Goal: Task Accomplishment & Management: Complete application form

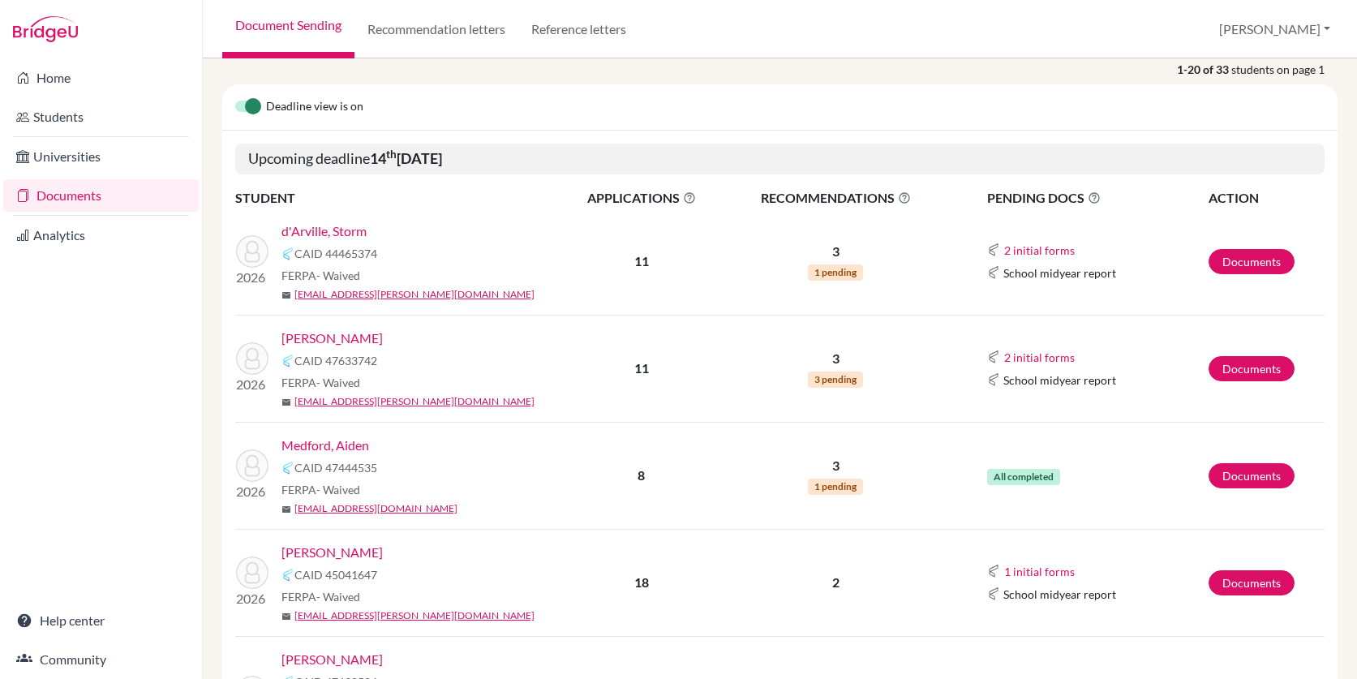
scroll to position [178, 0]
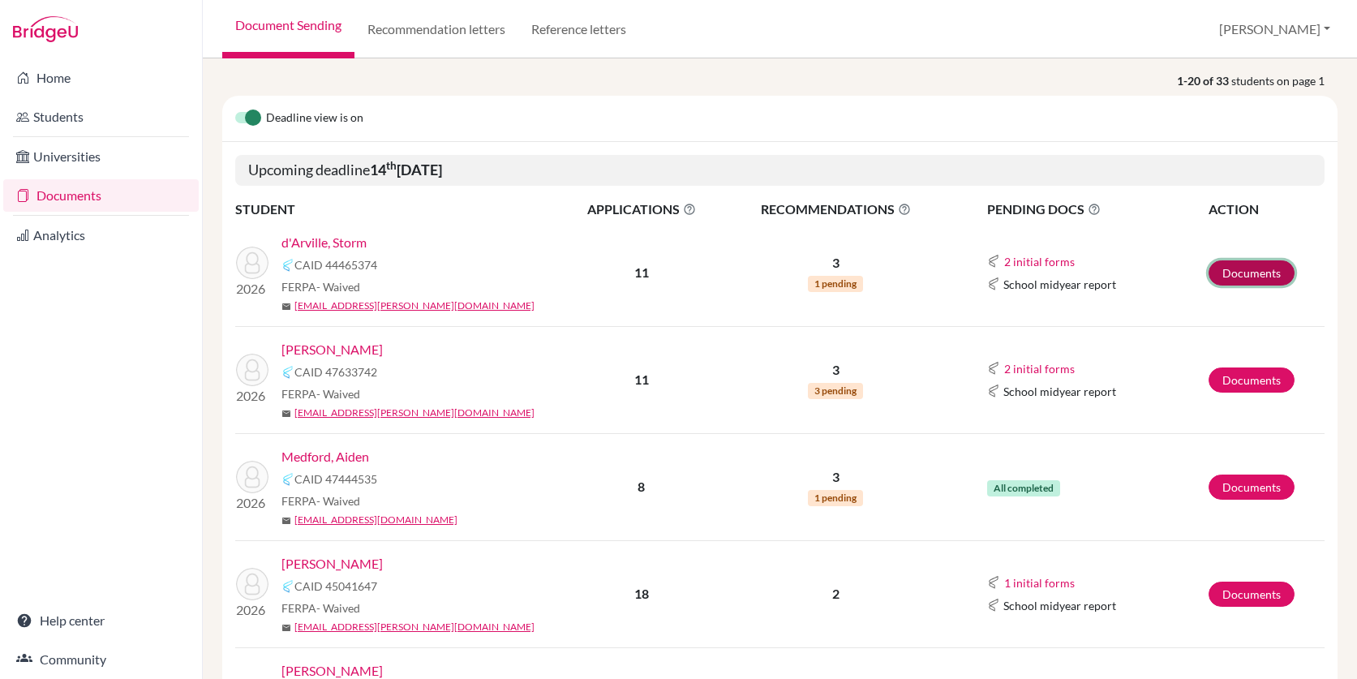
click at [1242, 260] on link "Documents" at bounding box center [1251, 272] width 86 height 25
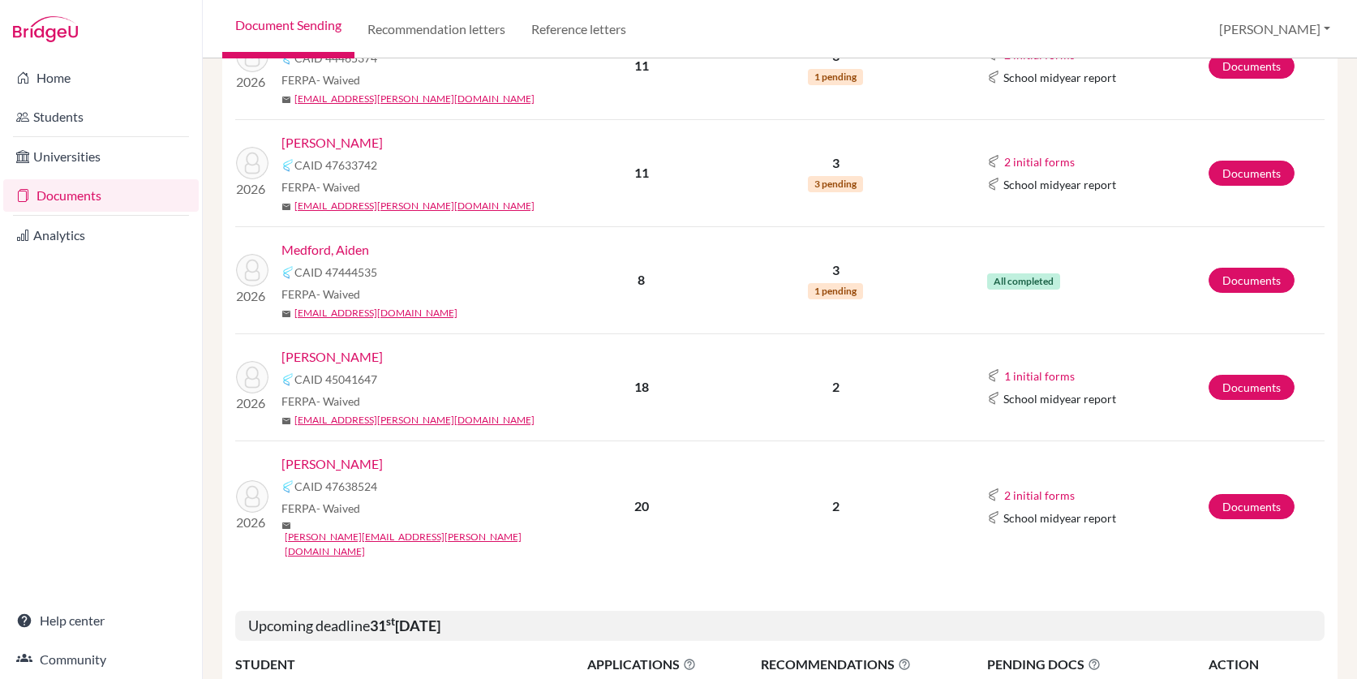
scroll to position [391, 0]
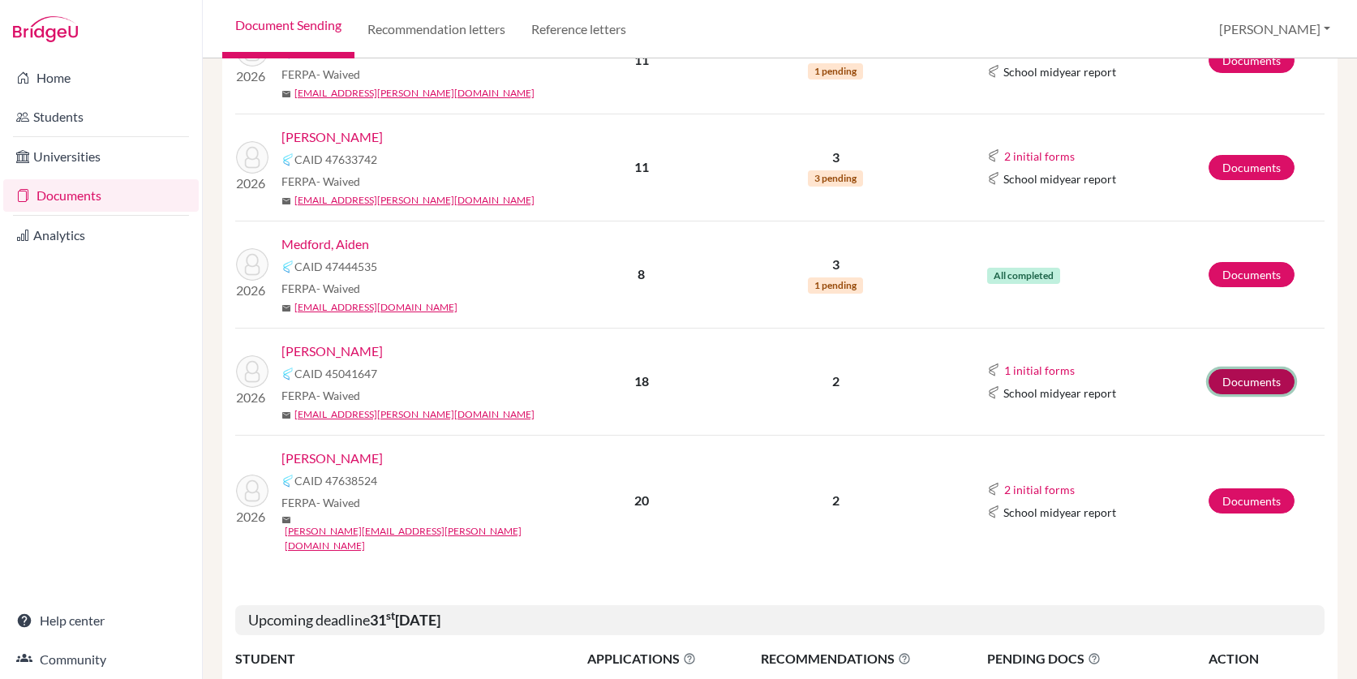
click at [1245, 381] on link "Documents" at bounding box center [1251, 381] width 86 height 25
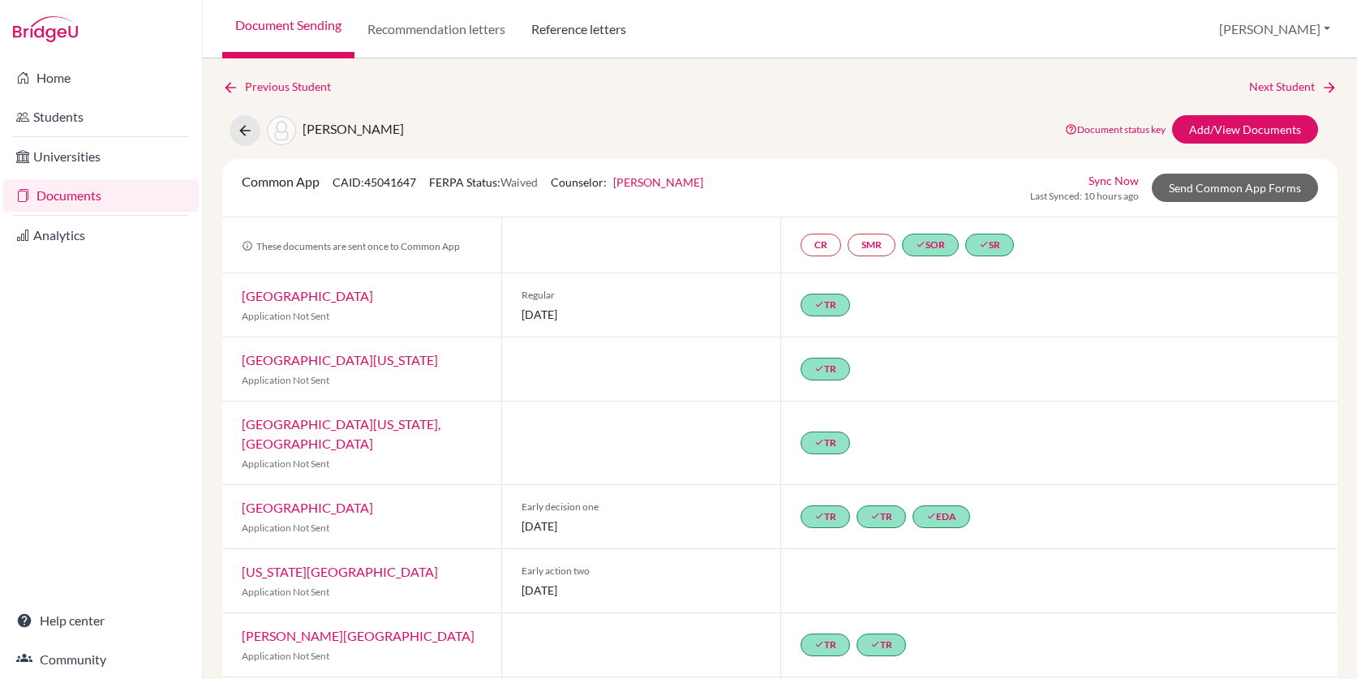
click at [577, 35] on link "Reference letters" at bounding box center [578, 29] width 121 height 58
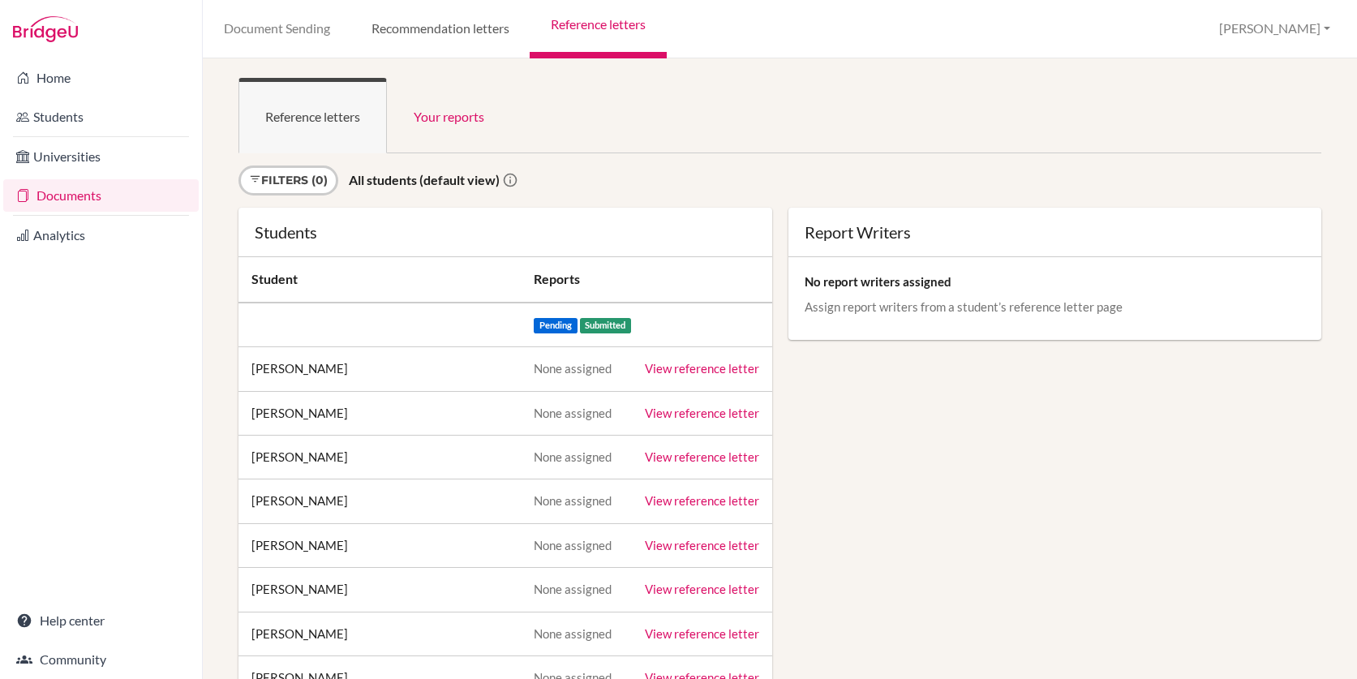
click at [438, 47] on link "Recommendation letters" at bounding box center [439, 29] width 179 height 58
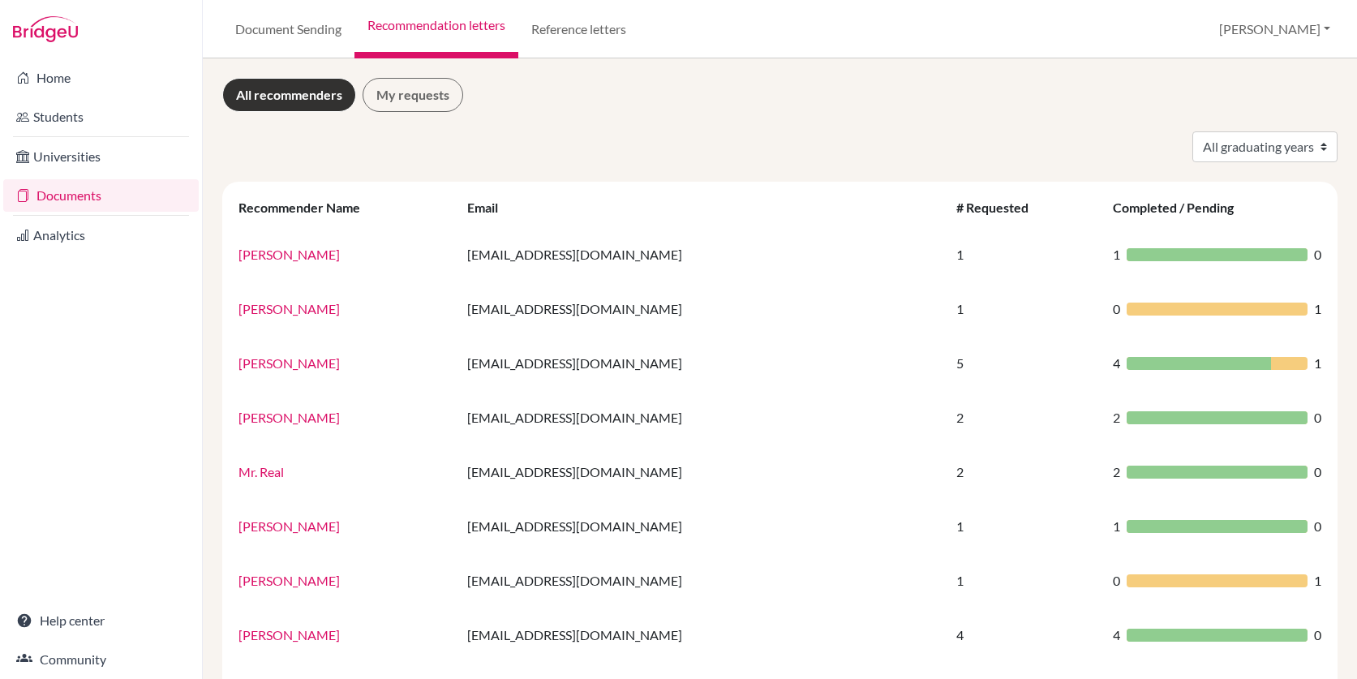
click at [84, 192] on link "Documents" at bounding box center [100, 195] width 195 height 32
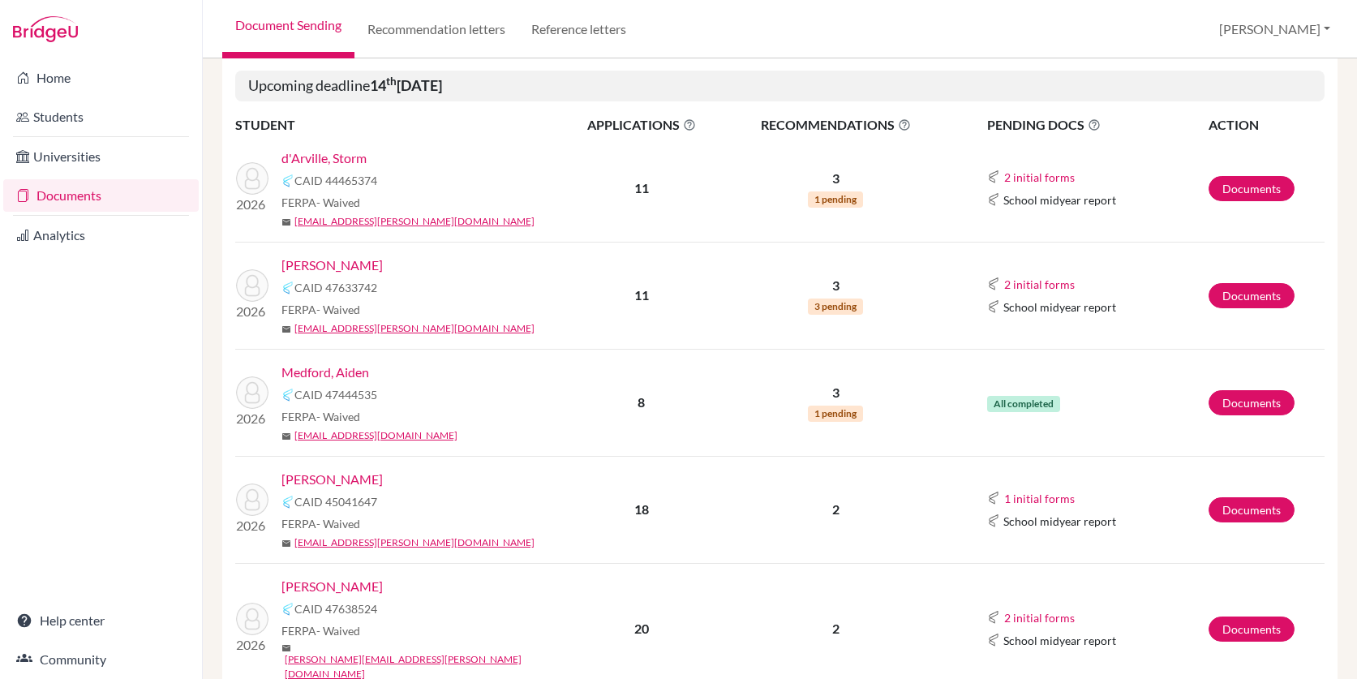
scroll to position [264, 0]
click at [363, 479] on link "[PERSON_NAME]" at bounding box center [331, 478] width 101 height 19
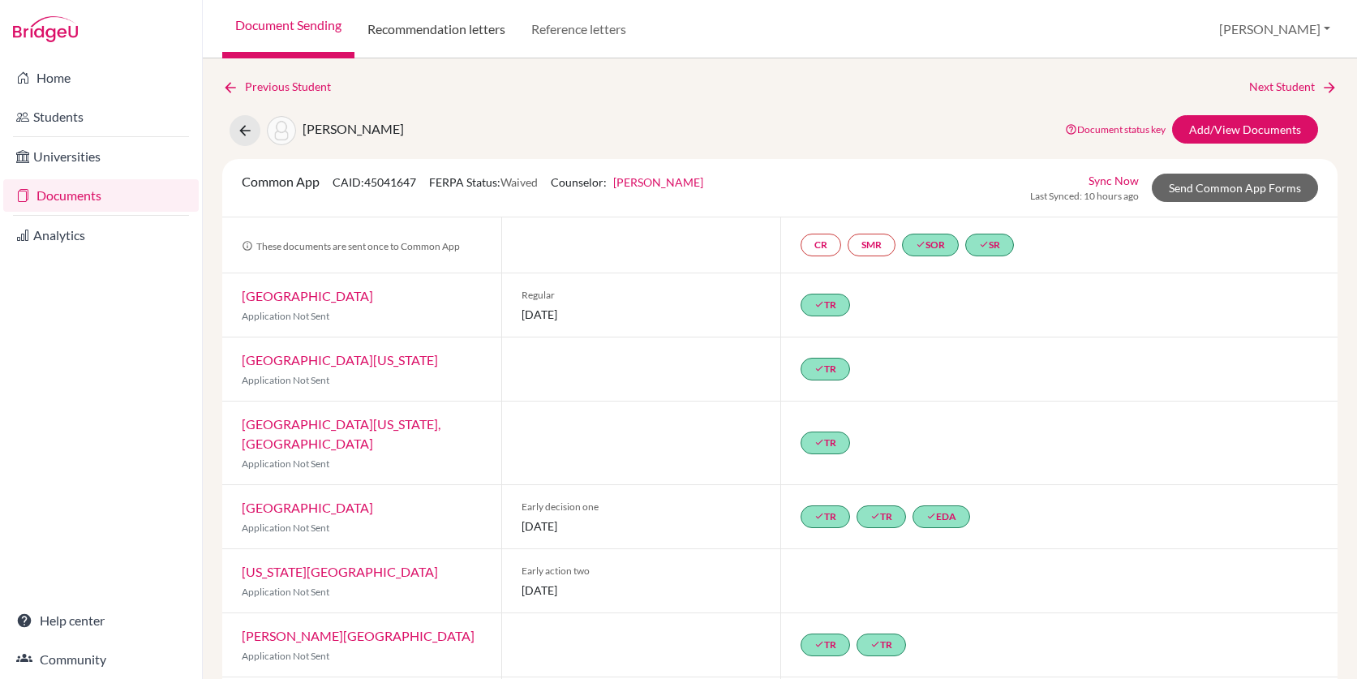
click at [487, 37] on link "Recommendation letters" at bounding box center [436, 29] width 164 height 58
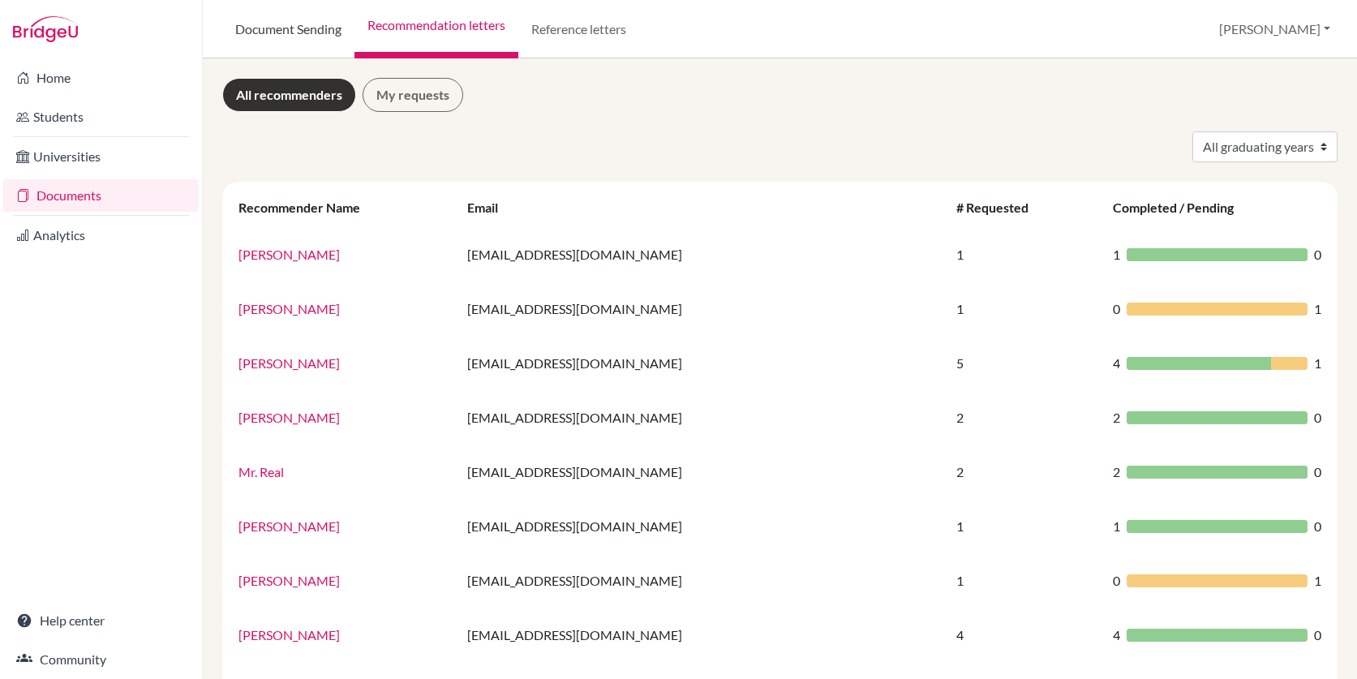
click at [304, 32] on link "Document Sending" at bounding box center [288, 29] width 132 height 58
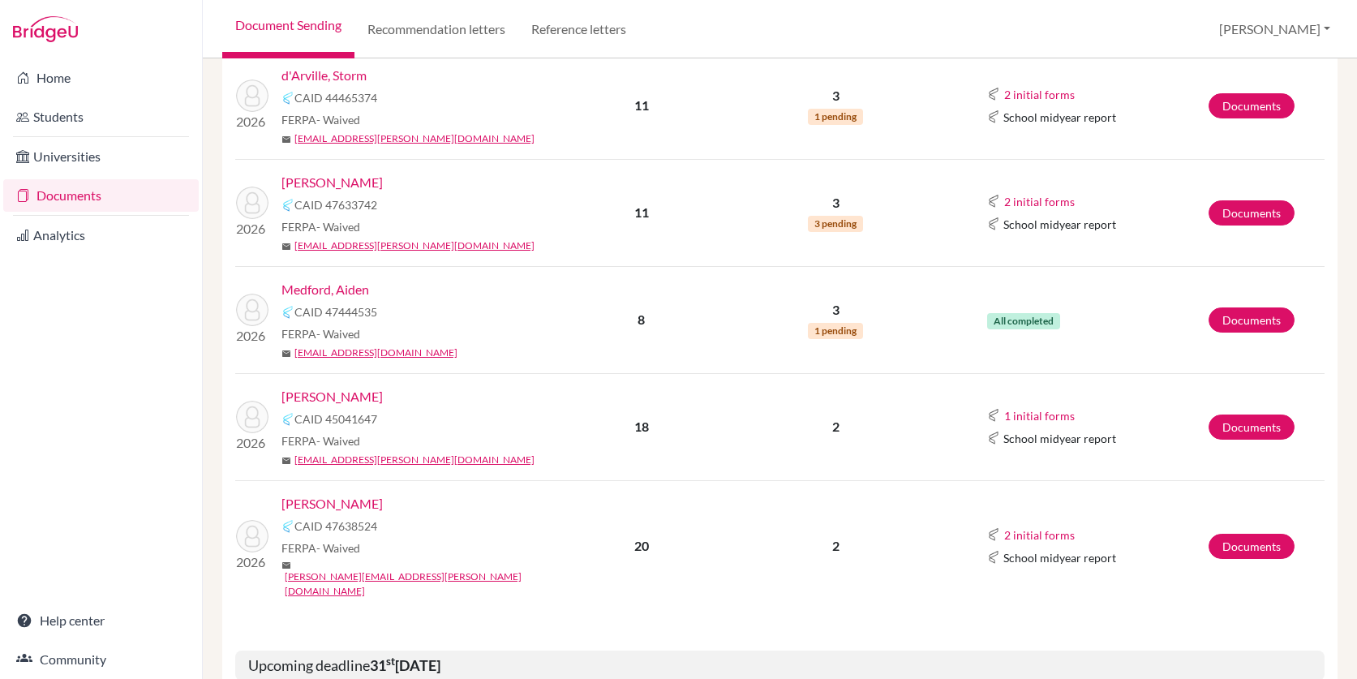
scroll to position [377, 0]
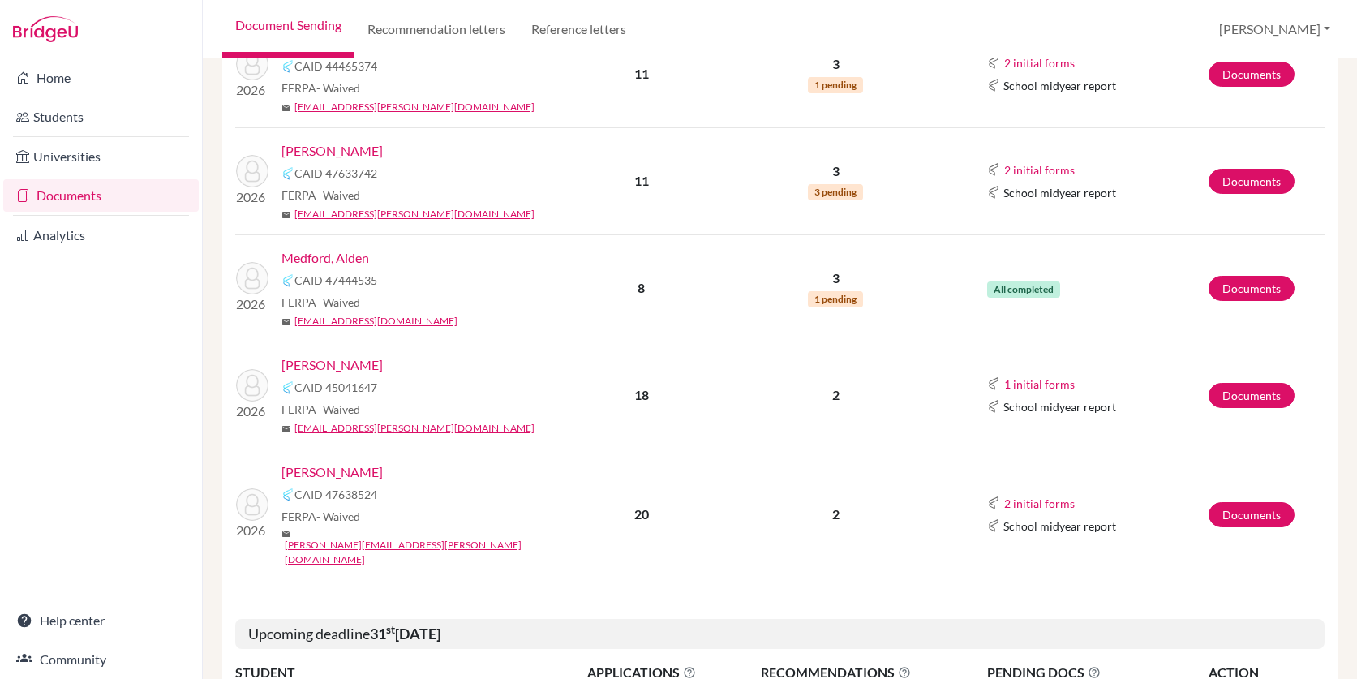
click at [377, 362] on link "Mendez, Francisco" at bounding box center [331, 364] width 101 height 19
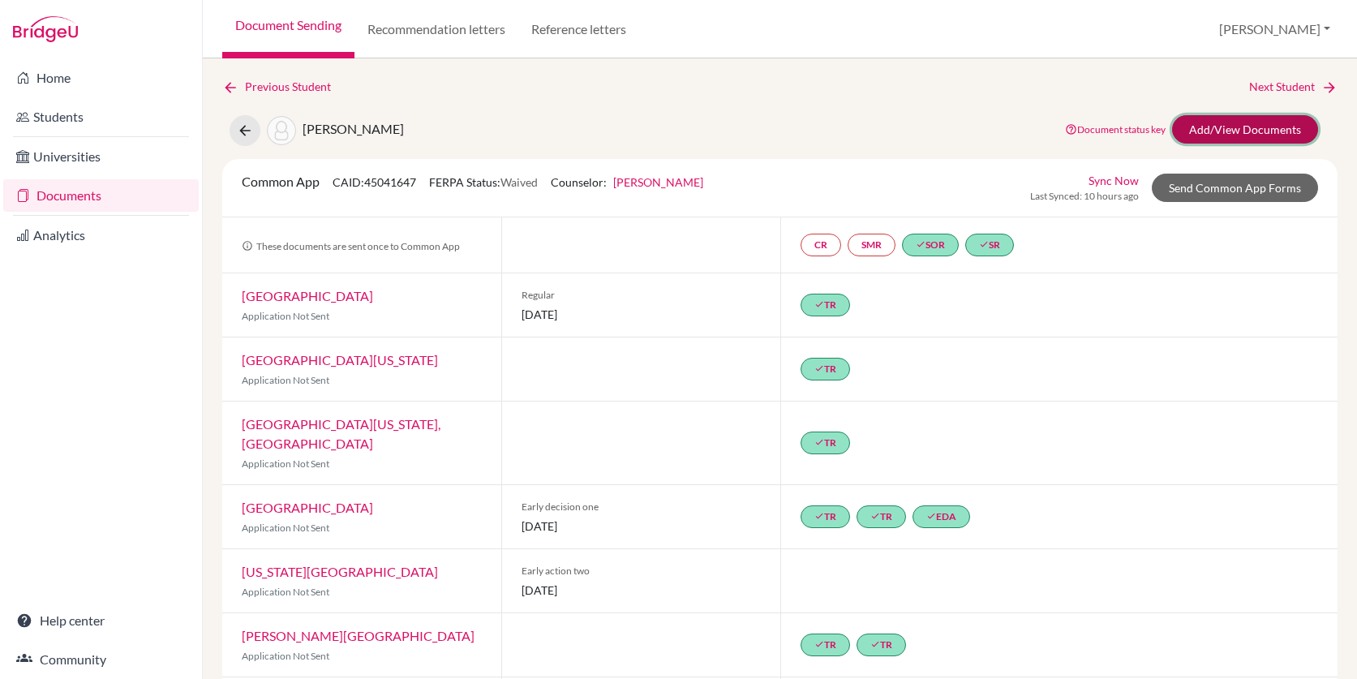
click at [1204, 129] on link "Add/View Documents" at bounding box center [1245, 129] width 146 height 28
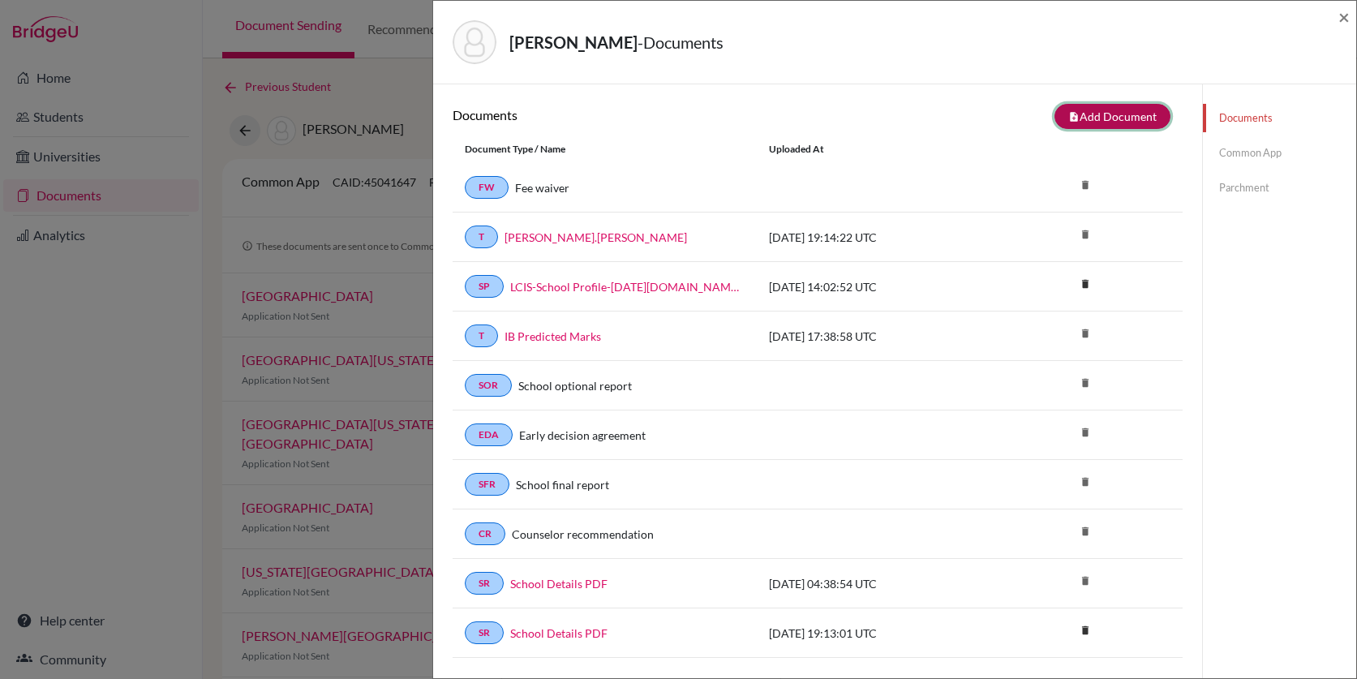
click at [1126, 114] on button "note_add Add Document" at bounding box center [1112, 116] width 116 height 25
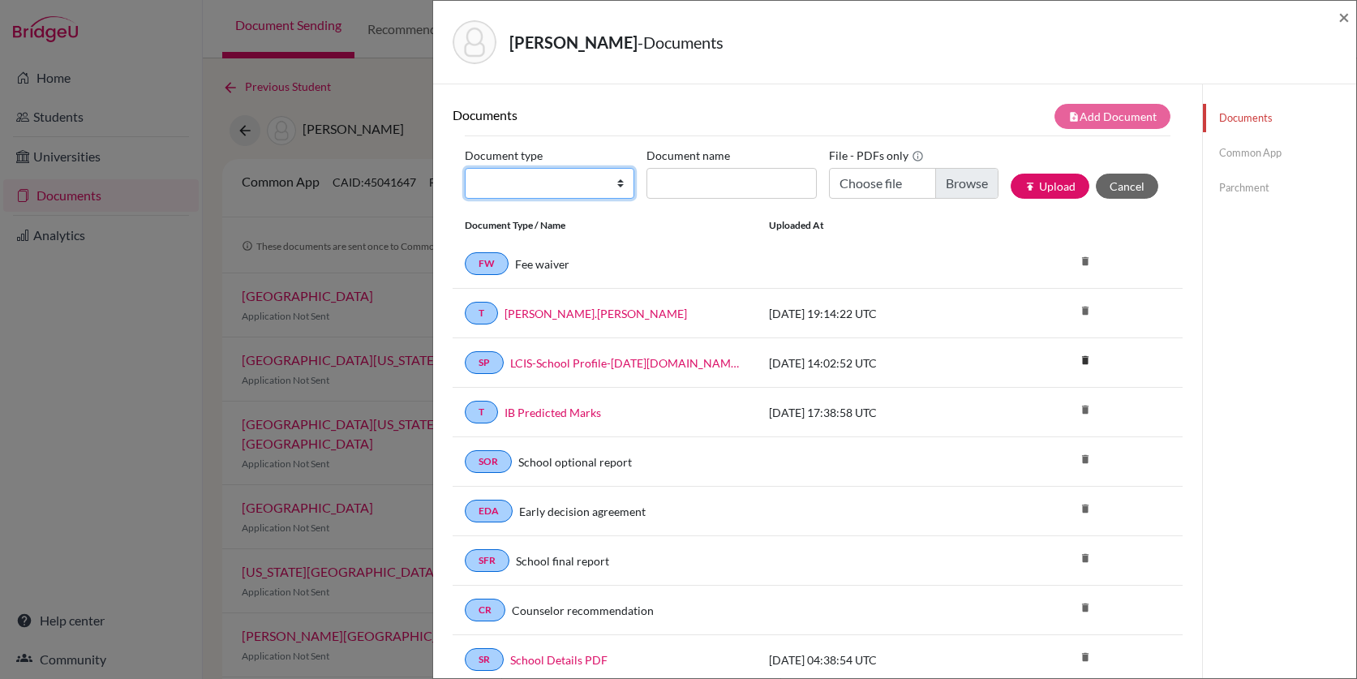
click at [602, 184] on select "Change explanation for Common App reports Counselor recommendation Internationa…" at bounding box center [550, 183] width 170 height 31
select select "39"
click at [465, 168] on select "Change explanation for Common App reports Counselor recommendation Internationa…" at bounding box center [550, 183] width 170 height 31
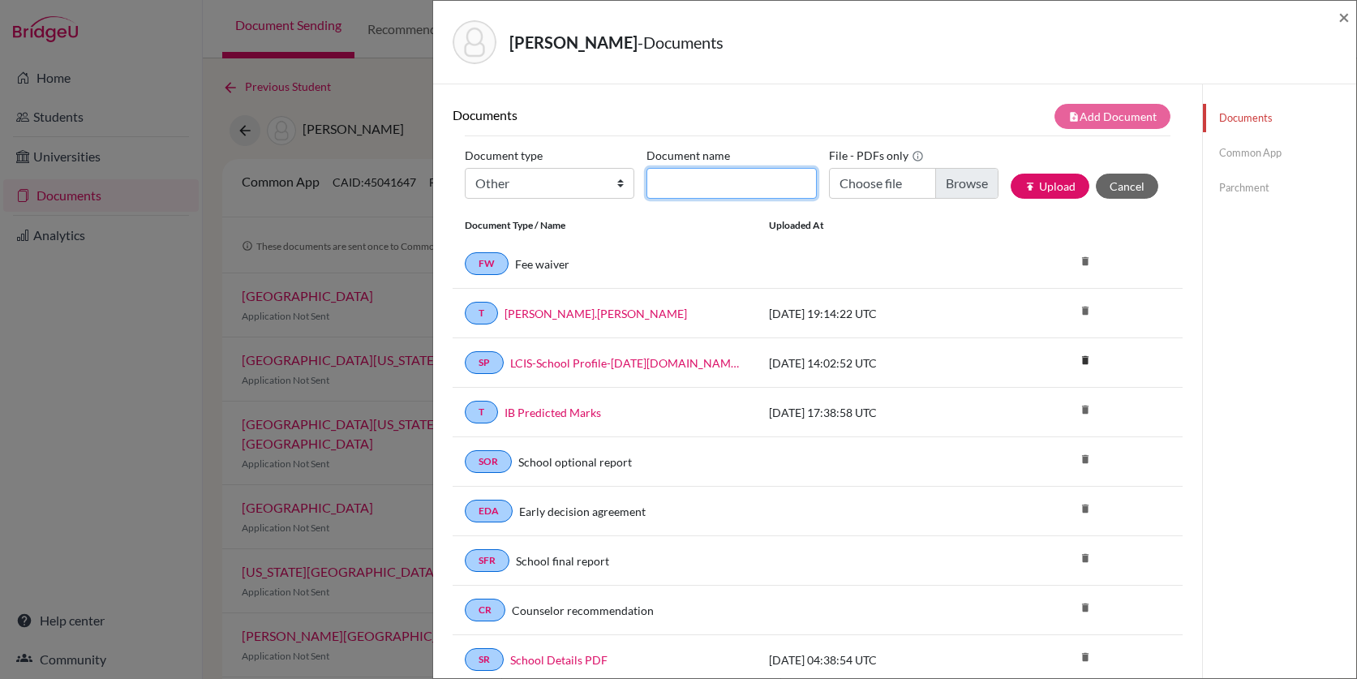
click at [680, 185] on input "Document name" at bounding box center [731, 183] width 170 height 31
type input "Recommendation"
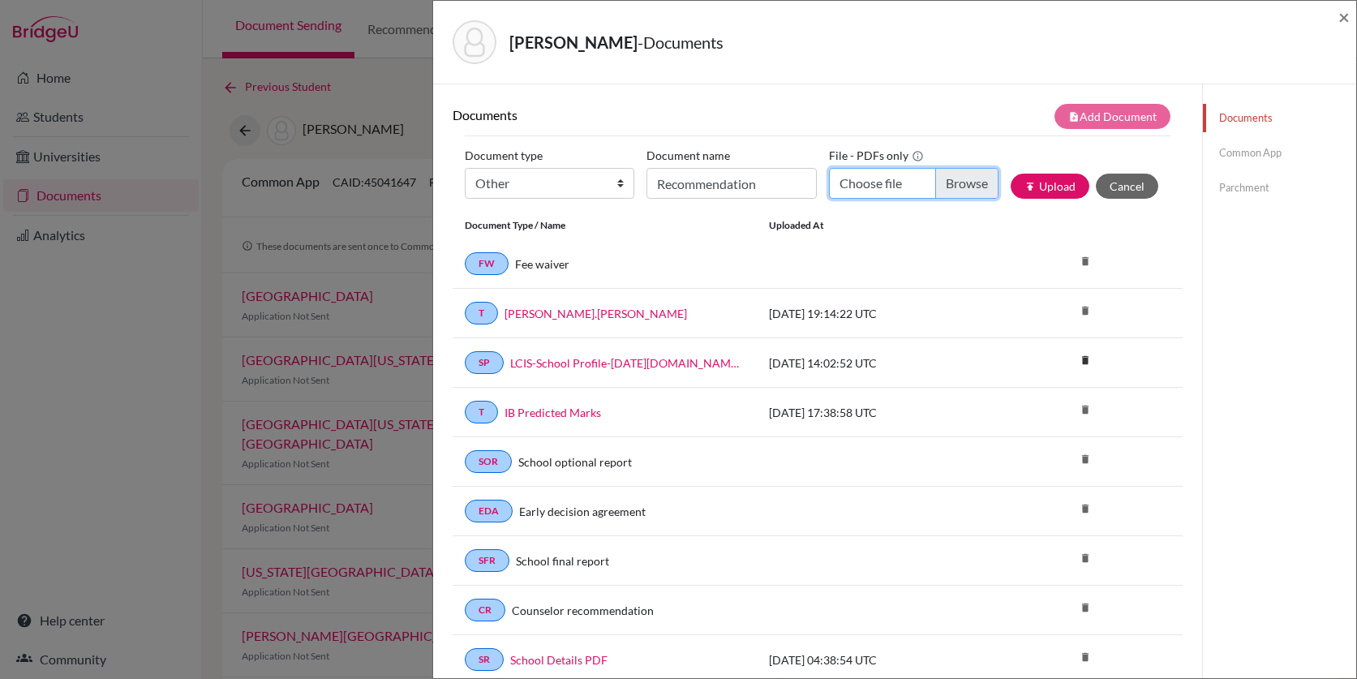
click at [955, 187] on input "Choose file" at bounding box center [914, 183] width 170 height 31
click at [967, 178] on input "Choose file" at bounding box center [914, 183] width 170 height 31
type input "C:\fakepath\F.Mendez.REcommendation letter.pdf"
click at [1049, 191] on button "publish Upload" at bounding box center [1050, 186] width 79 height 25
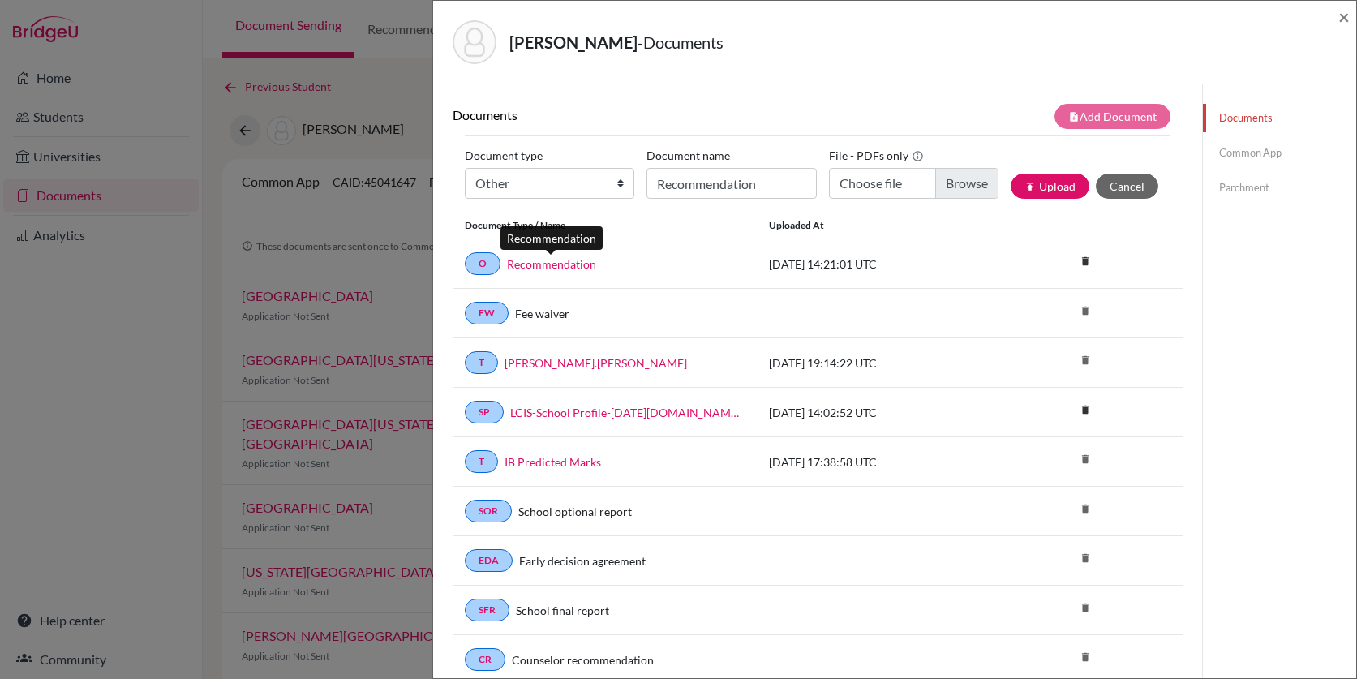
click at [557, 261] on link "Recommendation" at bounding box center [551, 263] width 89 height 17
click at [485, 265] on link "O" at bounding box center [483, 263] width 36 height 23
click at [517, 264] on link "Recommendation" at bounding box center [551, 263] width 89 height 17
click at [1080, 255] on icon "delete" at bounding box center [1085, 261] width 24 height 24
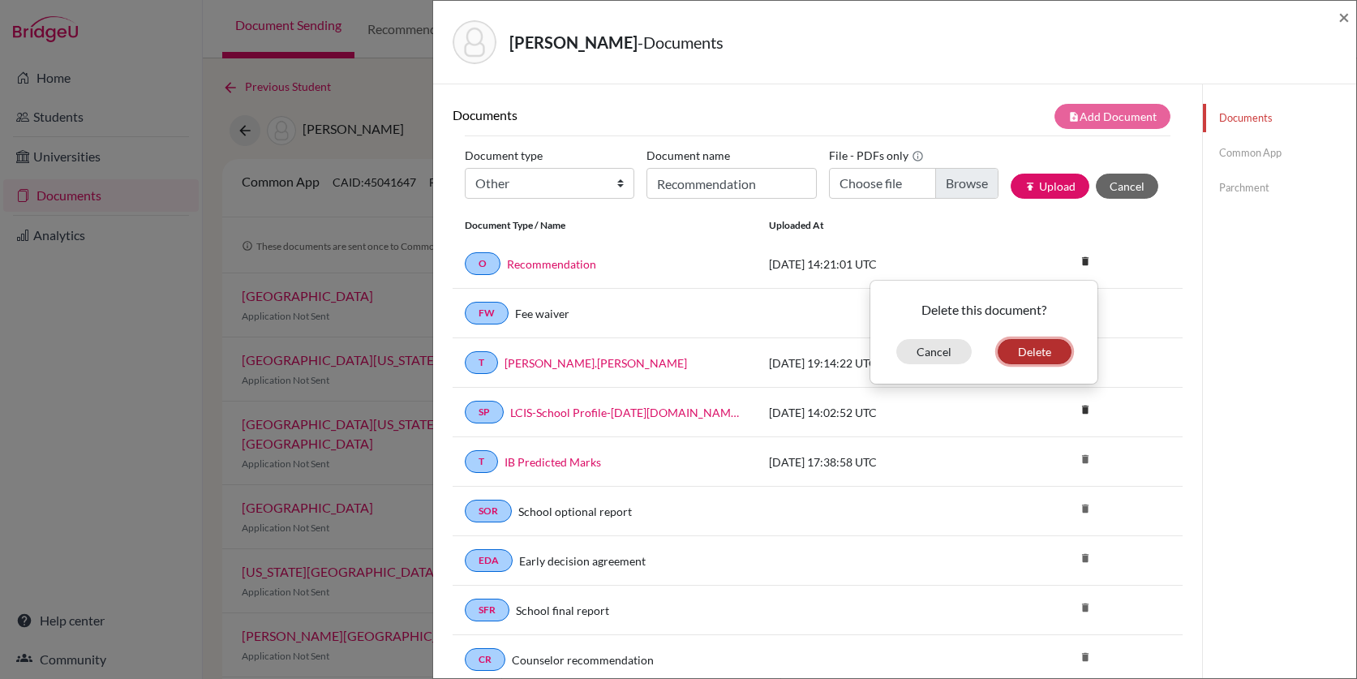
click at [1055, 346] on button "Delete" at bounding box center [1035, 351] width 74 height 25
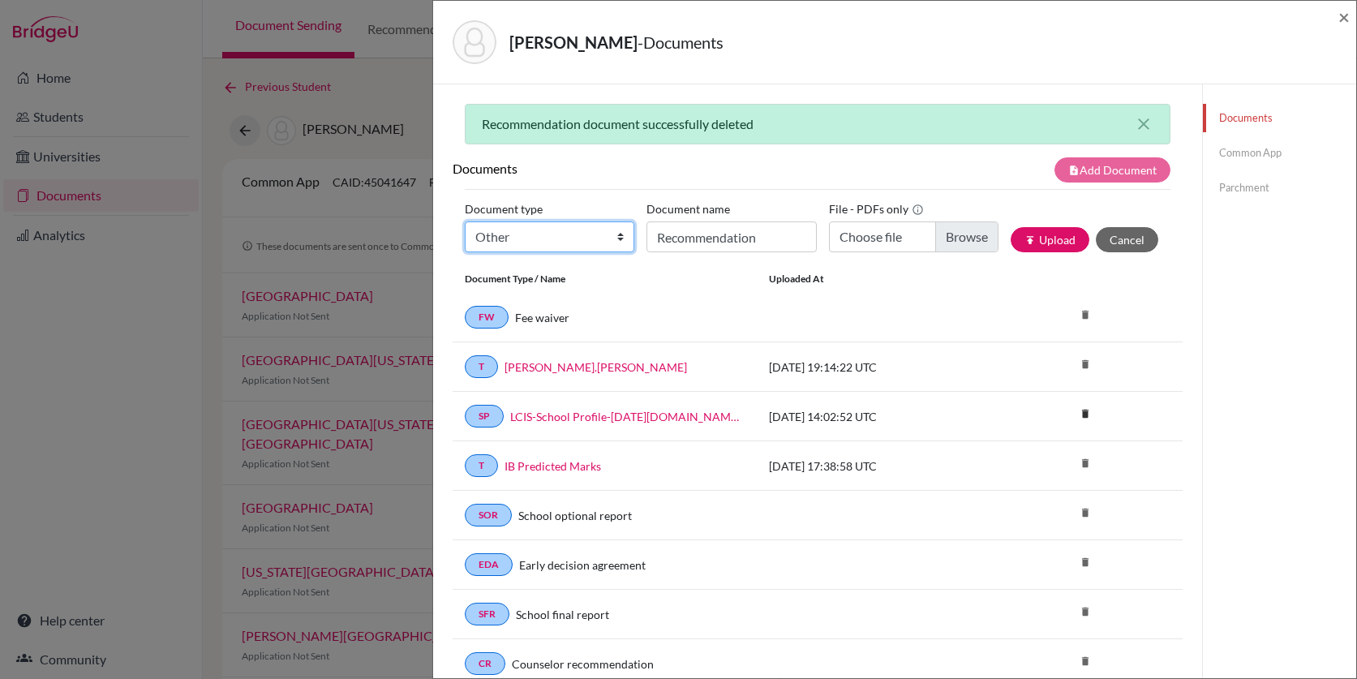
click at [620, 234] on select "Change explanation for Common App reports Counselor recommendation Internationa…" at bounding box center [550, 236] width 170 height 31
select select "5"
click at [465, 221] on select "Change explanation for Common App reports Counselor recommendation Internationa…" at bounding box center [550, 236] width 170 height 31
click at [702, 237] on input "Recommender's name" at bounding box center [731, 236] width 170 height 31
type input "OutsideLetter"
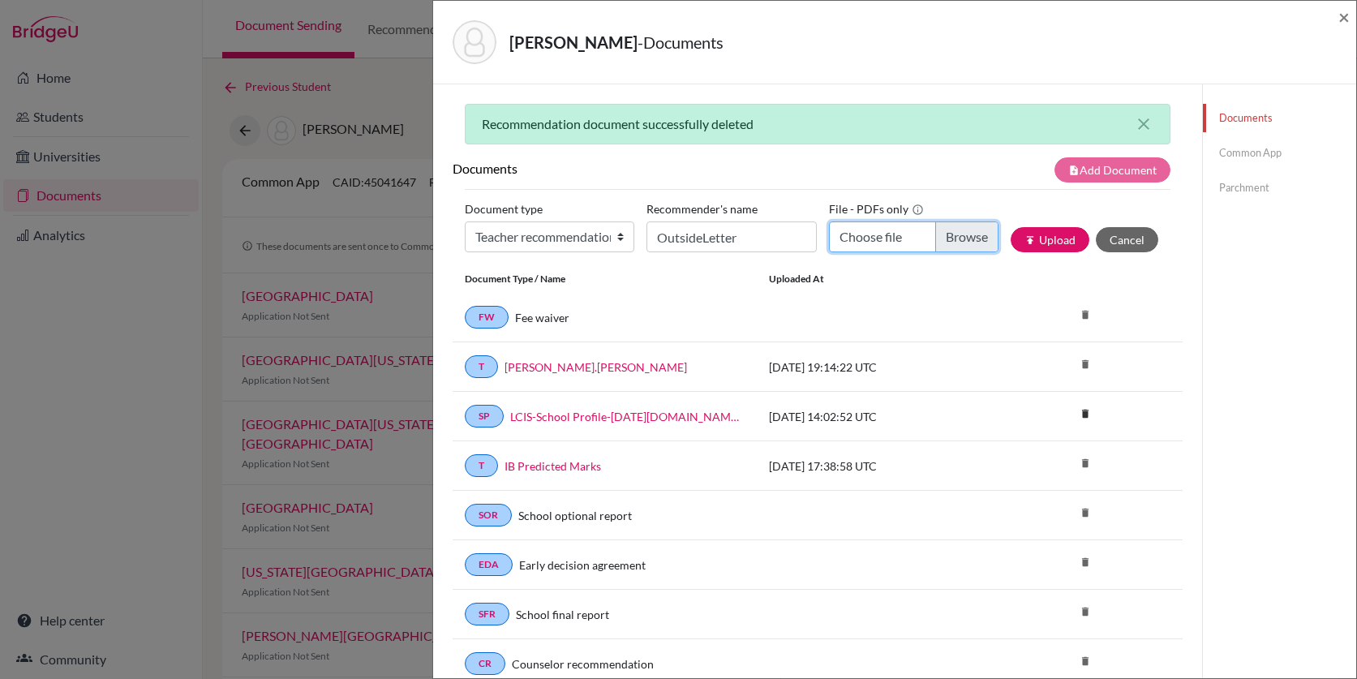
click at [958, 235] on input "Choose file" at bounding box center [914, 236] width 170 height 31
type input "C:\fakepath\F.Mendez.REcommendation letter.pdf"
click at [1066, 242] on button "publish Upload" at bounding box center [1050, 239] width 79 height 25
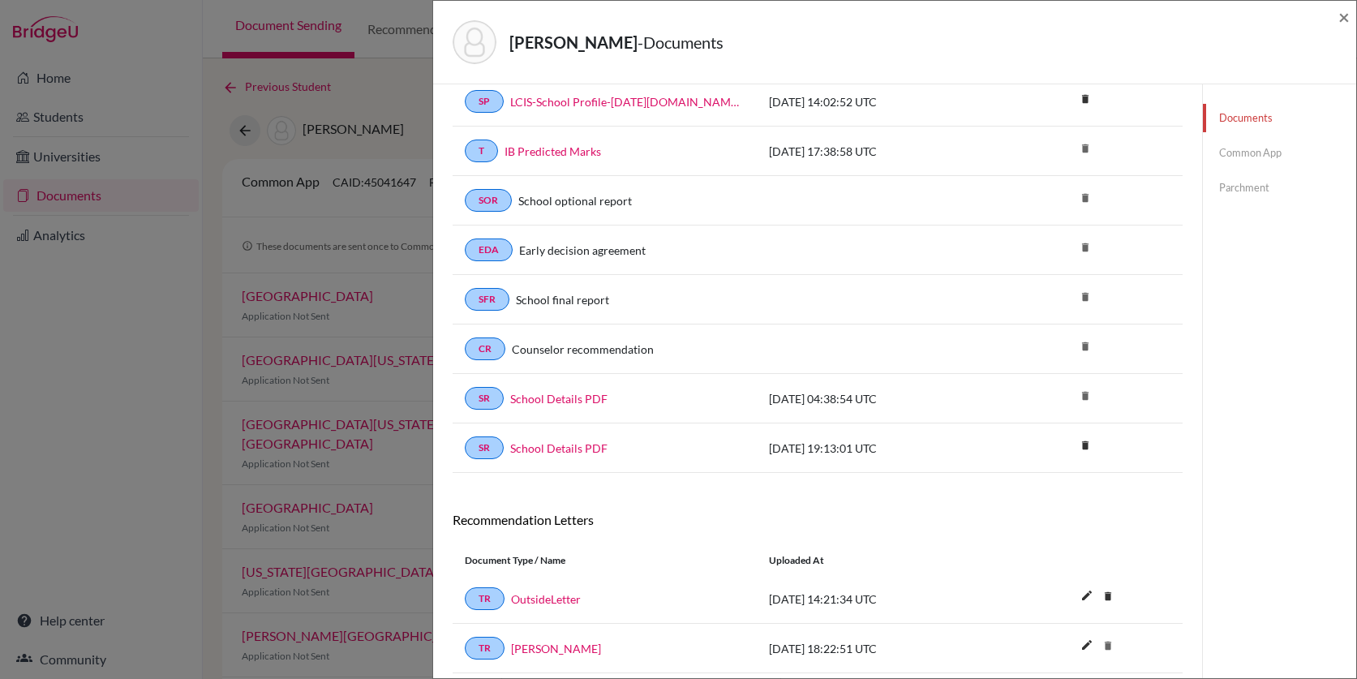
scroll to position [418, 0]
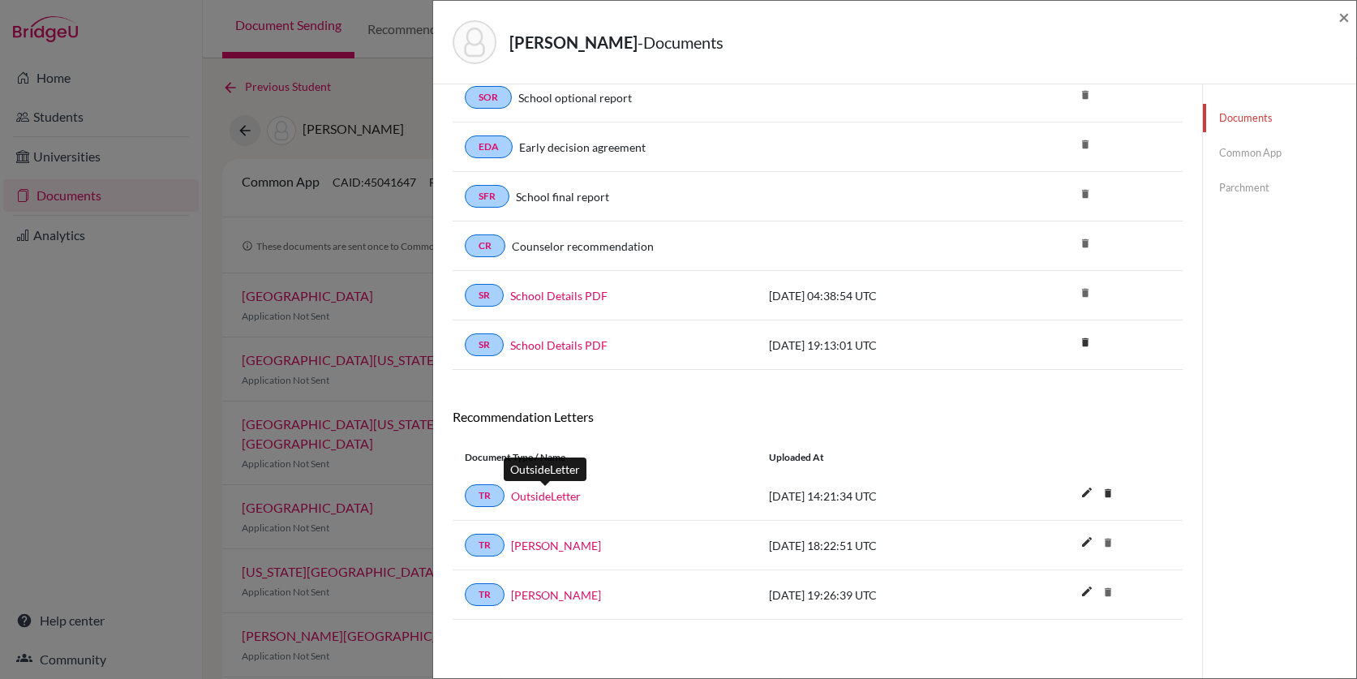
click at [542, 498] on link "OutsideLetter" at bounding box center [546, 495] width 70 height 17
click at [1252, 148] on link "Common App" at bounding box center [1279, 153] width 153 height 28
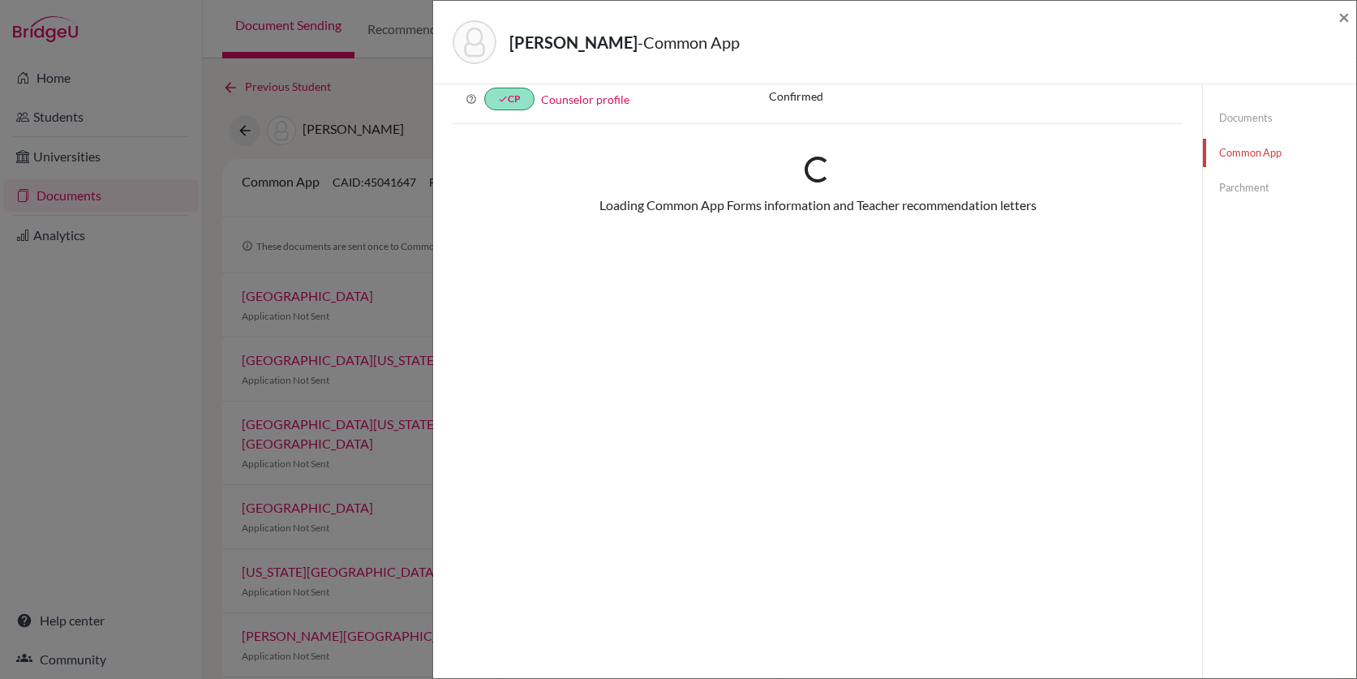
scroll to position [418, 0]
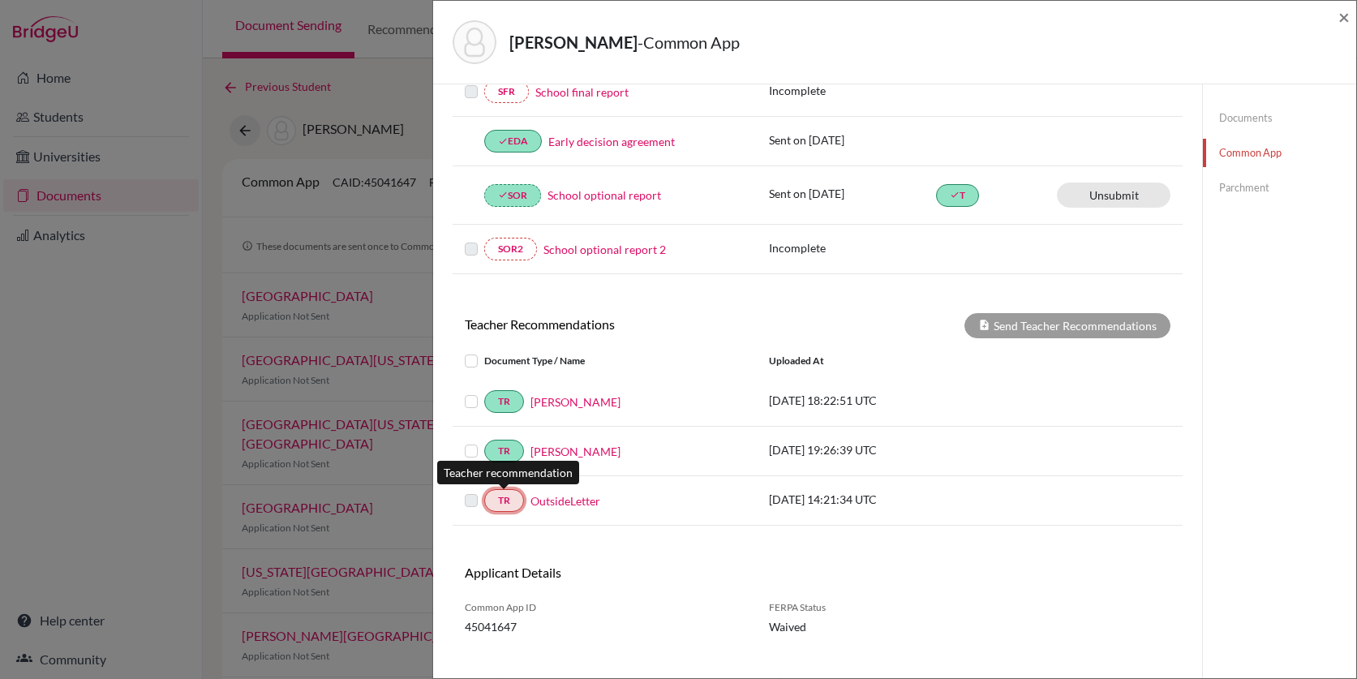
click at [509, 500] on link "TR" at bounding box center [504, 500] width 40 height 23
click at [578, 500] on link "OutsideLetter" at bounding box center [565, 500] width 70 height 17
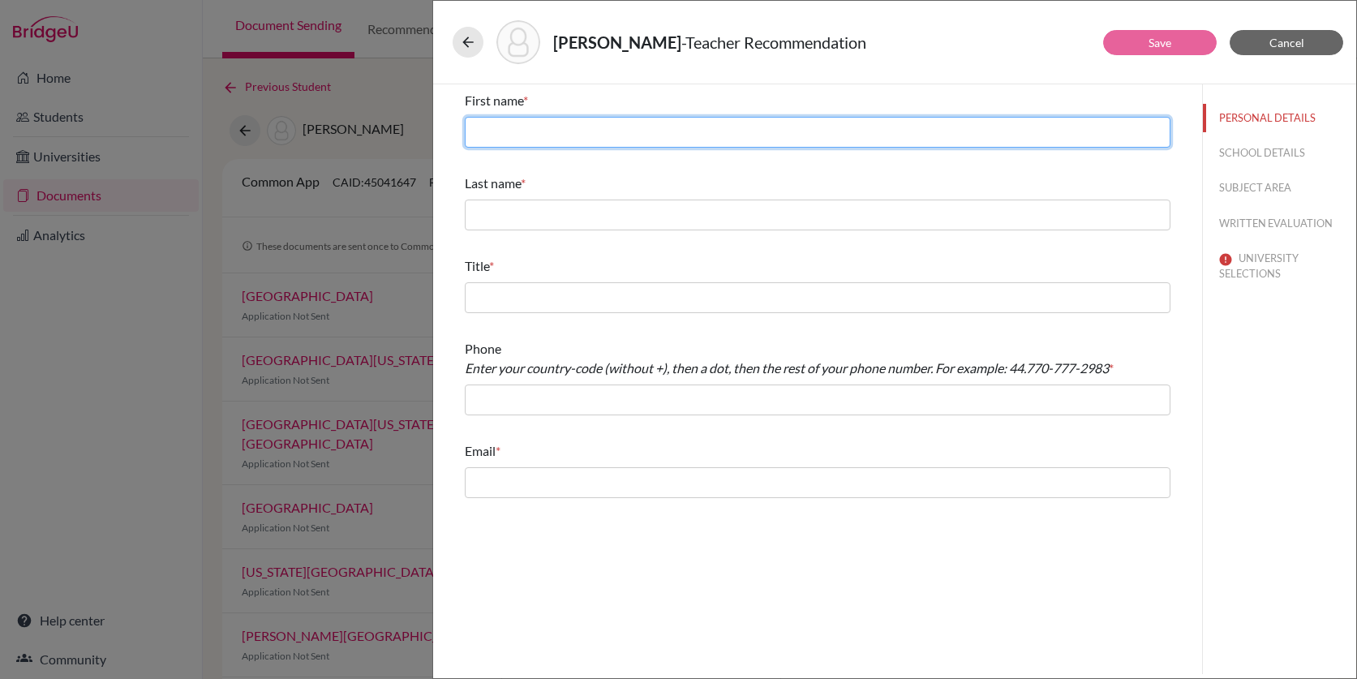
click at [572, 134] on input "text" at bounding box center [818, 132] width 706 height 31
type input "Hina"
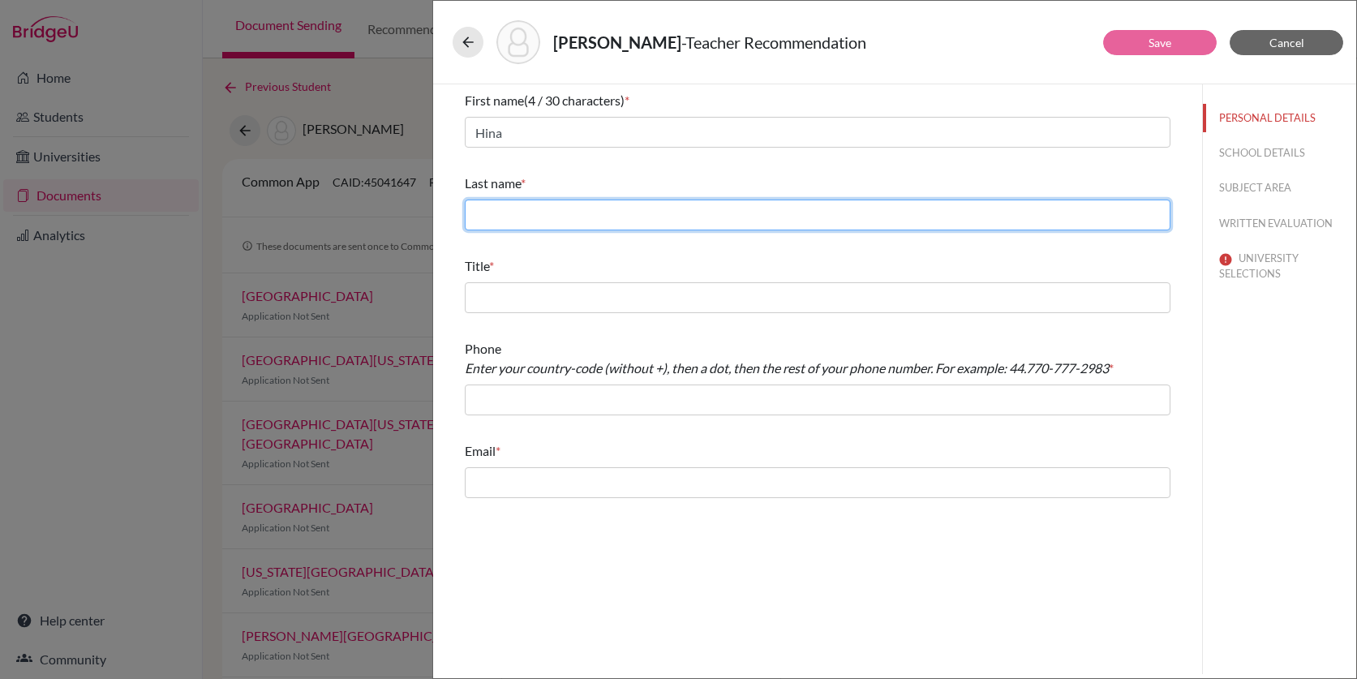
click at [496, 201] on input "text" at bounding box center [818, 215] width 706 height 31
type input "Ajmal"
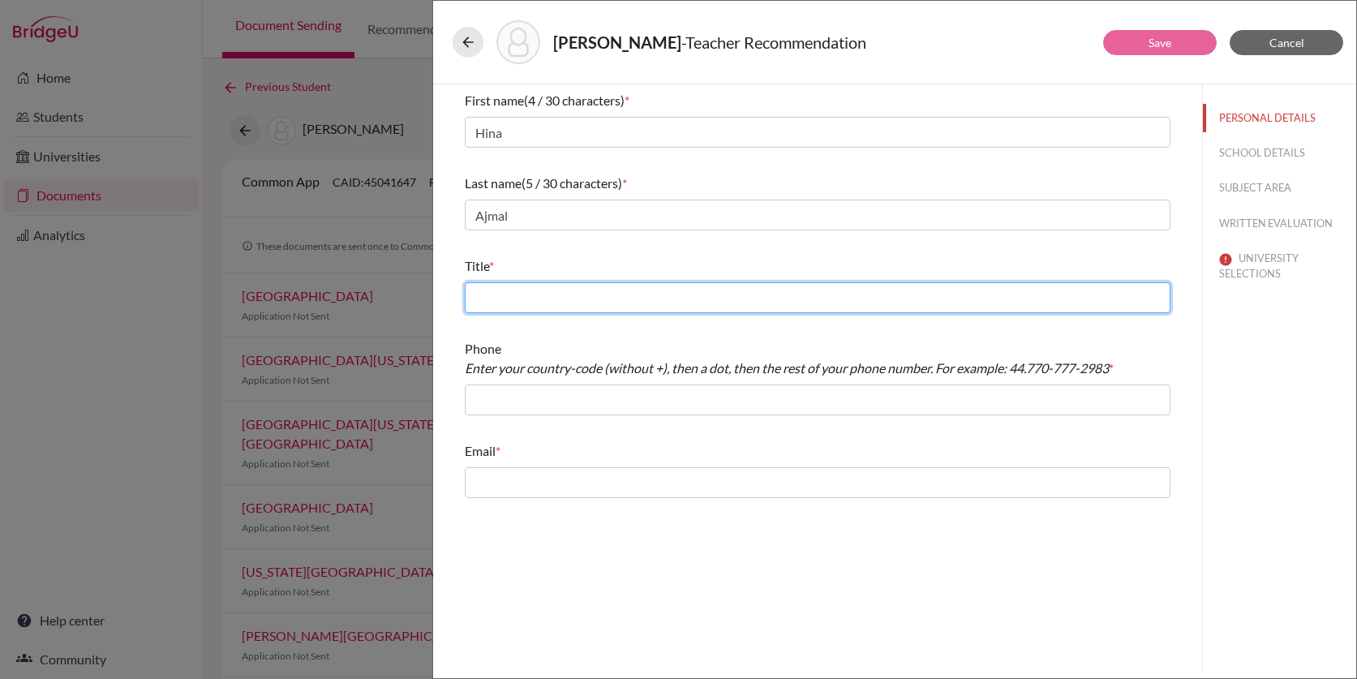
click at [500, 289] on input "text" at bounding box center [818, 297] width 706 height 31
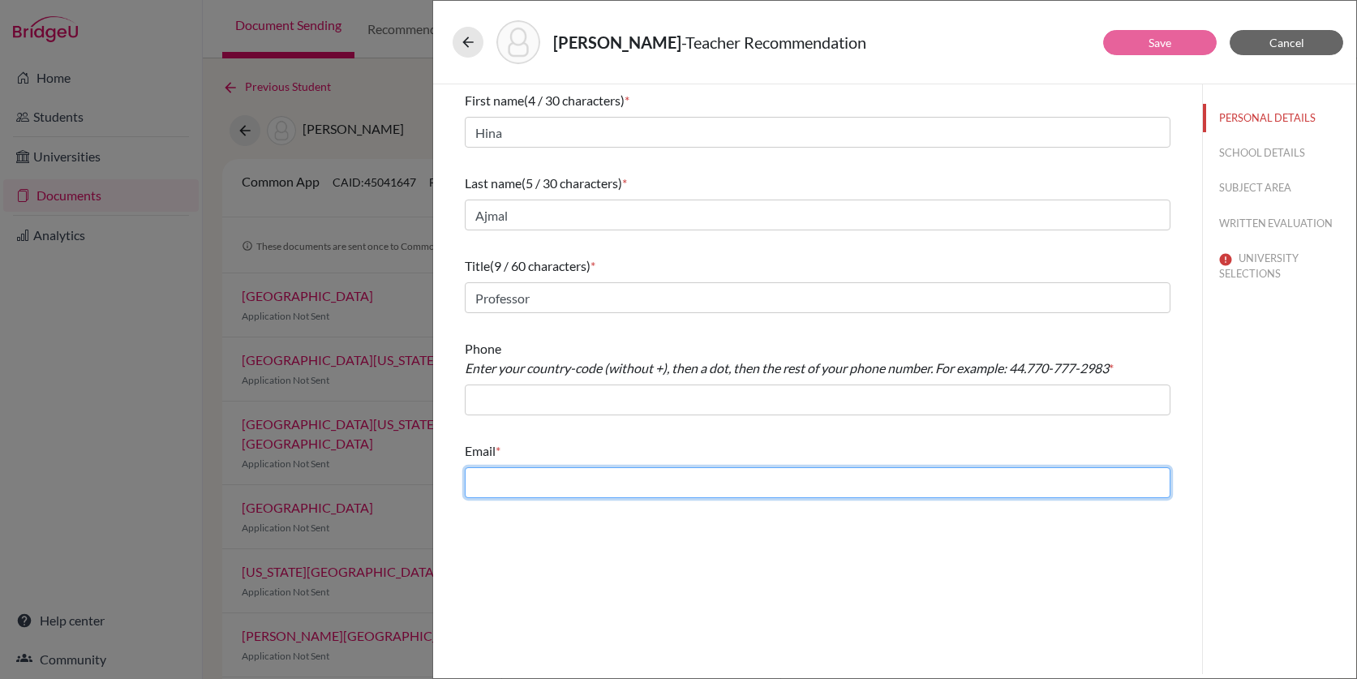
click at [555, 478] on input "text" at bounding box center [818, 482] width 706 height 31
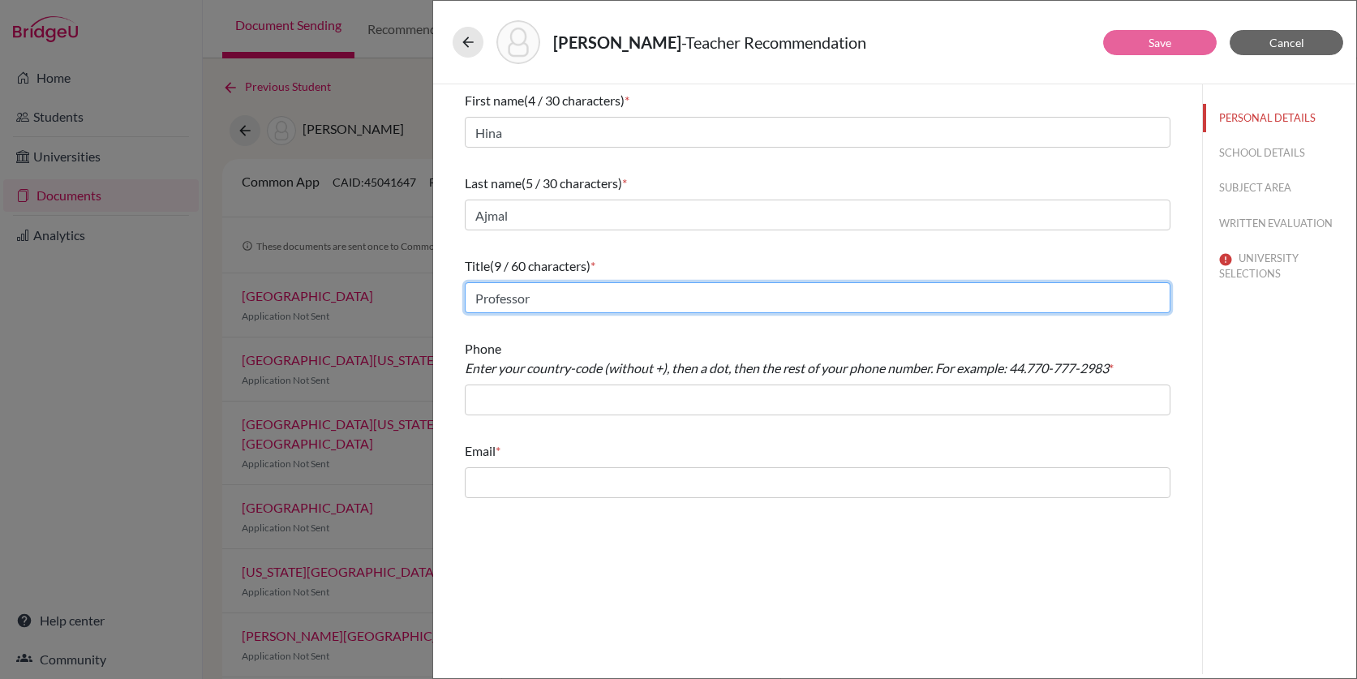
click at [543, 300] on input "Professor" at bounding box center [818, 297] width 706 height 31
drag, startPoint x: 540, startPoint y: 300, endPoint x: 457, endPoint y: 297, distance: 82.8
click at [457, 298] on div "First name (4 / 30 characters) * Hina Last name (5 / 30 characters) * Ajmal Tit…" at bounding box center [817, 294] width 745 height 420
type input "PhD Oxford"
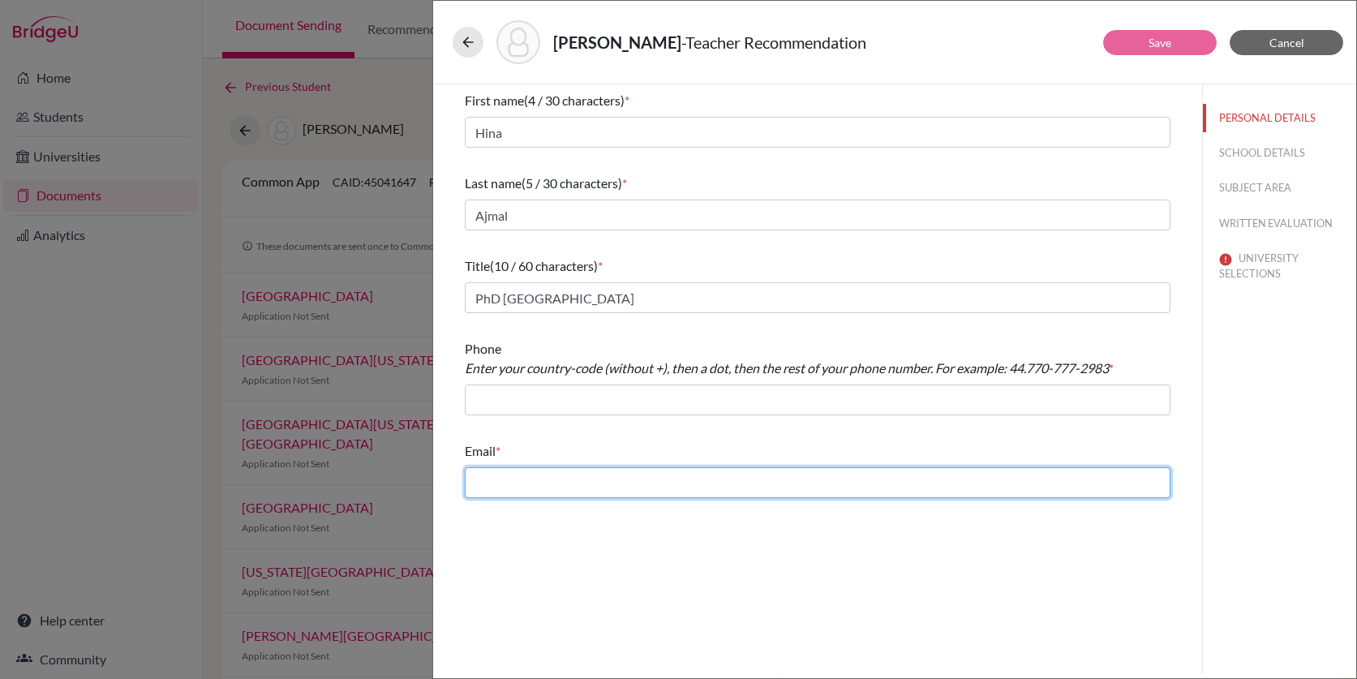
click at [509, 478] on input "text" at bounding box center [818, 482] width 706 height 31
type input "hina.ajmal58@gmail.com"
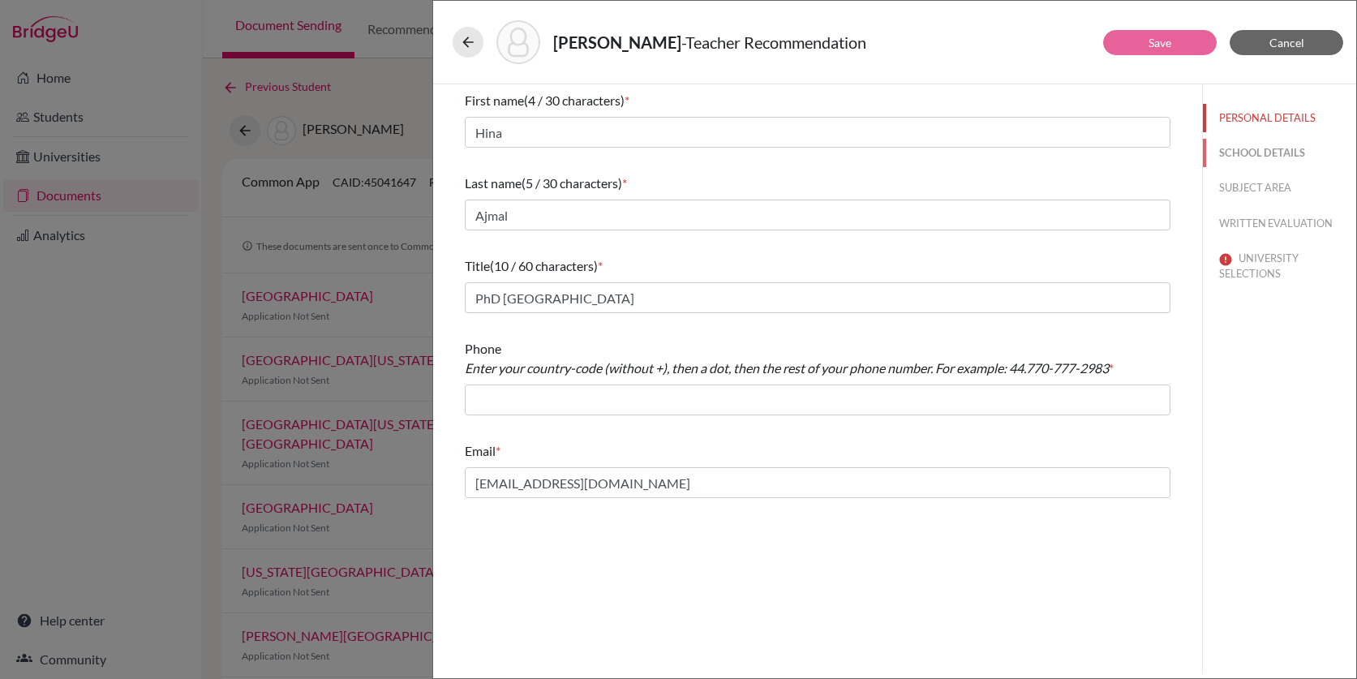
click at [1277, 154] on button "SCHOOL DETAILS" at bounding box center [1279, 153] width 153 height 28
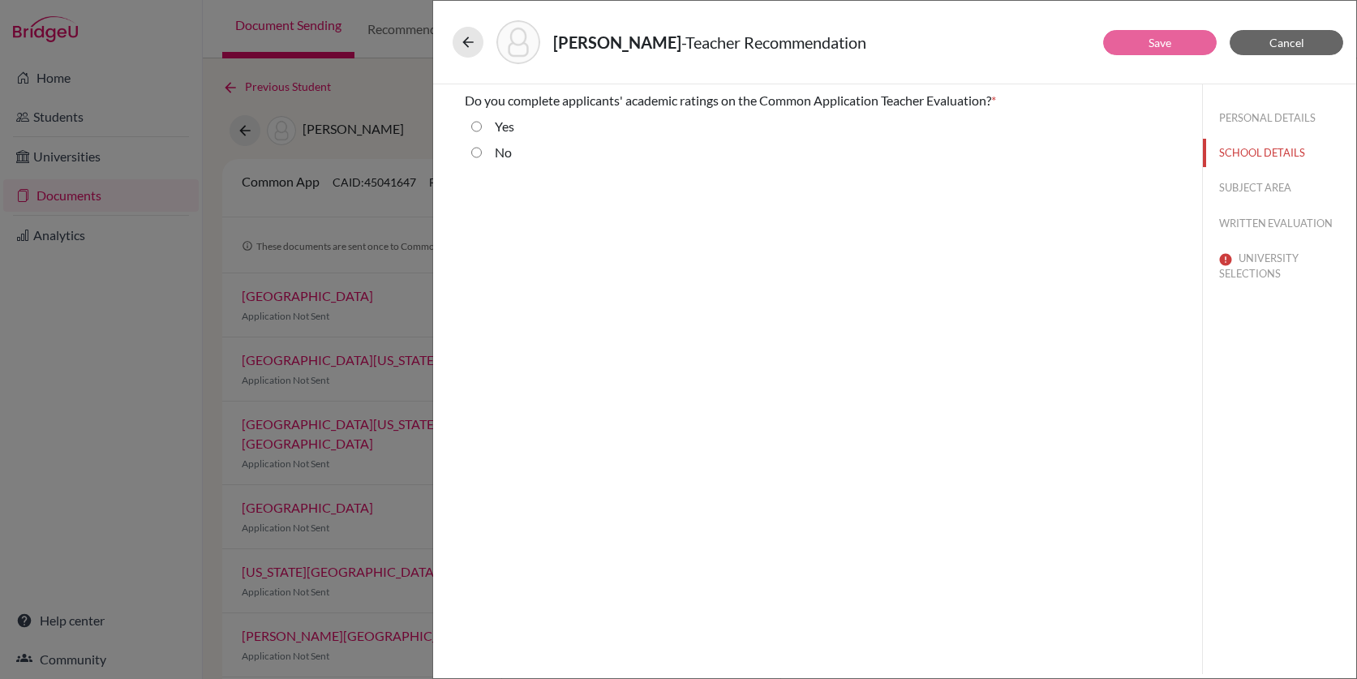
click at [487, 152] on div "No" at bounding box center [497, 156] width 30 height 26
click at [474, 151] on input "No" at bounding box center [476, 152] width 11 height 19
radio input "true"
click at [1238, 191] on button "SUBJECT AREA" at bounding box center [1279, 188] width 153 height 28
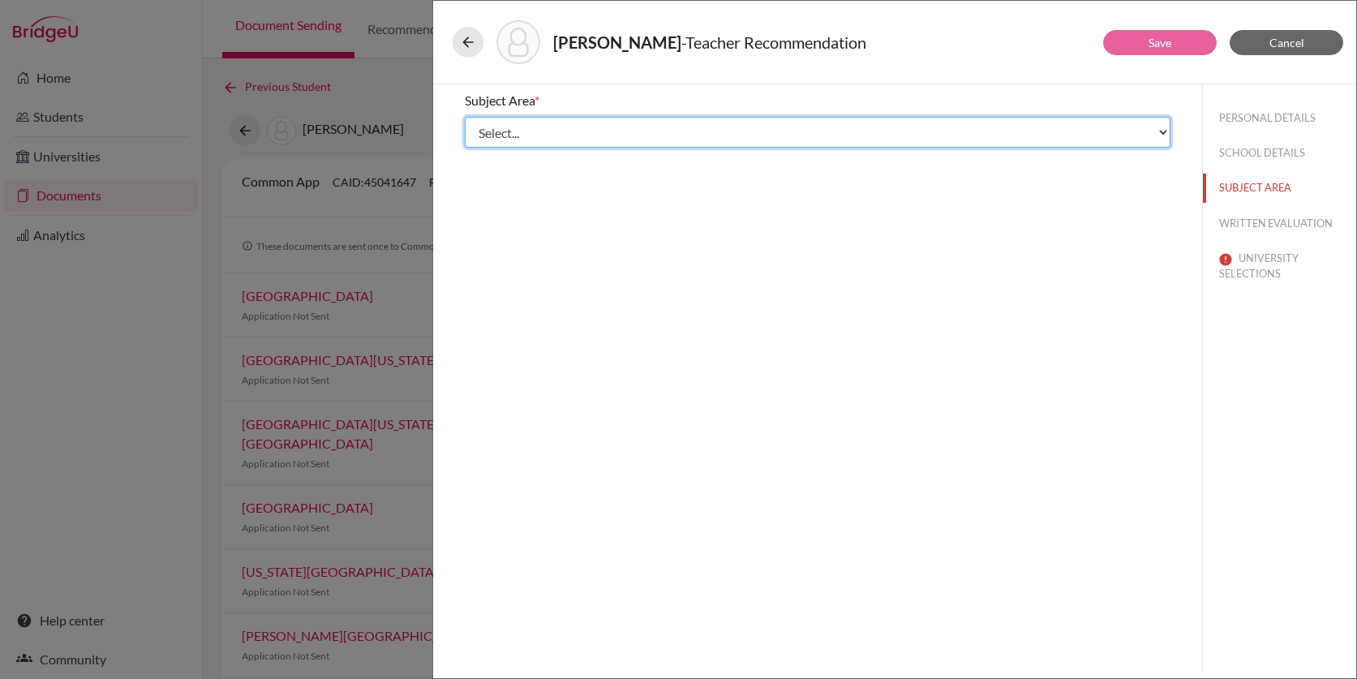
click at [640, 129] on select "Select... Math English Science World Language Social Studies Other Computer Sci…" at bounding box center [818, 132] width 706 height 31
select select "6"
click at [465, 117] on select "Select... Math English Science World Language Social Studies Other Computer Sci…" at bounding box center [818, 132] width 706 height 31
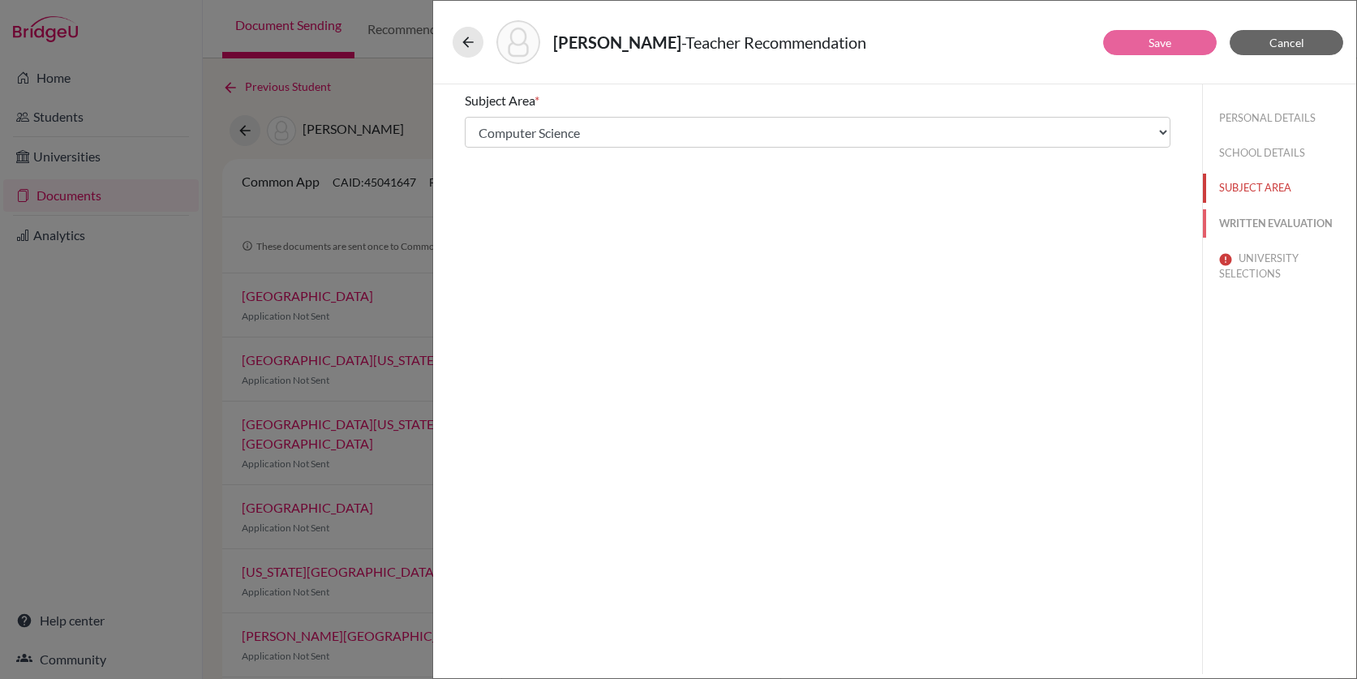
click at [1268, 227] on button "WRITTEN EVALUATION" at bounding box center [1279, 223] width 153 height 28
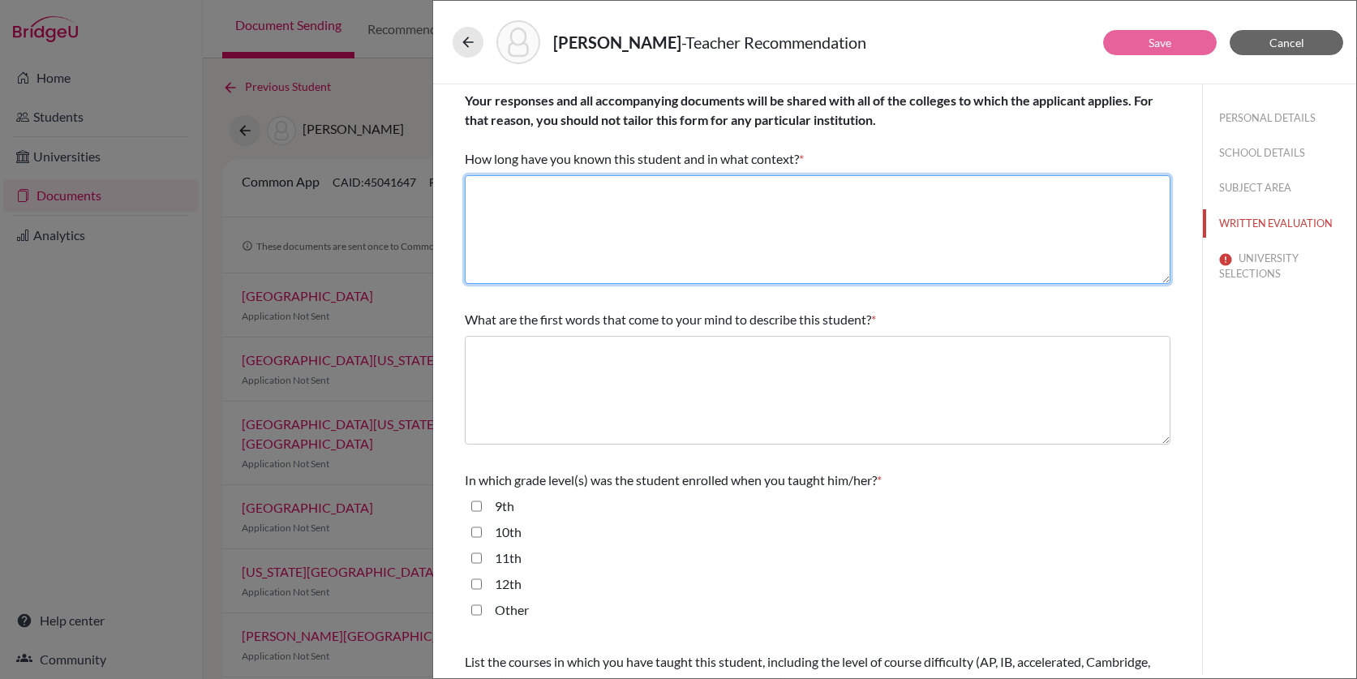
click at [870, 251] on textarea at bounding box center [818, 229] width 706 height 109
type textarea "N/A"
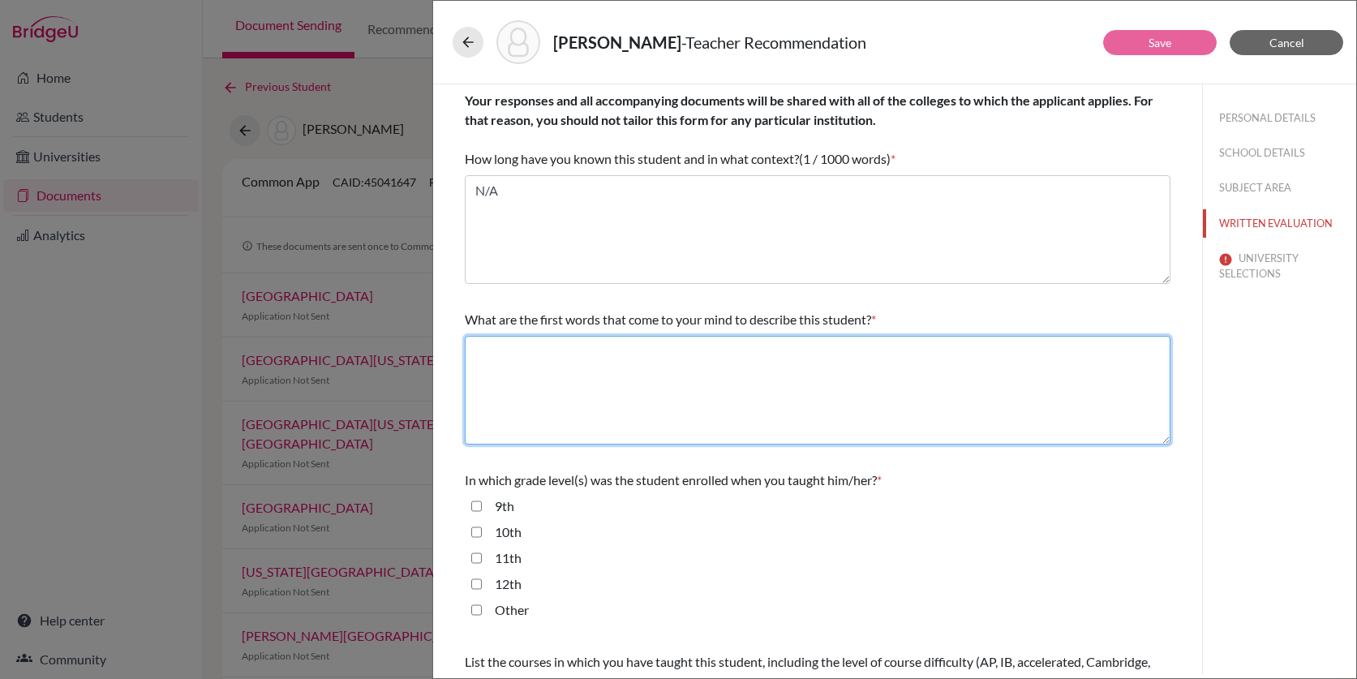
click at [869, 374] on textarea at bounding box center [818, 390] width 706 height 109
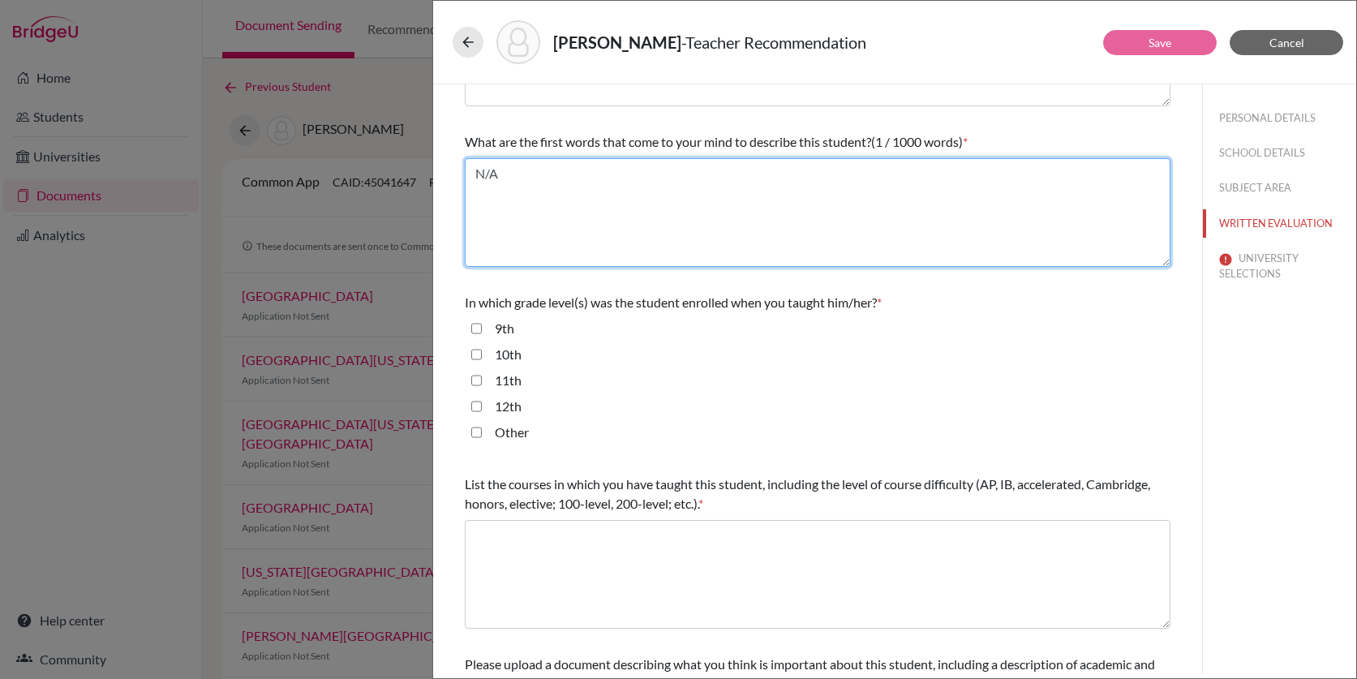
scroll to position [184, 0]
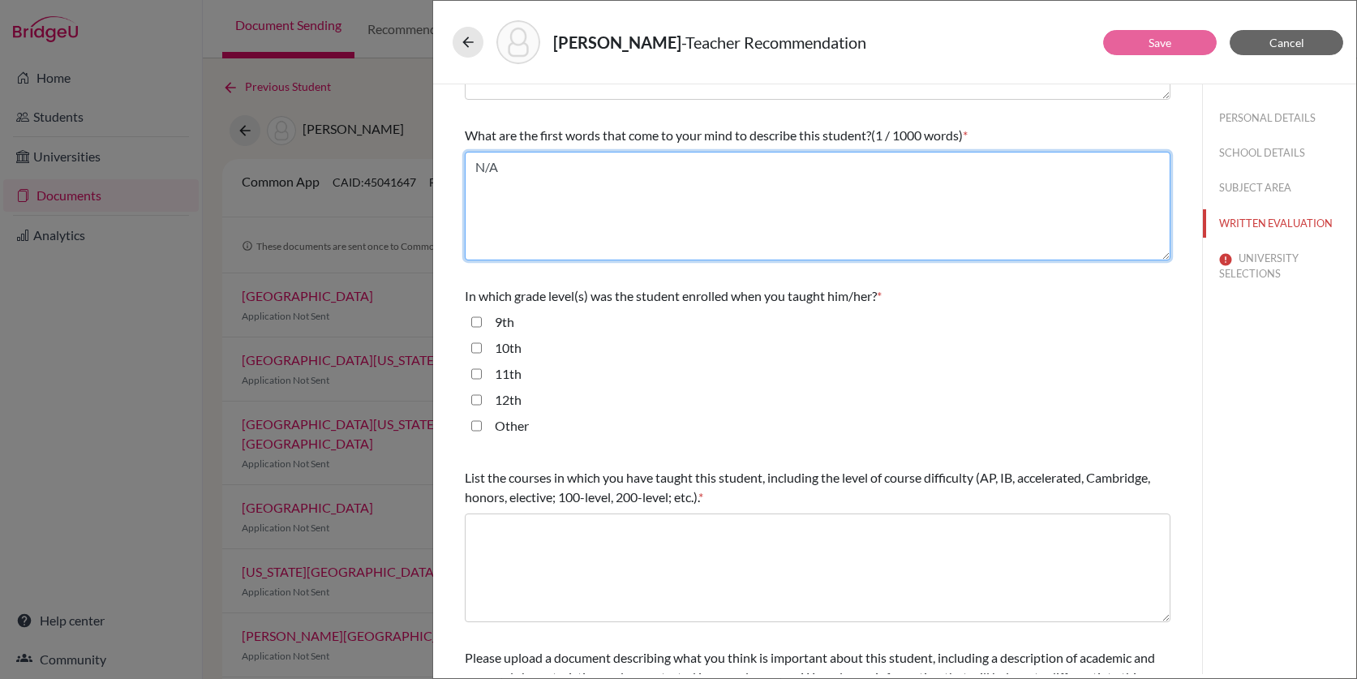
type textarea "N/A"
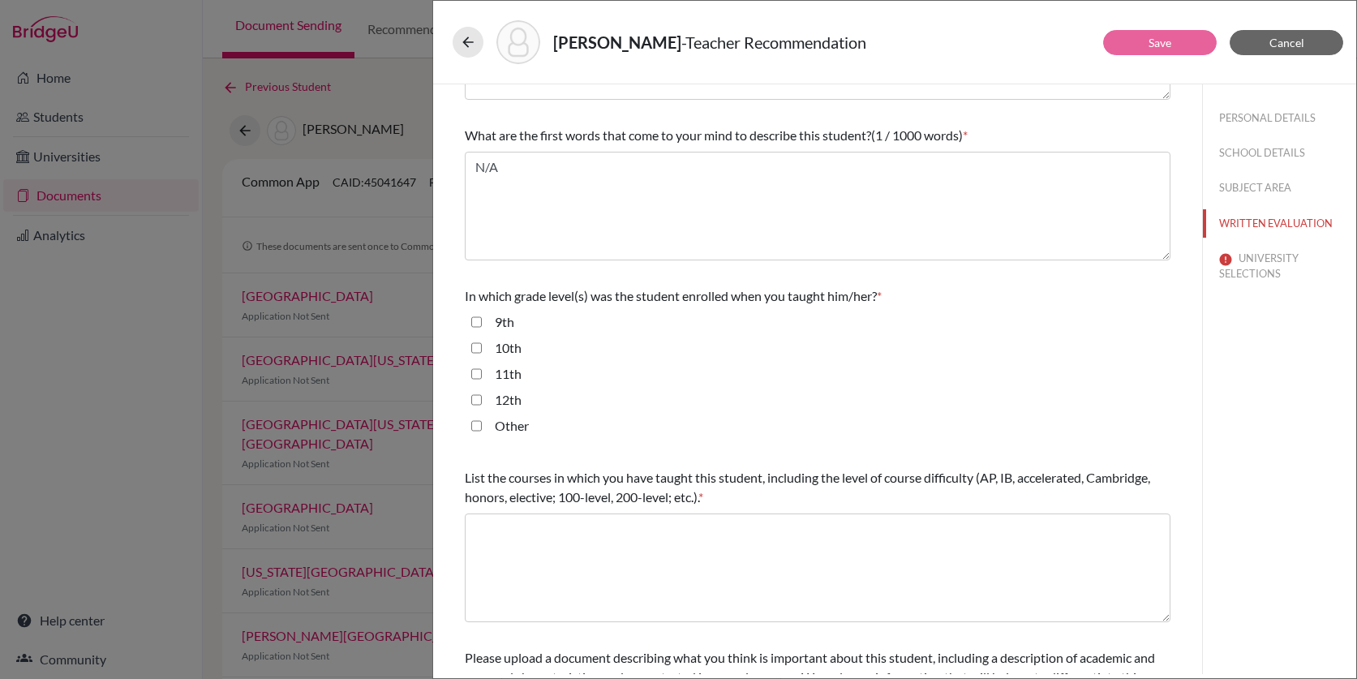
click at [479, 418] on input "Other" at bounding box center [476, 425] width 11 height 19
checkbox input "true"
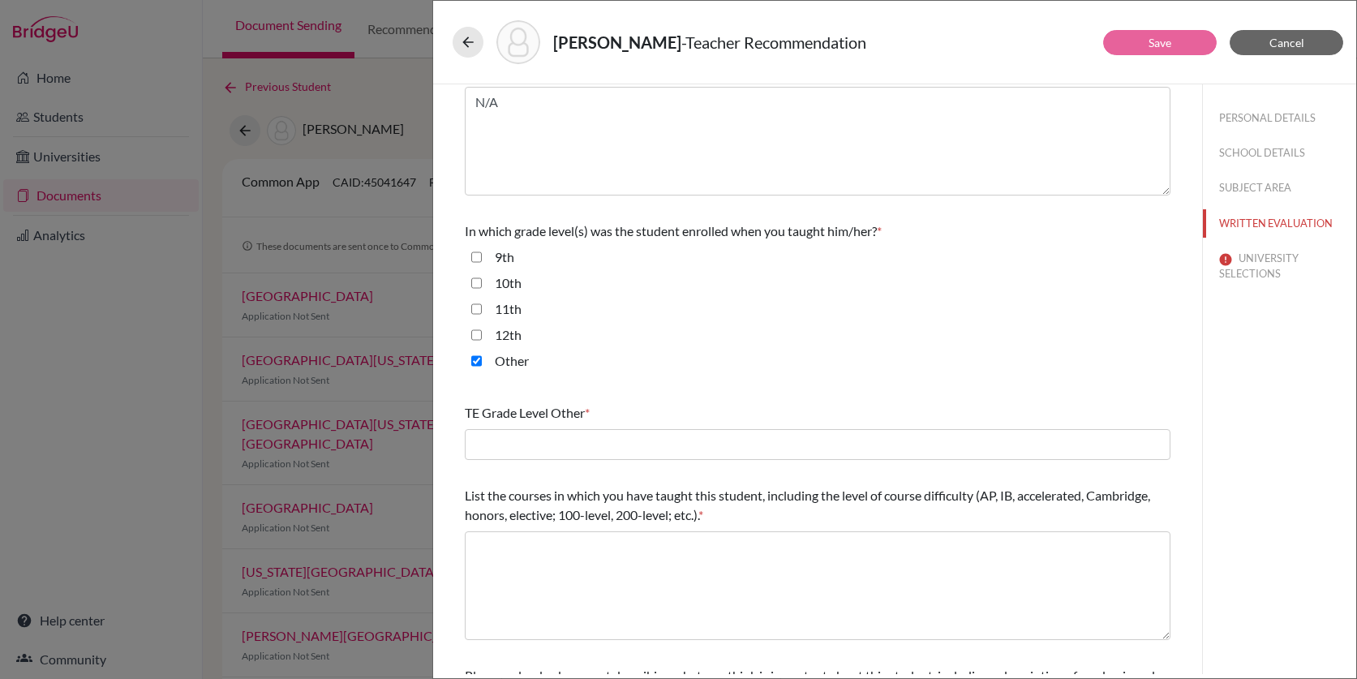
scroll to position [251, 0]
click at [475, 307] on input "11th" at bounding box center [476, 306] width 11 height 19
checkbox input "true"
click at [472, 354] on input "Other" at bounding box center [476, 358] width 11 height 19
checkbox input "false"
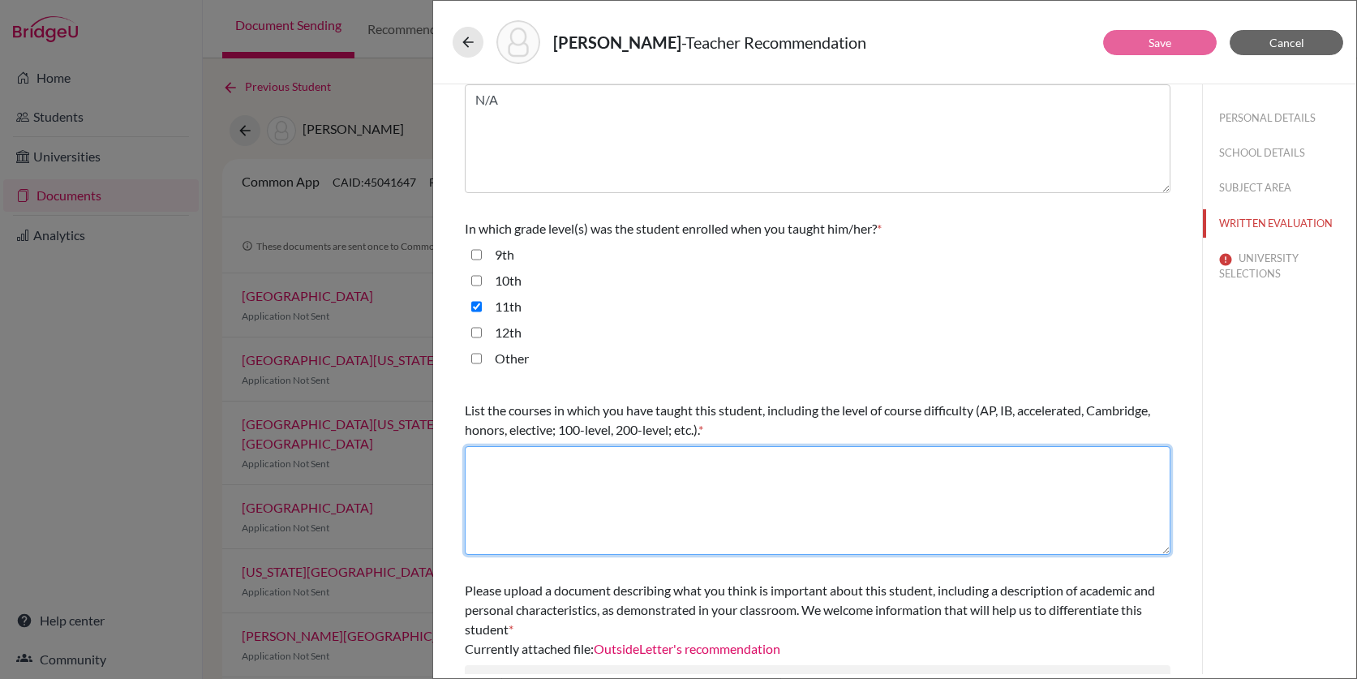
click at [551, 521] on textarea at bounding box center [818, 500] width 706 height 109
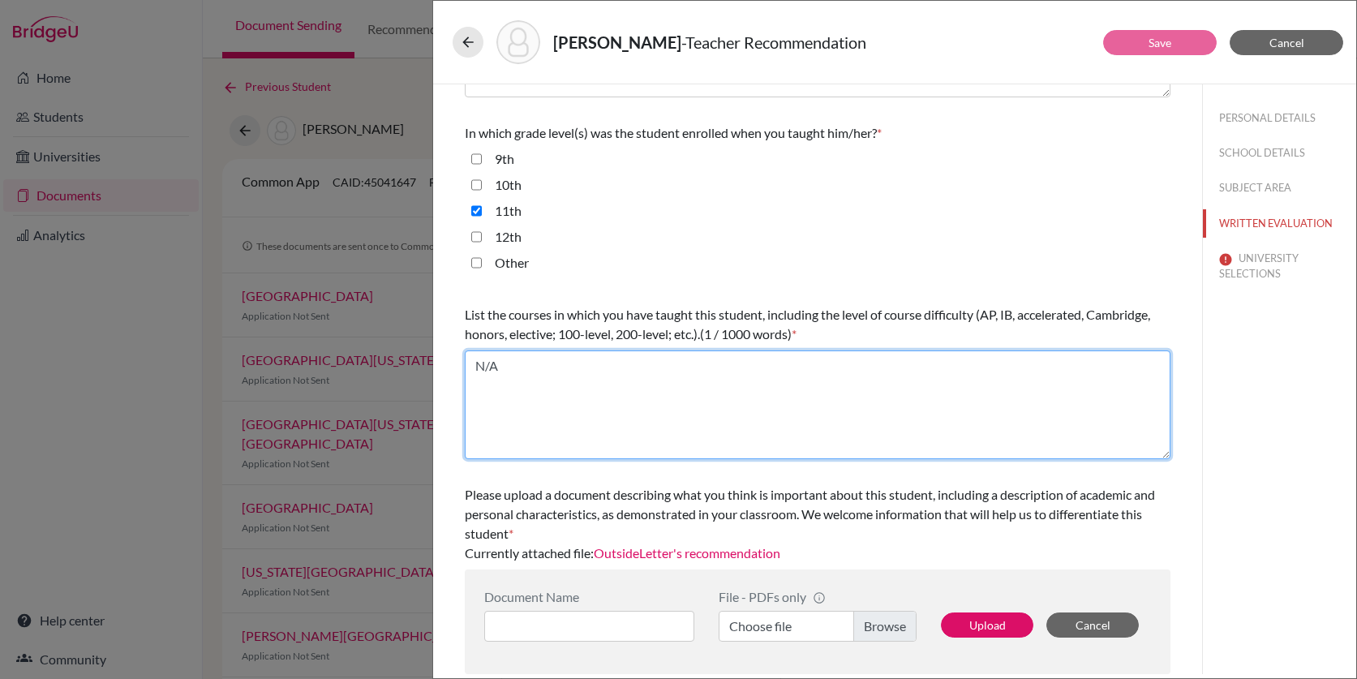
type textarea "N/A"
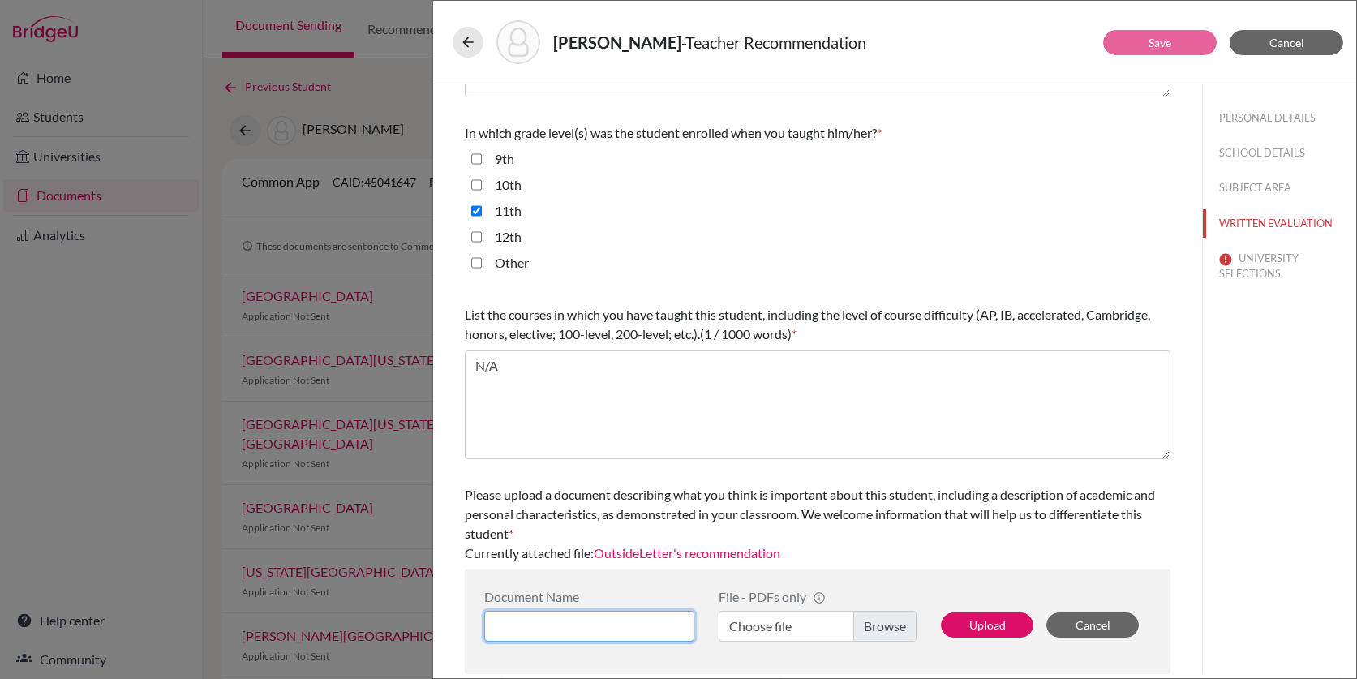
click at [599, 626] on input at bounding box center [589, 626] width 210 height 31
type input "HinaAjmal"
click at [876, 625] on label "Choose file" at bounding box center [818, 626] width 198 height 31
click at [876, 625] on input "Choose file" at bounding box center [818, 626] width 198 height 31
click at [994, 625] on button "Upload" at bounding box center [987, 624] width 92 height 25
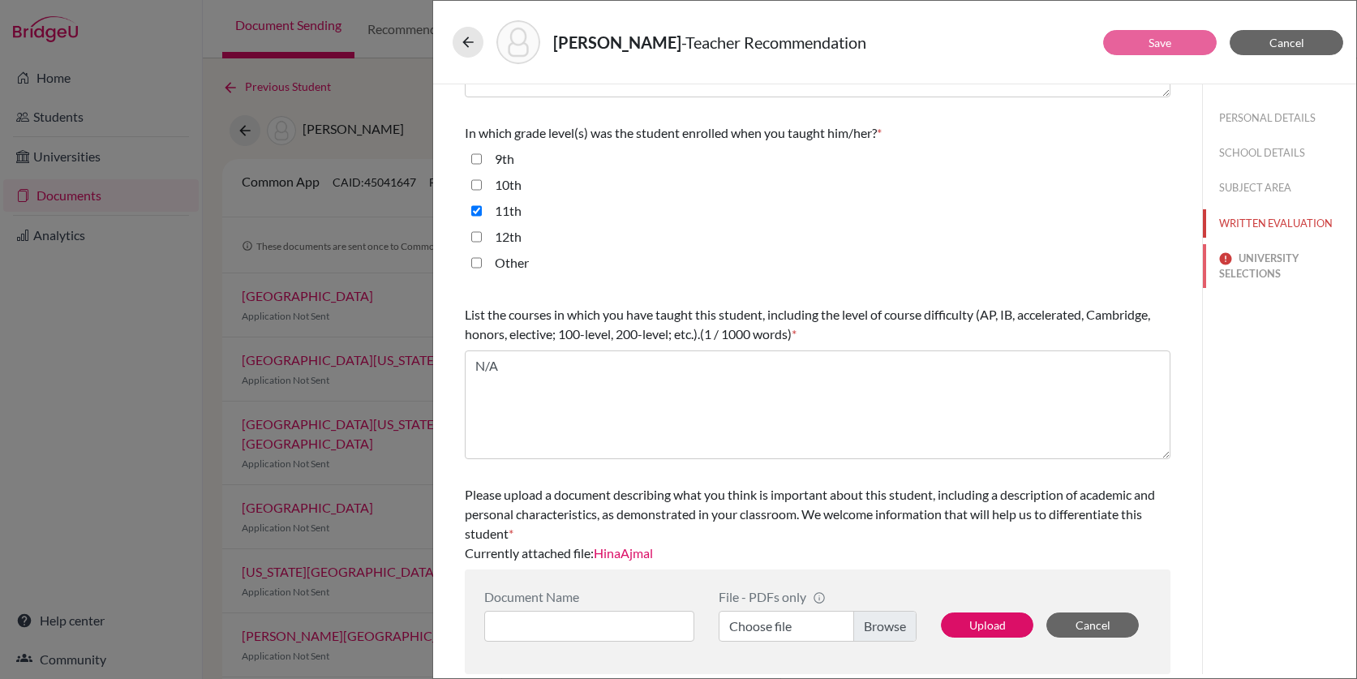
click at [1256, 261] on button "UNIVERSITY SELECTIONS" at bounding box center [1279, 266] width 153 height 44
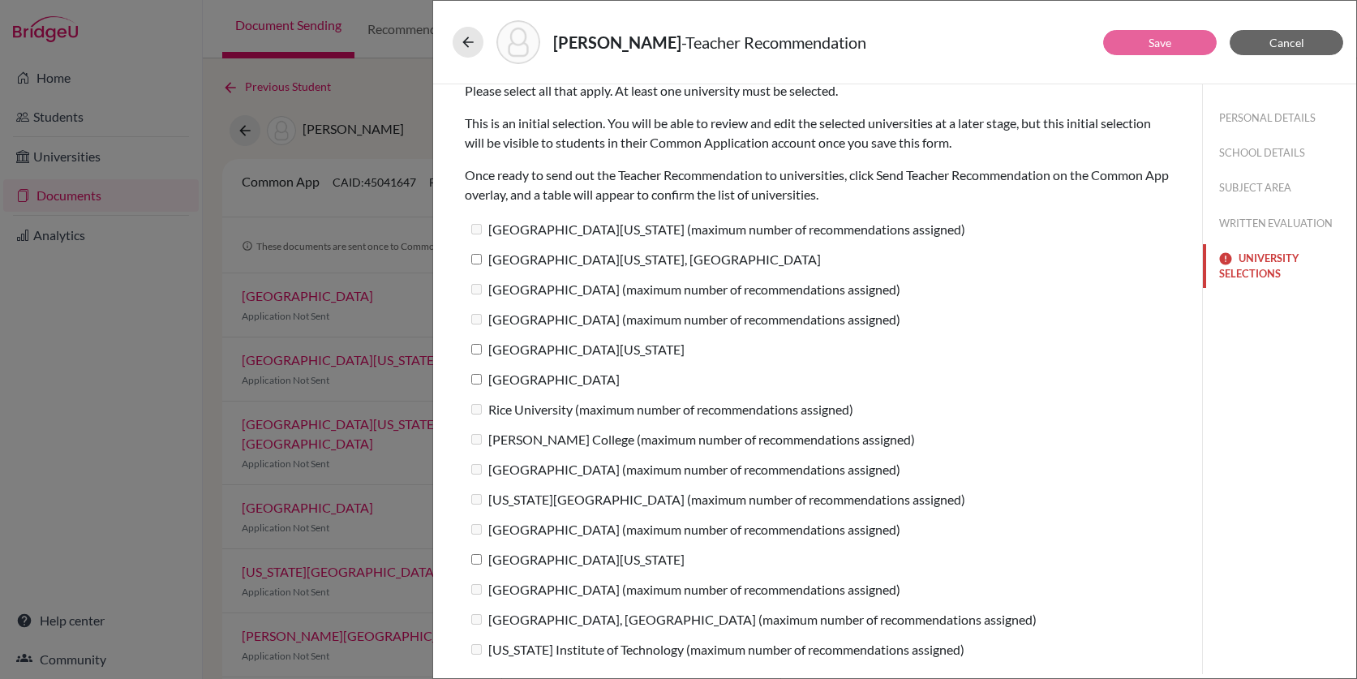
scroll to position [0, 0]
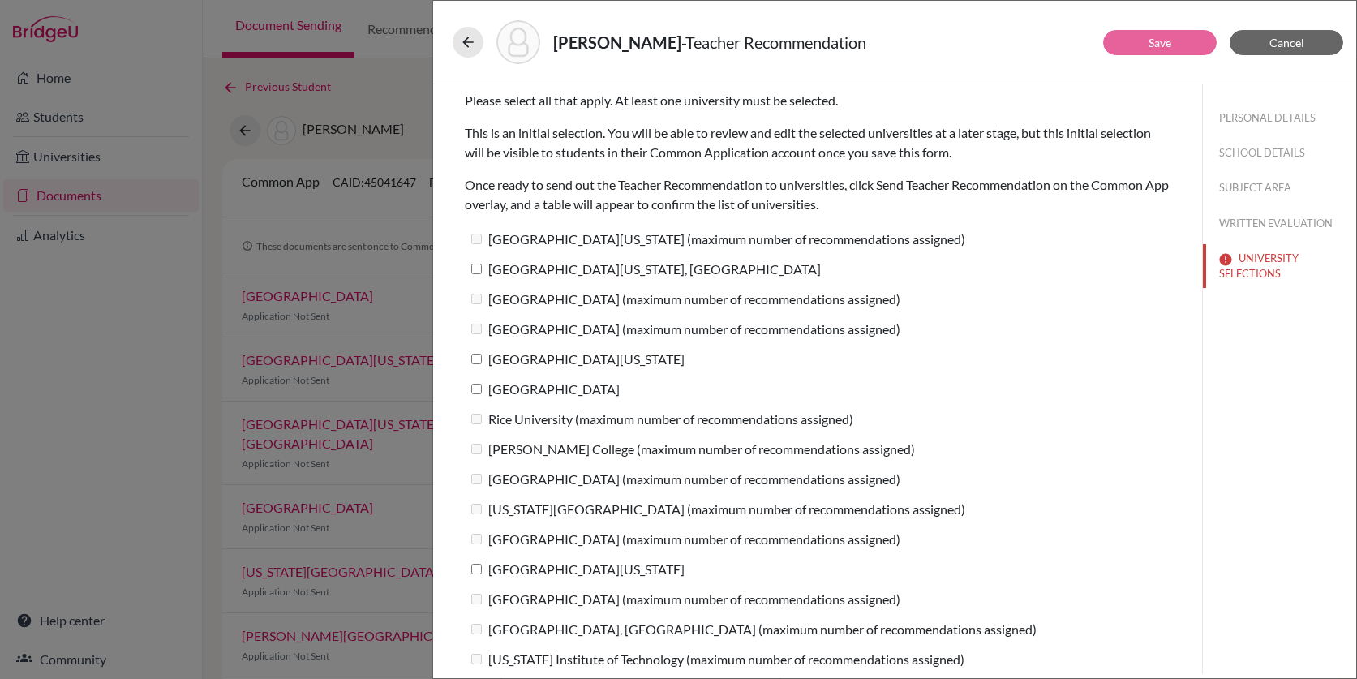
click at [606, 268] on label "[GEOGRAPHIC_DATA][US_STATE], [GEOGRAPHIC_DATA]" at bounding box center [643, 269] width 356 height 24
click at [482, 268] on input "[GEOGRAPHIC_DATA][US_STATE], [GEOGRAPHIC_DATA]" at bounding box center [476, 269] width 11 height 11
checkbox input "true"
click at [587, 358] on label "[GEOGRAPHIC_DATA][US_STATE]" at bounding box center [575, 359] width 220 height 24
click at [482, 358] on input "[GEOGRAPHIC_DATA][US_STATE]" at bounding box center [476, 359] width 11 height 11
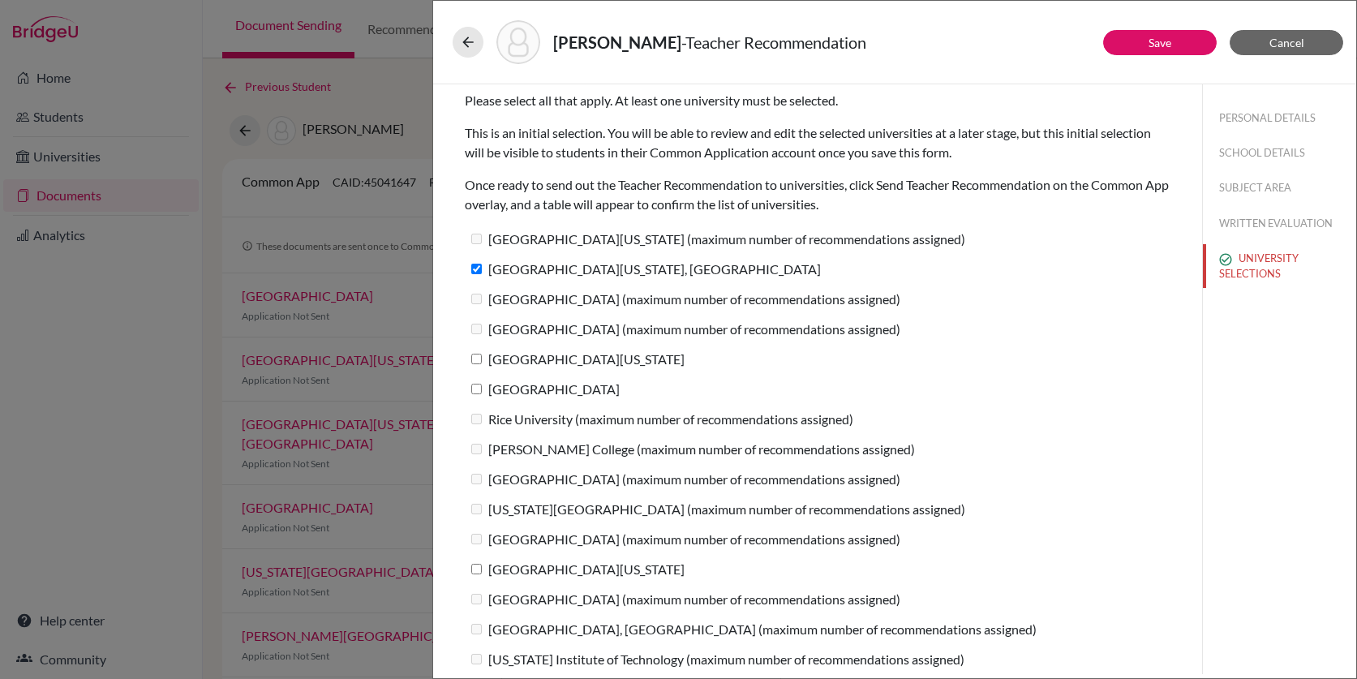
checkbox input "true"
click at [580, 390] on label "[GEOGRAPHIC_DATA]" at bounding box center [542, 389] width 155 height 24
click at [482, 390] on input "[GEOGRAPHIC_DATA]" at bounding box center [476, 389] width 11 height 11
checkbox input "true"
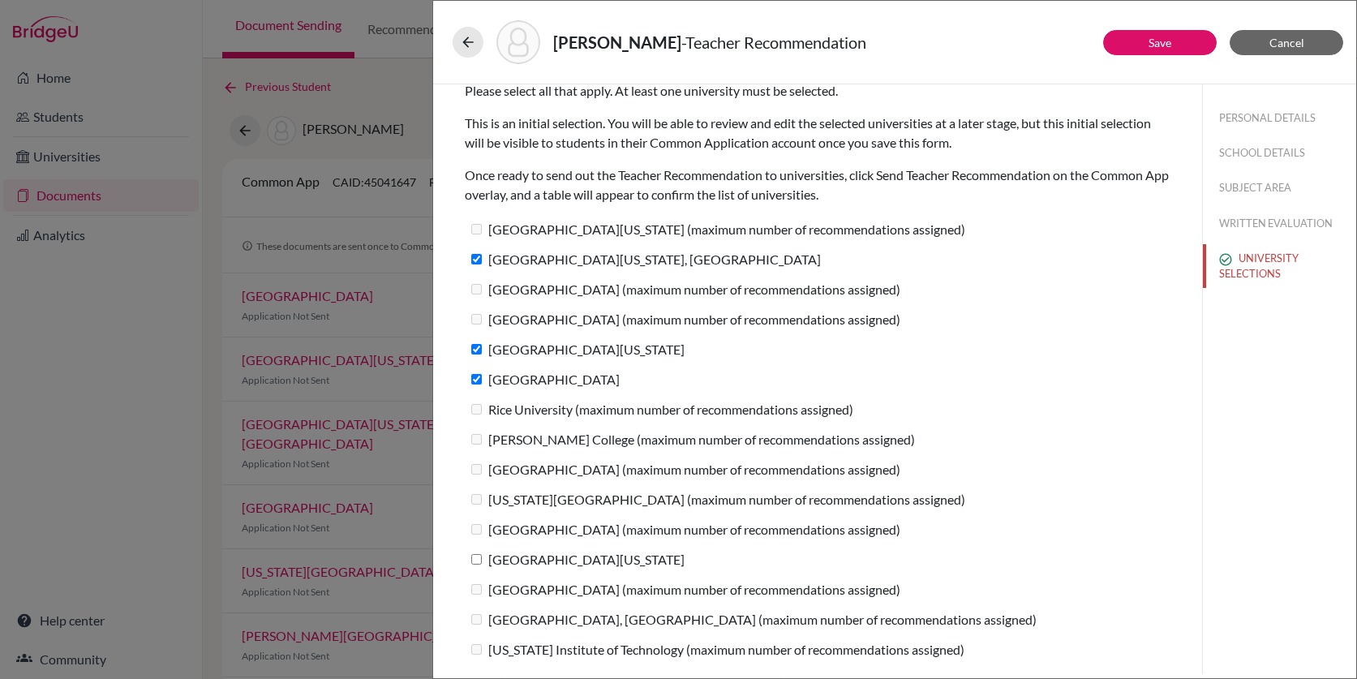
click at [566, 553] on label "[GEOGRAPHIC_DATA][US_STATE]" at bounding box center [575, 559] width 220 height 24
click at [482, 554] on input "[GEOGRAPHIC_DATA][US_STATE]" at bounding box center [476, 559] width 11 height 11
checkbox input "true"
click at [1155, 45] on link "Save" at bounding box center [1159, 43] width 23 height 14
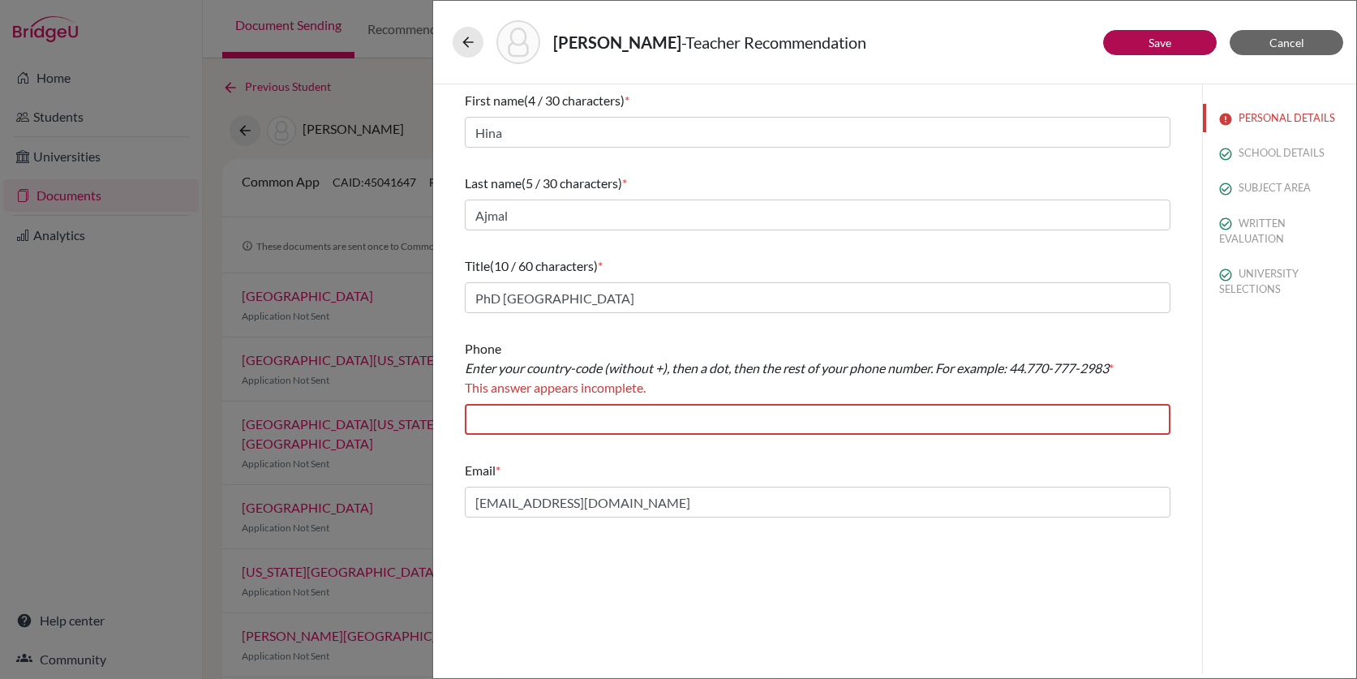
scroll to position [0, 0]
click at [704, 425] on input "text" at bounding box center [818, 419] width 706 height 31
click at [496, 425] on input "text" at bounding box center [818, 419] width 706 height 31
paste input "44 1865 270000"
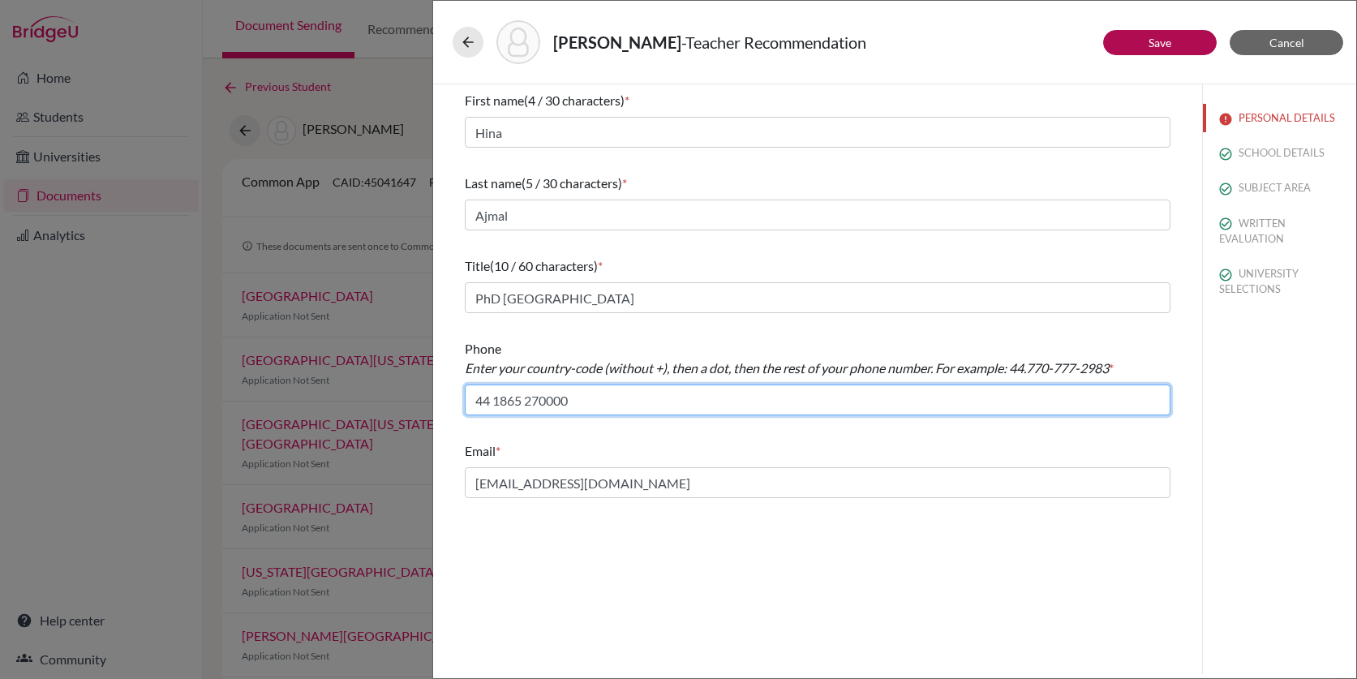
click at [496, 398] on input "44 1865 270000" at bounding box center [818, 399] width 706 height 31
click at [528, 401] on input "44.1865 270000" at bounding box center [818, 399] width 706 height 31
type input "44.1865-270000"
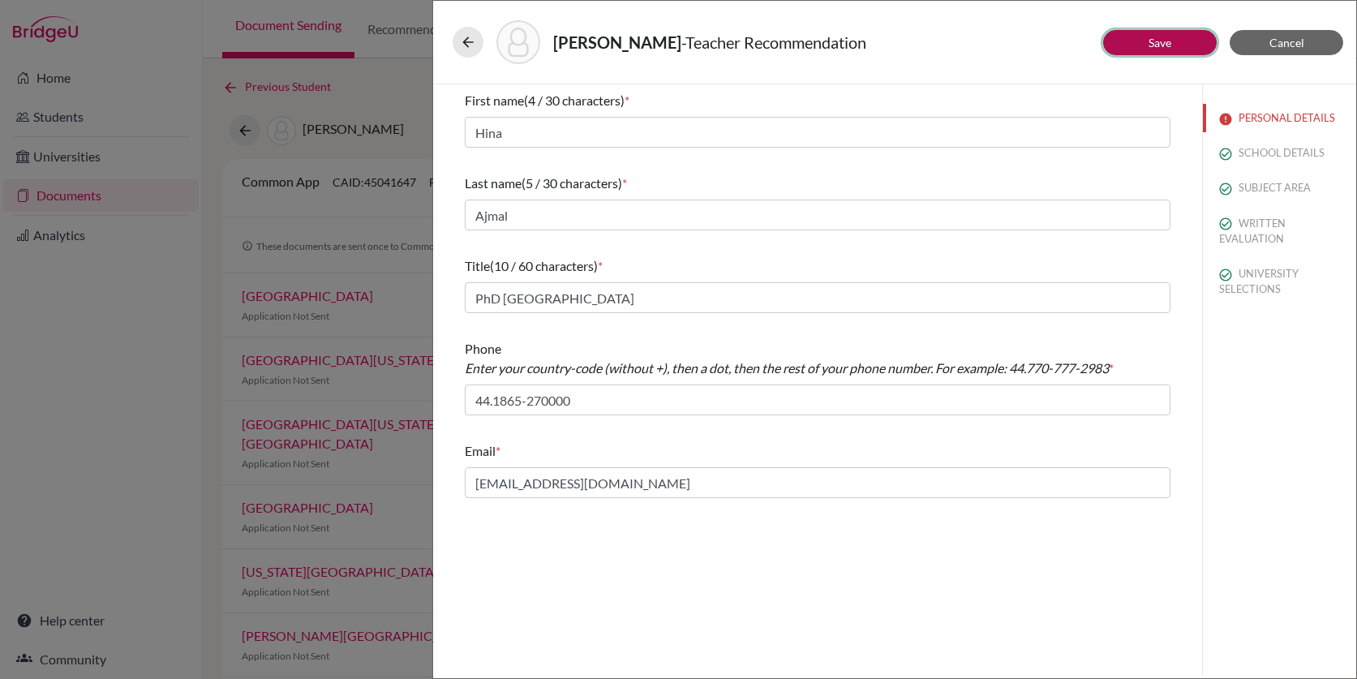
click at [1162, 48] on link "Save" at bounding box center [1159, 43] width 23 height 14
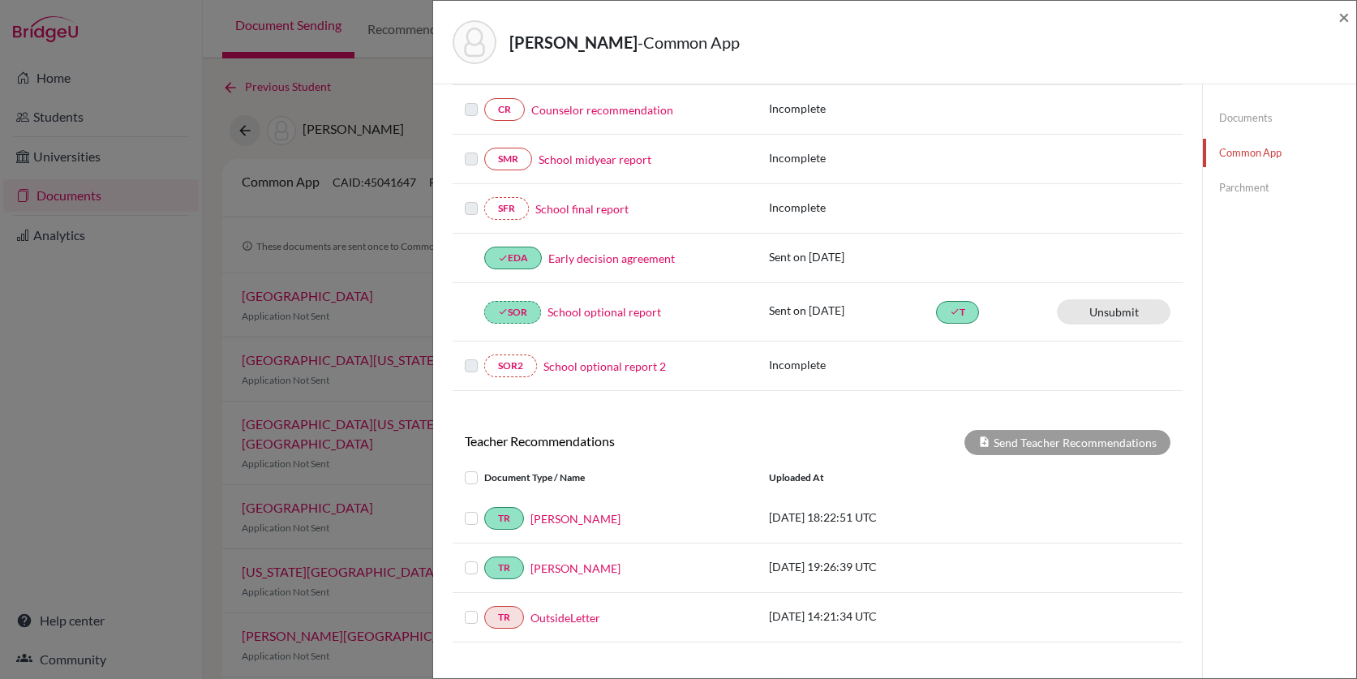
scroll to position [440, 0]
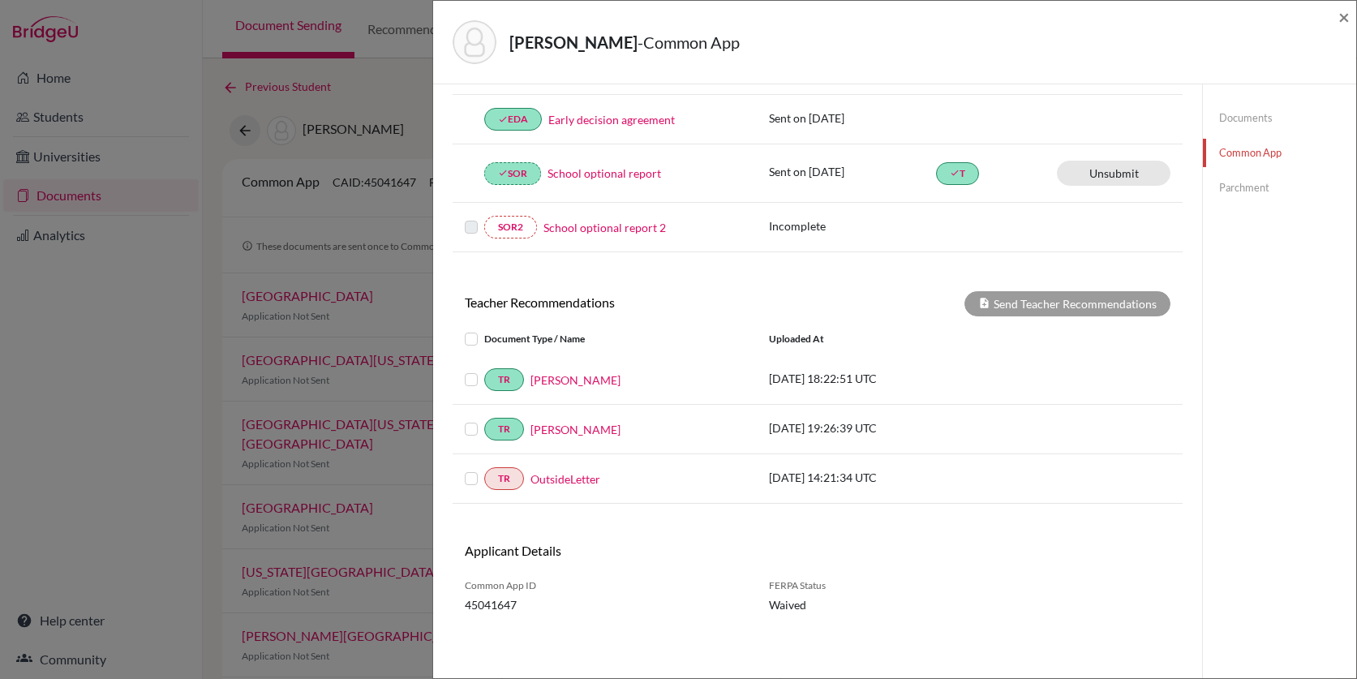
click at [484, 469] on label at bounding box center [484, 469] width 0 height 0
click at [0, 0] on input "checkbox" at bounding box center [0, 0] width 0 height 0
click at [1078, 311] on button "Send Teacher Recommendations" at bounding box center [1067, 303] width 206 height 25
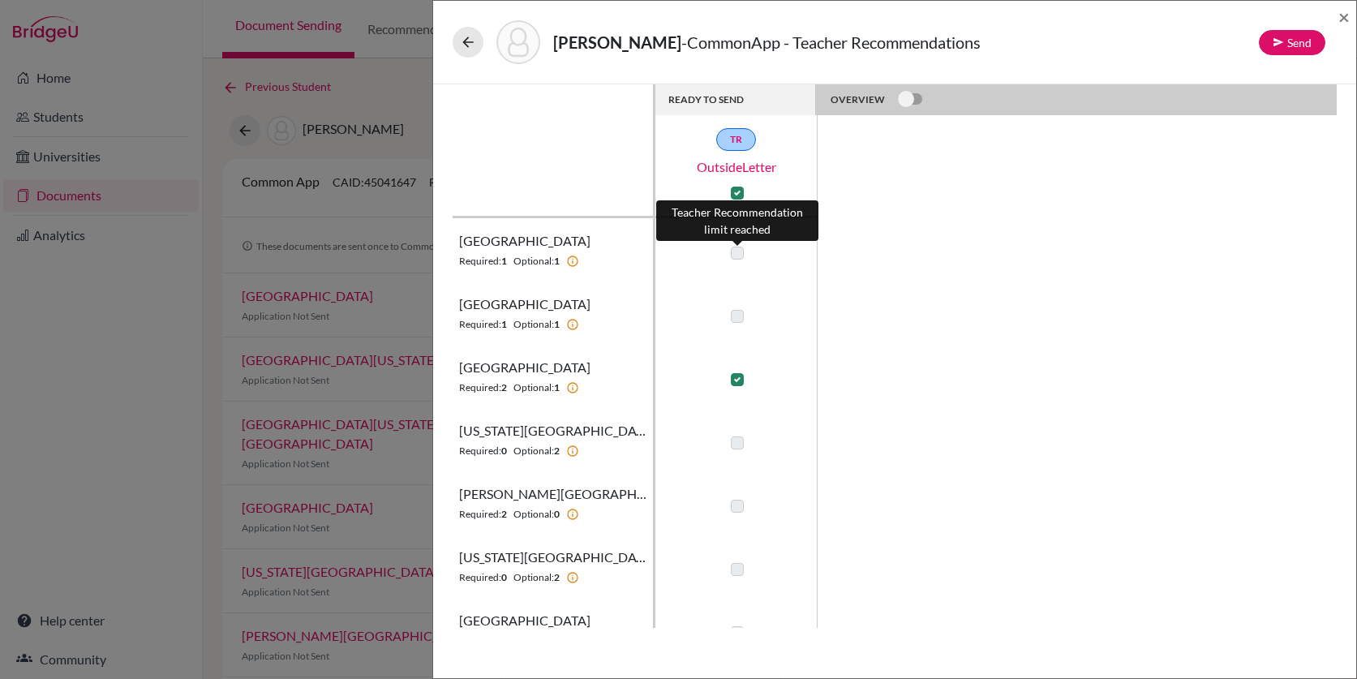
click at [732, 251] on label at bounding box center [737, 253] width 13 height 13
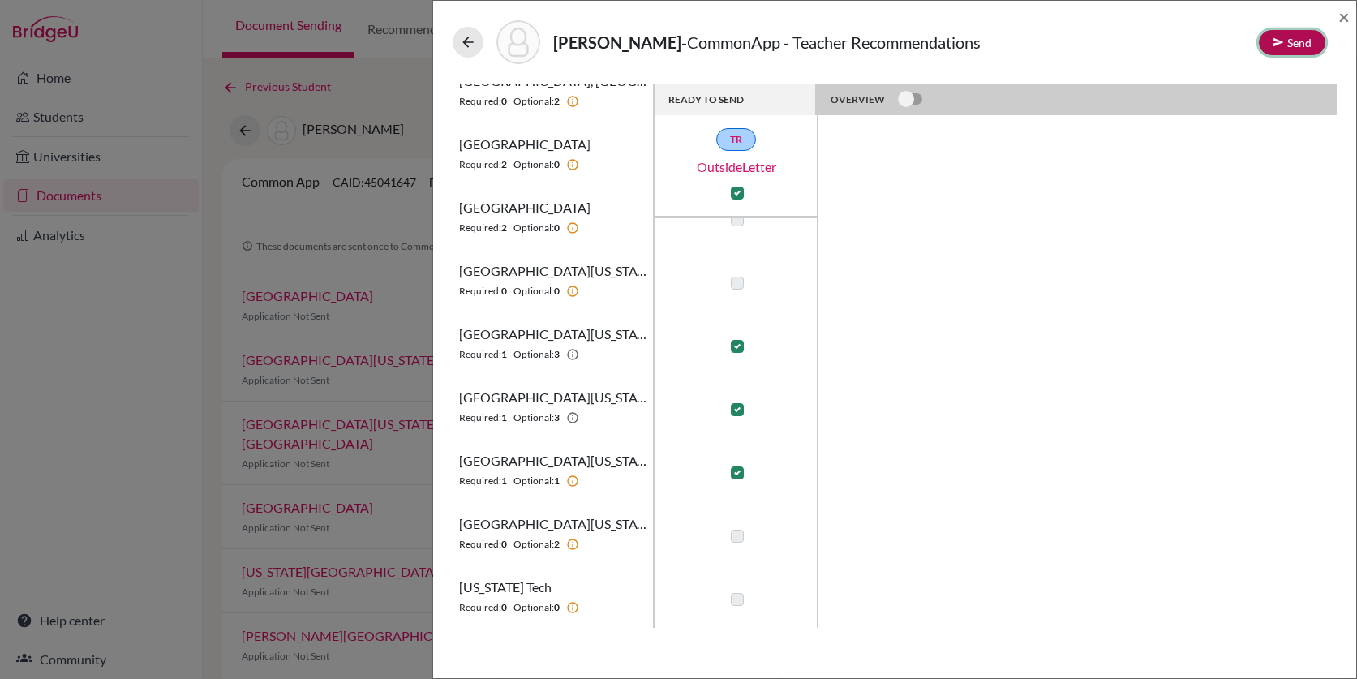
click at [1294, 48] on button "Send" at bounding box center [1292, 42] width 67 height 25
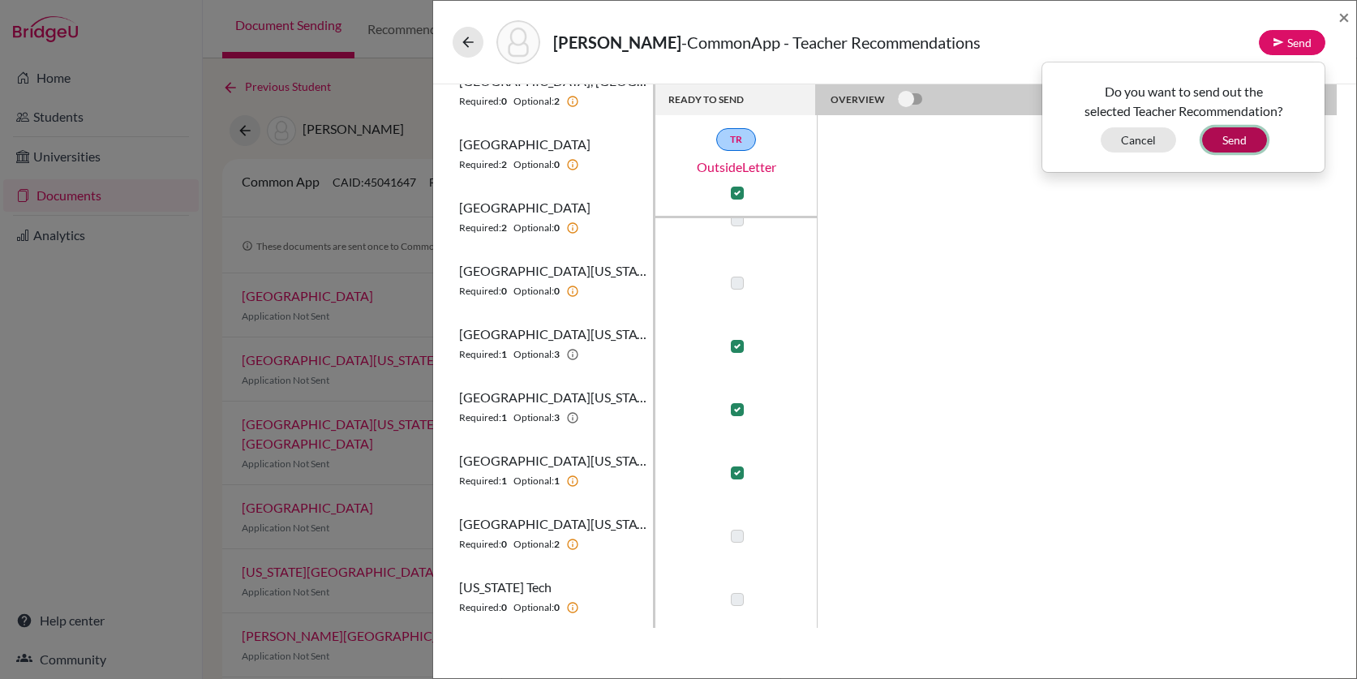
click at [1240, 140] on button "Send" at bounding box center [1234, 139] width 65 height 25
checkbox input "false"
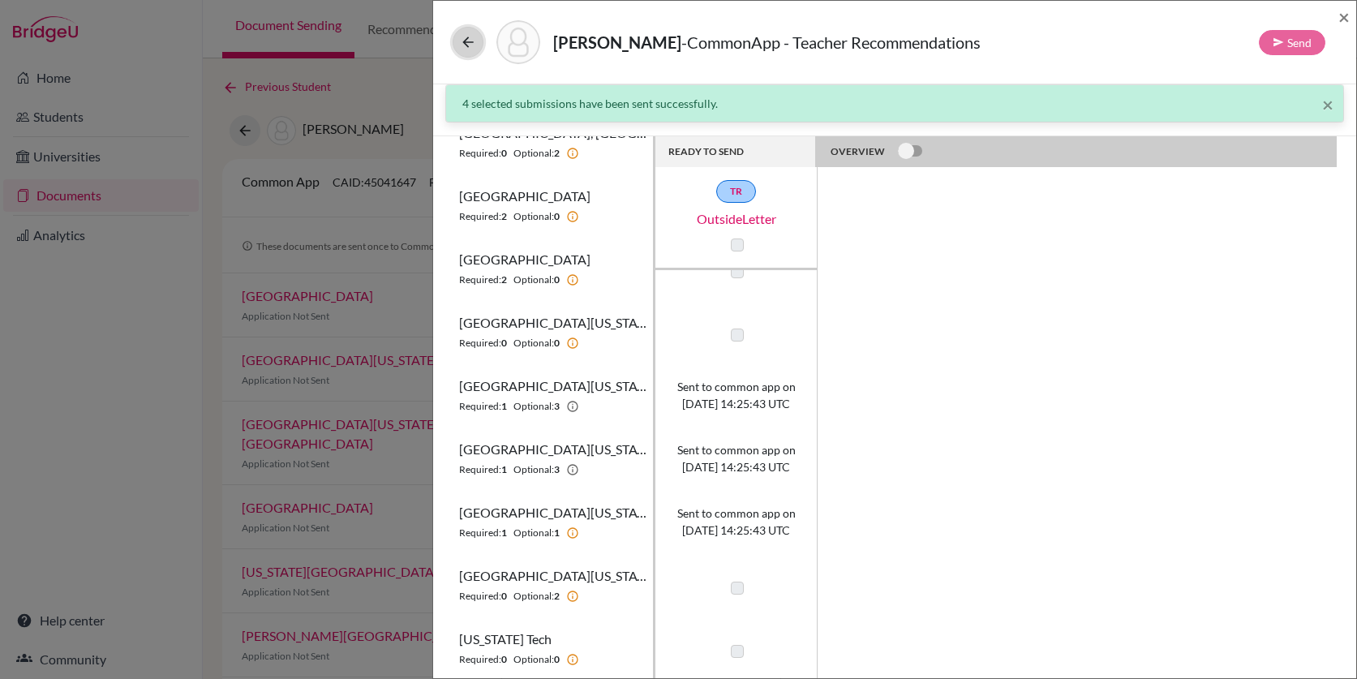
click at [474, 41] on icon at bounding box center [468, 42] width 16 height 16
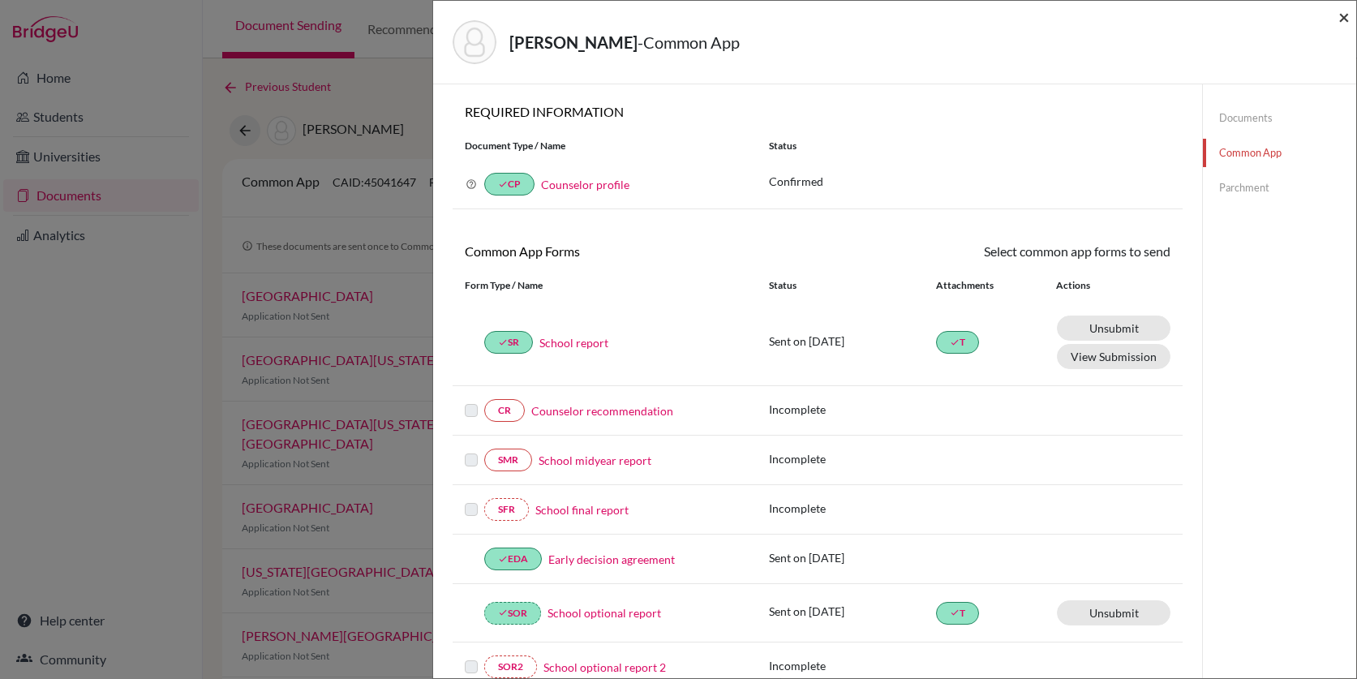
click at [1343, 18] on span "×" at bounding box center [1343, 17] width 11 height 24
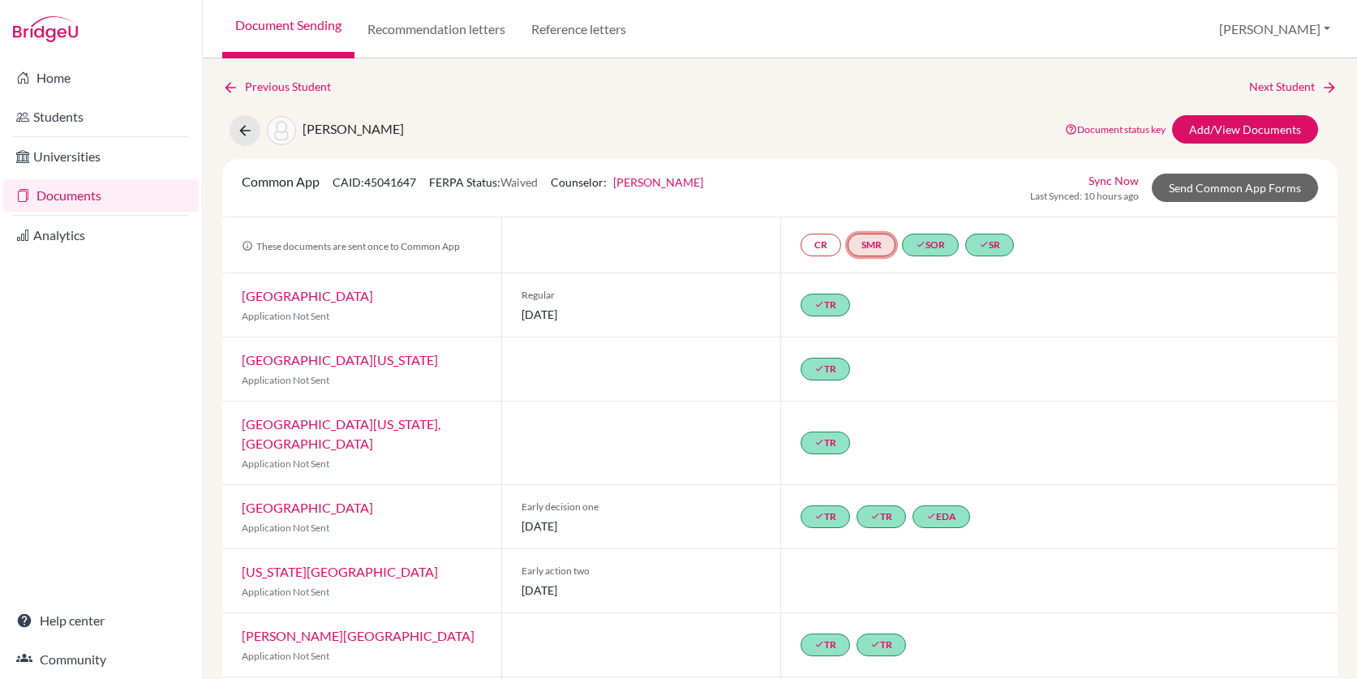
click at [875, 247] on link "SMR" at bounding box center [872, 245] width 48 height 23
click at [84, 193] on link "Documents" at bounding box center [100, 195] width 195 height 32
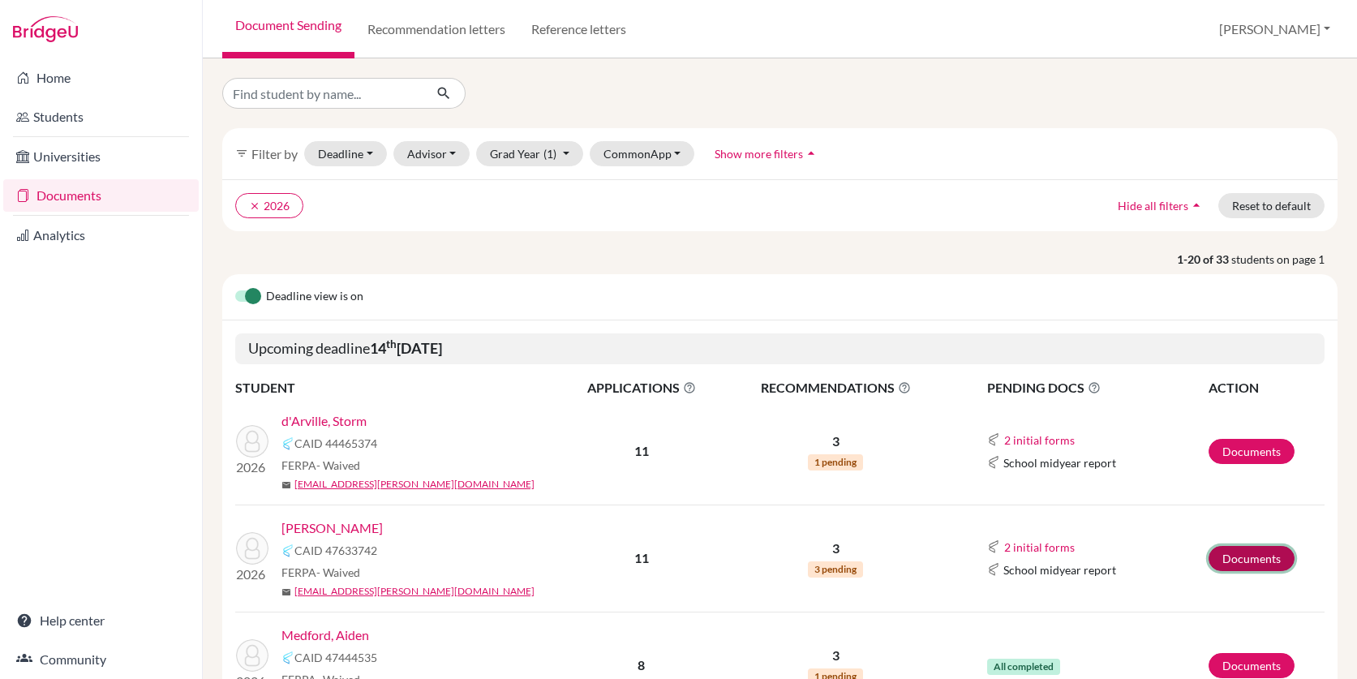
click at [1239, 553] on link "Documents" at bounding box center [1251, 558] width 86 height 25
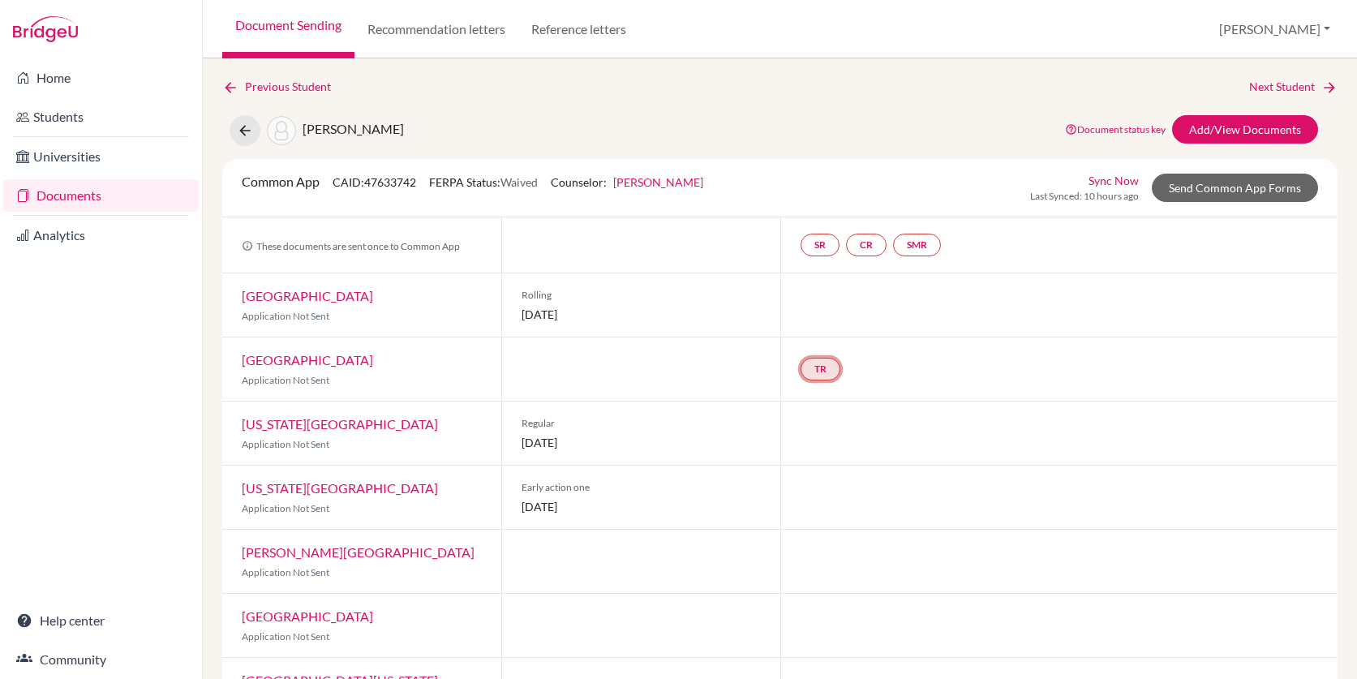
click at [824, 367] on link "TR" at bounding box center [820, 369] width 40 height 23
click at [929, 356] on div "TR Teacher recommendation Incomplete" at bounding box center [1059, 368] width 558 height 63
click at [1211, 119] on link "Add/View Documents" at bounding box center [1245, 129] width 146 height 28
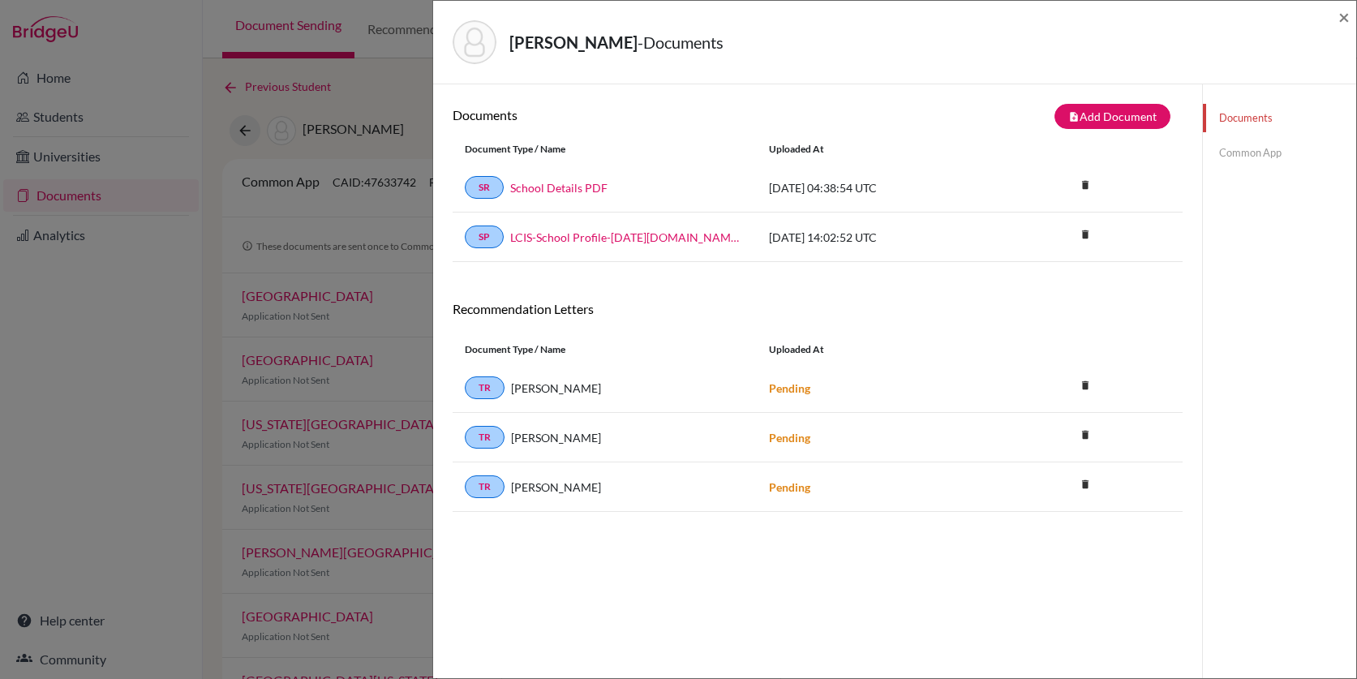
click at [1247, 154] on link "Common App" at bounding box center [1279, 153] width 153 height 28
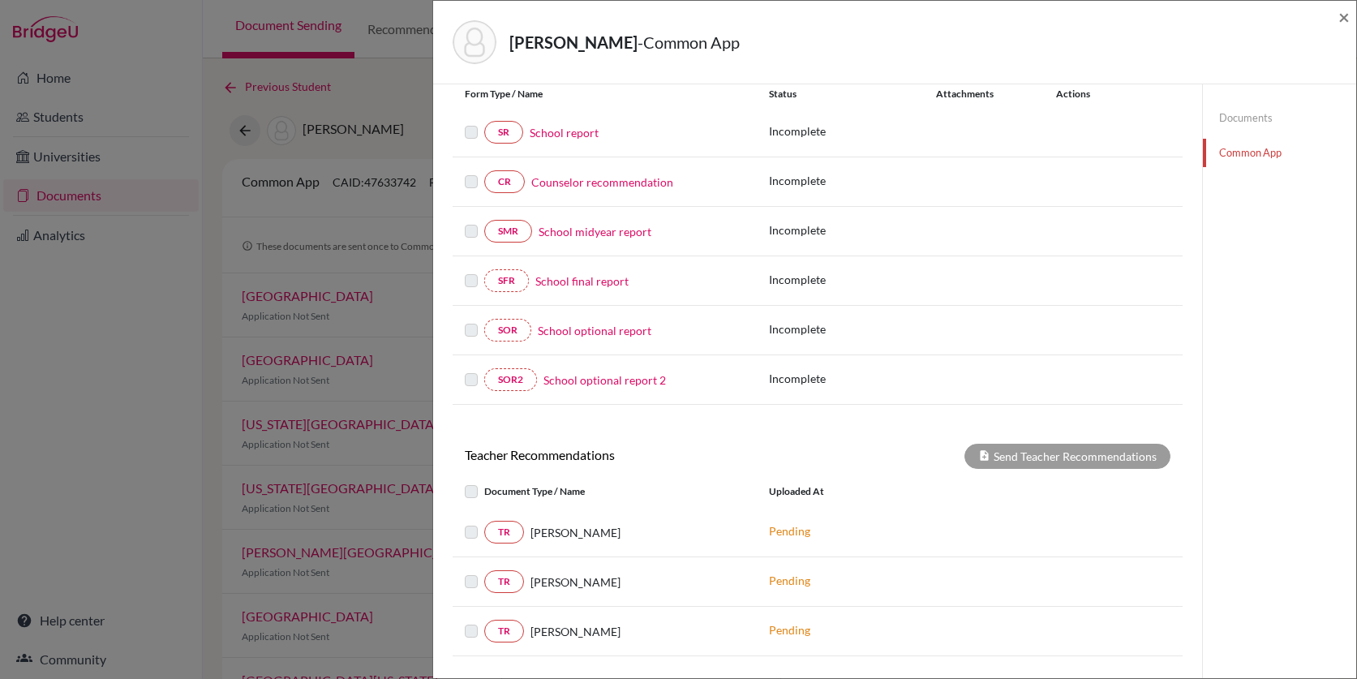
scroll to position [344, 0]
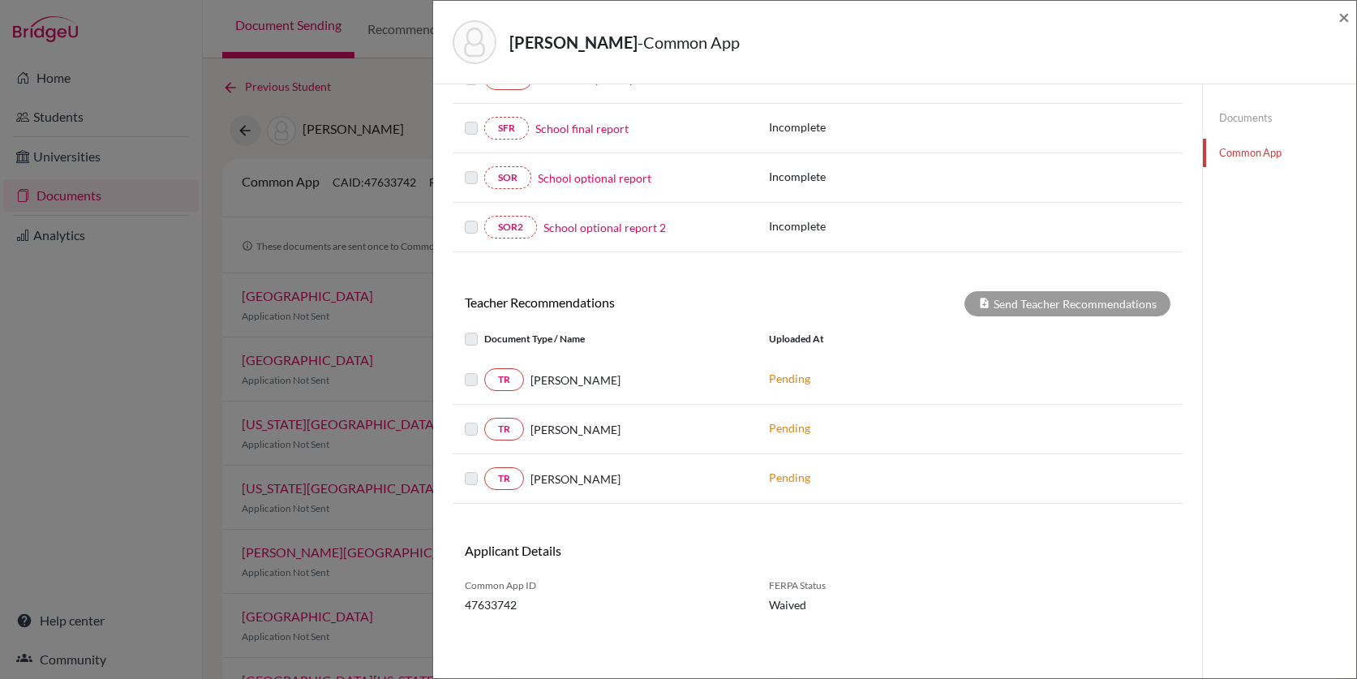
click at [387, 304] on div "Joseph, Ashton - Common App × × REQUIRED INFORMATION Document Type / Name Statu…" at bounding box center [678, 339] width 1357 height 679
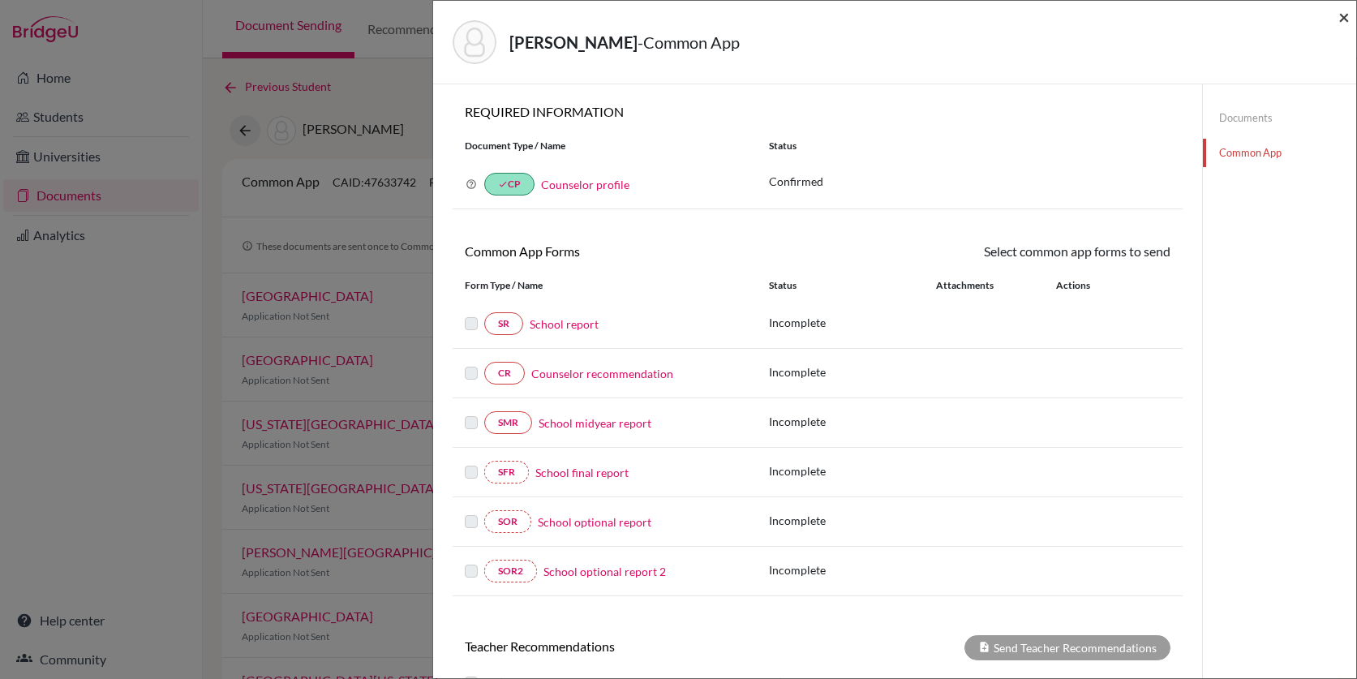
click at [1345, 19] on span "×" at bounding box center [1343, 17] width 11 height 24
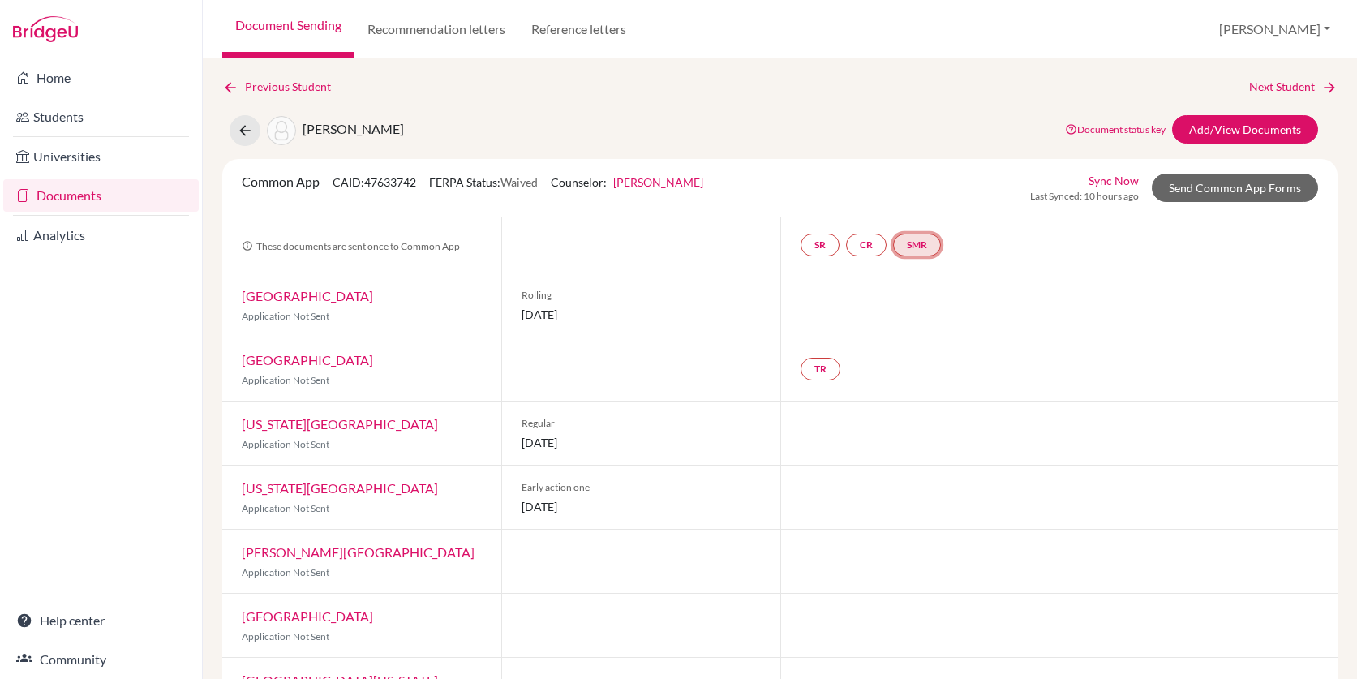
click at [920, 250] on link "SMR" at bounding box center [917, 245] width 48 height 23
click at [876, 243] on link "CR" at bounding box center [866, 245] width 41 height 23
click at [831, 243] on link "SR" at bounding box center [819, 245] width 39 height 23
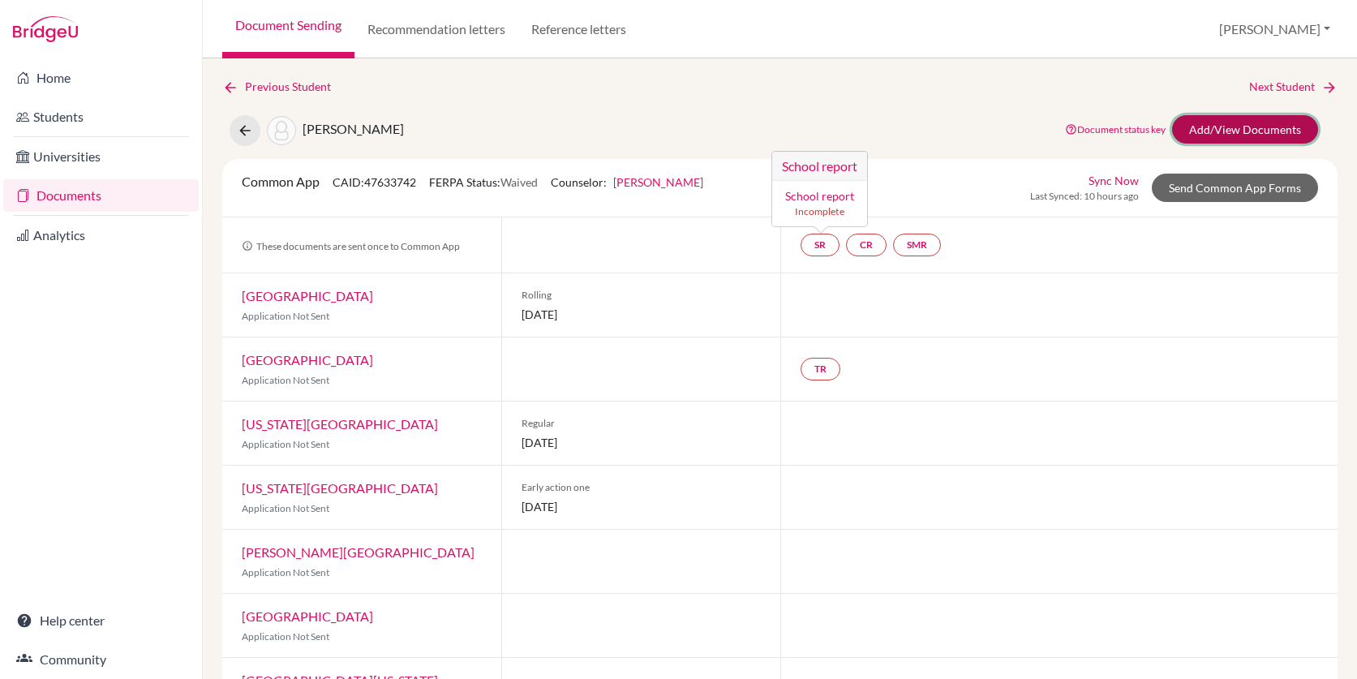
click at [1249, 132] on link "Add/View Documents" at bounding box center [1245, 129] width 146 height 28
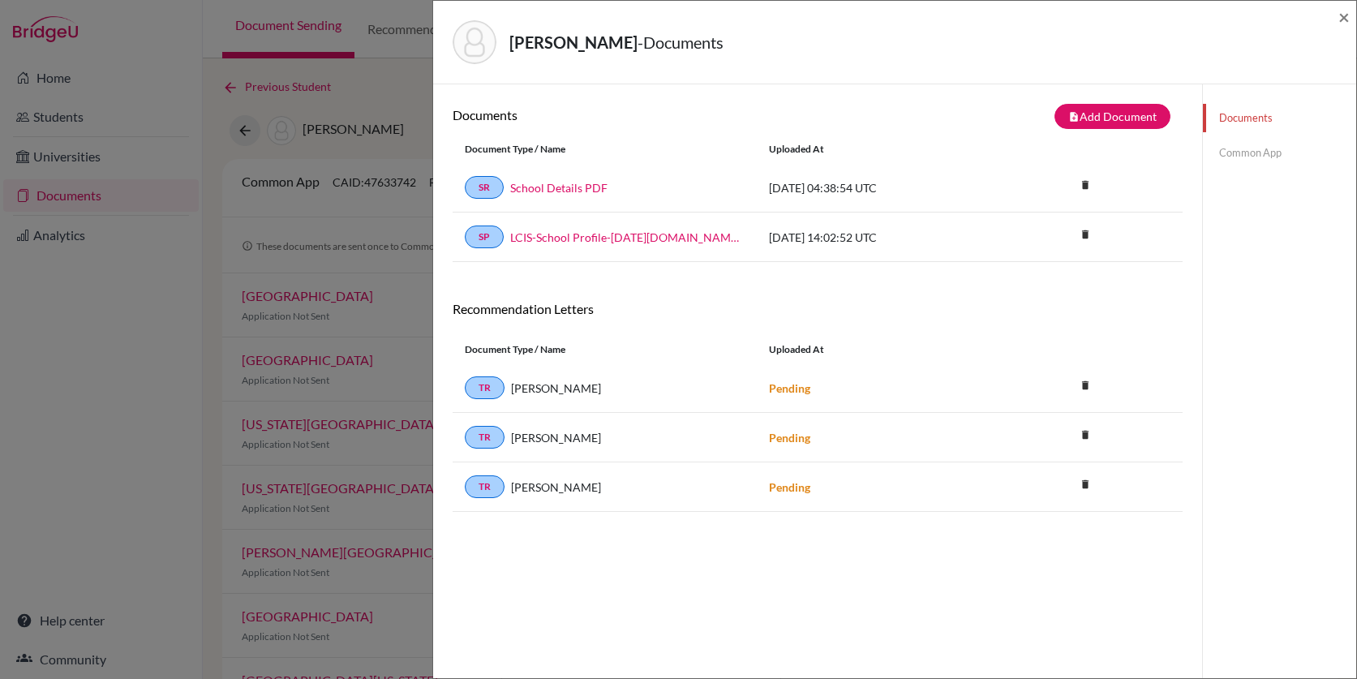
click at [1264, 149] on link "Common App" at bounding box center [1279, 153] width 153 height 28
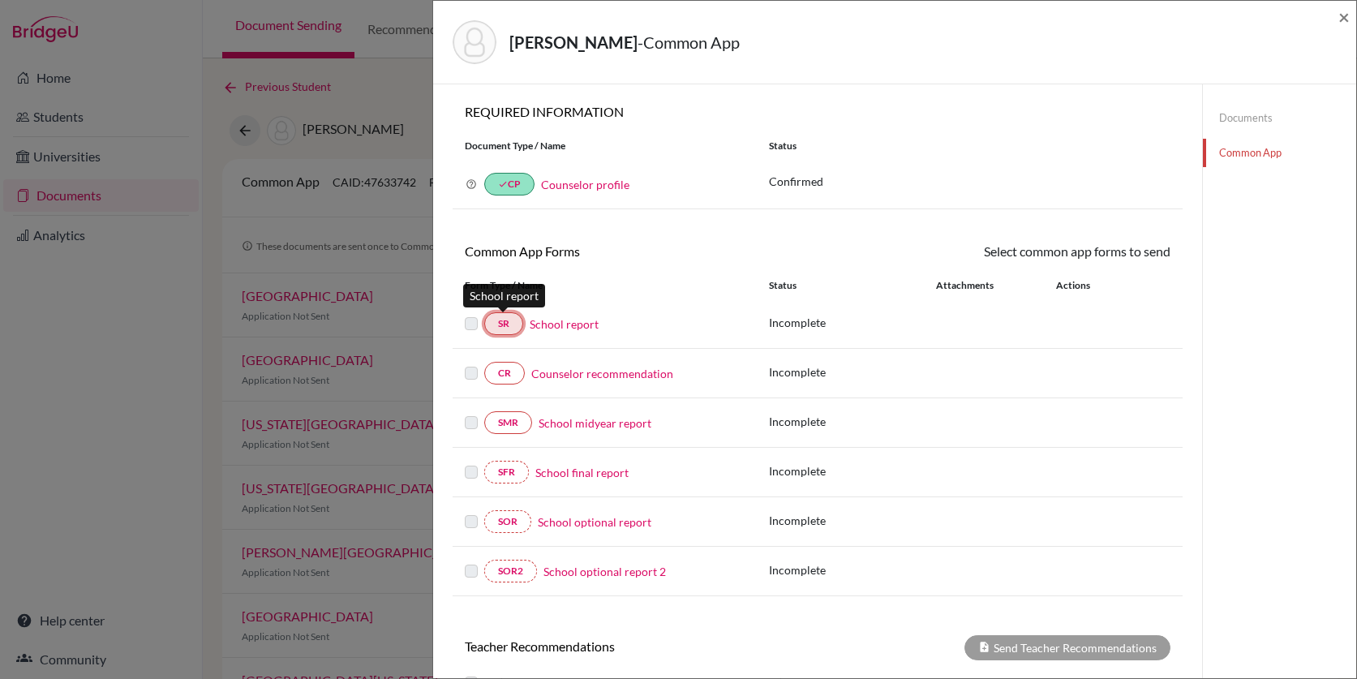
click at [503, 327] on link "SR" at bounding box center [503, 323] width 39 height 23
click at [571, 322] on link "School report" at bounding box center [564, 323] width 69 height 17
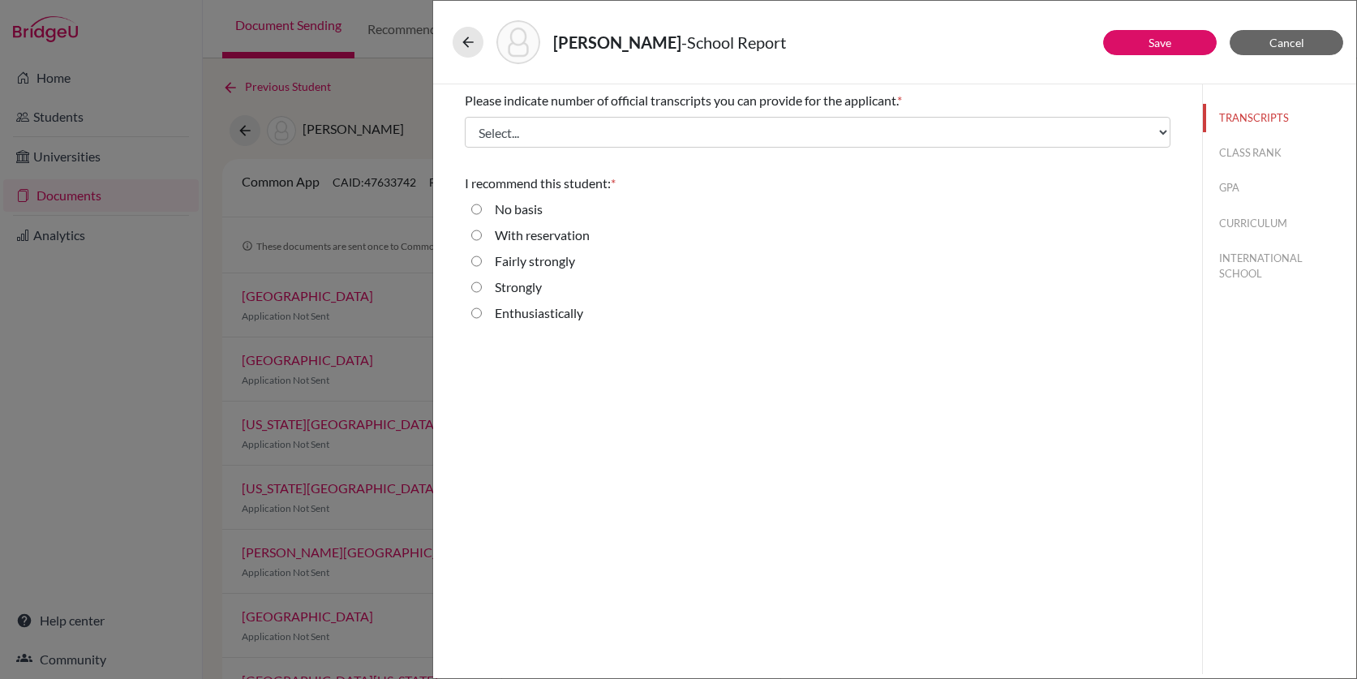
click at [474, 285] on input "Strongly" at bounding box center [476, 286] width 11 height 19
radio input "true"
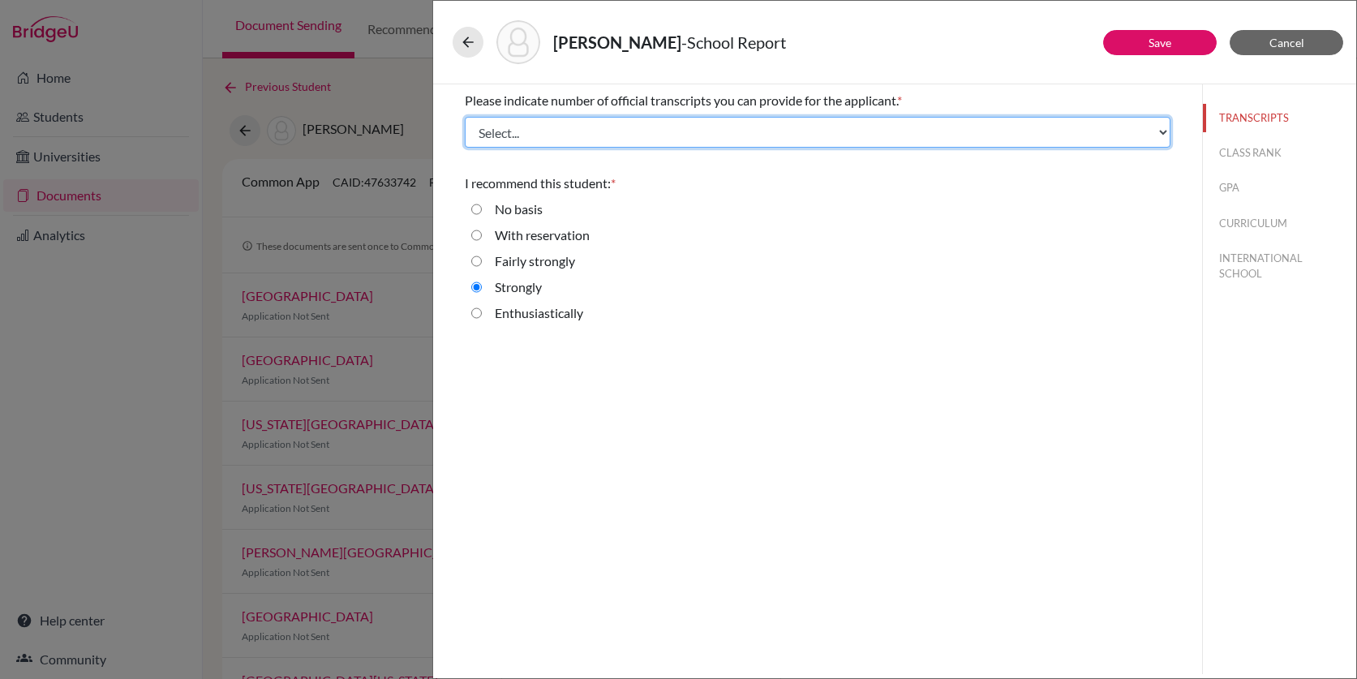
click at [611, 134] on select "Select... 1 2 3 4" at bounding box center [818, 132] width 706 height 31
click at [577, 139] on select "Select... 1 2 3 4" at bounding box center [818, 132] width 706 height 31
select select "3"
click at [465, 117] on select "Select... 1 2 3 4" at bounding box center [818, 132] width 706 height 31
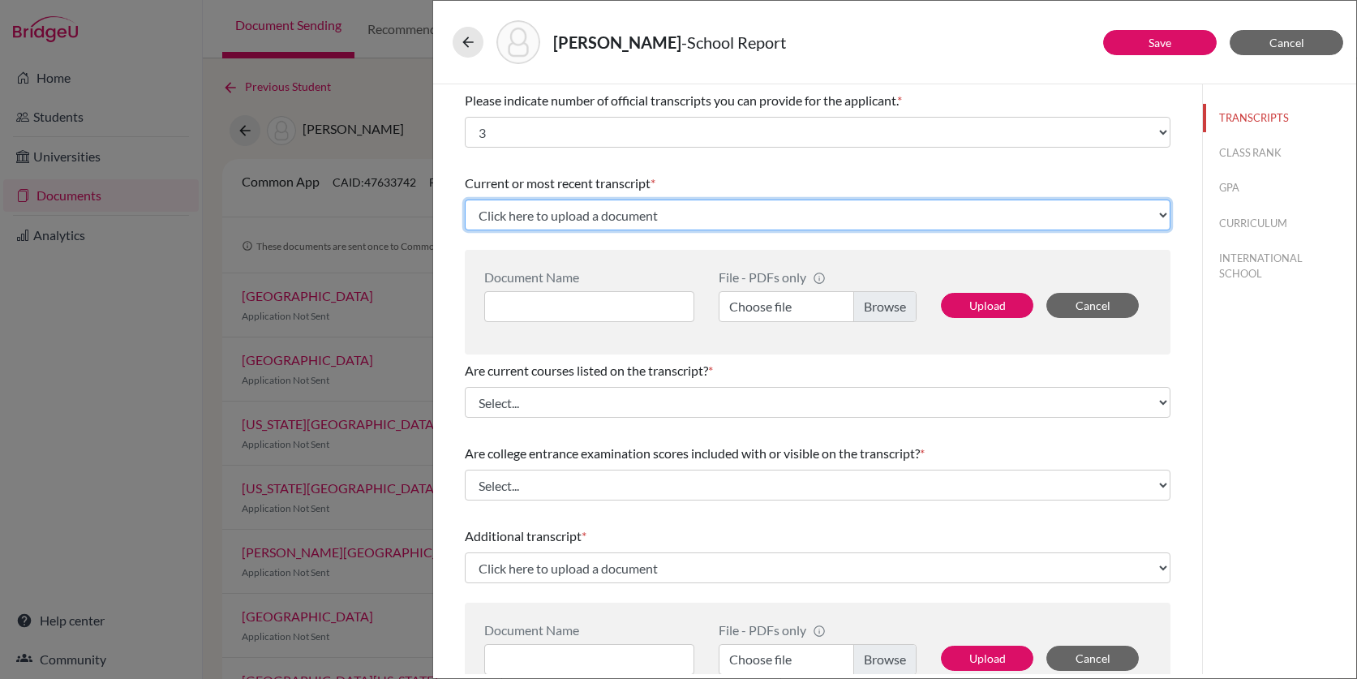
click at [697, 225] on select "Click here to upload a document Upload New File" at bounding box center [818, 215] width 706 height 31
select select "Upload New File"
click at [465, 200] on select "Click here to upload a document Upload New File" at bounding box center [818, 215] width 706 height 31
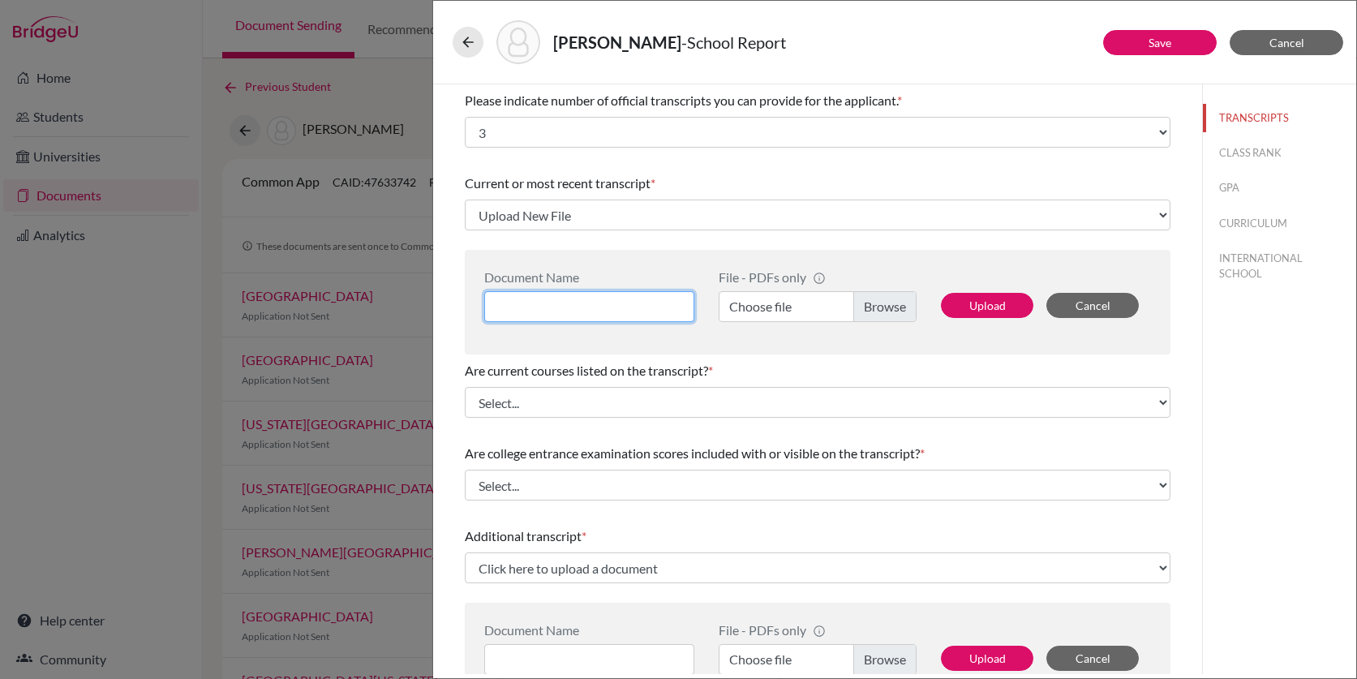
click at [594, 309] on input at bounding box center [589, 306] width 210 height 31
click at [875, 313] on label "Choose file" at bounding box center [818, 306] width 198 height 31
click at [875, 313] on input "Choose file" at bounding box center [818, 306] width 198 height 31
click at [624, 300] on input at bounding box center [589, 306] width 210 height 31
type input "LCIS Transcript"
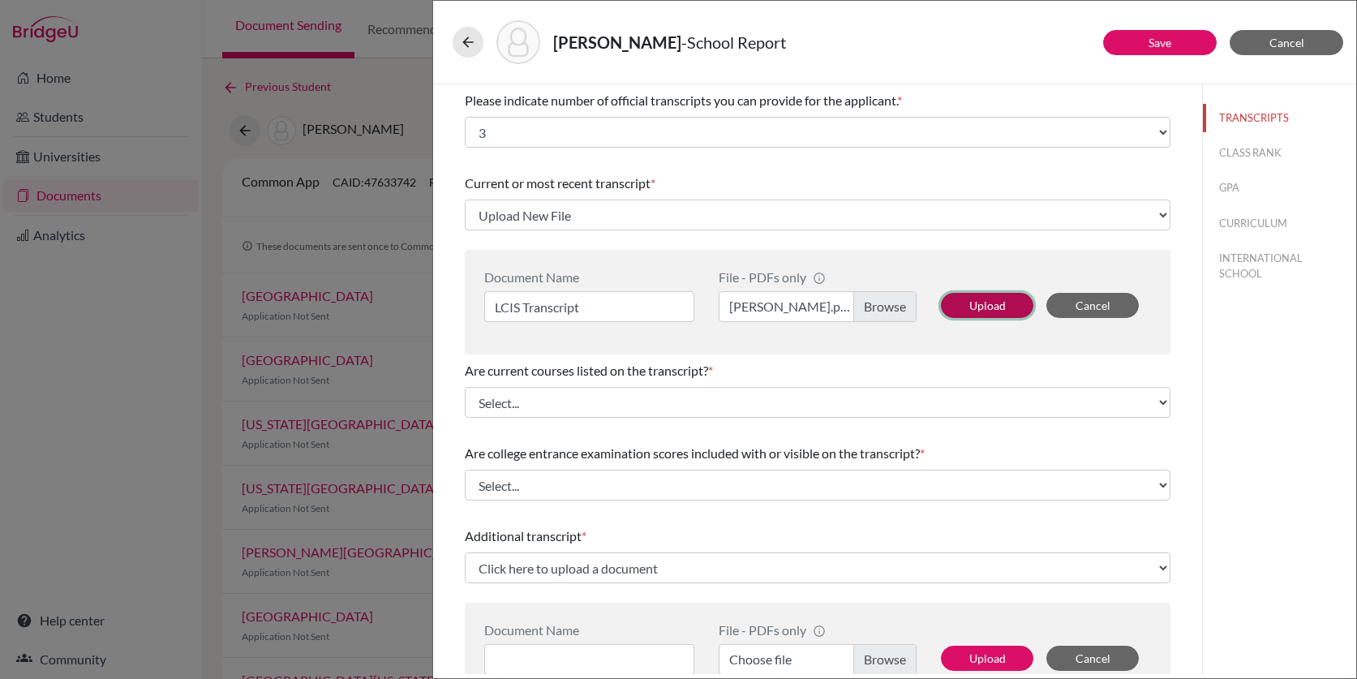
click at [990, 302] on button "Upload" at bounding box center [987, 305] width 92 height 25
select select "689395"
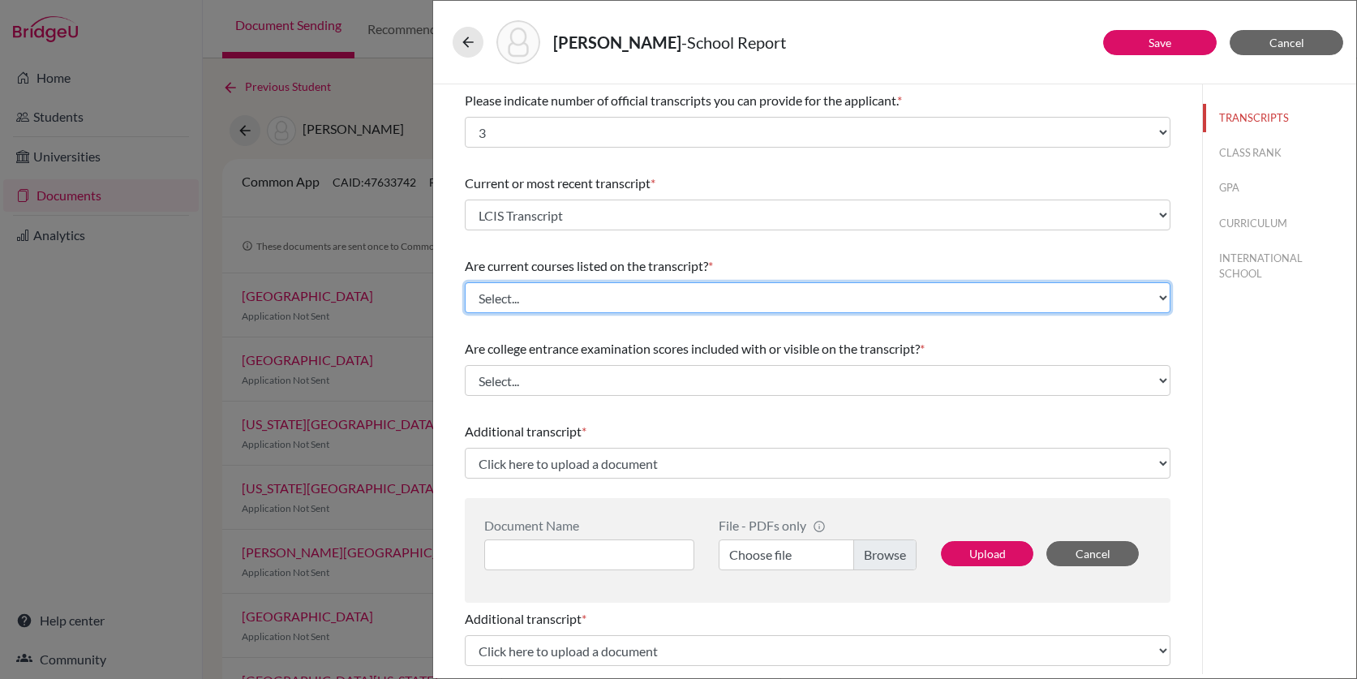
click at [595, 299] on select "Select... Yes No" at bounding box center [818, 297] width 706 height 31
select select "0"
click at [465, 282] on select "Select... Yes No" at bounding box center [818, 297] width 706 height 31
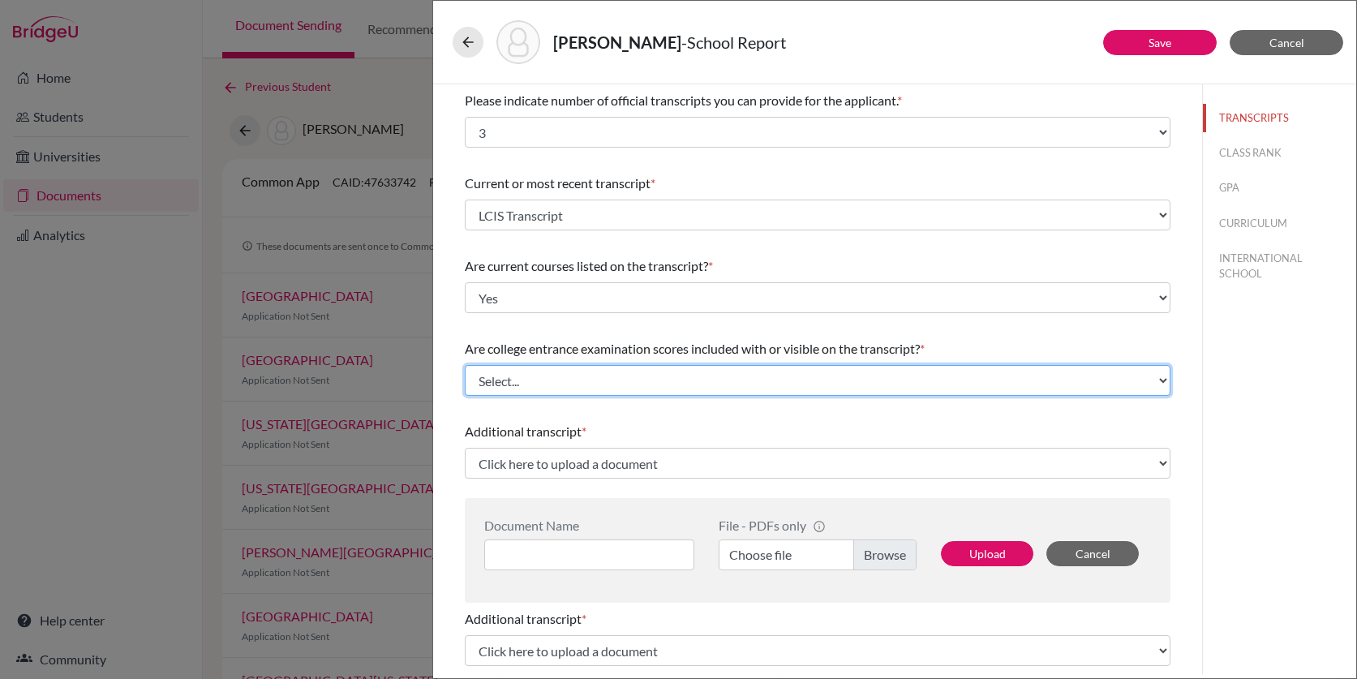
click at [583, 384] on select "Select... Yes No" at bounding box center [818, 380] width 706 height 31
select select "1"
click at [465, 365] on select "Select... Yes No" at bounding box center [818, 380] width 706 height 31
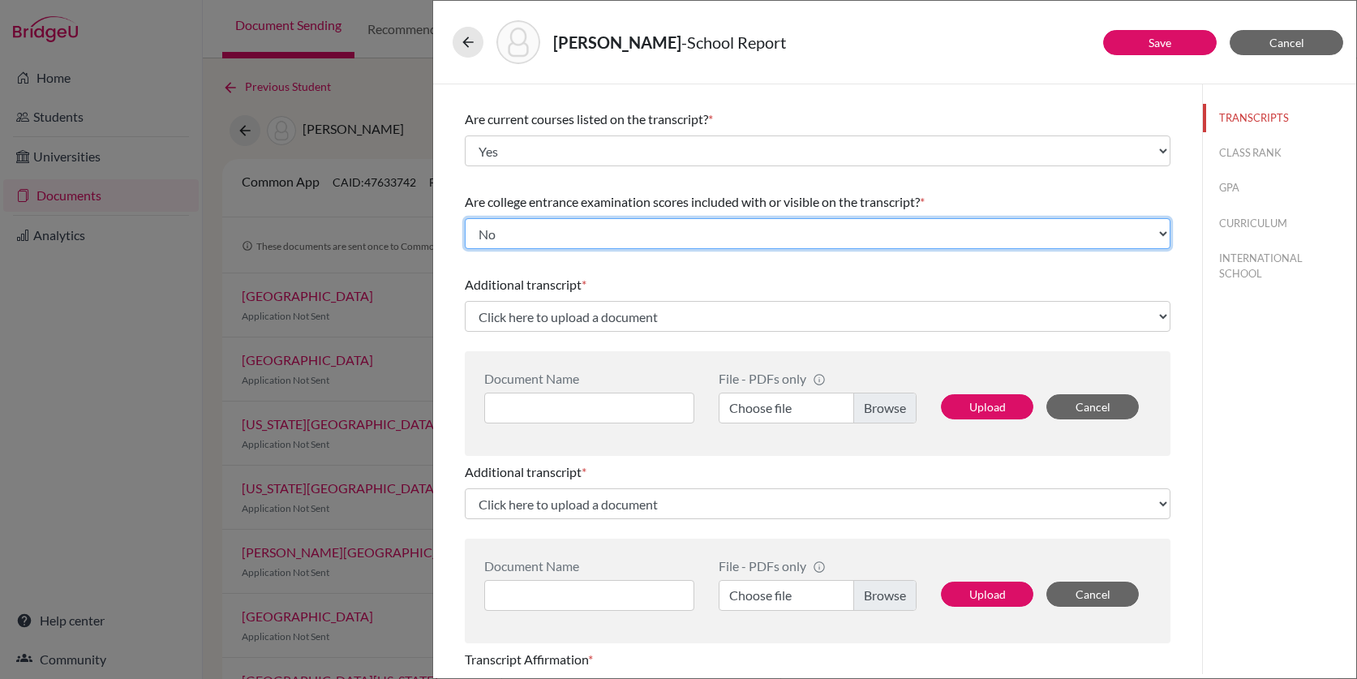
scroll to position [149, 0]
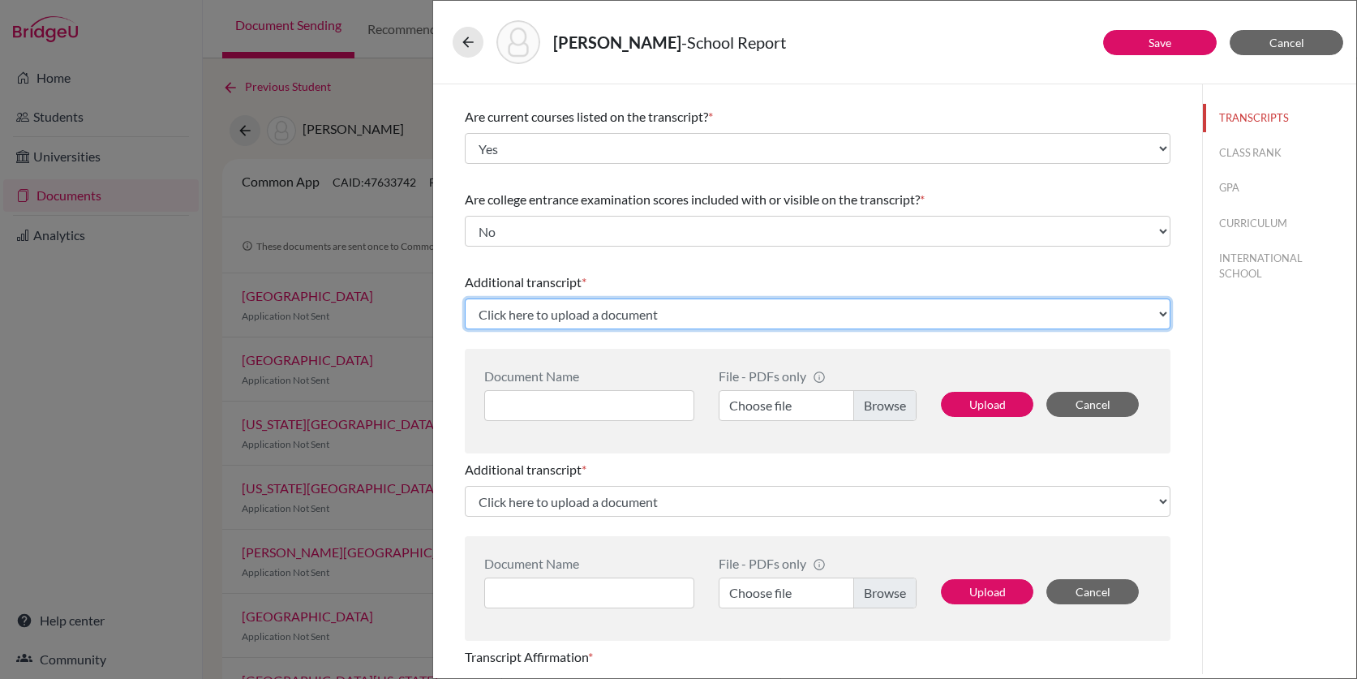
click at [592, 312] on select "Click here to upload a document Upload New File" at bounding box center [818, 313] width 706 height 31
select select "Upload New File"
click at [465, 298] on select "Click here to upload a document Upload New File" at bounding box center [818, 313] width 706 height 31
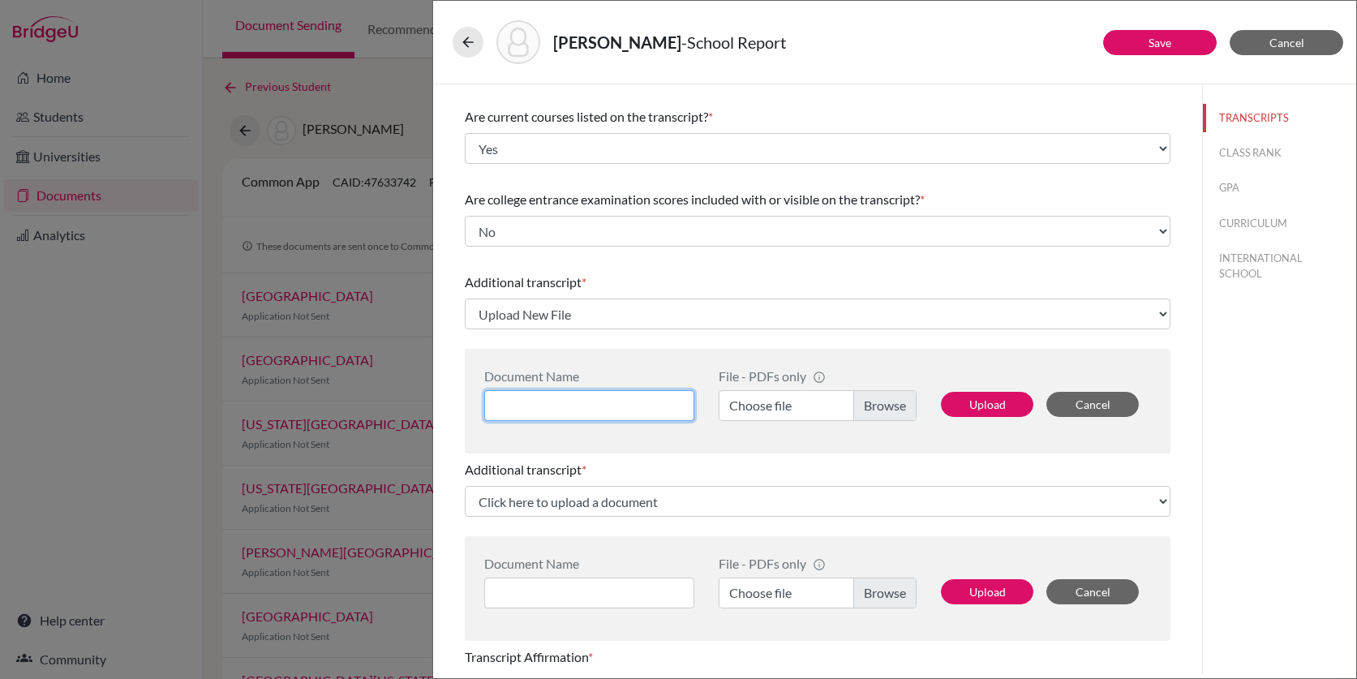
click at [646, 403] on input at bounding box center [589, 405] width 210 height 31
type input "Transfer"
click at [889, 408] on label "Choose file" at bounding box center [818, 405] width 198 height 31
click at [889, 408] on input "Choose file" at bounding box center [818, 405] width 198 height 31
click at [989, 406] on button "Upload" at bounding box center [987, 404] width 92 height 25
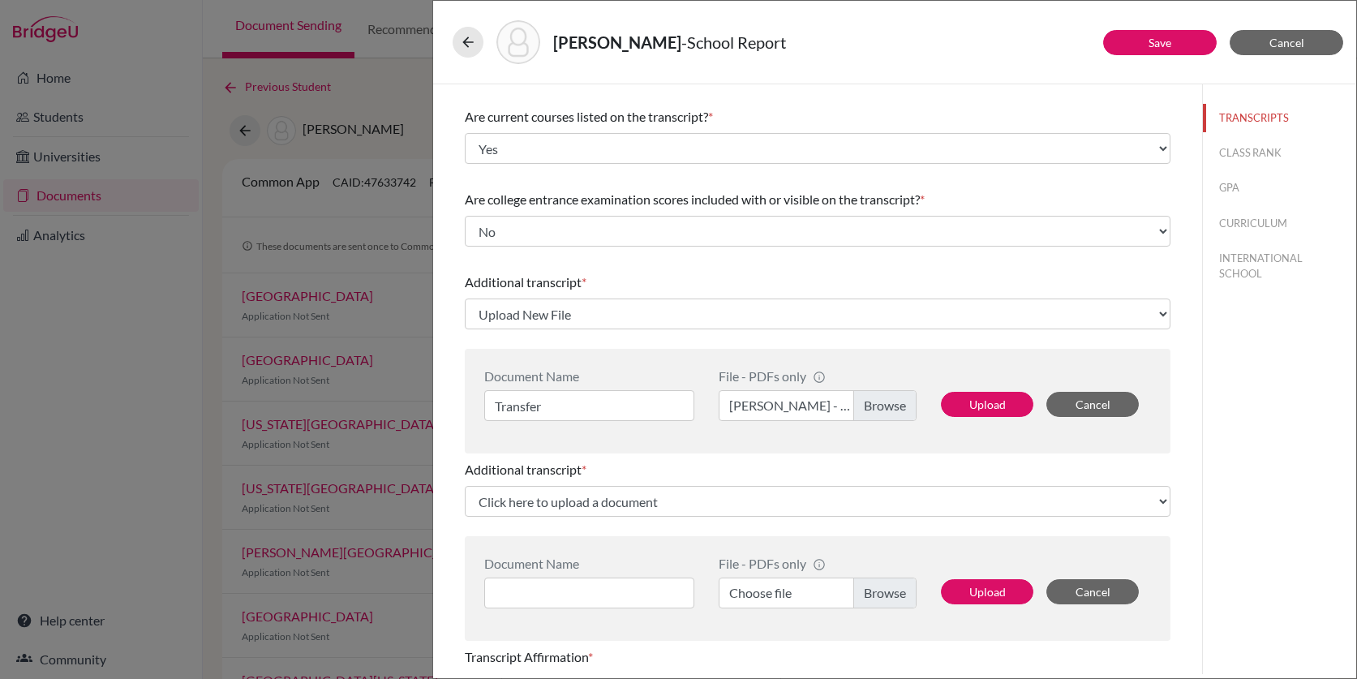
select select "689396"
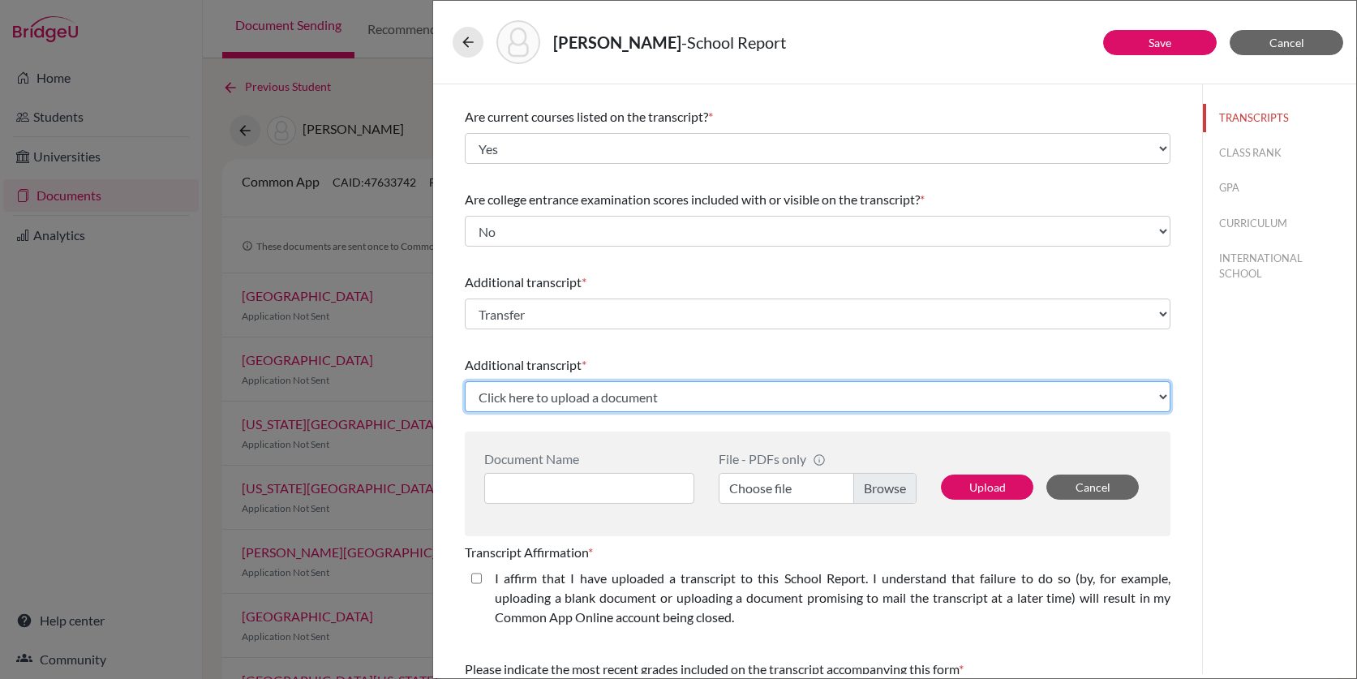
click at [566, 396] on select "Click here to upload a document Upload New File" at bounding box center [818, 396] width 706 height 31
select select "Upload New File"
click at [465, 381] on select "Click here to upload a document Upload New File" at bounding box center [818, 396] width 706 height 31
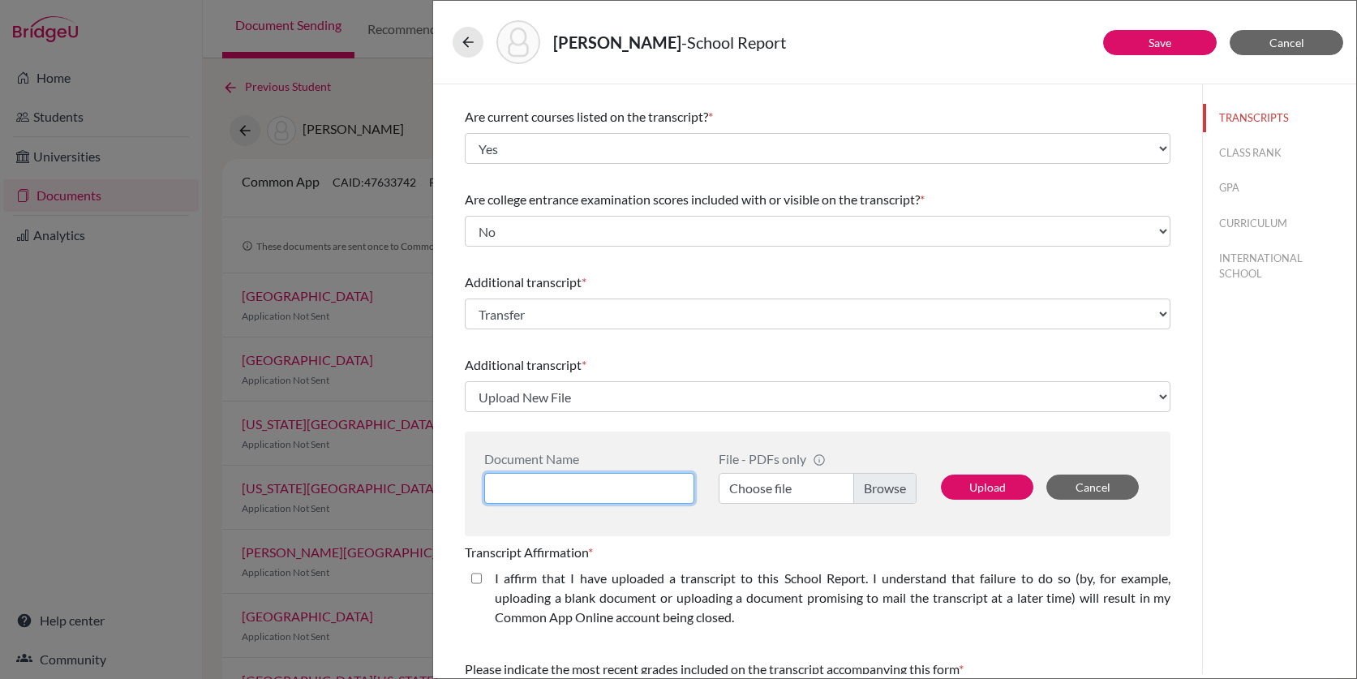
click at [581, 489] on input at bounding box center [589, 488] width 210 height 31
click at [874, 486] on label "Choose file" at bounding box center [818, 488] width 198 height 31
click at [874, 486] on input "Choose file" at bounding box center [818, 488] width 198 height 31
click at [550, 486] on input at bounding box center [589, 488] width 210 height 31
type input "BJC"
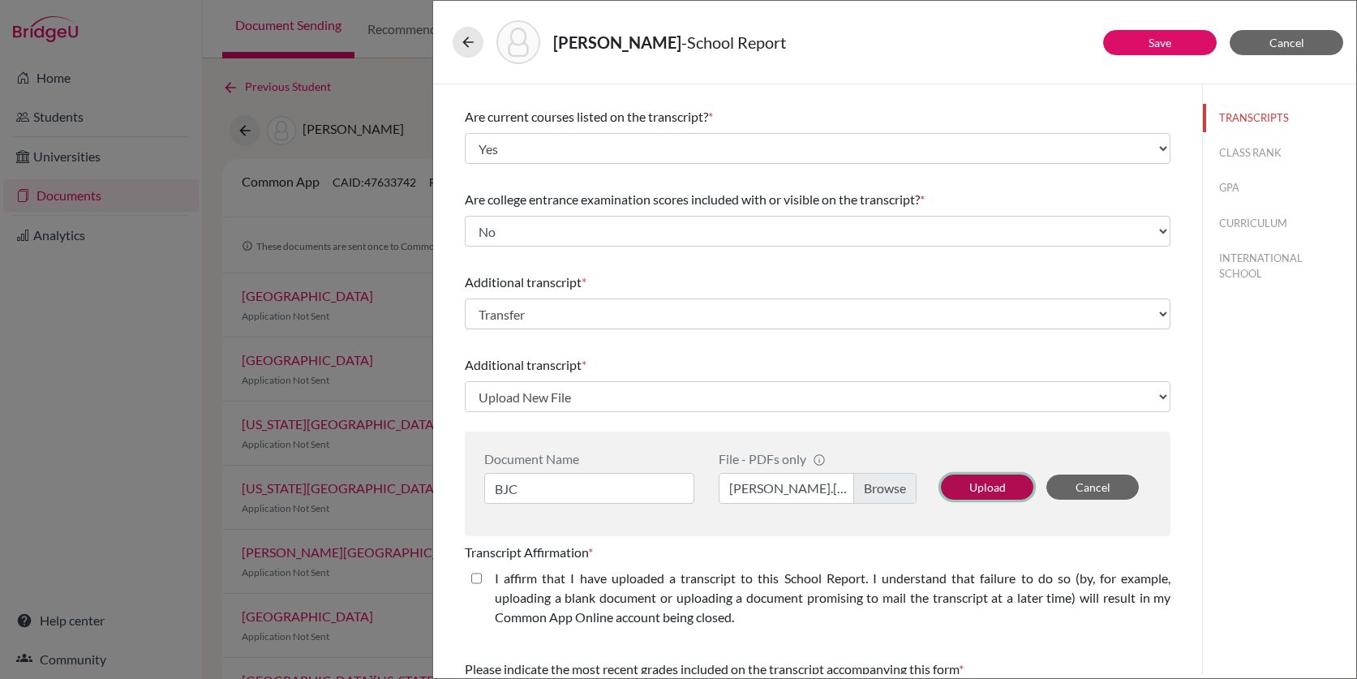
click at [994, 487] on button "Upload" at bounding box center [987, 486] width 92 height 25
select select "689397"
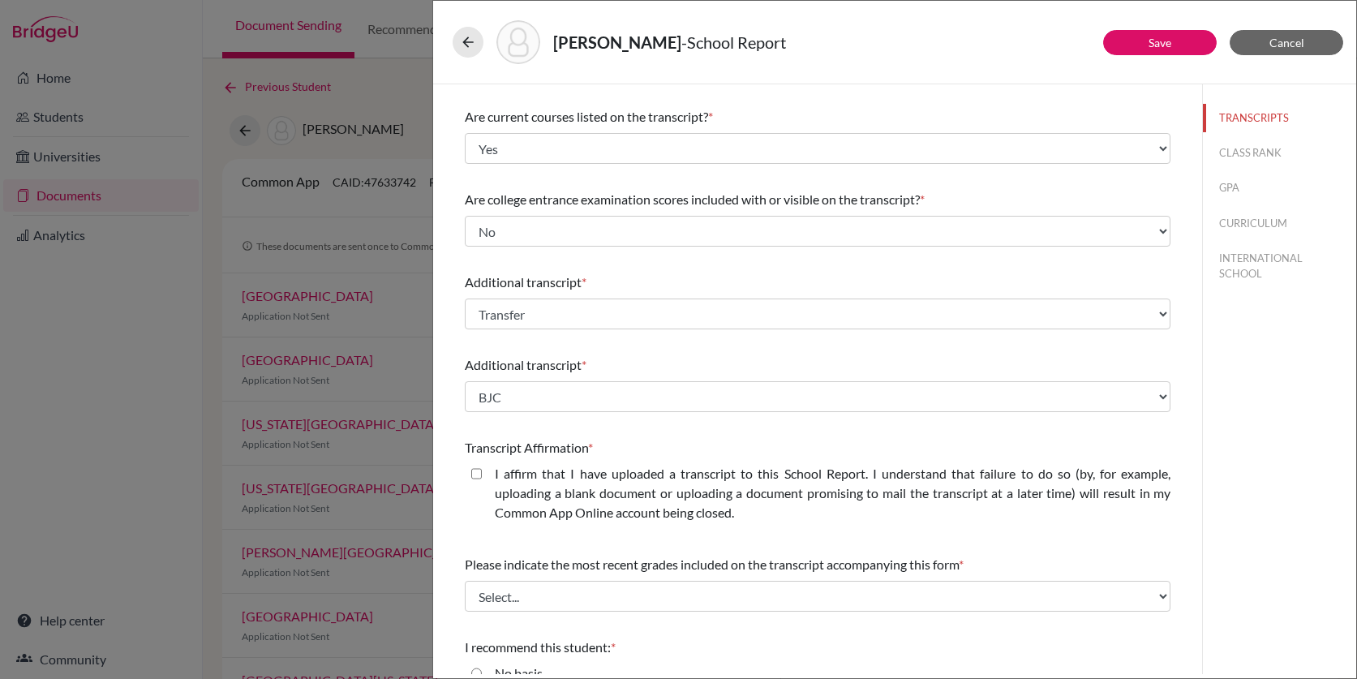
scroll to position [275, 0]
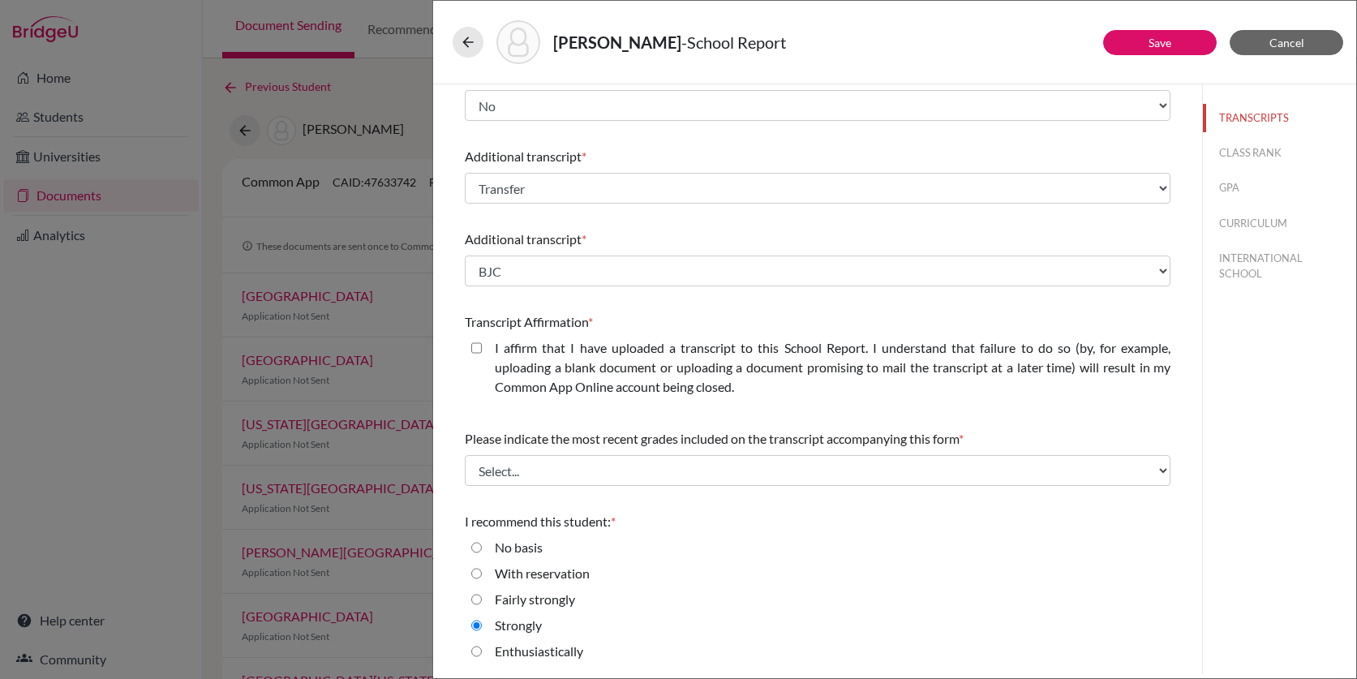
click at [479, 343] on closed\ "I affirm that I have uploaded a transcript to this School Report. I understand …" at bounding box center [476, 347] width 11 height 19
checkbox closed\ "true"
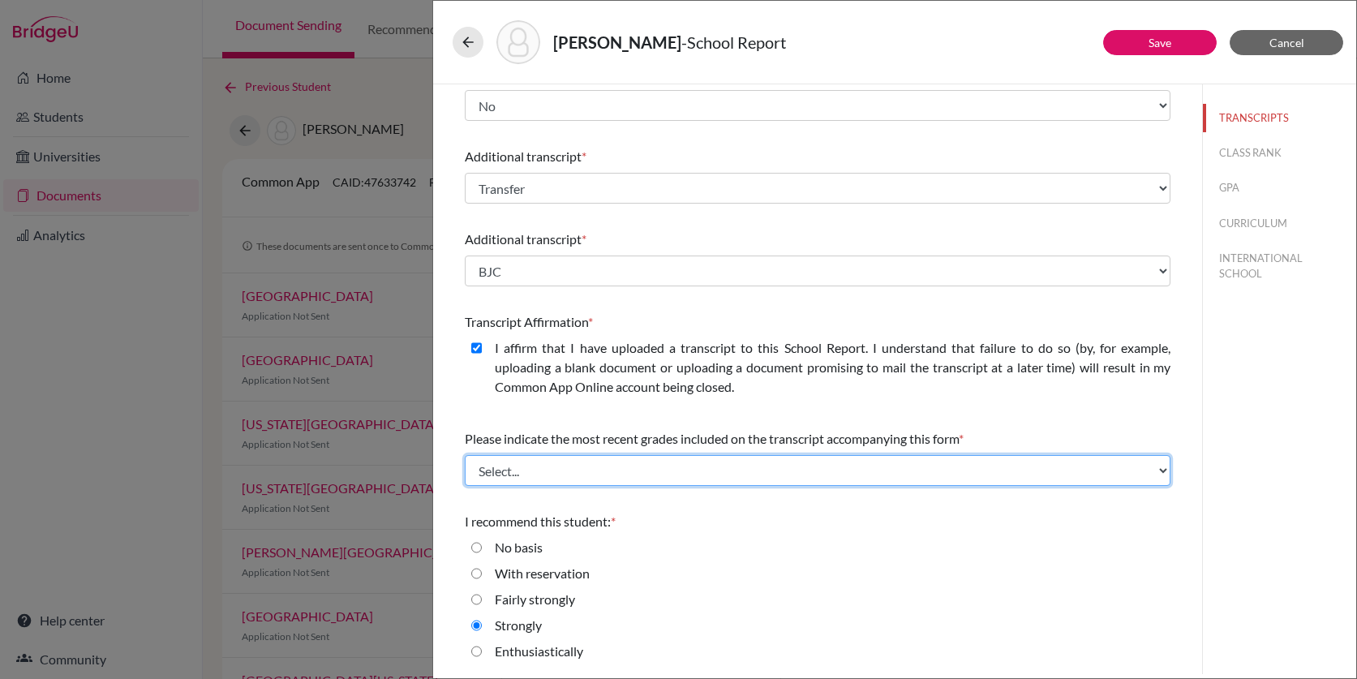
click at [600, 472] on select "Select... Final junior year grades 1st Quarter senior year grades 2nd Quarter/1…" at bounding box center [818, 470] width 706 height 31
select select "0"
click at [465, 455] on select "Select... Final junior year grades 1st Quarter senior year grades 2nd Quarter/1…" at bounding box center [818, 470] width 706 height 31
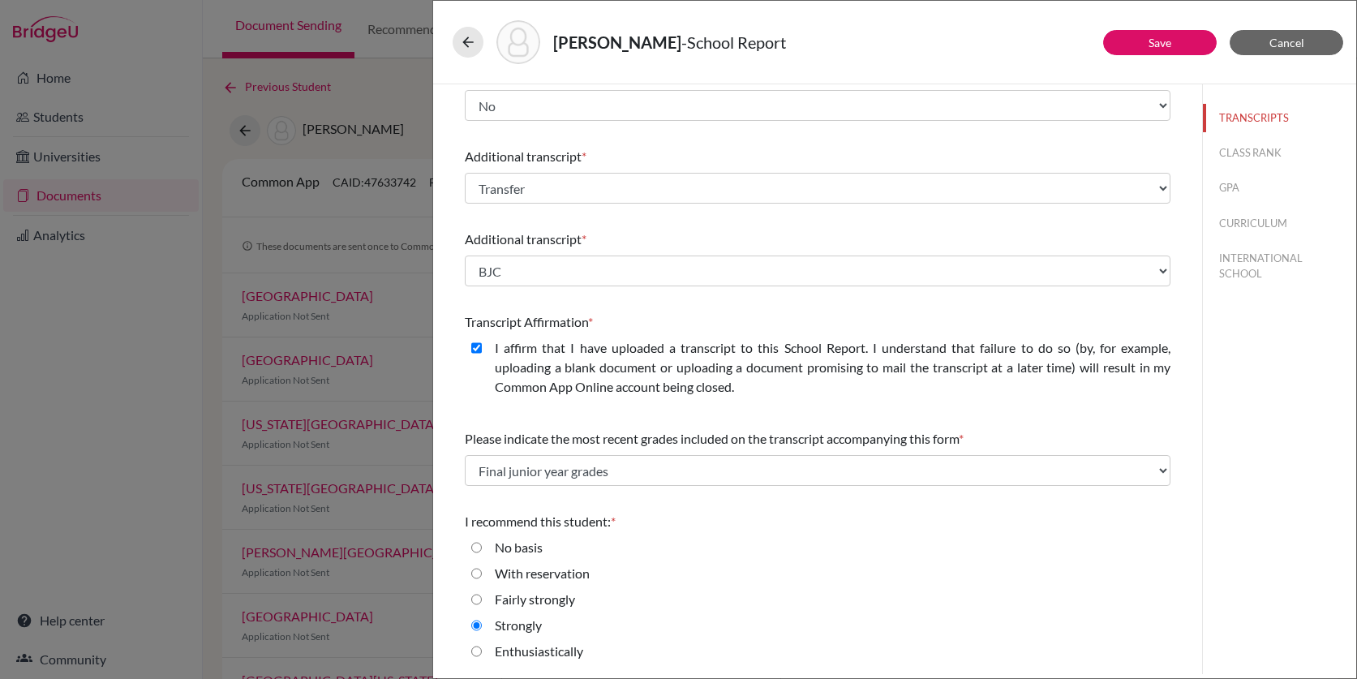
click at [1155, 56] on div "Joseph, Ashton - School Report" at bounding box center [895, 42] width 884 height 44
click at [1161, 36] on link "Save" at bounding box center [1159, 43] width 23 height 14
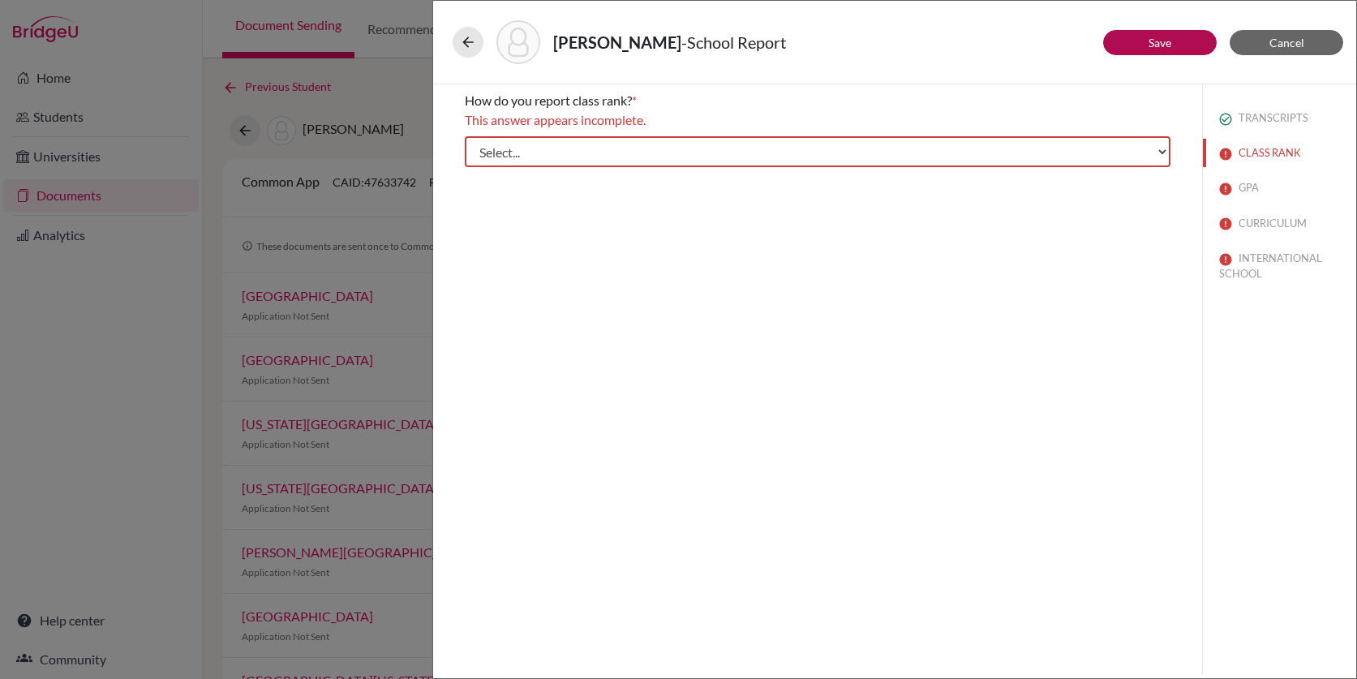
scroll to position [0, 0]
click at [689, 149] on select "Select... Exact Decile Quintile Quartile None" at bounding box center [818, 151] width 706 height 31
select select "5"
click at [465, 136] on select "Select... Exact Decile Quintile Quartile None" at bounding box center [818, 151] width 706 height 31
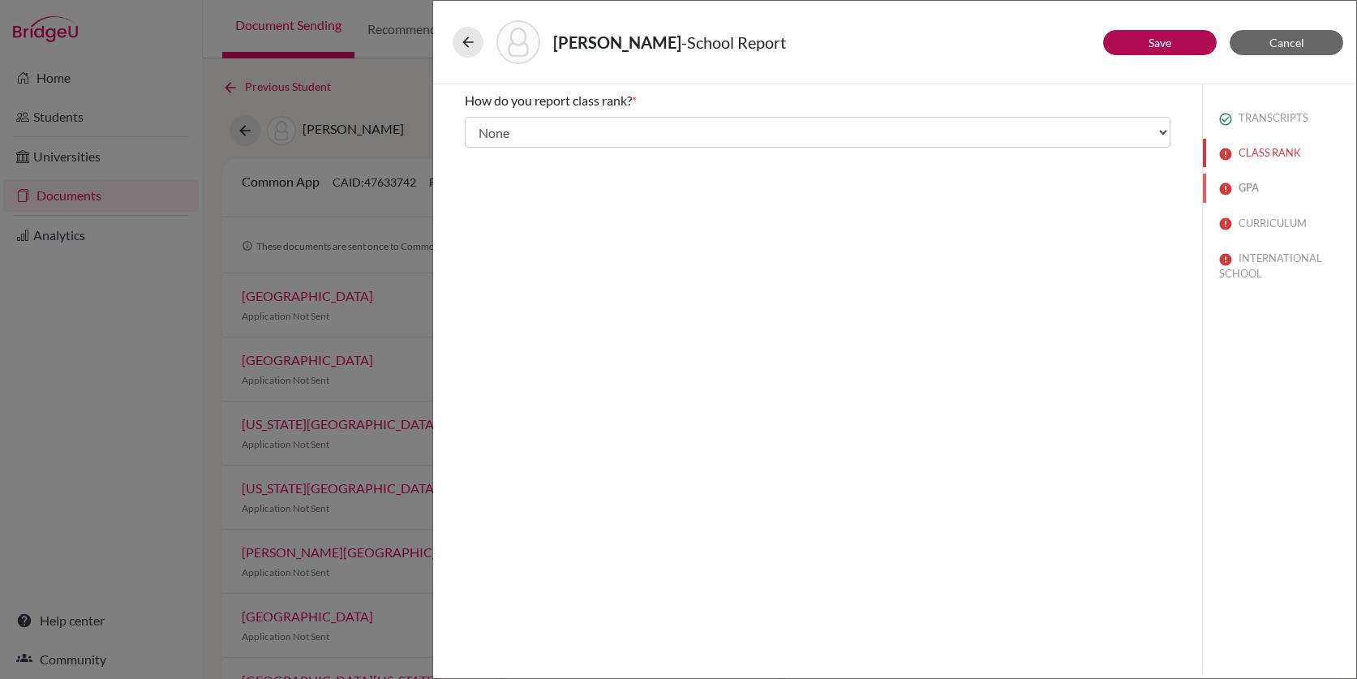
click at [1251, 185] on button "GPA" at bounding box center [1279, 188] width 153 height 28
click at [515, 168] on div "No" at bounding box center [818, 175] width 706 height 26
click at [495, 172] on label "No" at bounding box center [503, 171] width 17 height 19
click at [482, 172] on input "No" at bounding box center [476, 171] width 11 height 19
radio input "true"
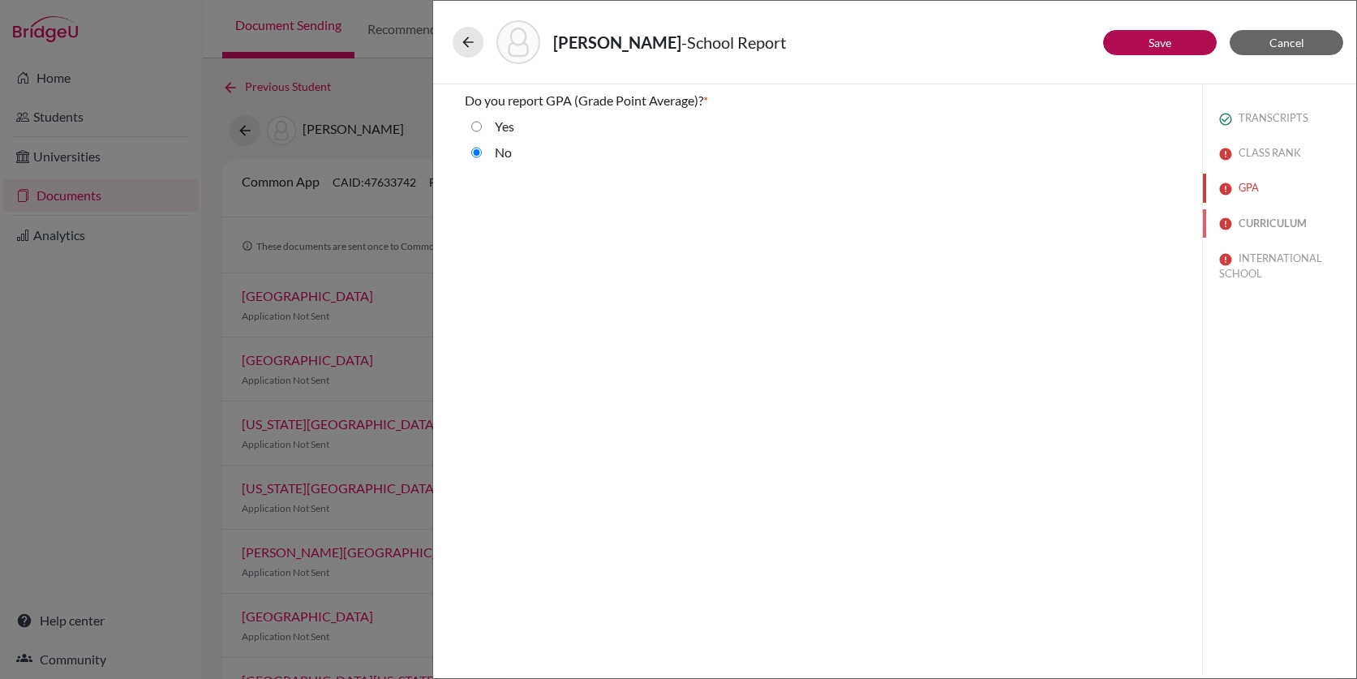
click at [1251, 218] on button "CURRICULUM" at bounding box center [1279, 223] width 153 height 28
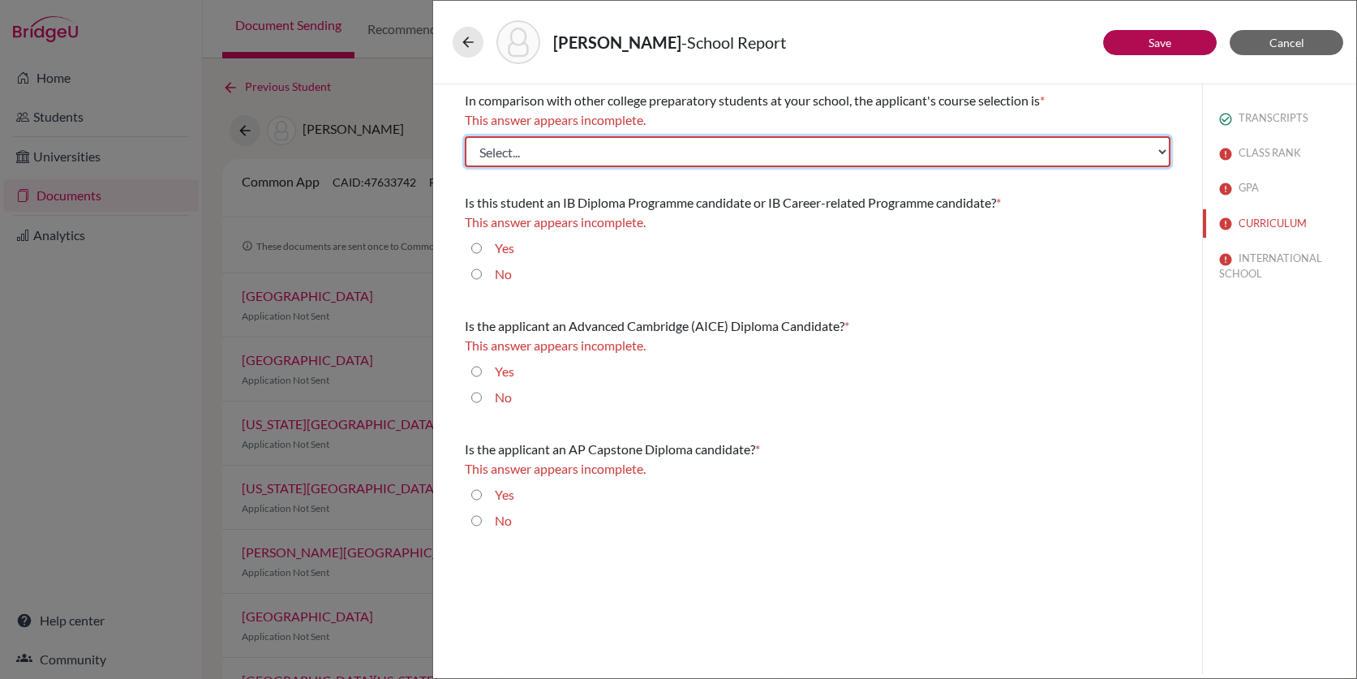
click at [565, 147] on select "Select... Less than demanding Average Demanding Very demanding Most demanding P…" at bounding box center [818, 151] width 706 height 31
select select "2"
click at [465, 136] on select "Select... Less than demanding Average Demanding Very demanding Most demanding P…" at bounding box center [818, 151] width 706 height 31
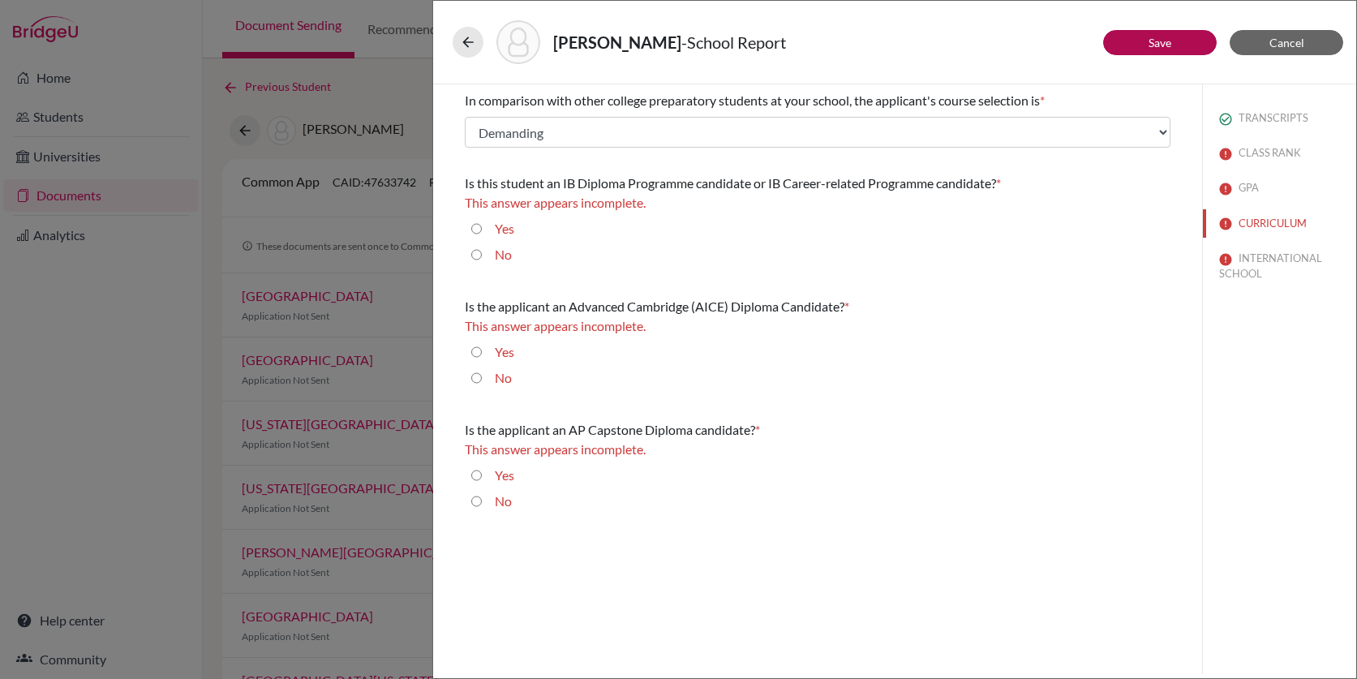
click at [471, 262] on input "No" at bounding box center [476, 254] width 11 height 19
radio input "true"
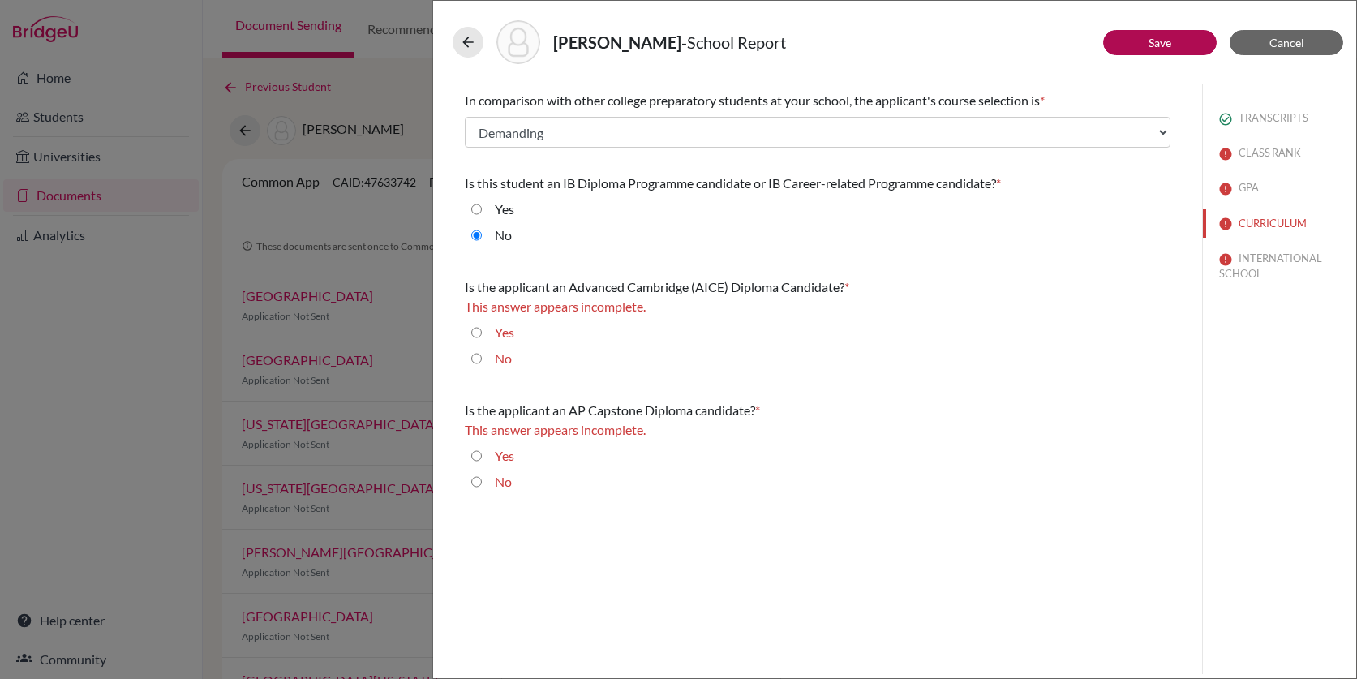
click at [476, 359] on input "No" at bounding box center [476, 358] width 11 height 19
radio input "true"
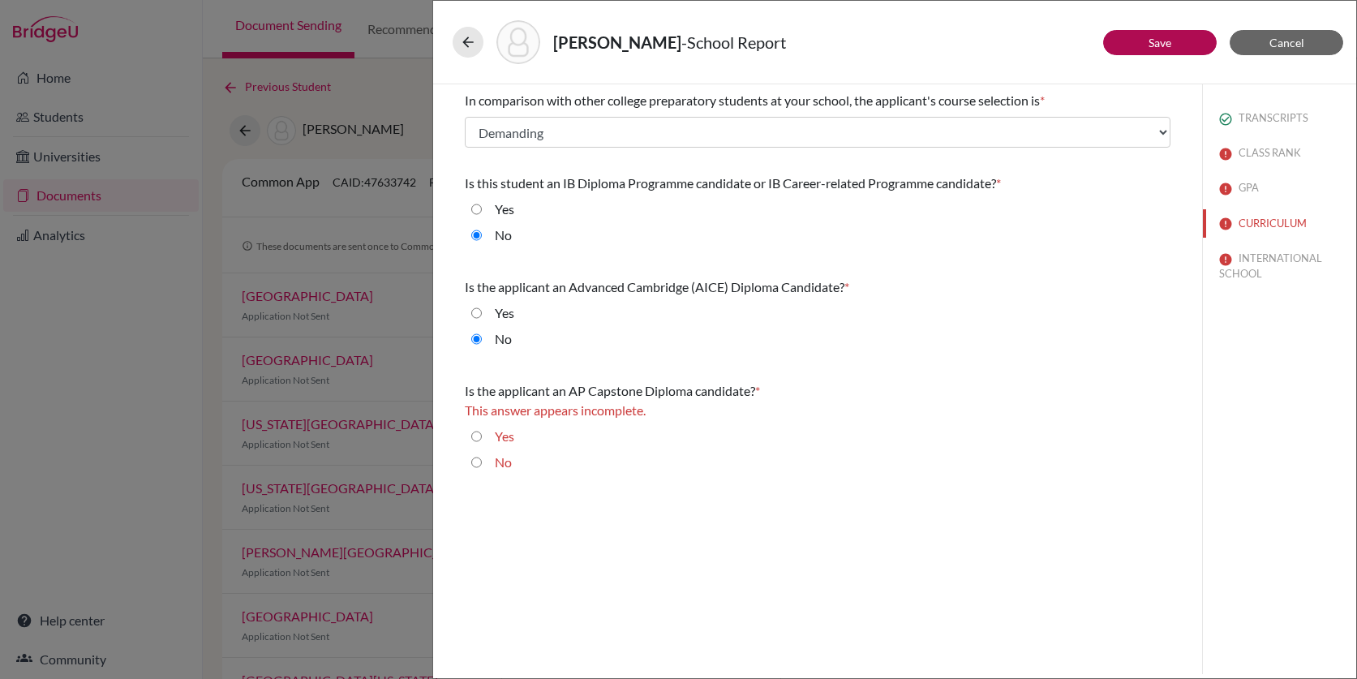
click at [479, 461] on input "No" at bounding box center [476, 462] width 11 height 19
radio input "true"
click at [1250, 262] on button "INTERNATIONAL SCHOOL" at bounding box center [1279, 266] width 153 height 44
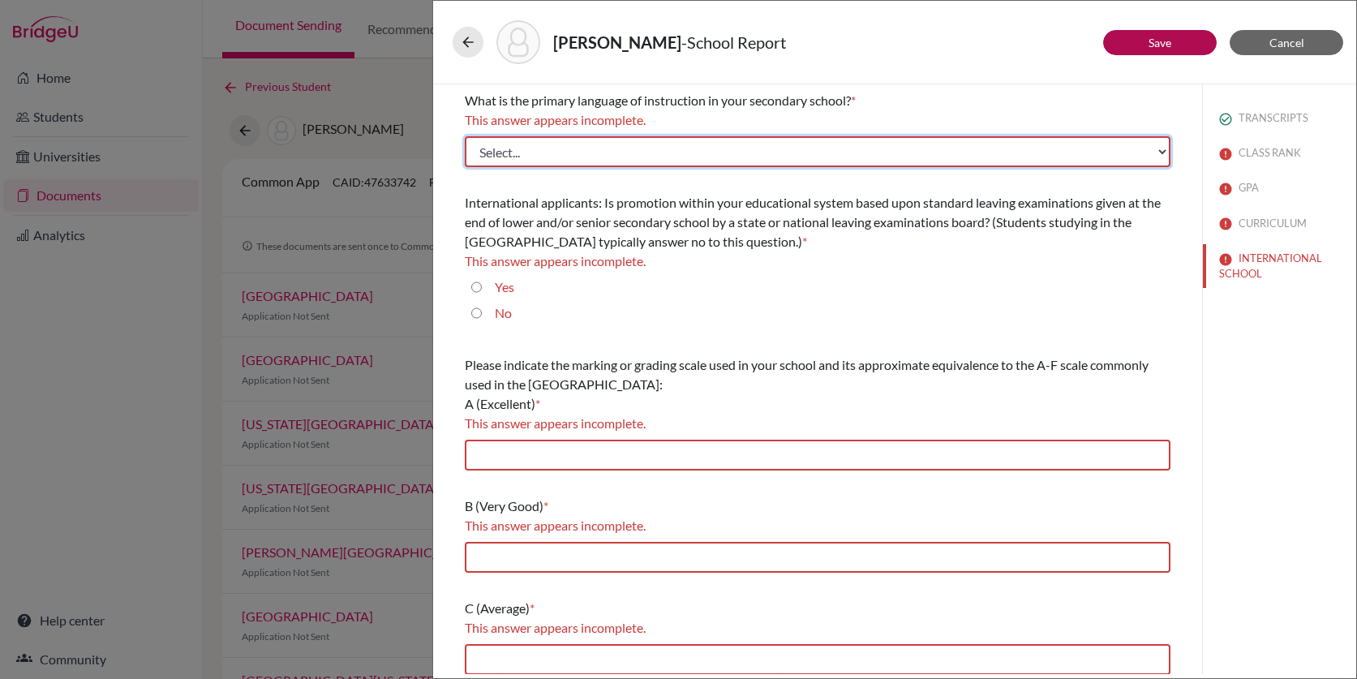
click at [612, 147] on select "Select... Albanian Arabic Armenian Assamese Azerbaijani Belarusian Bengali Bulg…" at bounding box center [818, 151] width 706 height 31
select select "14"
click at [465, 136] on select "Select... Albanian Arabic Armenian Assamese Azerbaijani Belarusian Bengali Bulg…" at bounding box center [818, 151] width 706 height 31
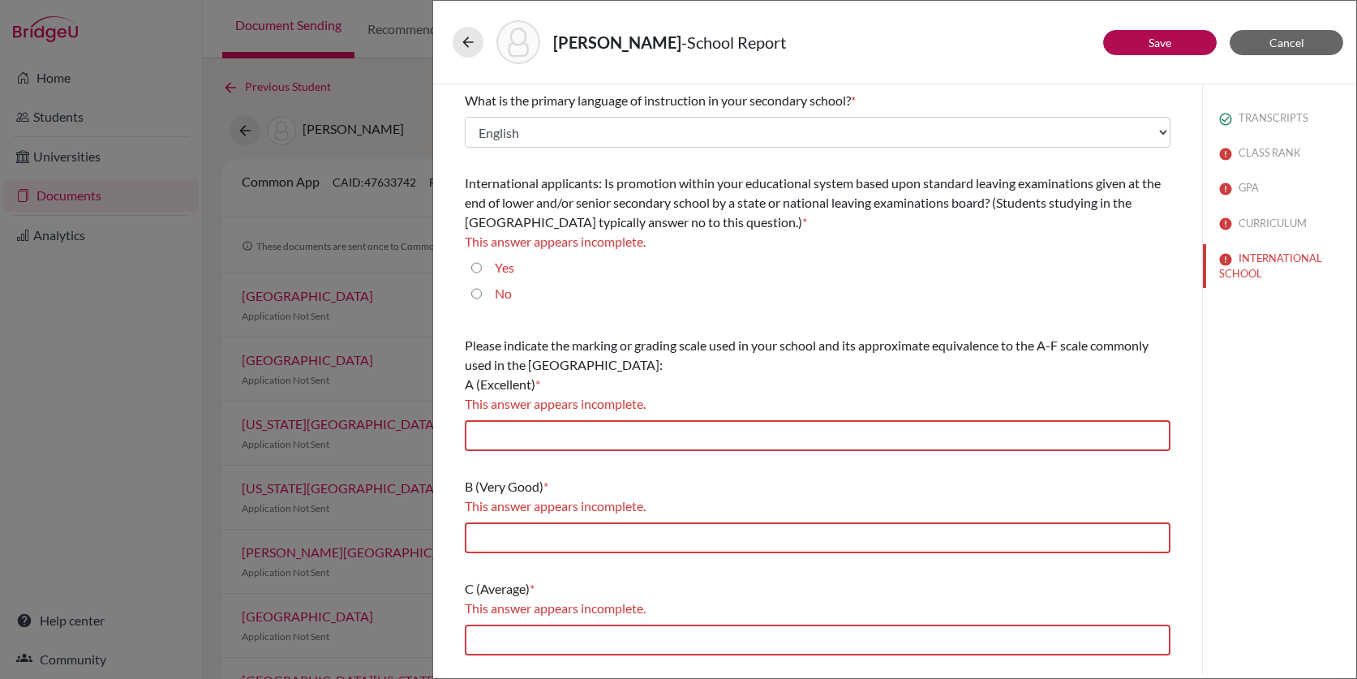
click at [476, 298] on input "No" at bounding box center [476, 293] width 11 height 19
radio input "true"
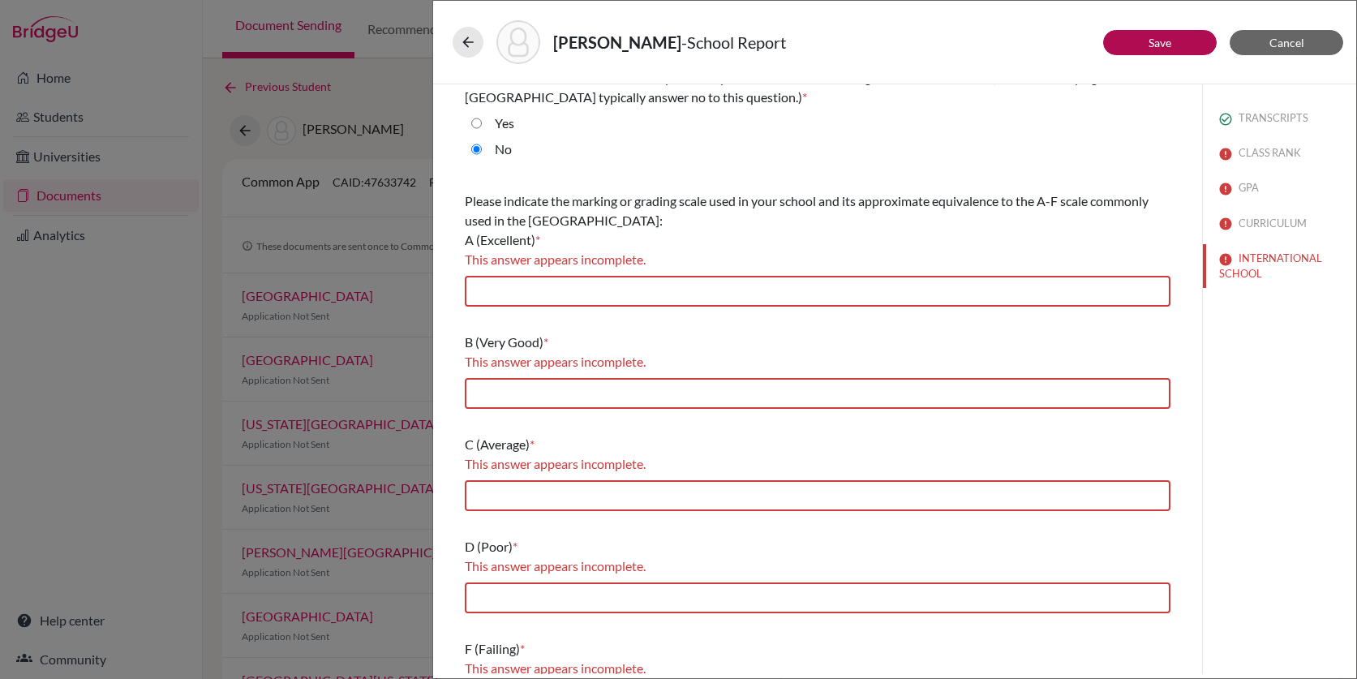
scroll to position [157, 0]
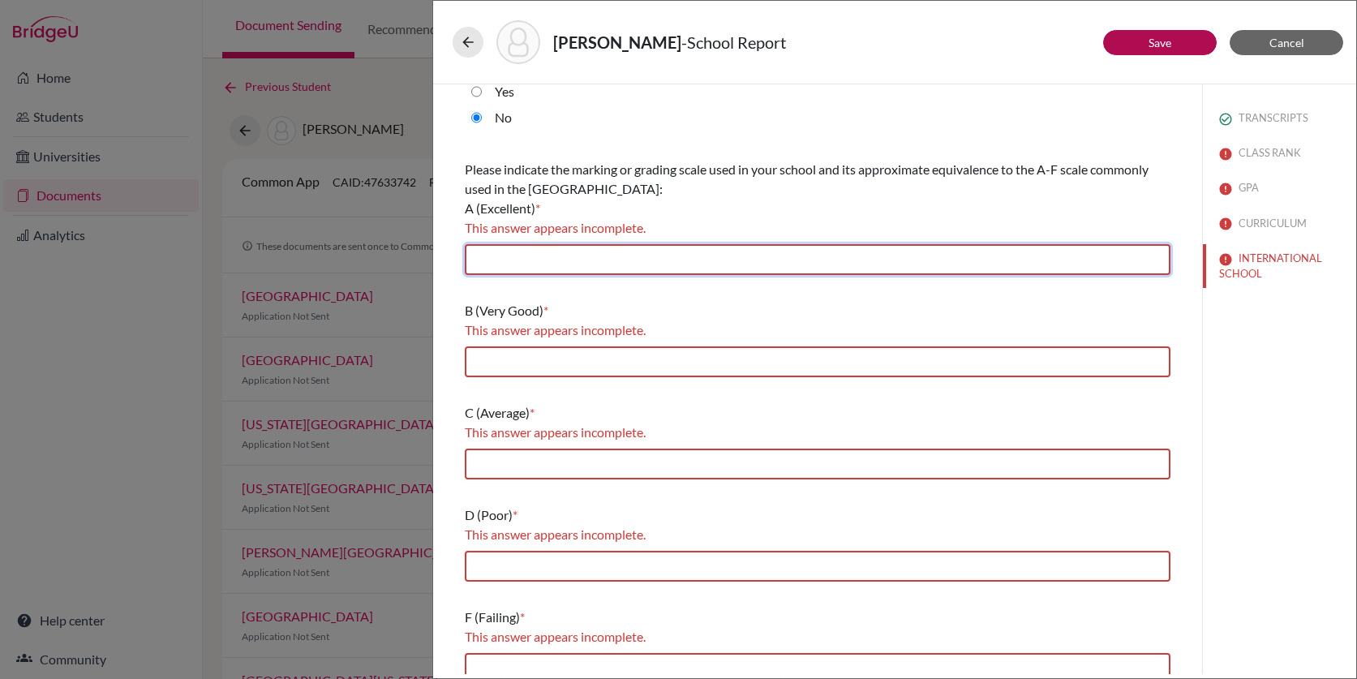
click at [611, 260] on input "text" at bounding box center [818, 259] width 706 height 31
type input "7/6"
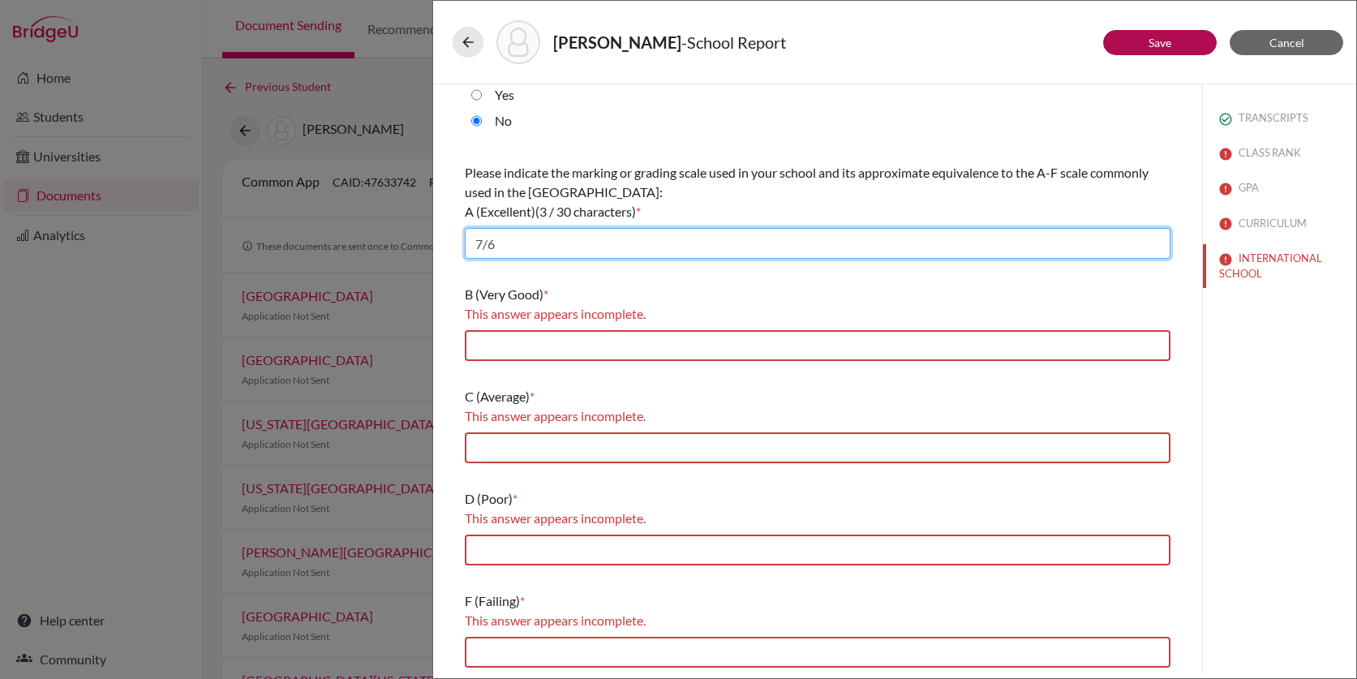
scroll to position [153, 0]
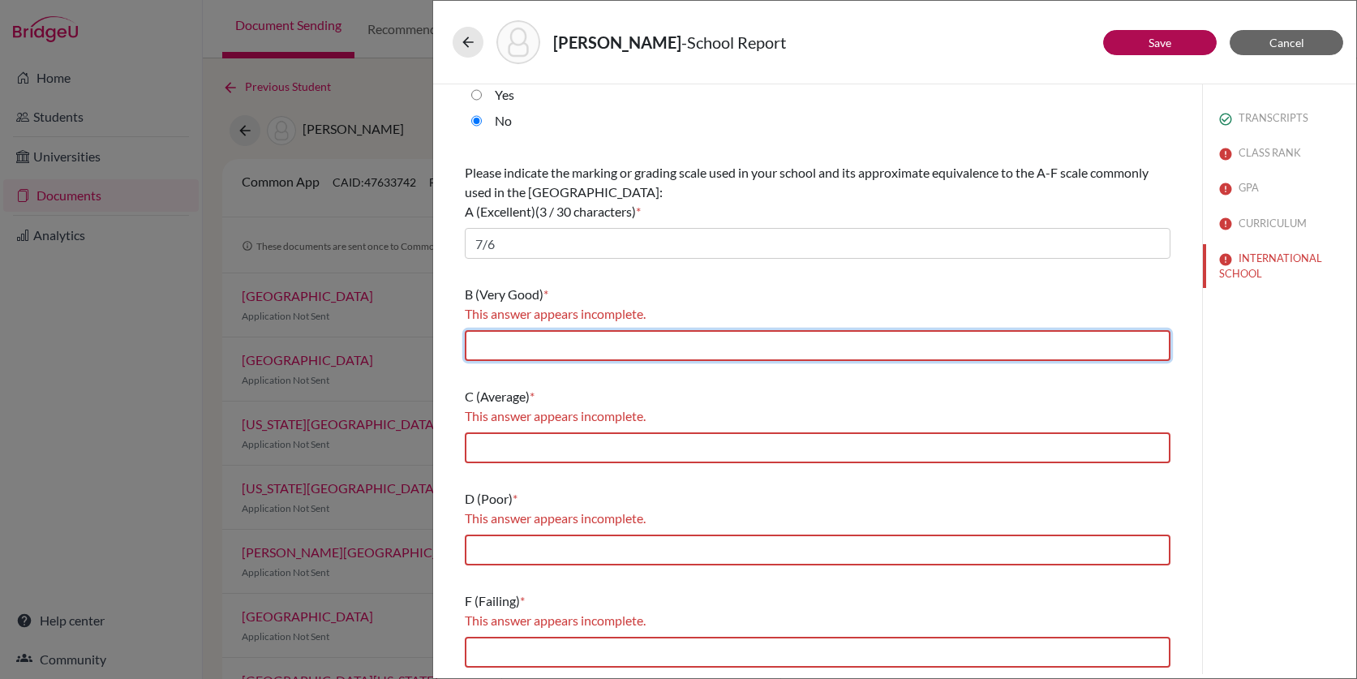
click at [594, 354] on input "text" at bounding box center [818, 345] width 706 height 31
type input "5"
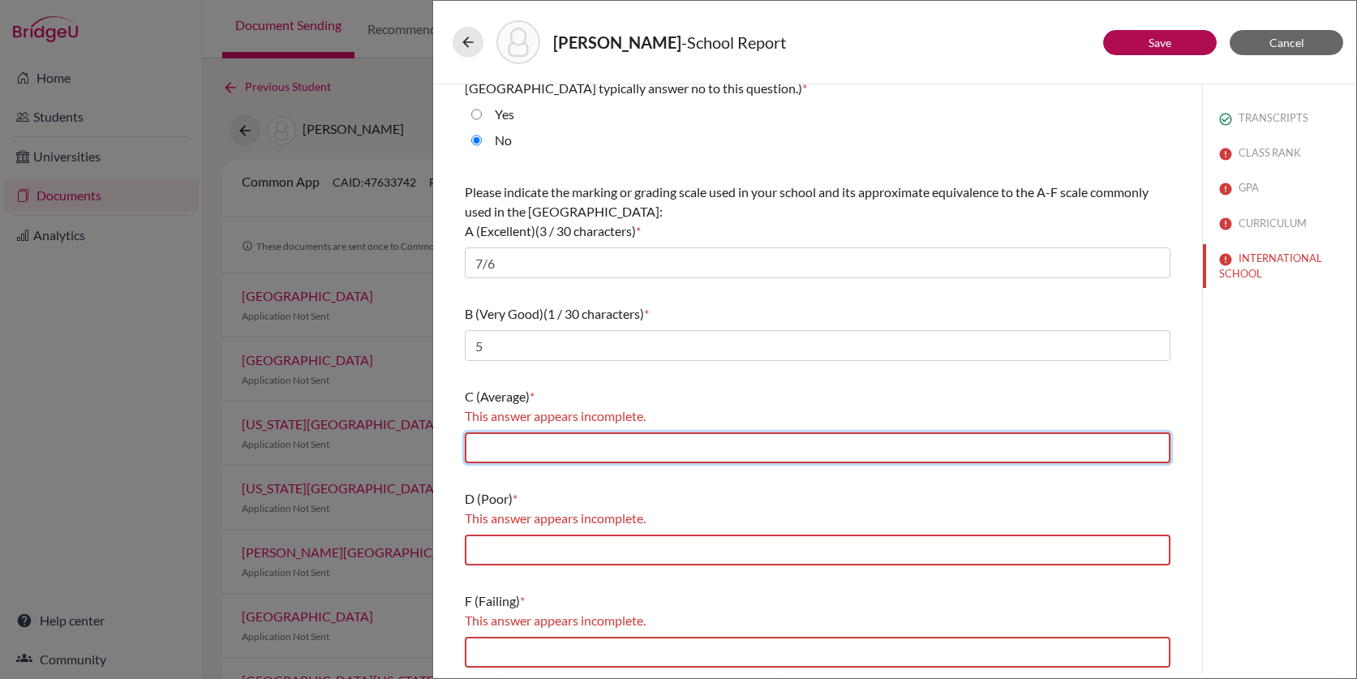
click at [576, 448] on input "text" at bounding box center [818, 447] width 706 height 31
type input "4"
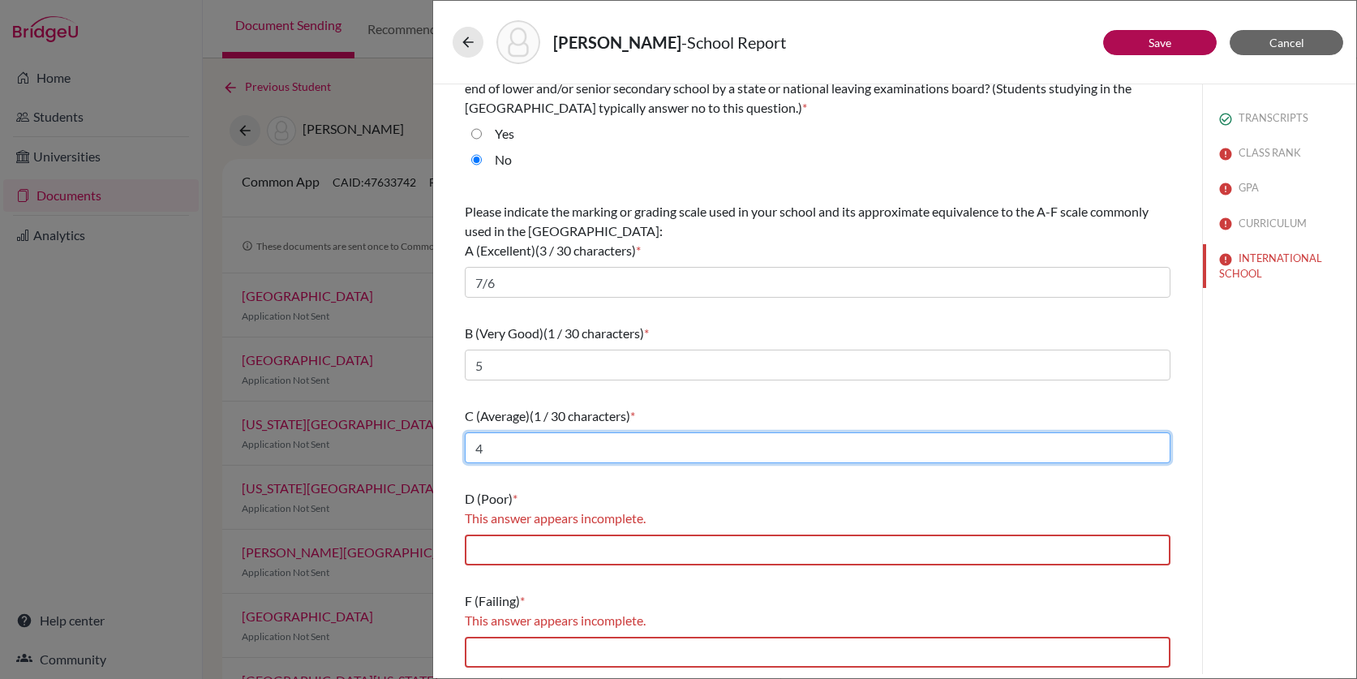
scroll to position [114, 0]
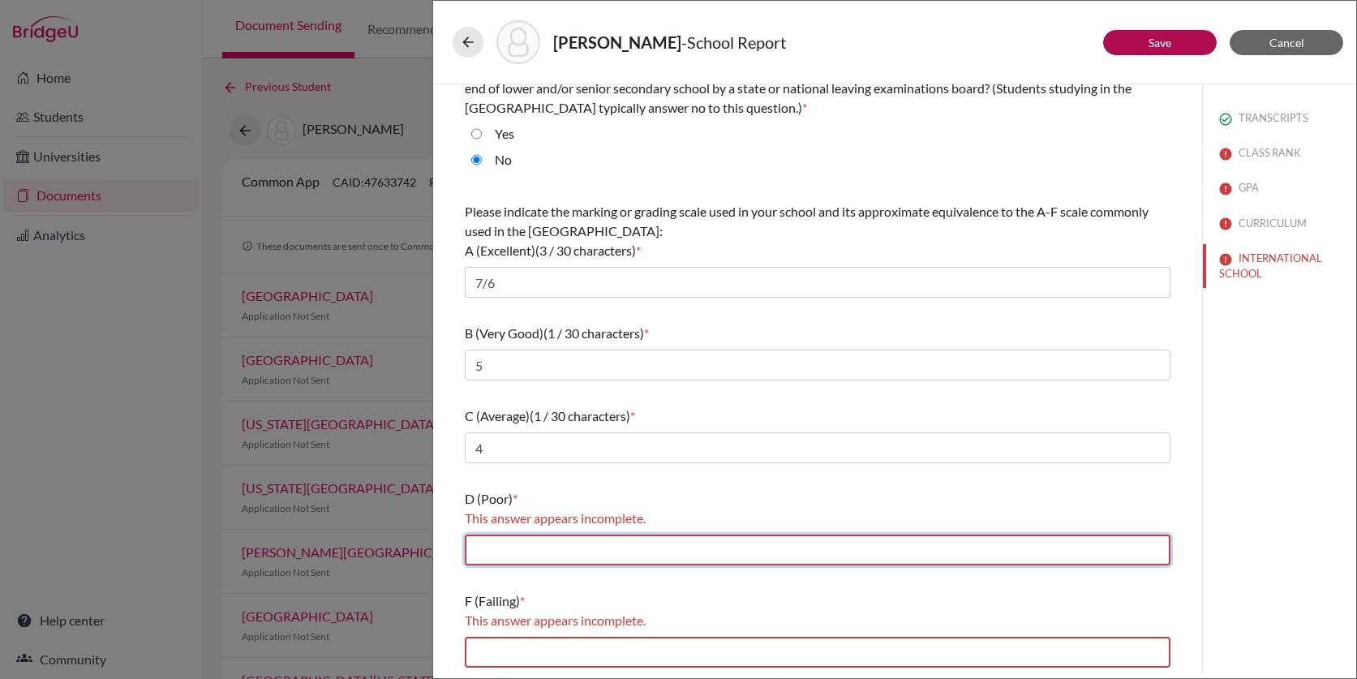
click at [564, 558] on input "text" at bounding box center [818, 549] width 706 height 31
type input "3"
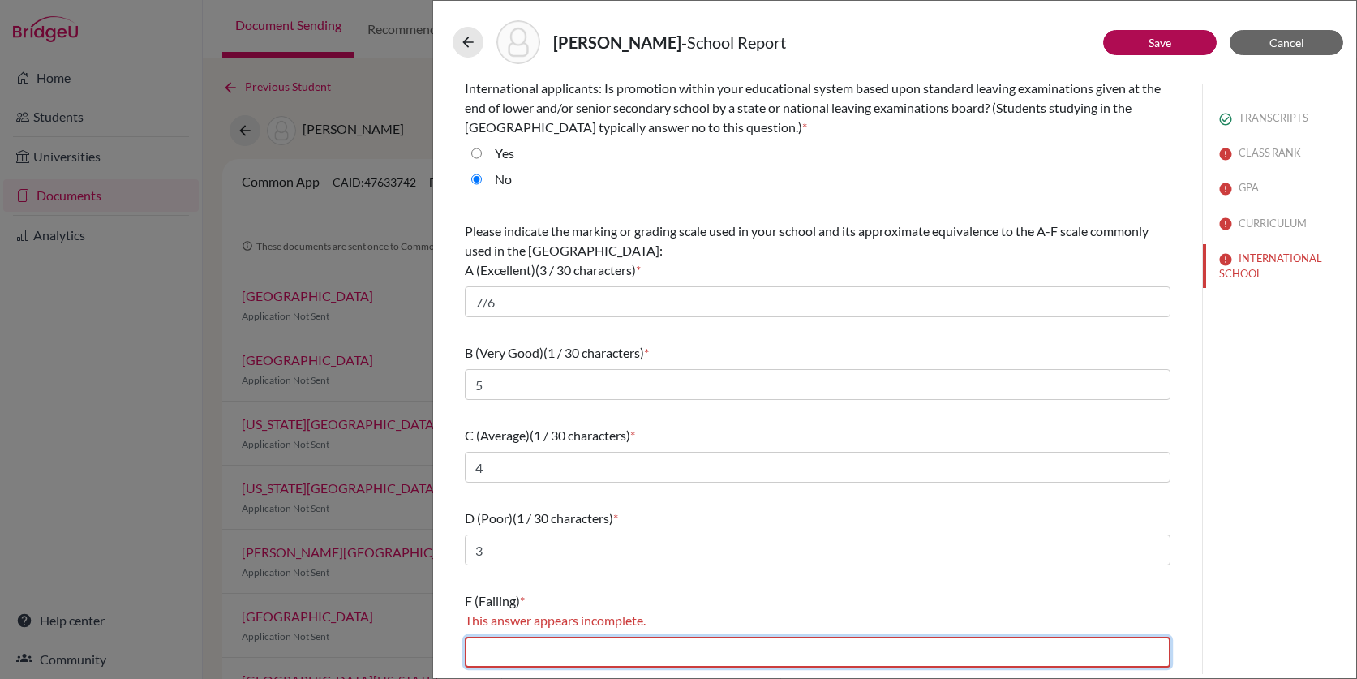
click at [564, 650] on input "text" at bounding box center [818, 652] width 706 height 31
type input "2/1"
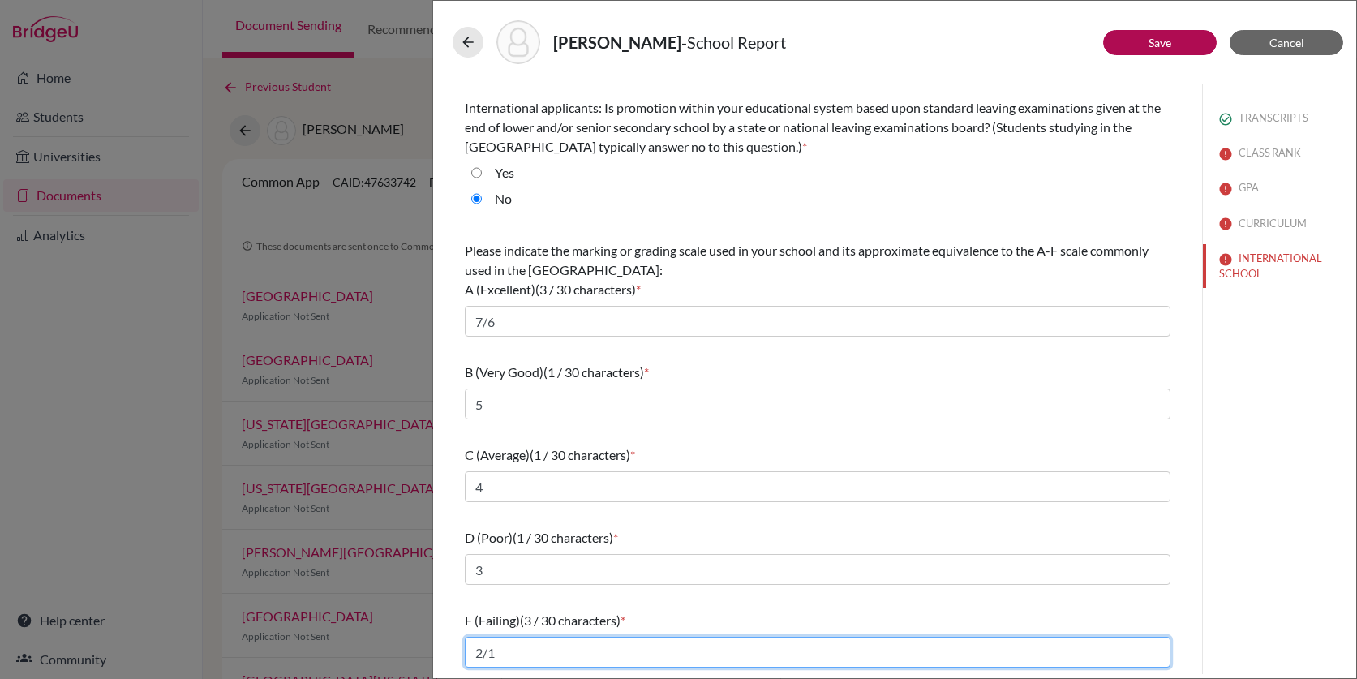
scroll to position [75, 0]
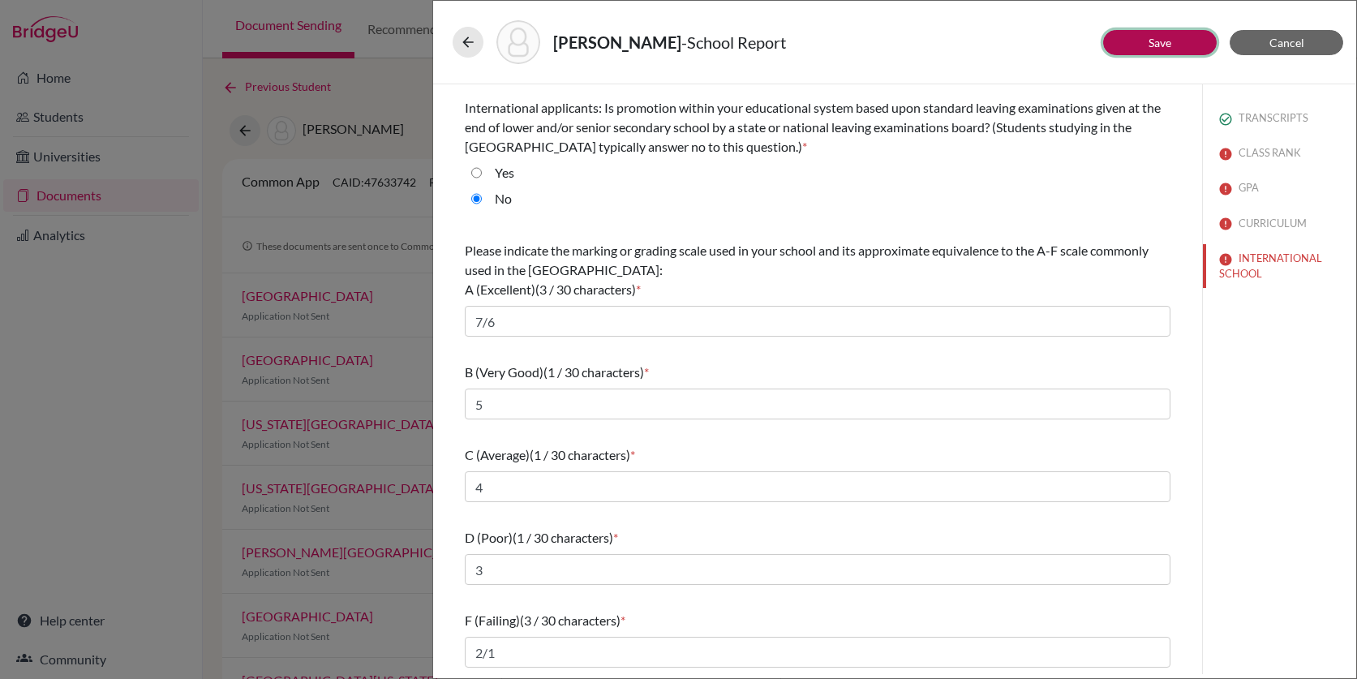
click at [1174, 46] on button "Save" at bounding box center [1160, 42] width 114 height 25
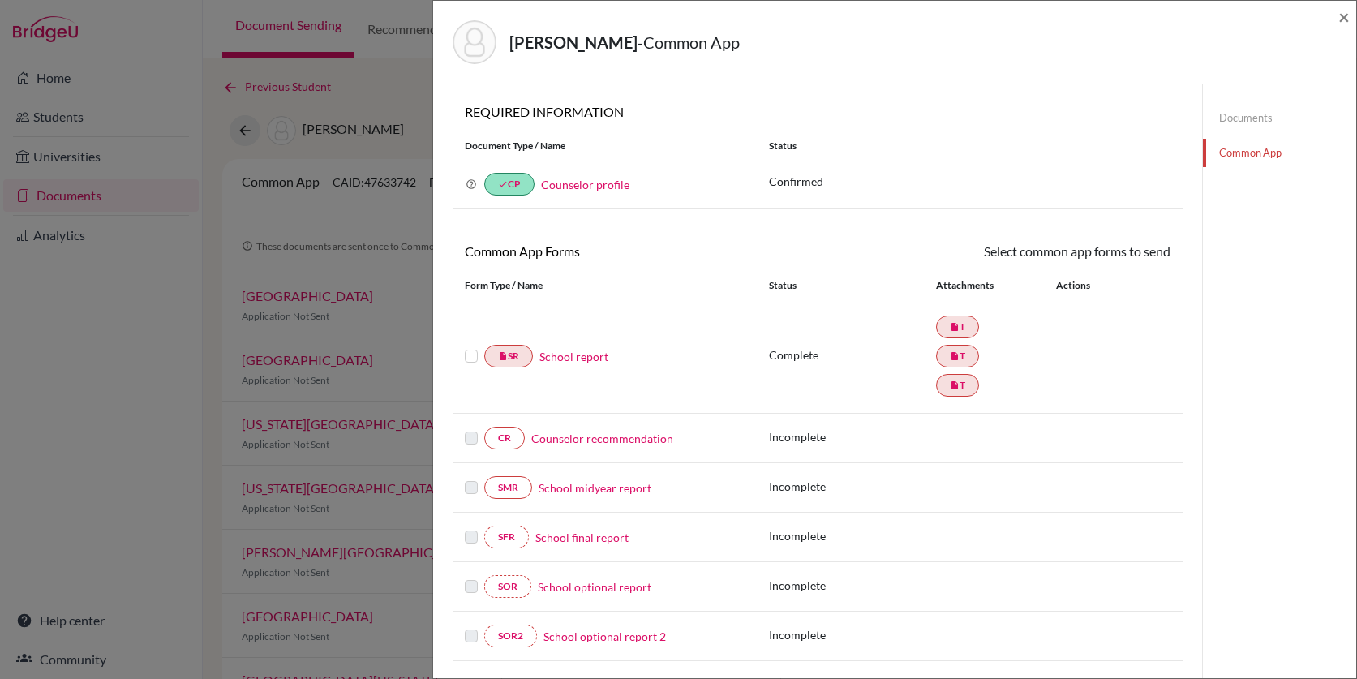
click at [471, 346] on label at bounding box center [471, 346] width 13 height 0
click at [0, 0] on input "checkbox" at bounding box center [0, 0] width 0 height 0
click at [1138, 258] on link "Send" at bounding box center [1136, 254] width 67 height 25
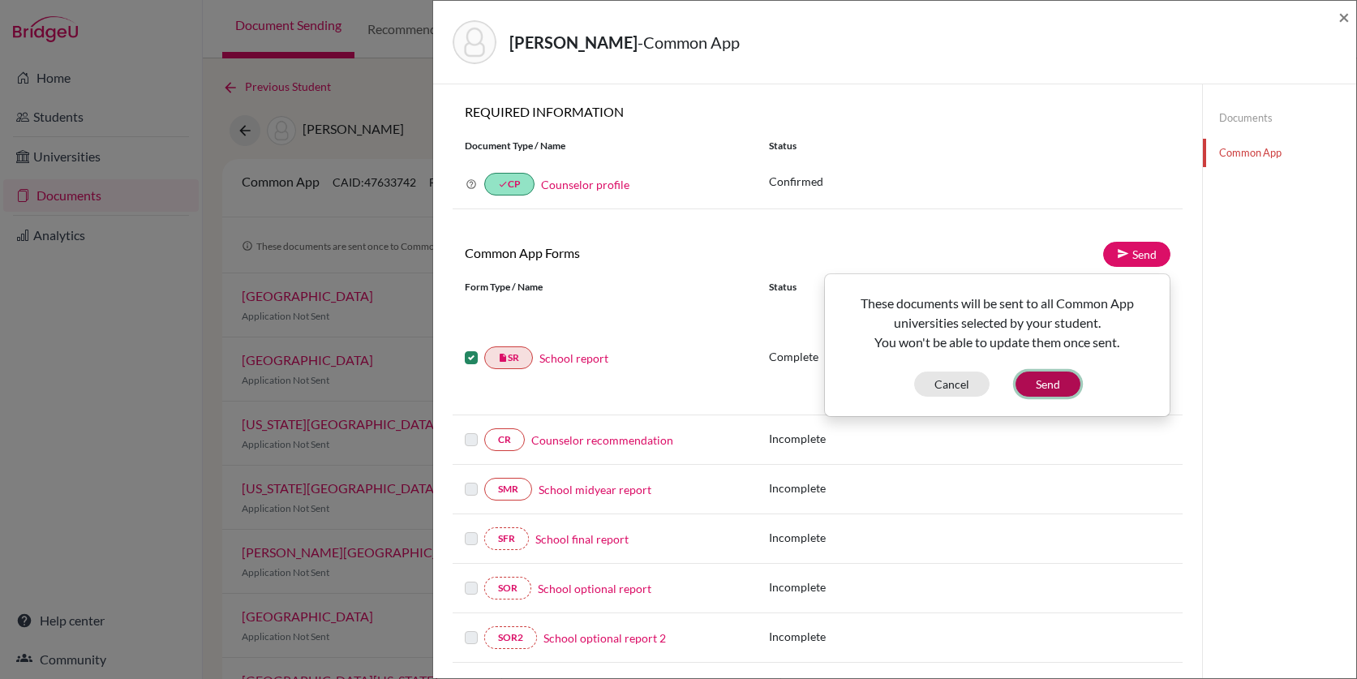
click at [1064, 377] on button "Send" at bounding box center [1047, 383] width 65 height 25
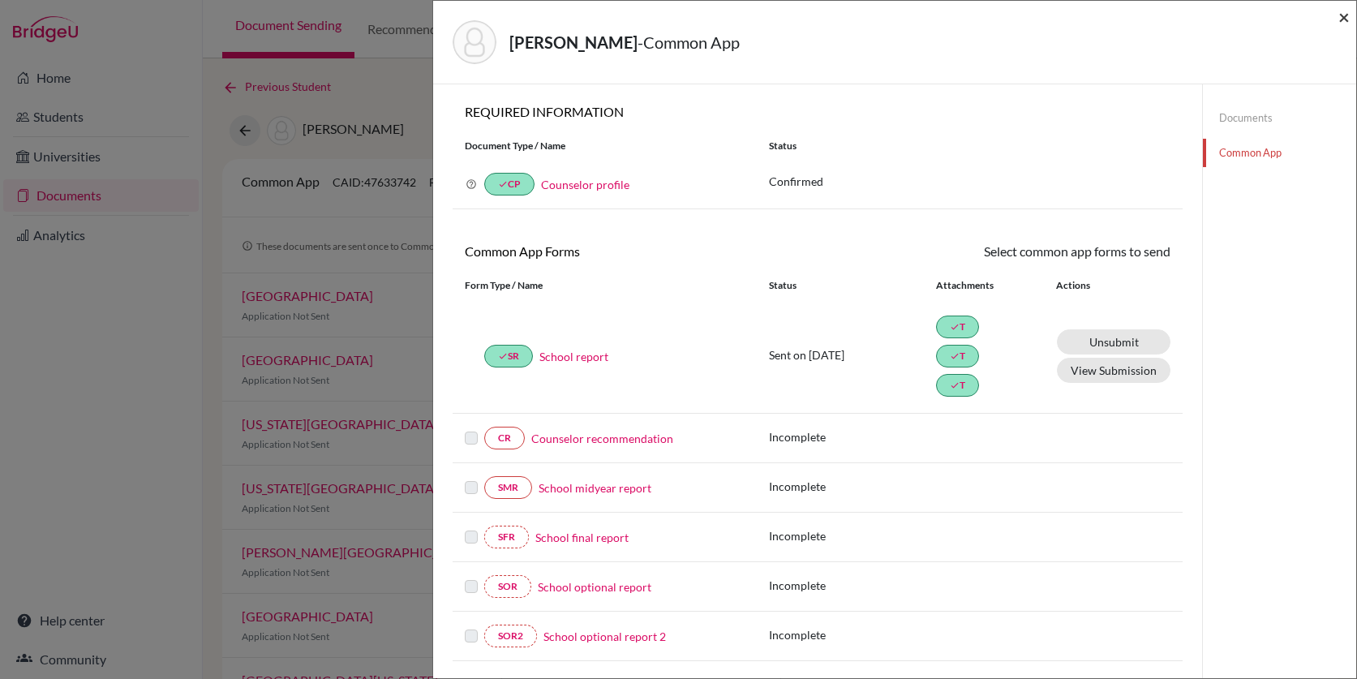
click at [1340, 19] on span "×" at bounding box center [1343, 17] width 11 height 24
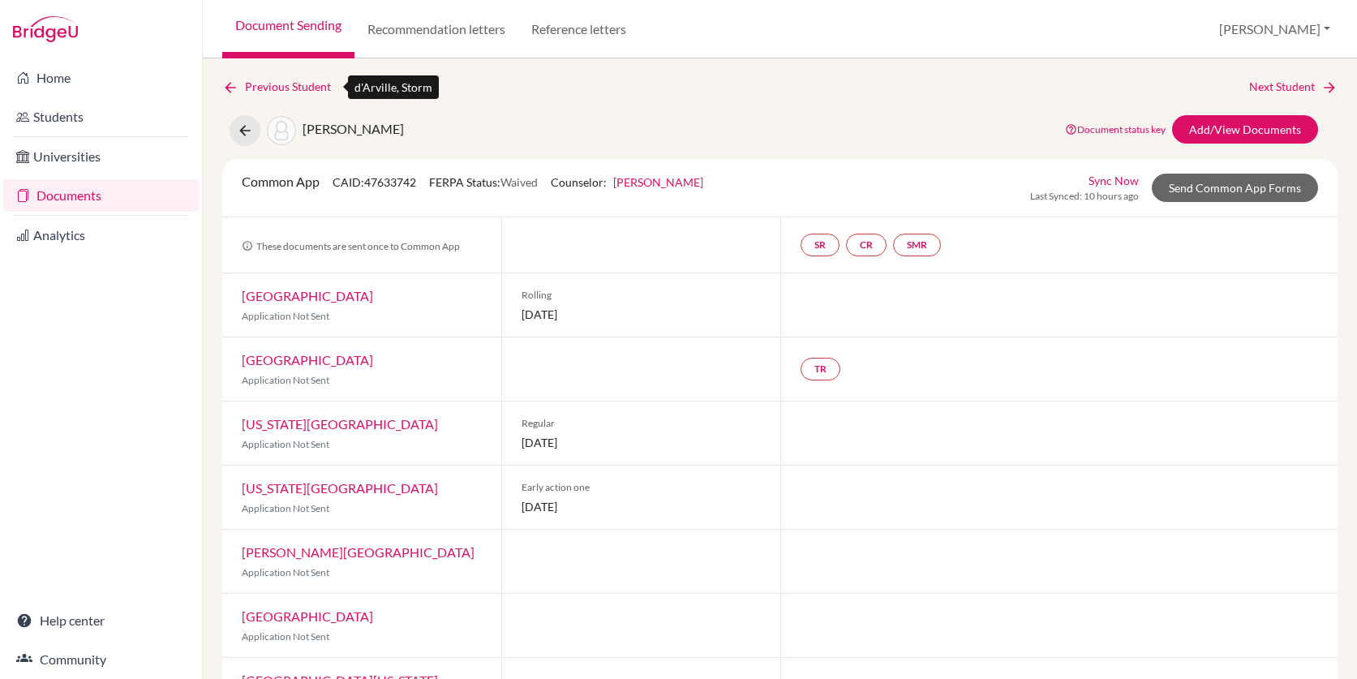
click at [230, 89] on icon at bounding box center [230, 87] width 16 height 16
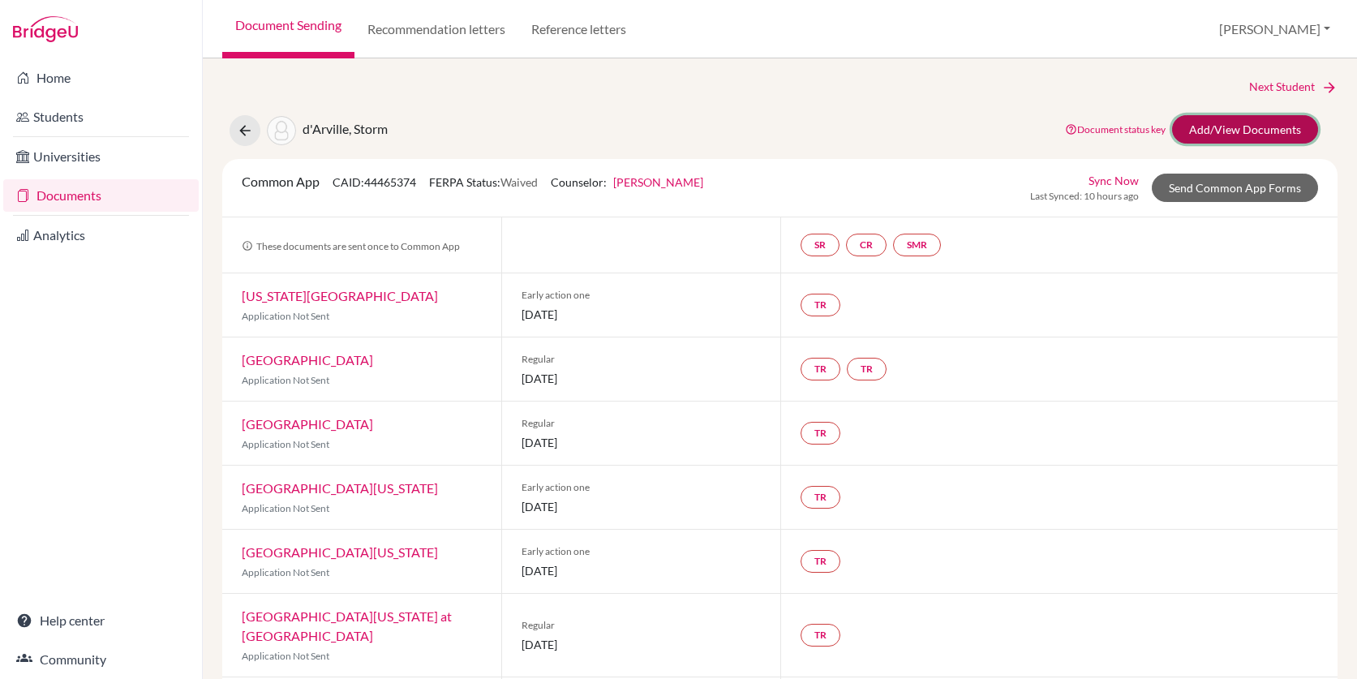
click at [1214, 141] on link "Add/View Documents" at bounding box center [1245, 129] width 146 height 28
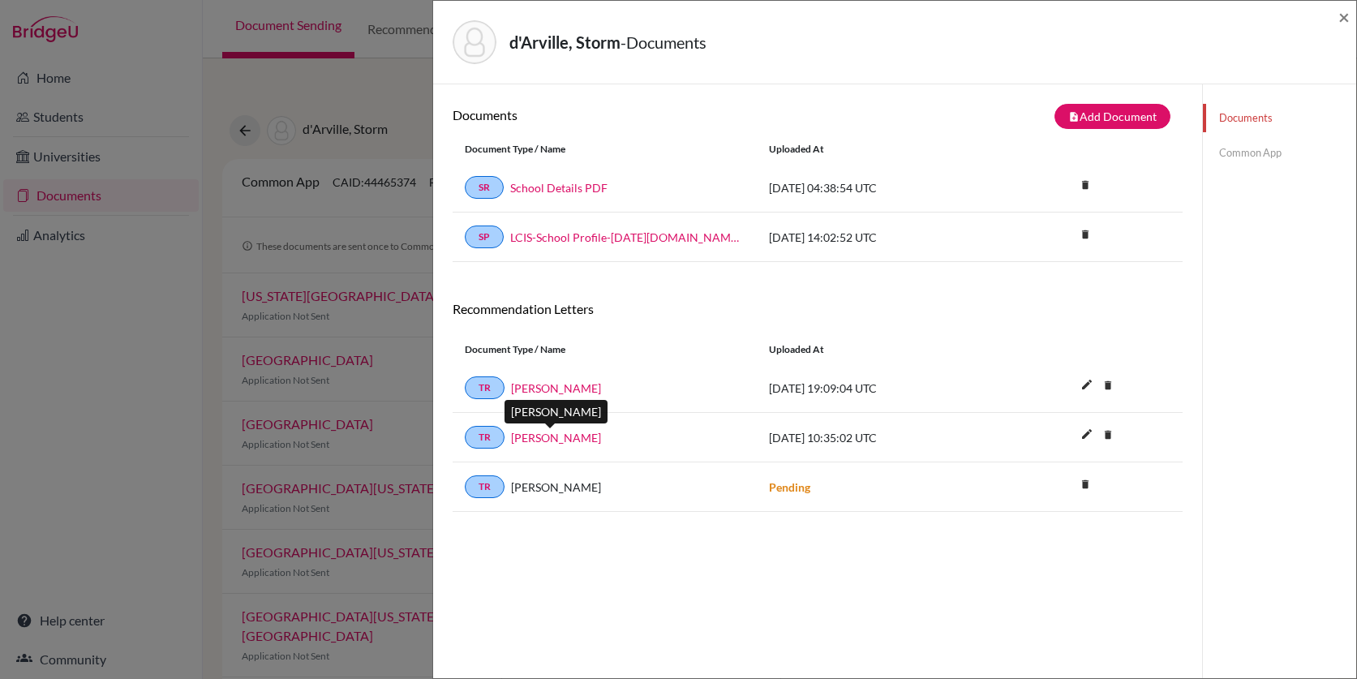
click at [547, 440] on link "Stephen Bowen" at bounding box center [556, 437] width 90 height 17
click at [1242, 153] on link "Common App" at bounding box center [1279, 153] width 153 height 28
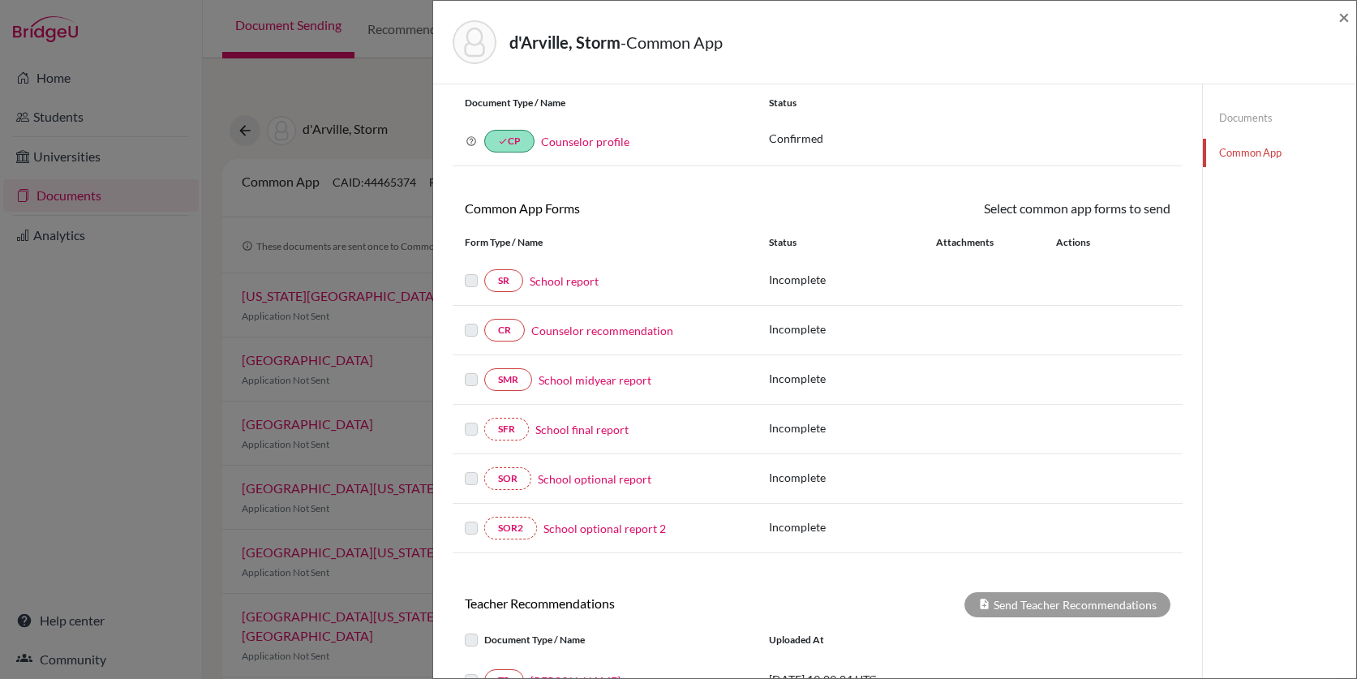
scroll to position [46, 0]
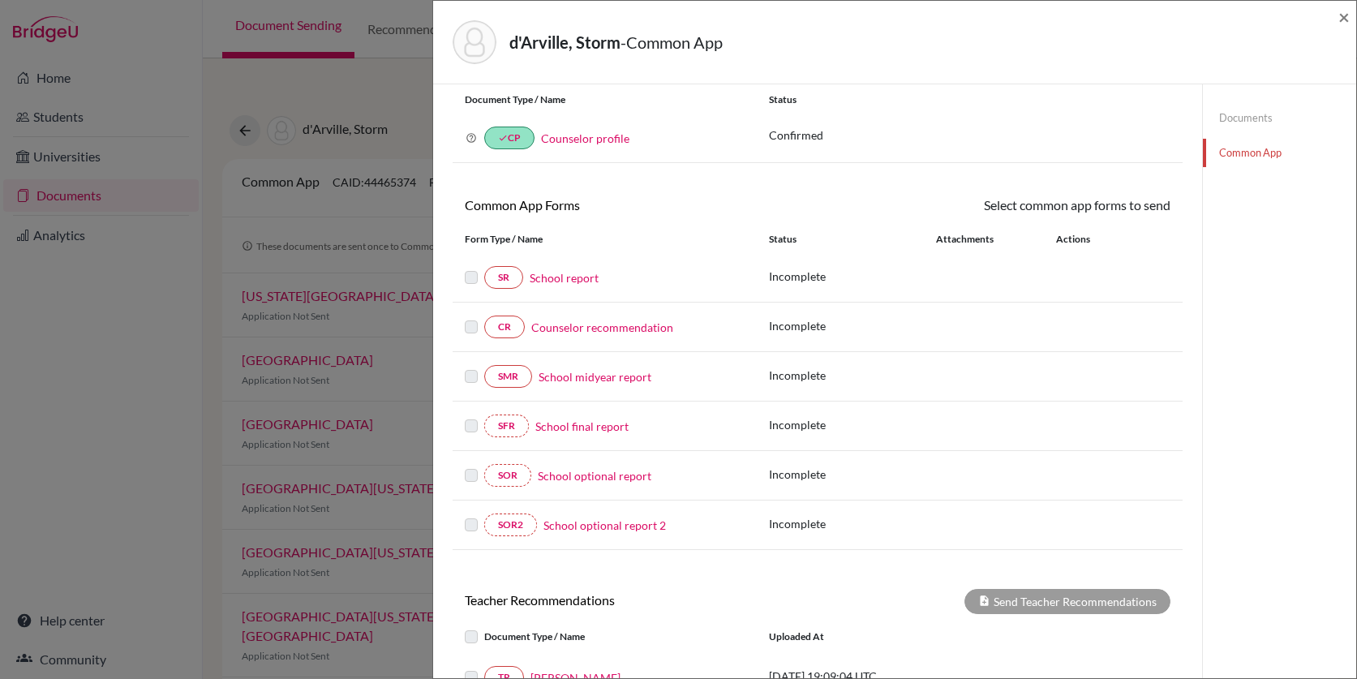
click at [565, 277] on link "School report" at bounding box center [564, 277] width 69 height 17
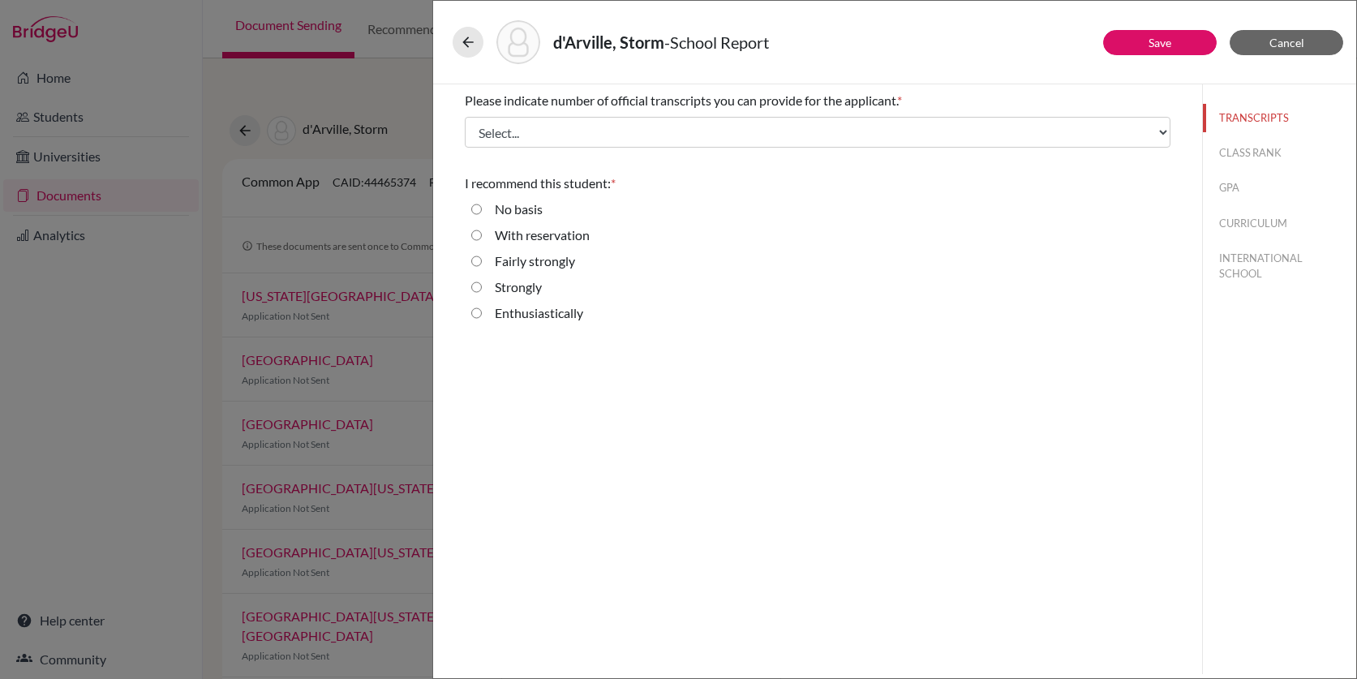
click at [514, 317] on label "Enthusiastically" at bounding box center [539, 312] width 88 height 19
click at [482, 317] on input "Enthusiastically" at bounding box center [476, 312] width 11 height 19
radio input "true"
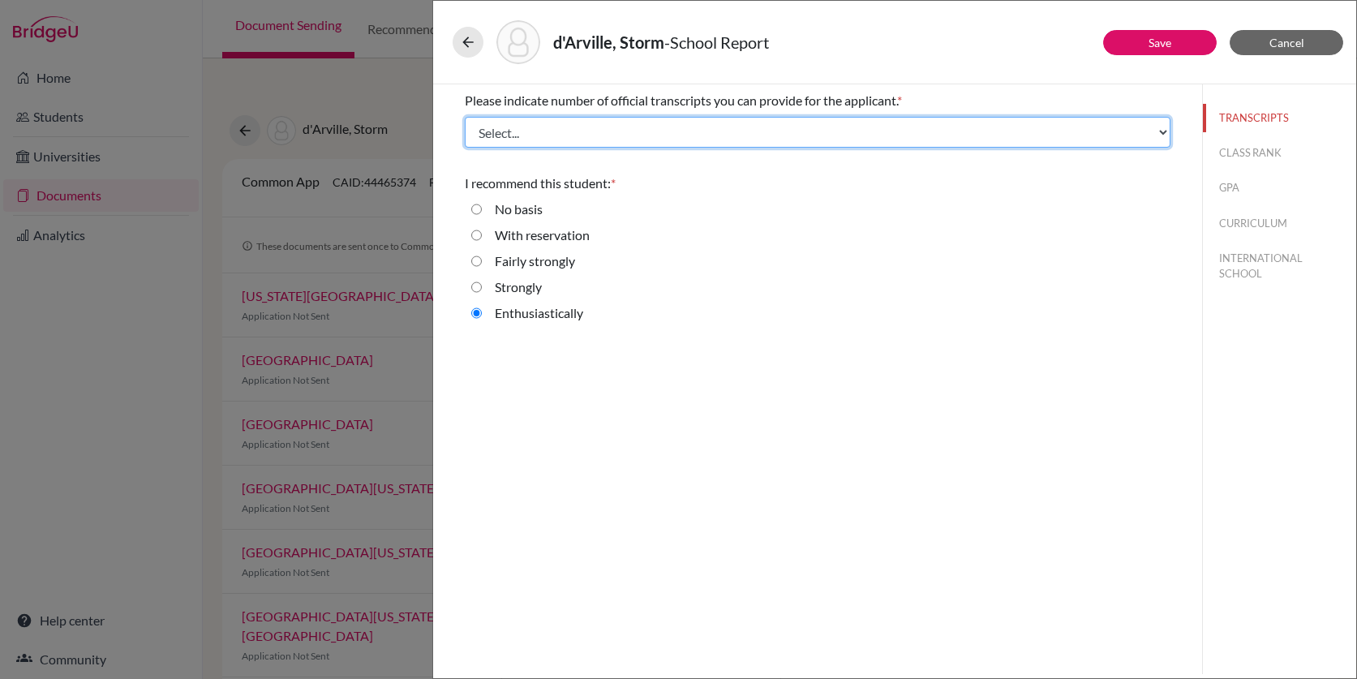
click at [545, 135] on select "Select... 1 2 3 4" at bounding box center [818, 132] width 706 height 31
select select "1"
click at [465, 117] on select "Select... 1 2 3 4" at bounding box center [818, 132] width 706 height 31
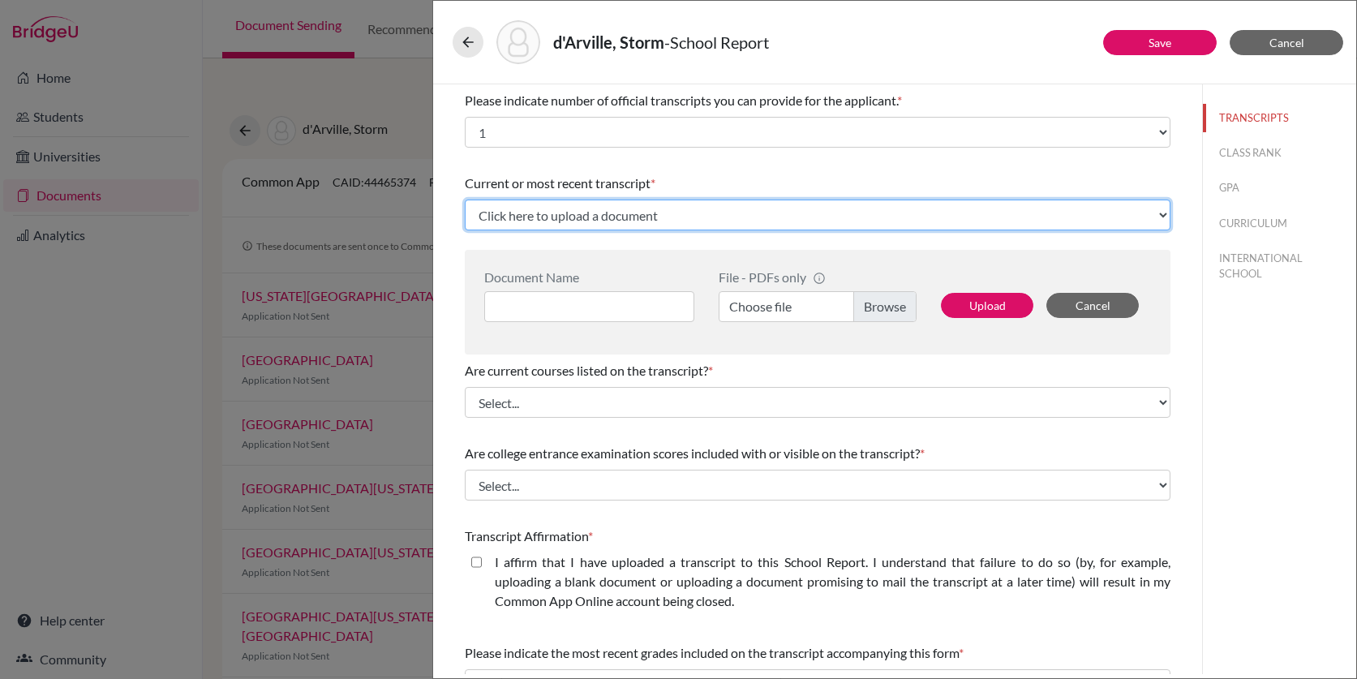
click at [723, 210] on select "Click here to upload a document Upload New File" at bounding box center [818, 215] width 706 height 31
select select "Upload New File"
click at [465, 200] on select "Click here to upload a document Upload New File" at bounding box center [818, 215] width 706 height 31
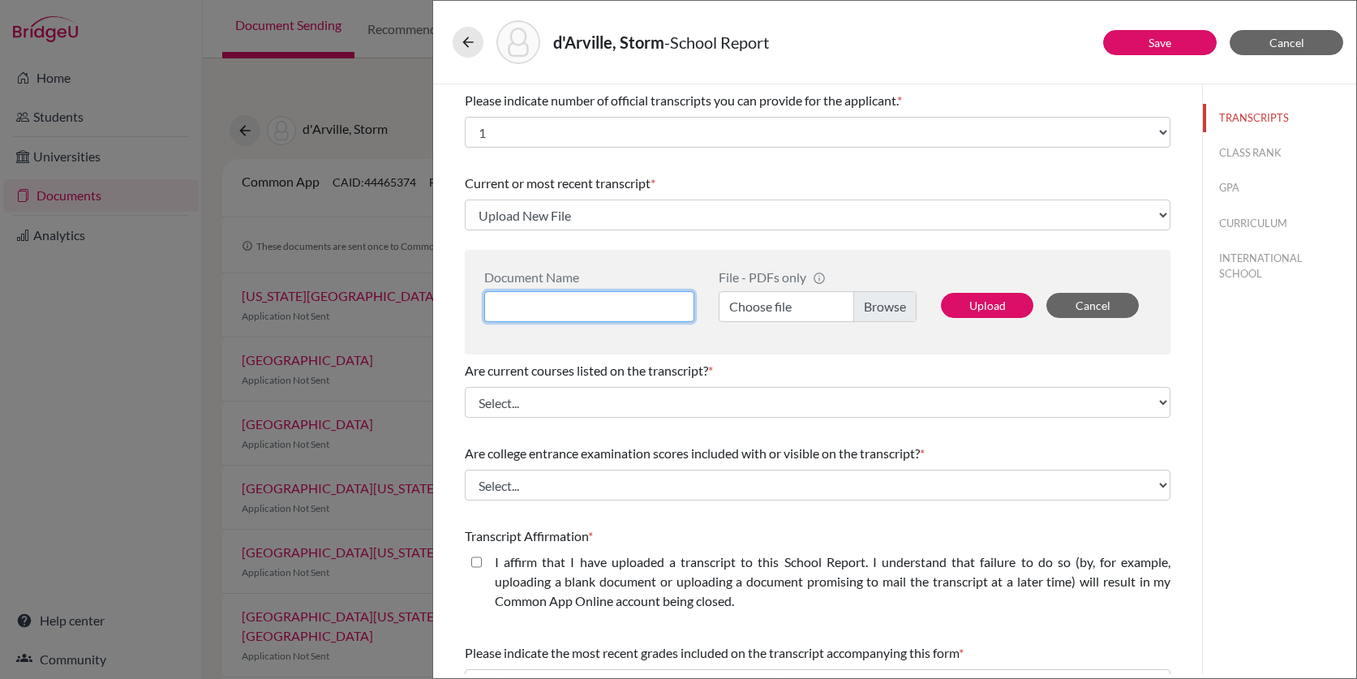
click at [569, 307] on input at bounding box center [589, 306] width 210 height 31
type input "Transcript"
click at [900, 303] on label "Choose file" at bounding box center [818, 306] width 198 height 31
click at [900, 303] on input "Choose file" at bounding box center [818, 306] width 198 height 31
click at [1006, 307] on button "Upload" at bounding box center [987, 305] width 92 height 25
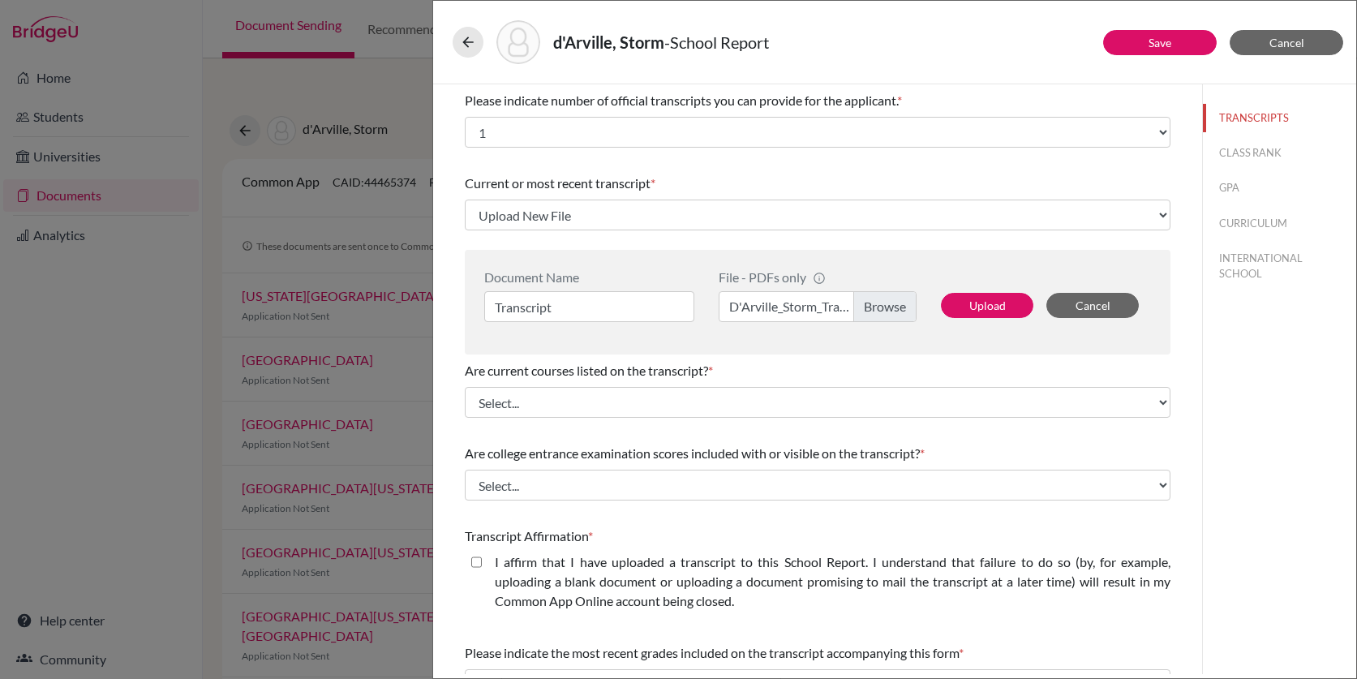
select select "689403"
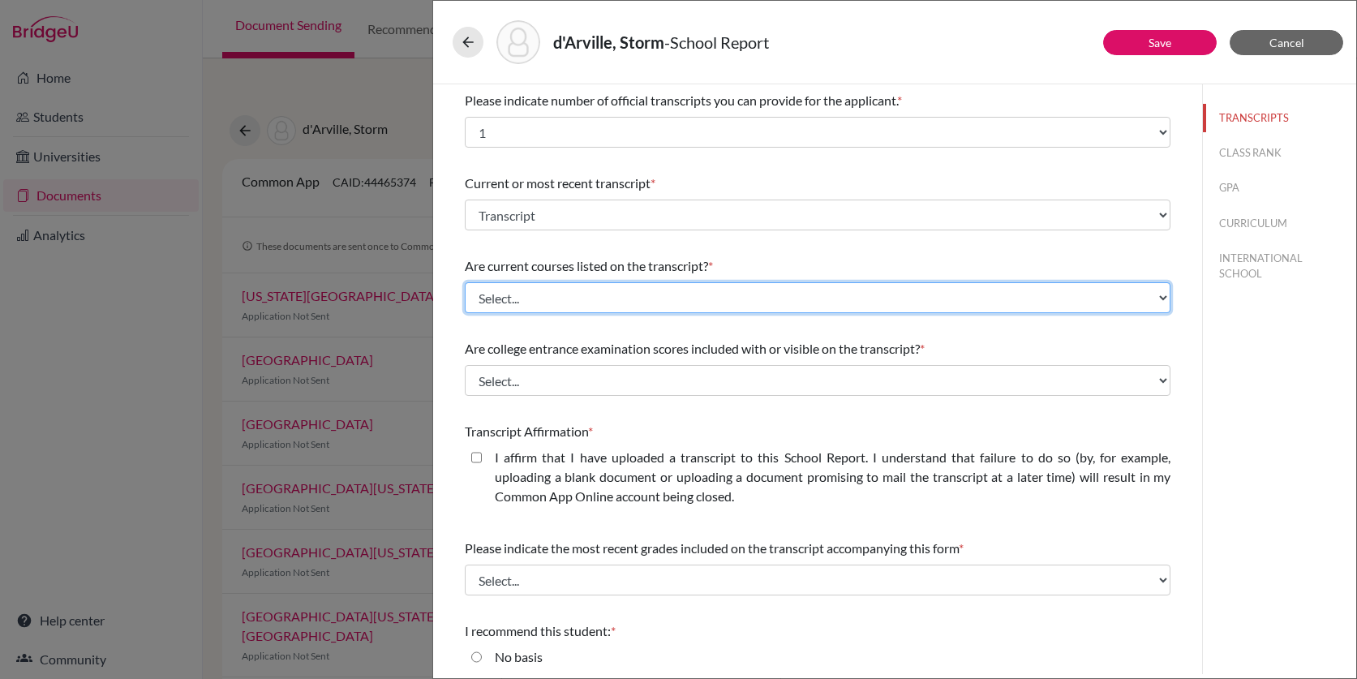
click at [550, 290] on select "Select... Yes No" at bounding box center [818, 297] width 706 height 31
select select "0"
click at [465, 282] on select "Select... Yes No" at bounding box center [818, 297] width 706 height 31
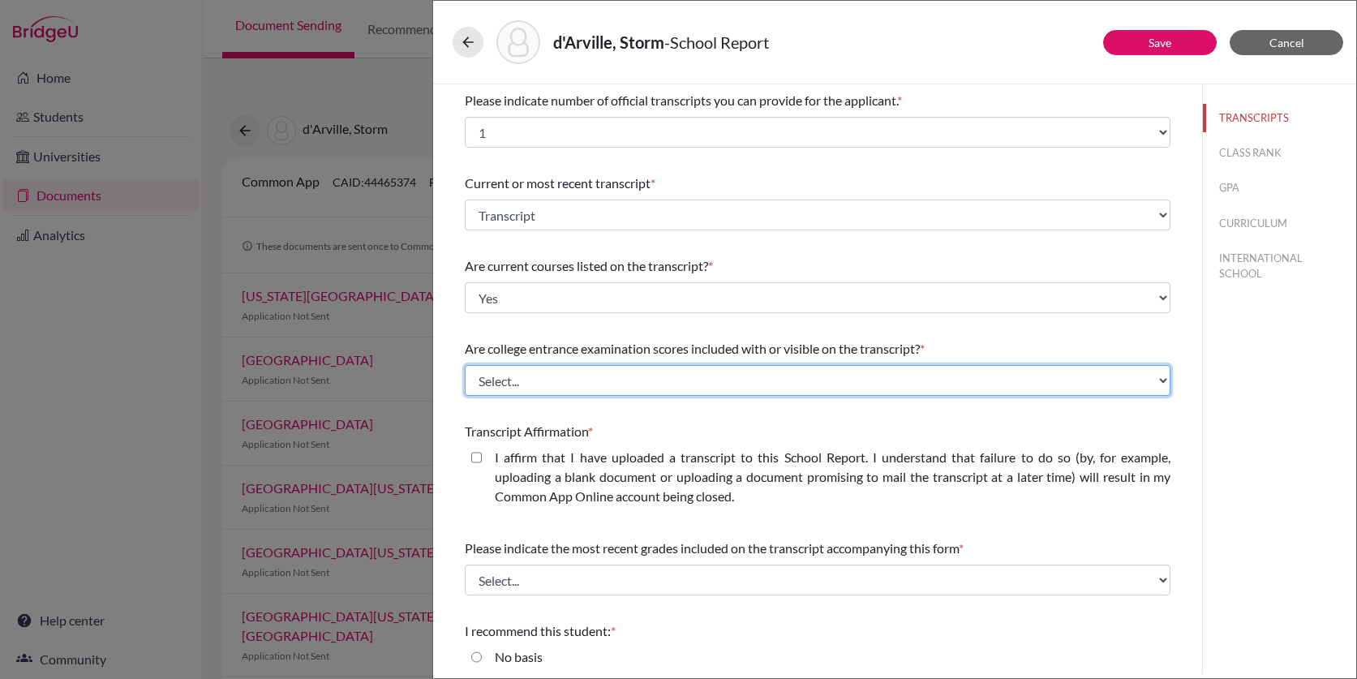
click at [545, 384] on select "Select... Yes No" at bounding box center [818, 380] width 706 height 31
select select "1"
click at [465, 365] on select "Select... Yes No" at bounding box center [818, 380] width 706 height 31
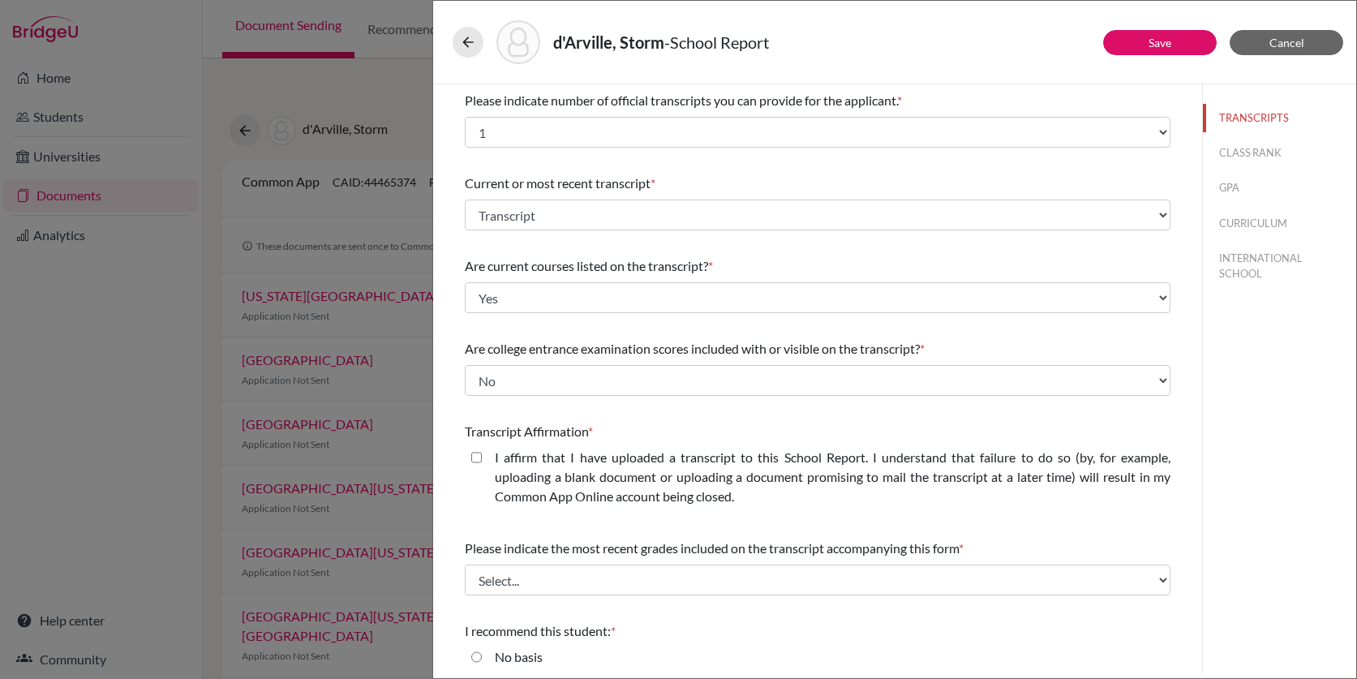
click at [474, 454] on closed\ "I affirm that I have uploaded a transcript to this School Report. I understand …" at bounding box center [476, 457] width 11 height 19
checkbox closed\ "true"
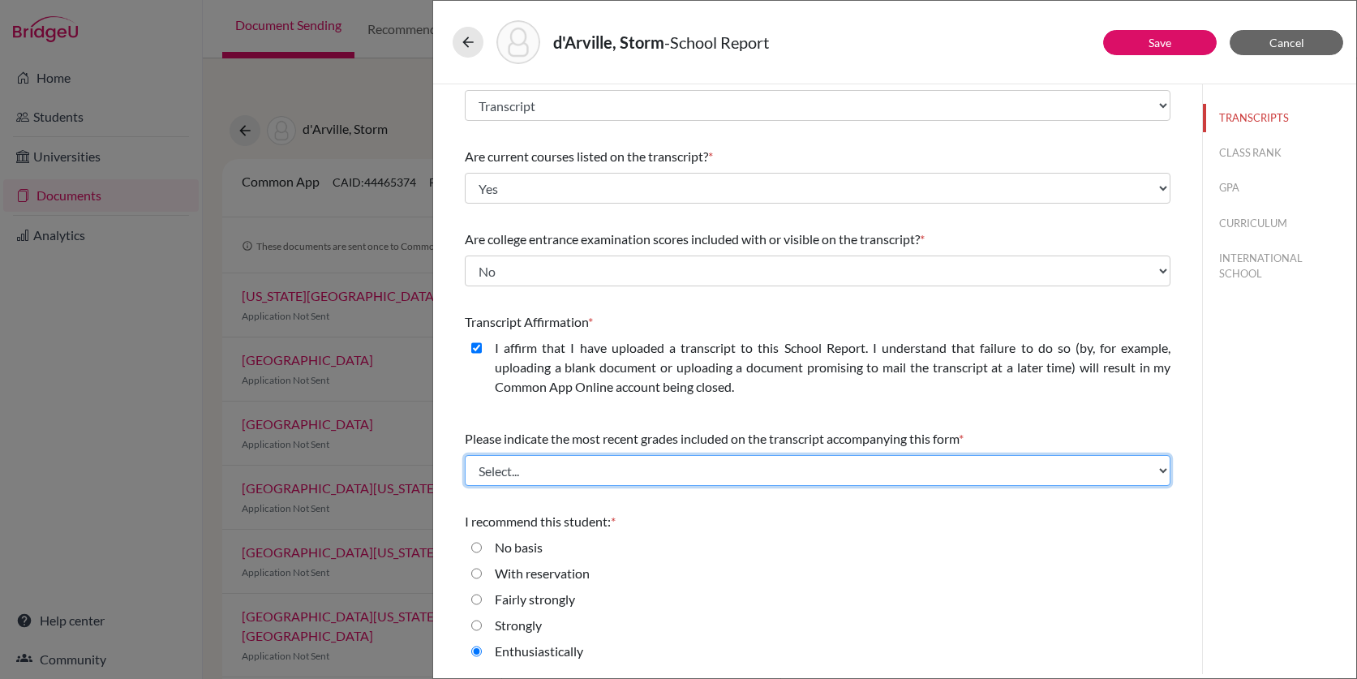
click at [625, 467] on select "Select... Final junior year grades 1st Quarter senior year grades 2nd Quarter/1…" at bounding box center [818, 470] width 706 height 31
select select "0"
click at [465, 455] on select "Select... Final junior year grades 1st Quarter senior year grades 2nd Quarter/1…" at bounding box center [818, 470] width 706 height 31
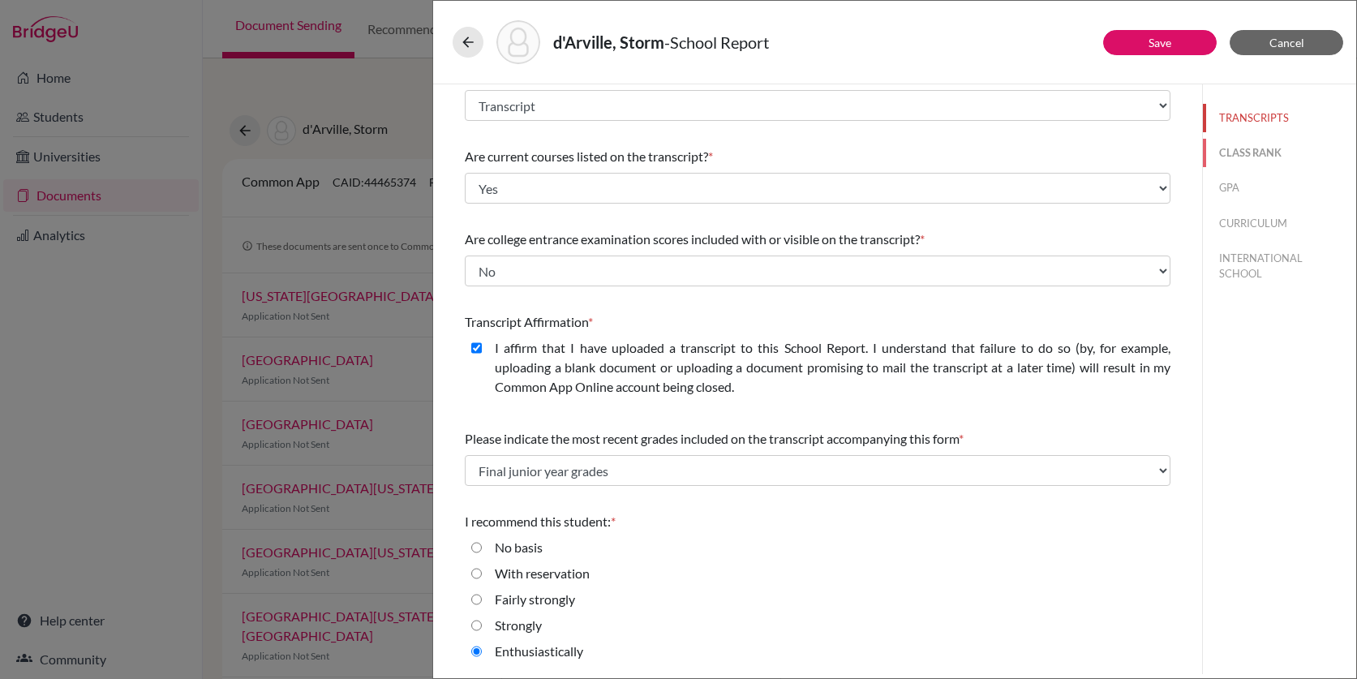
click at [1273, 153] on button "CLASS RANK" at bounding box center [1279, 153] width 153 height 28
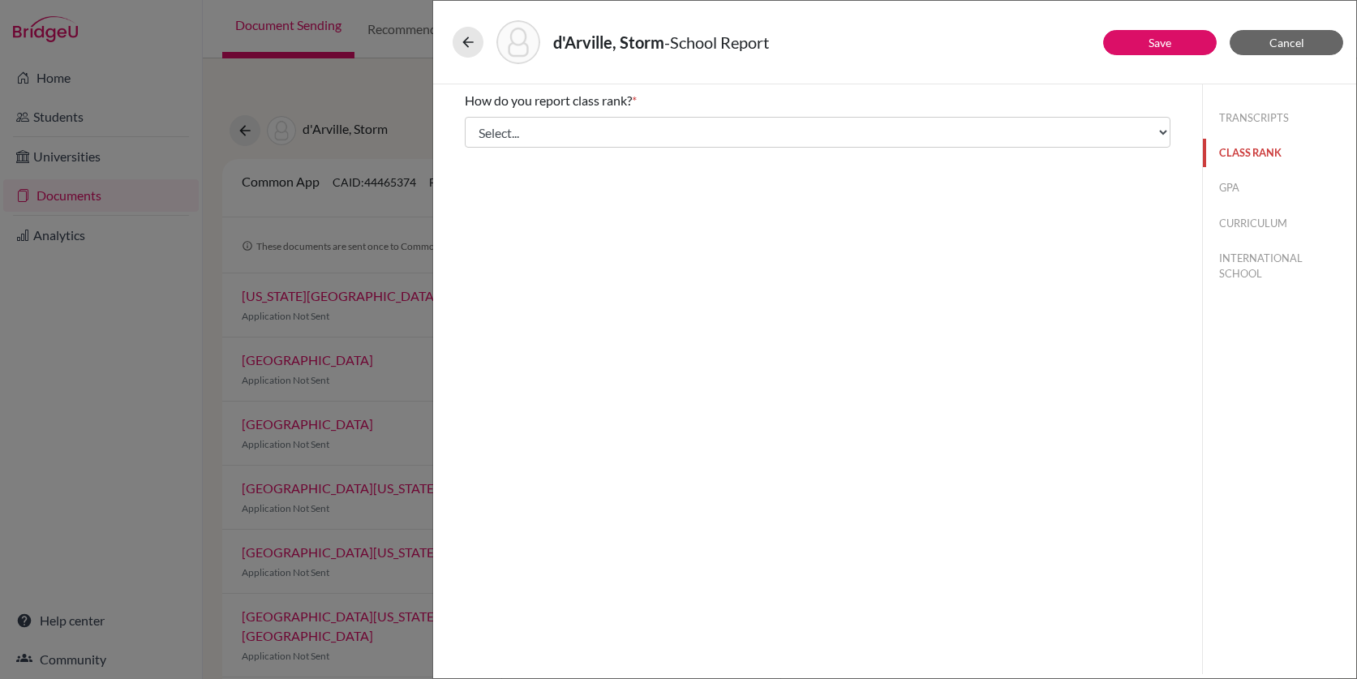
scroll to position [0, 0]
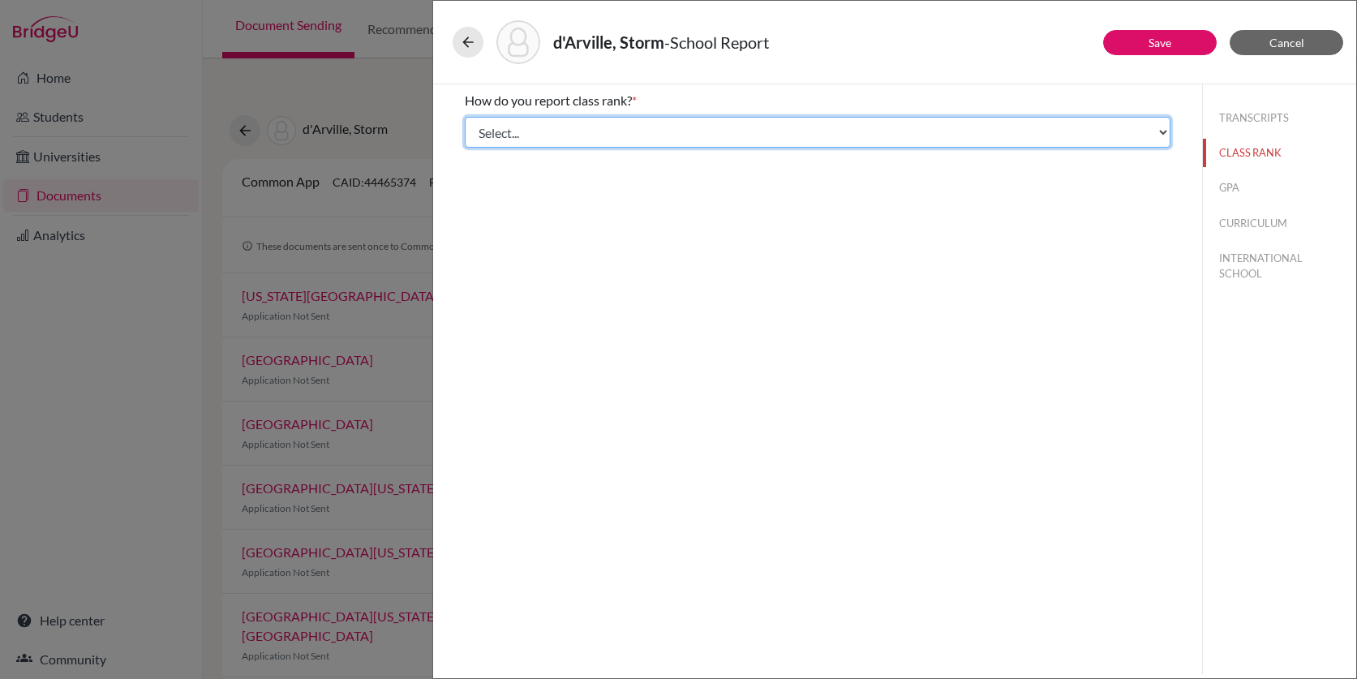
click at [594, 124] on select "Select... Exact Decile Quintile Quartile None" at bounding box center [818, 132] width 706 height 31
select select "5"
click at [465, 117] on select "Select... Exact Decile Quintile Quartile None" at bounding box center [818, 132] width 706 height 31
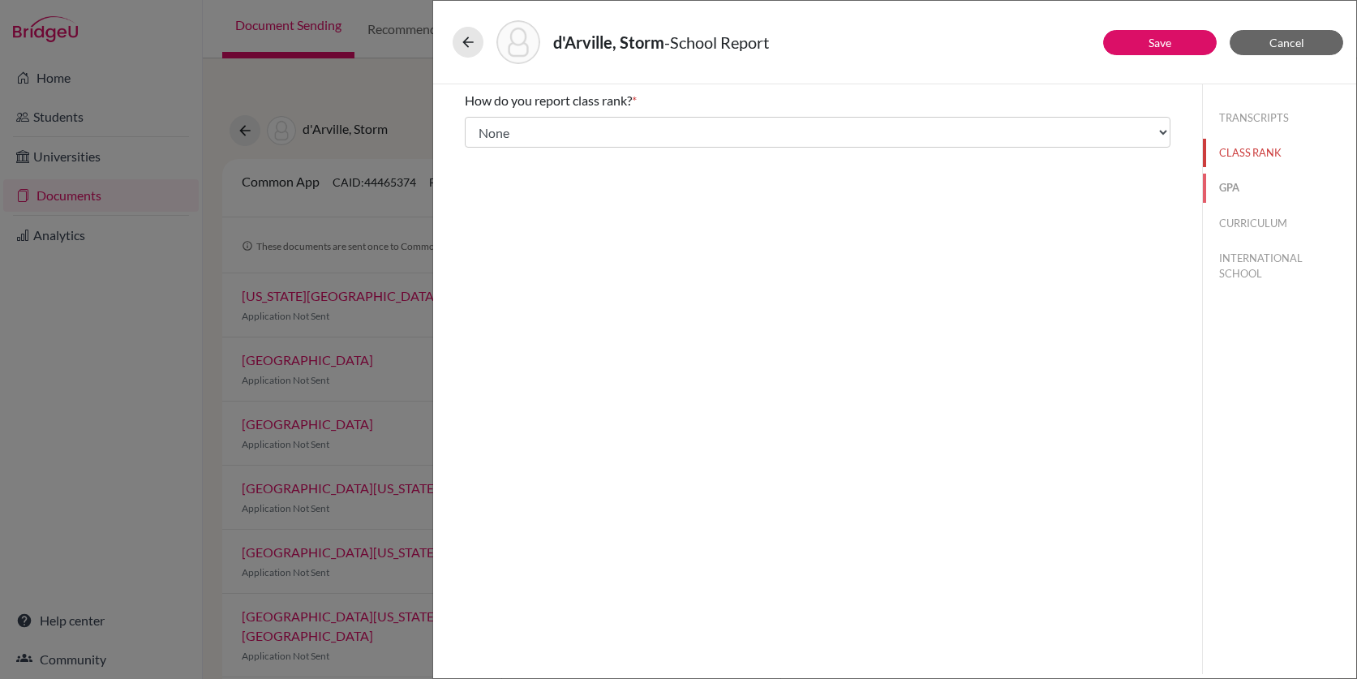
click at [1238, 191] on button "GPA" at bounding box center [1279, 188] width 153 height 28
click at [500, 157] on label "No" at bounding box center [503, 152] width 17 height 19
click at [482, 157] on input "No" at bounding box center [476, 152] width 11 height 19
radio input "true"
click at [1255, 225] on button "CURRICULUM" at bounding box center [1279, 223] width 153 height 28
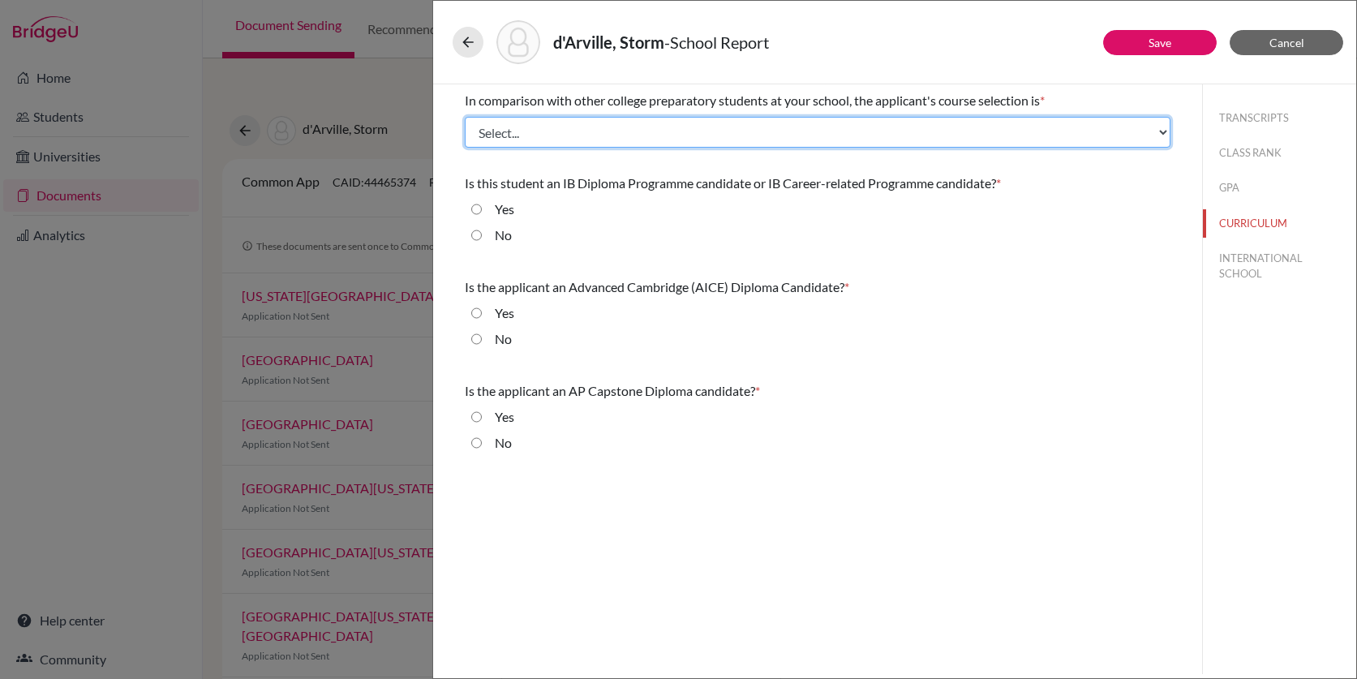
click at [520, 131] on select "Select... Less than demanding Average Demanding Very demanding Most demanding P…" at bounding box center [818, 132] width 706 height 31
select select "4"
click at [465, 117] on select "Select... Less than demanding Average Demanding Very demanding Most demanding P…" at bounding box center [818, 132] width 706 height 31
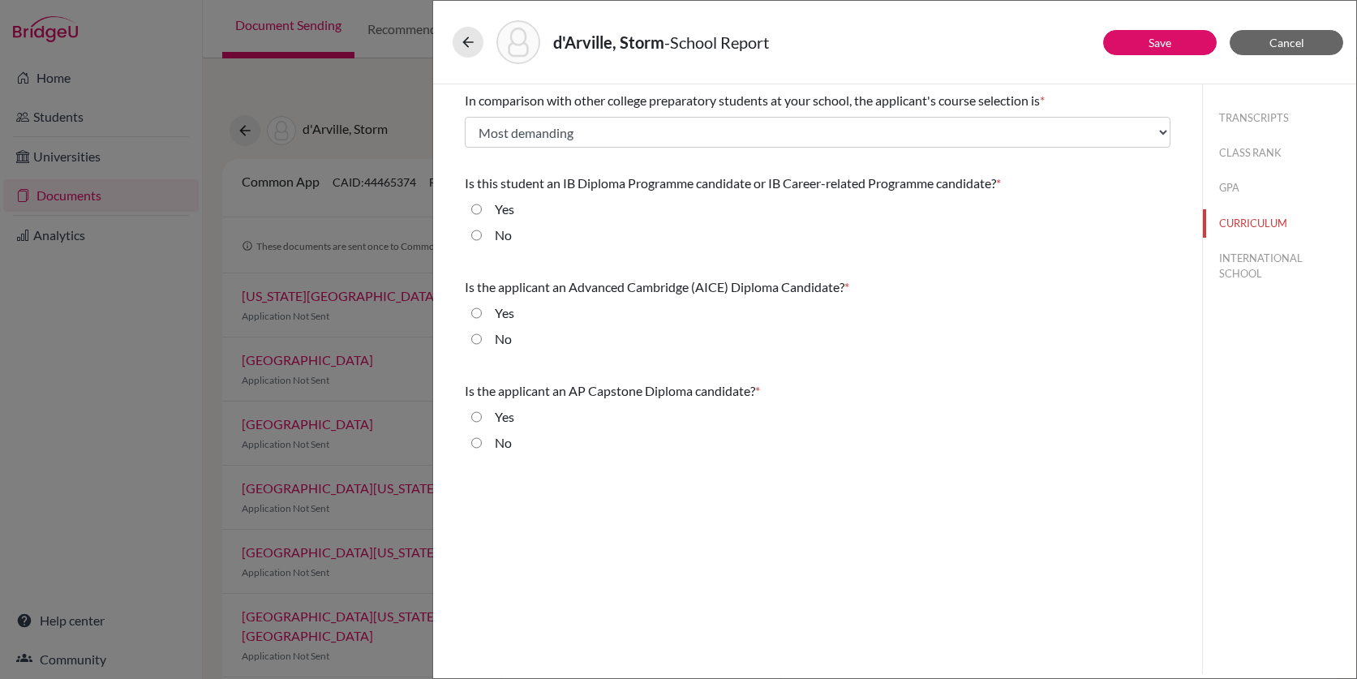
click at [475, 233] on input "No" at bounding box center [476, 234] width 11 height 19
radio input "true"
click at [476, 208] on input "Yes" at bounding box center [476, 209] width 11 height 19
radio input "true"
click at [478, 338] on input "No" at bounding box center [476, 338] width 11 height 19
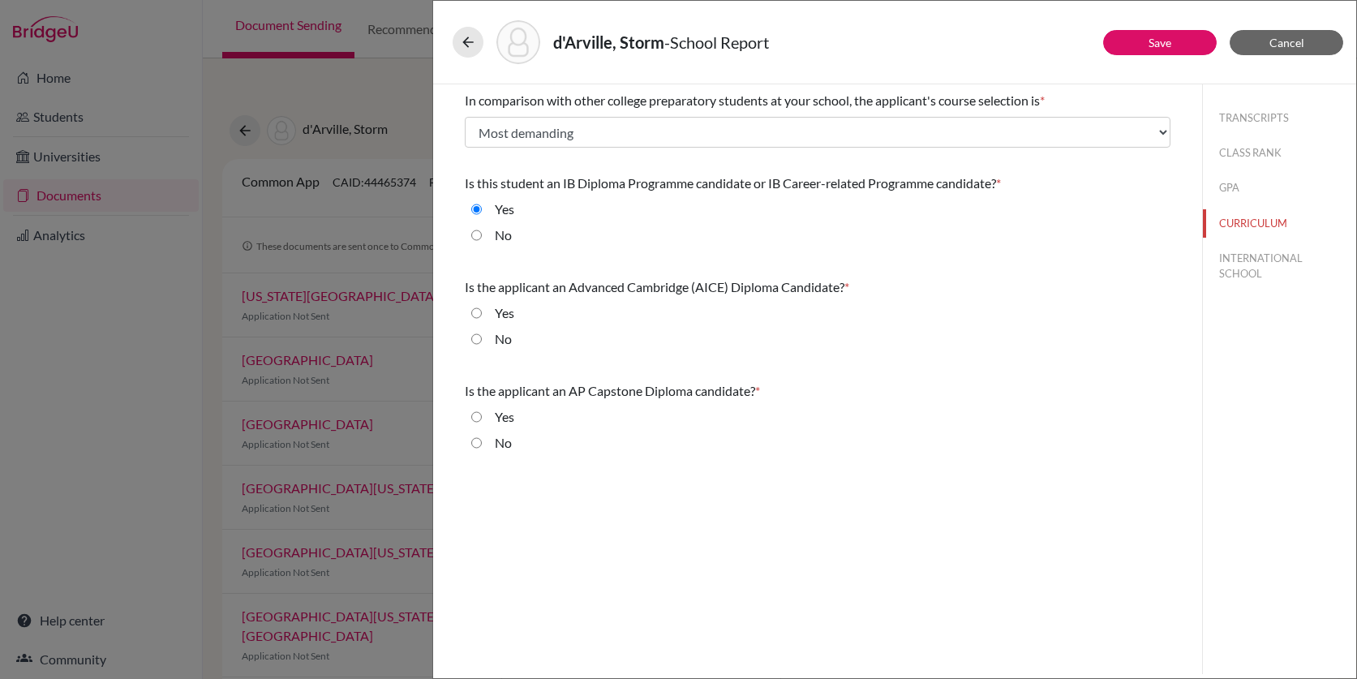
radio input "true"
click at [478, 443] on input "No" at bounding box center [476, 442] width 11 height 19
radio input "true"
click at [1246, 260] on button "INTERNATIONAL SCHOOL" at bounding box center [1279, 266] width 153 height 44
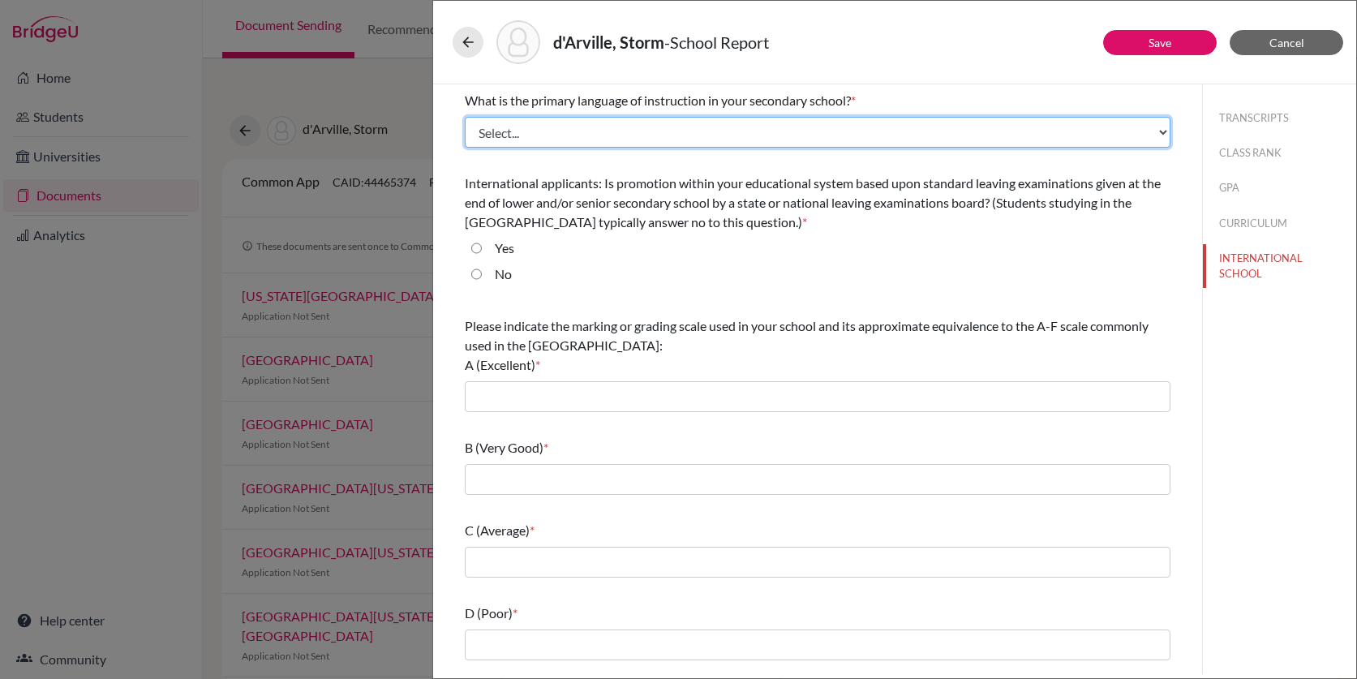
click at [703, 123] on select "Select... Albanian Arabic Armenian Assamese Azerbaijani Belarusian Bengali Bulg…" at bounding box center [818, 132] width 706 height 31
select select "14"
click at [465, 117] on select "Select... Albanian Arabic Armenian Assamese Azerbaijani Belarusian Bengali Bulg…" at bounding box center [818, 132] width 706 height 31
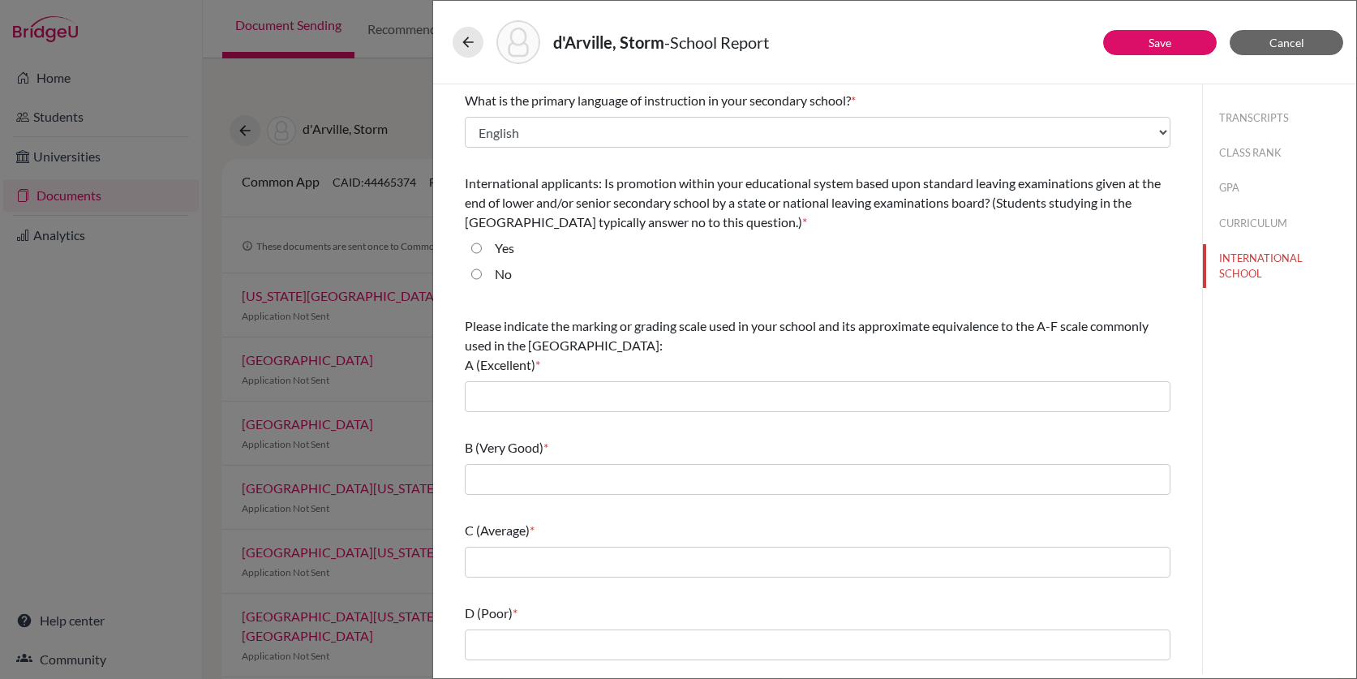
click at [478, 275] on input "No" at bounding box center [476, 273] width 11 height 19
radio input "true"
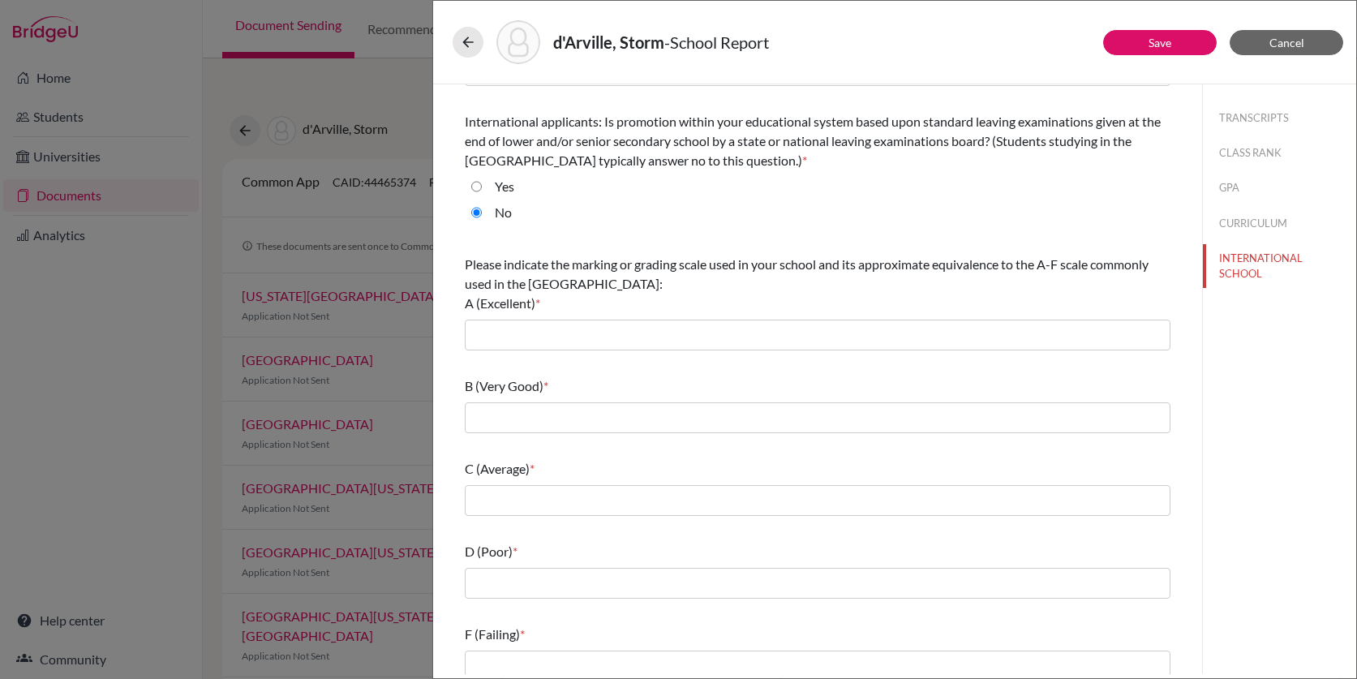
scroll to position [75, 0]
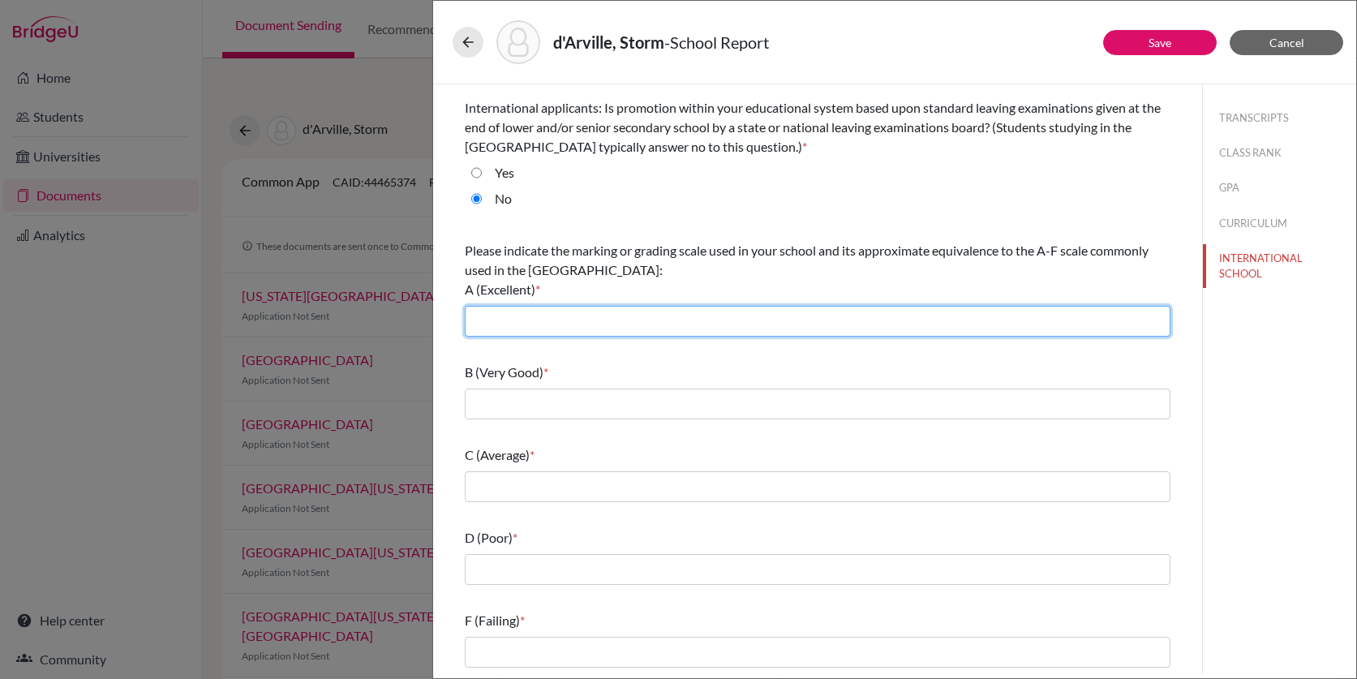
click at [573, 322] on input "text" at bounding box center [818, 321] width 706 height 31
type input "7/6"
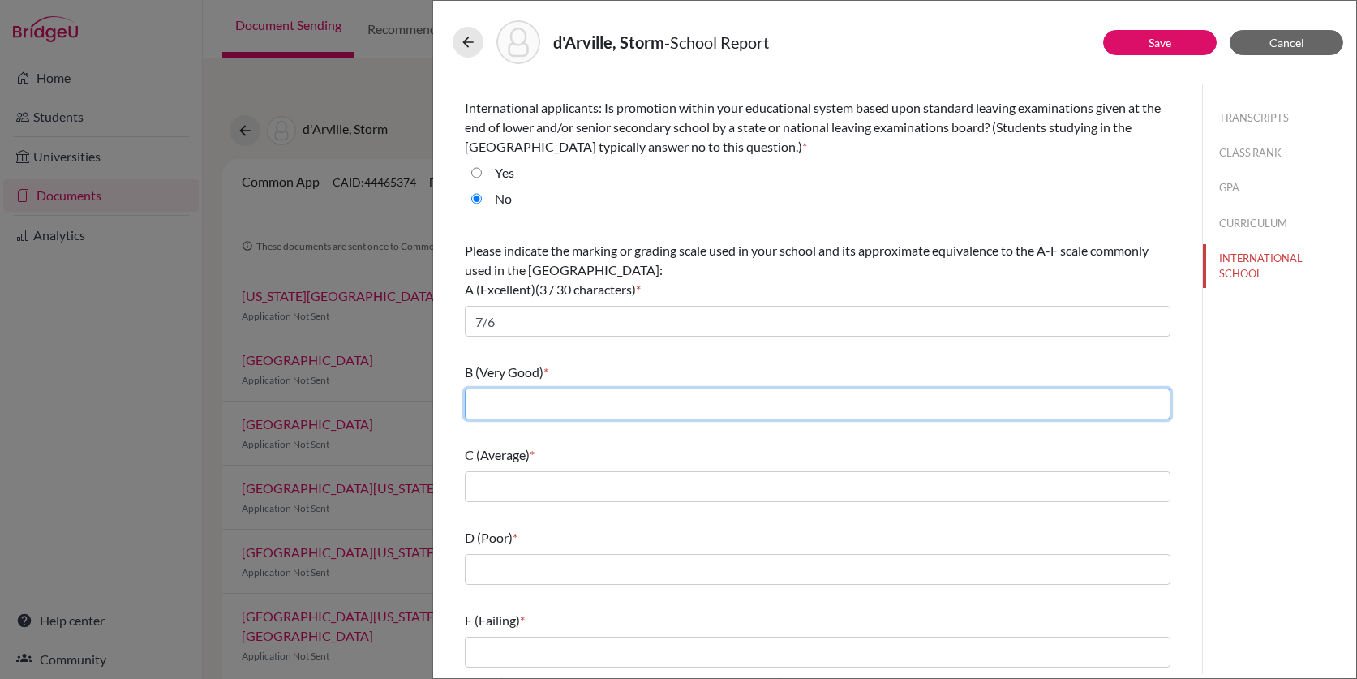
click at [568, 400] on input "text" at bounding box center [818, 403] width 706 height 31
type input "5"
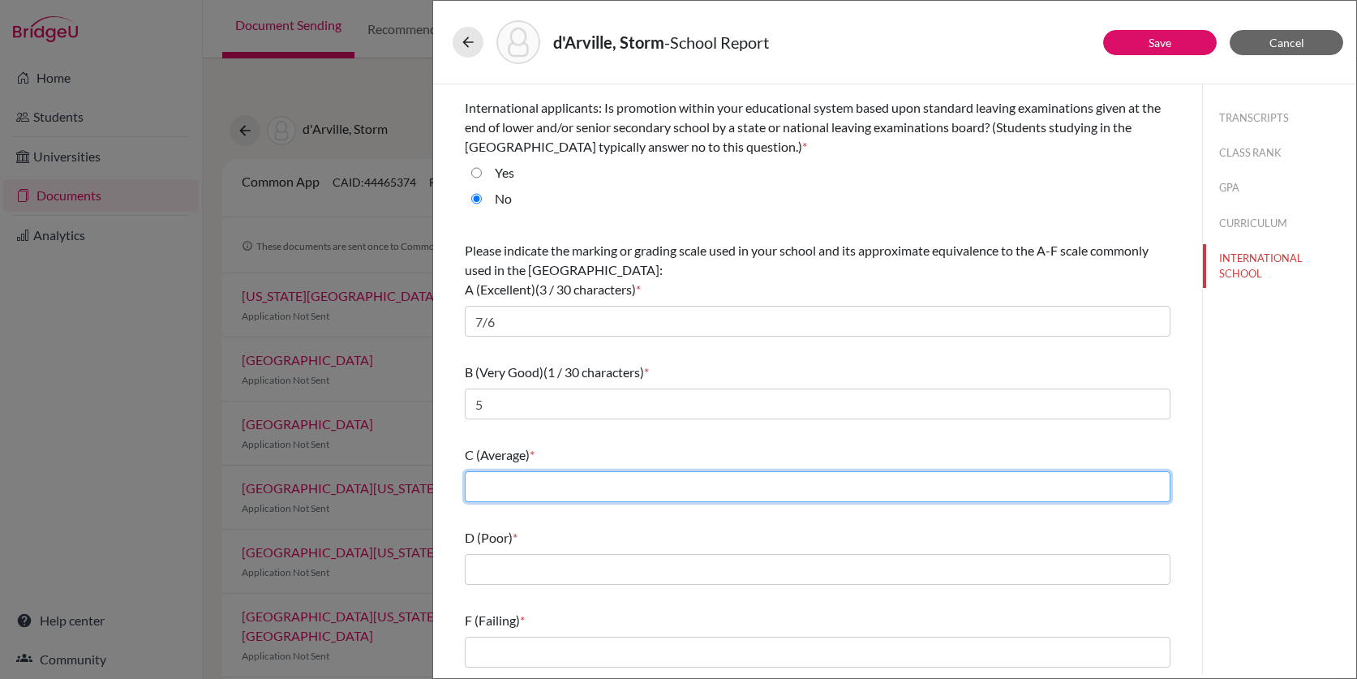
click at [560, 483] on input "text" at bounding box center [818, 486] width 706 height 31
type input "4"
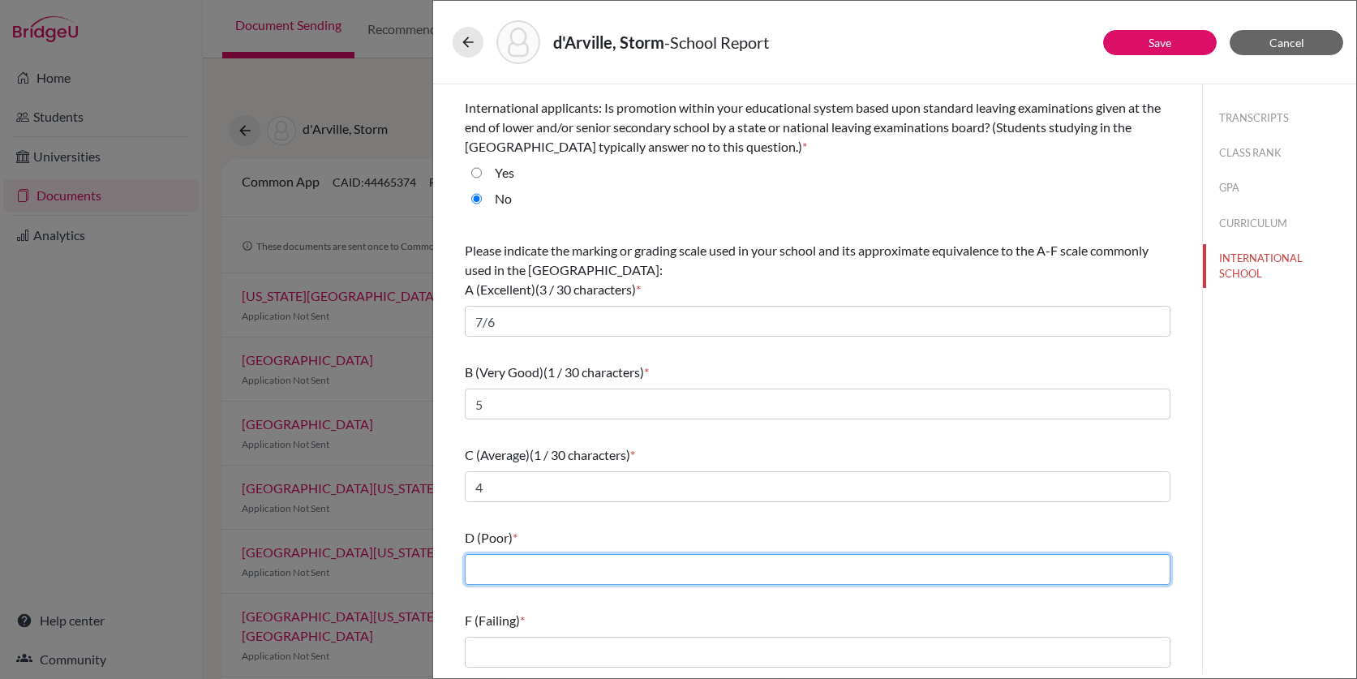
click at [548, 576] on input "text" at bounding box center [818, 569] width 706 height 31
type input "3"
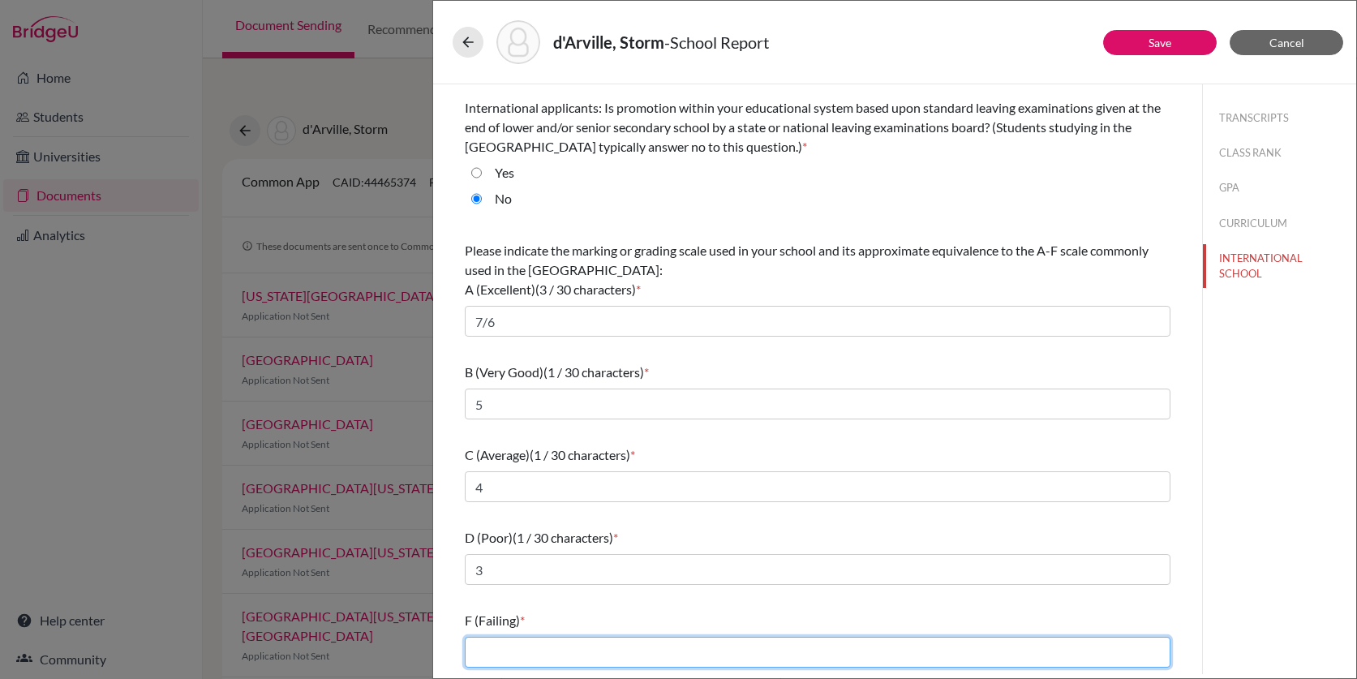
click at [548, 639] on input "text" at bounding box center [818, 652] width 706 height 31
type input "2/1"
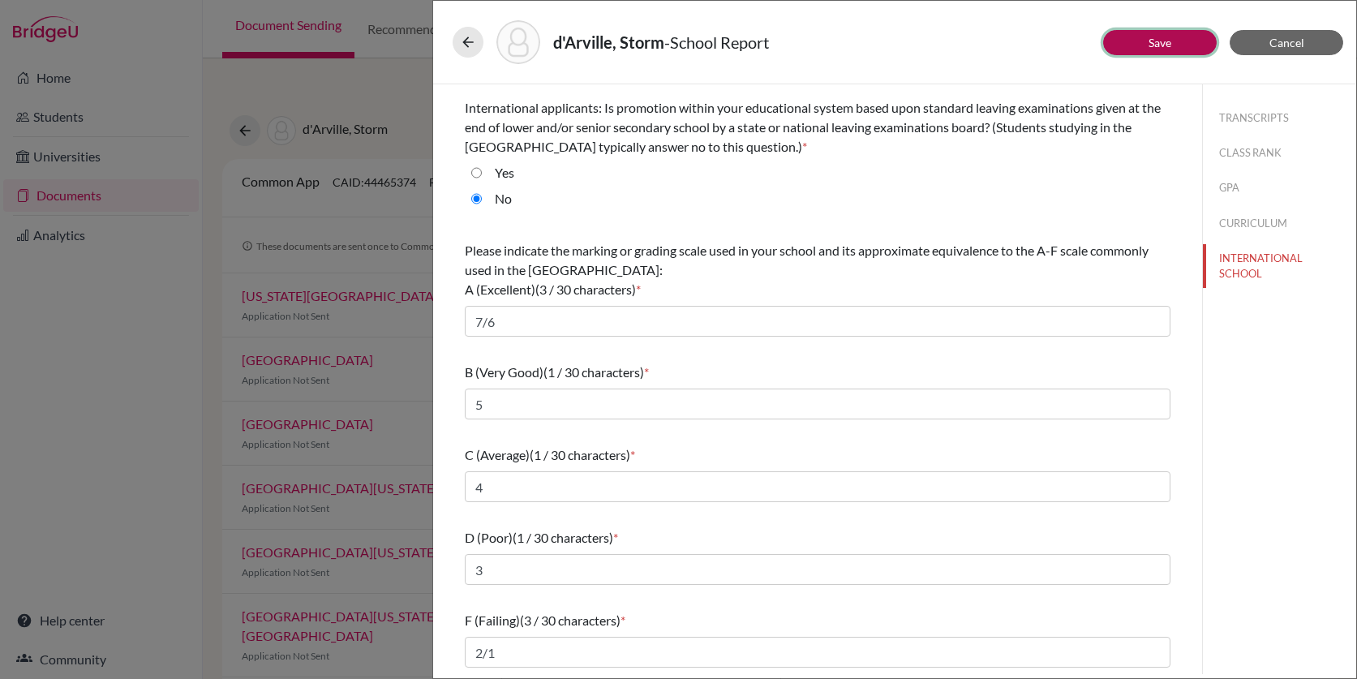
click at [1179, 42] on button "Save" at bounding box center [1160, 42] width 114 height 25
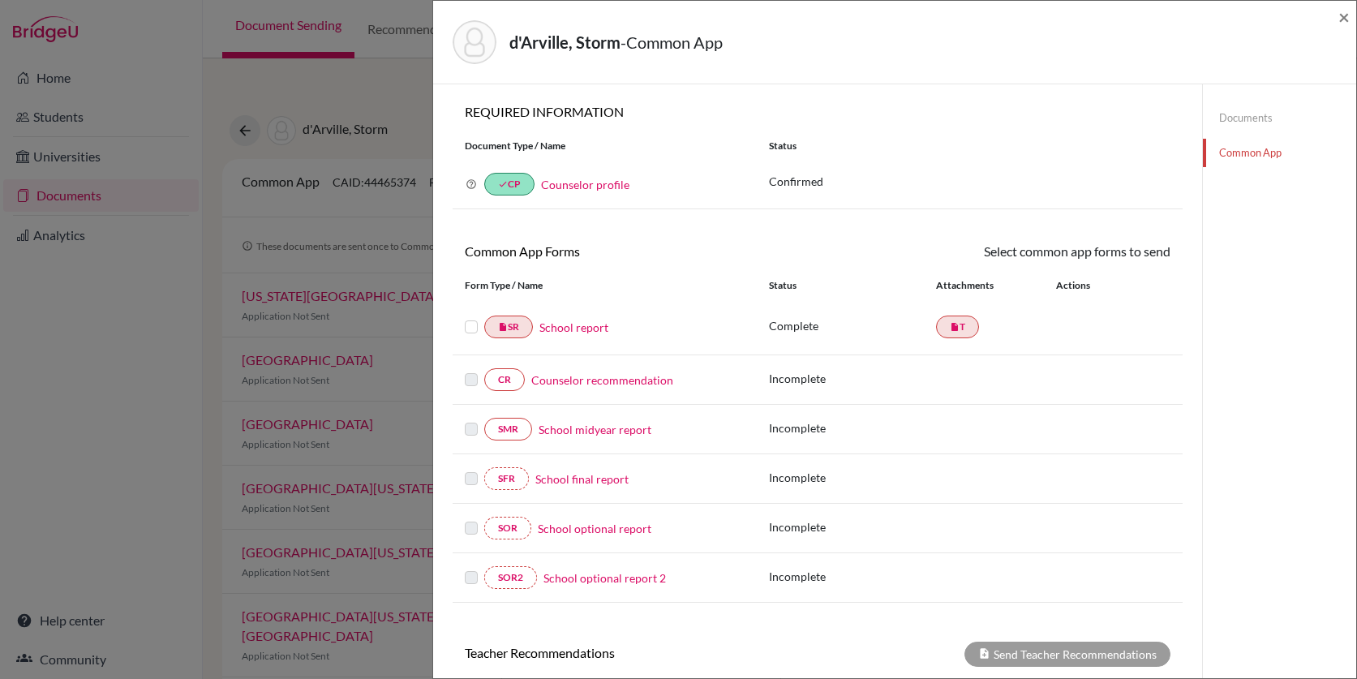
click at [418, 71] on div "d'Arville, Storm - Common App × × REQUIRED INFORMATION Document Type / Name Sta…" at bounding box center [678, 339] width 1357 height 679
click at [1343, 22] on span "×" at bounding box center [1343, 17] width 11 height 24
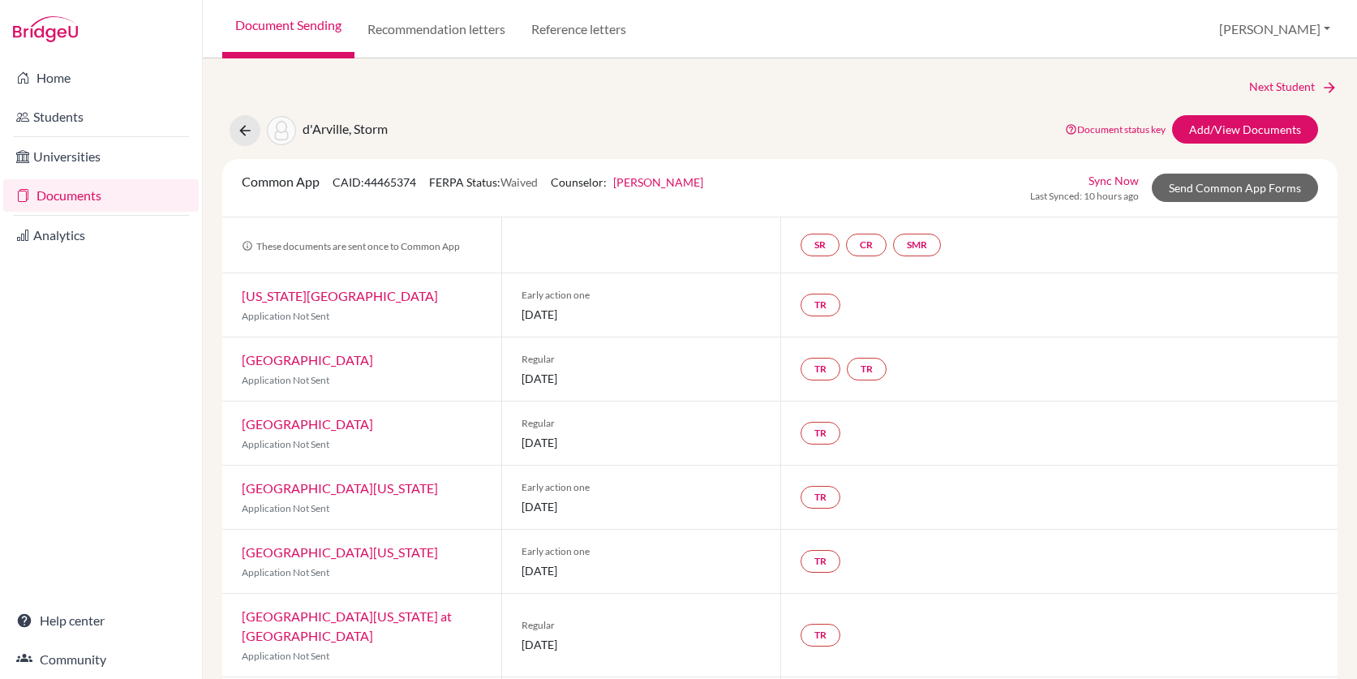
click at [102, 197] on link "Documents" at bounding box center [100, 195] width 195 height 32
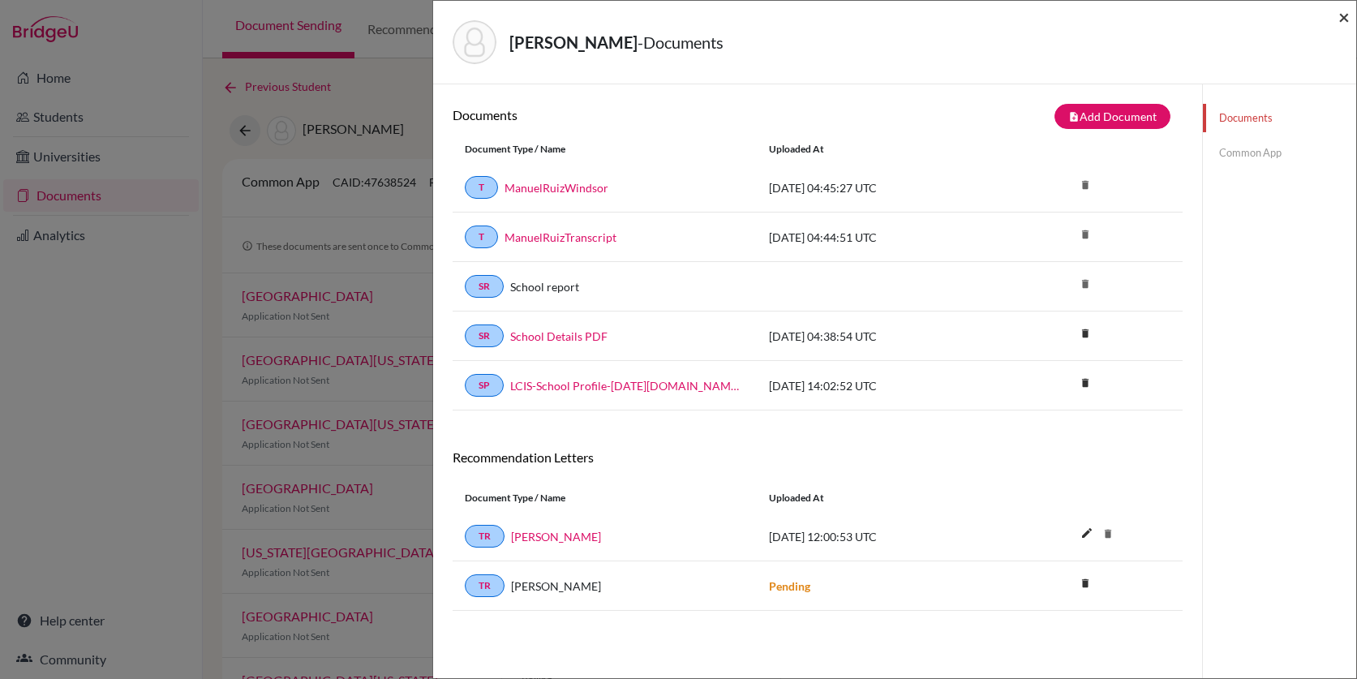
click at [1342, 12] on span "×" at bounding box center [1343, 17] width 11 height 24
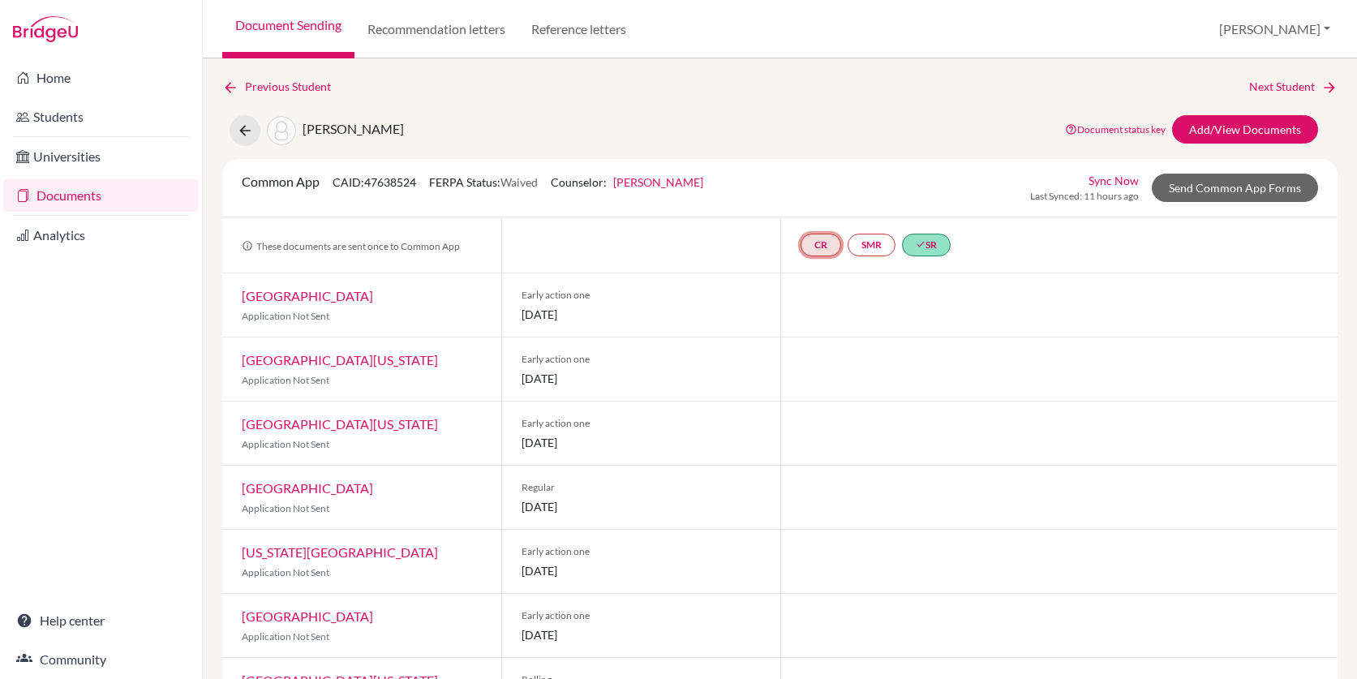
click at [828, 241] on link "CR" at bounding box center [820, 245] width 41 height 23
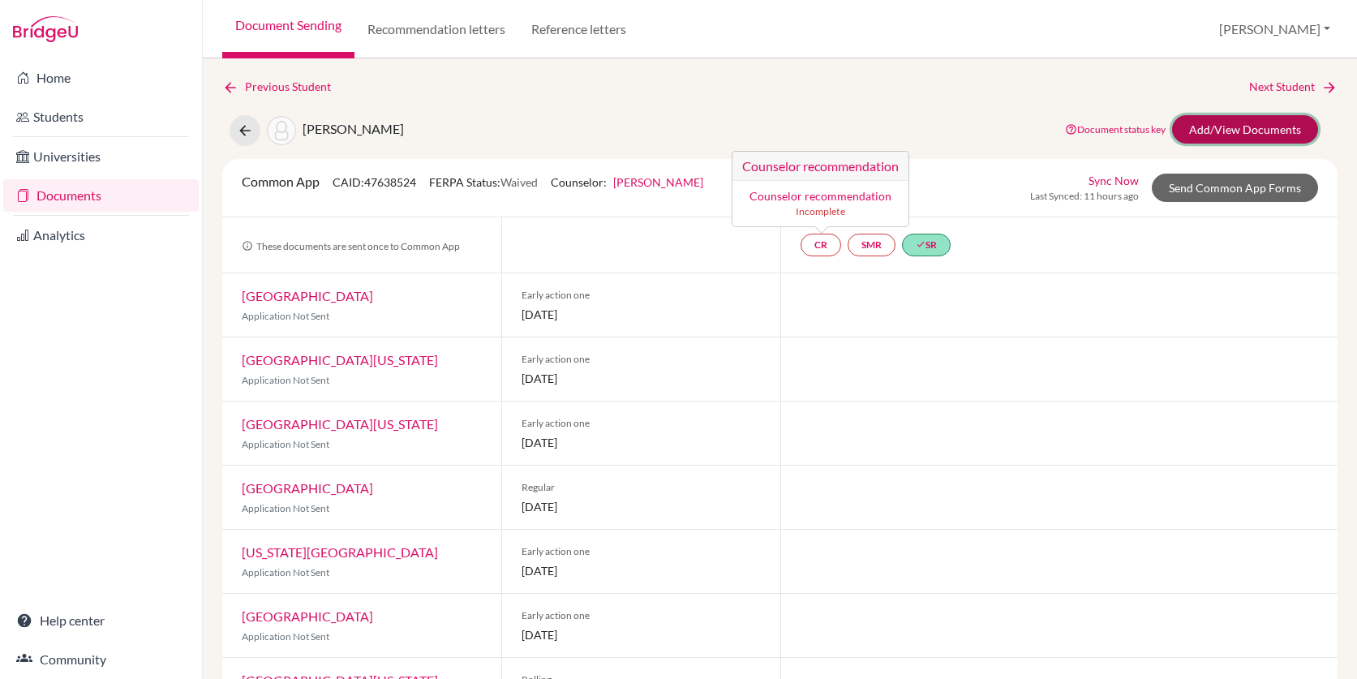
click at [1213, 132] on link "Add/View Documents" at bounding box center [1245, 129] width 146 height 28
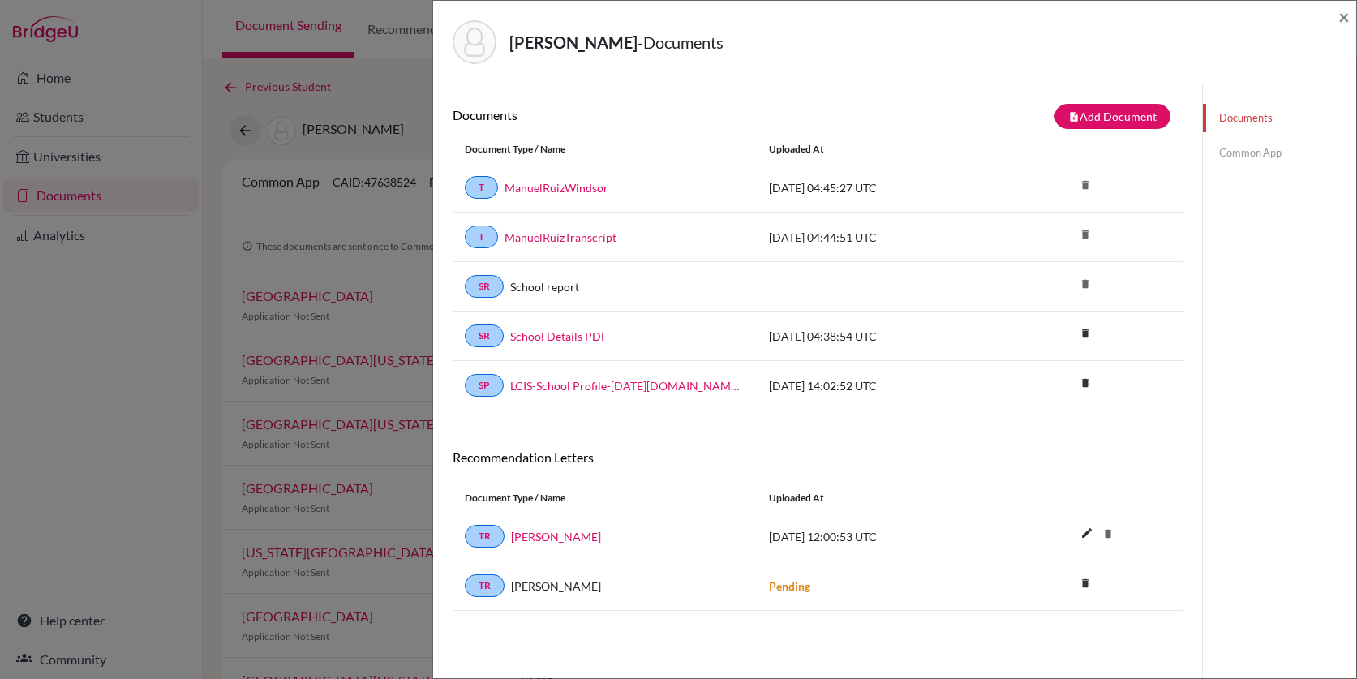
click at [1238, 157] on link "Common App" at bounding box center [1279, 153] width 153 height 28
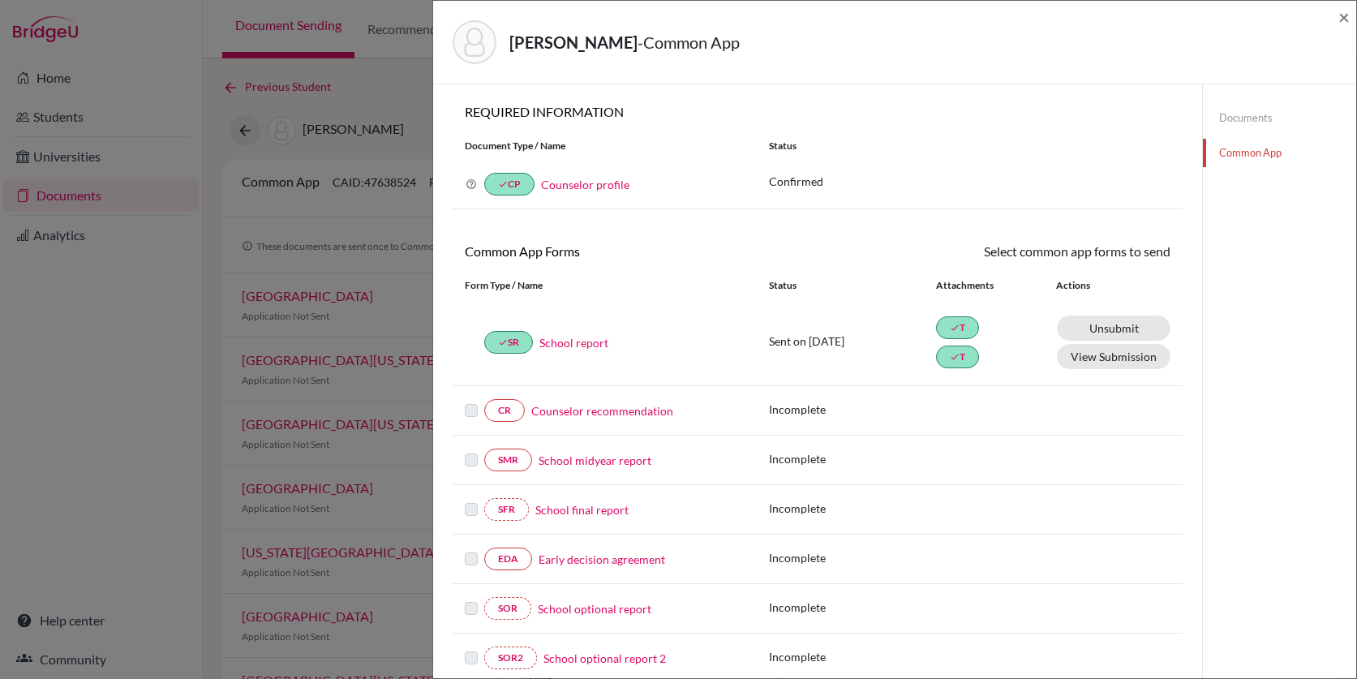
click at [580, 411] on link "Counselor recommendation" at bounding box center [602, 410] width 142 height 17
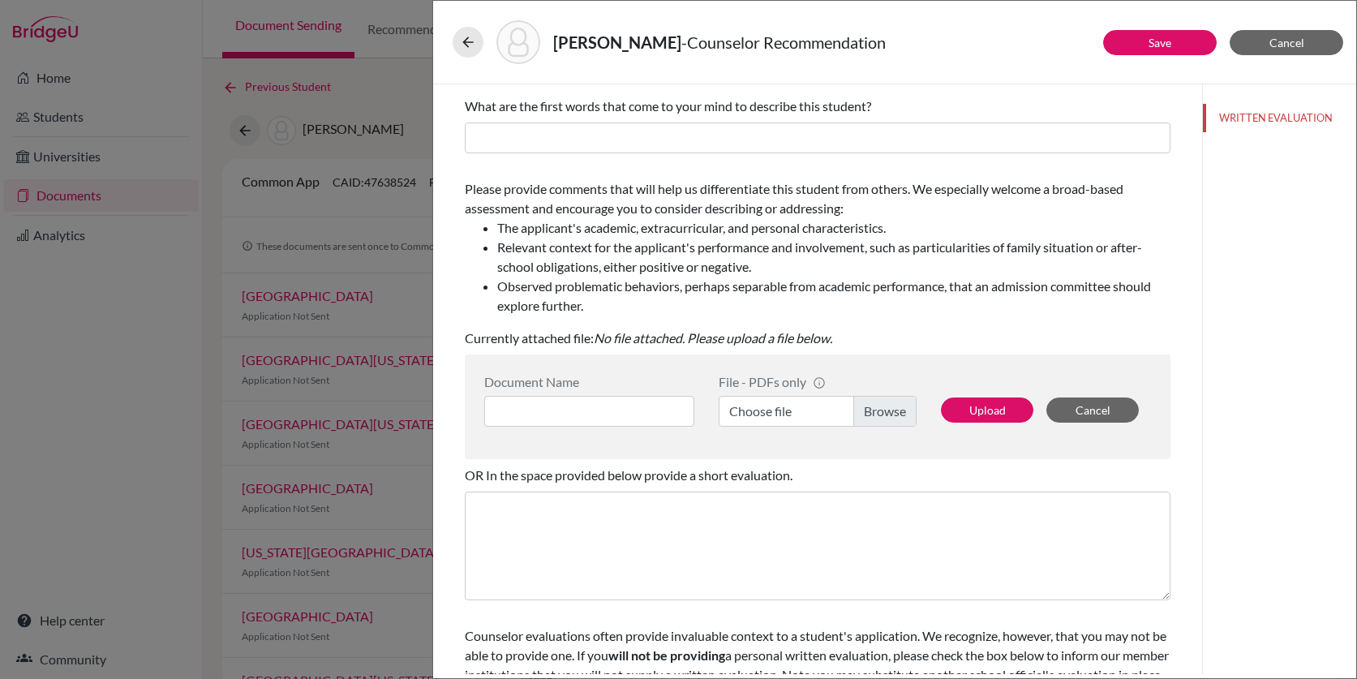
scroll to position [224, 0]
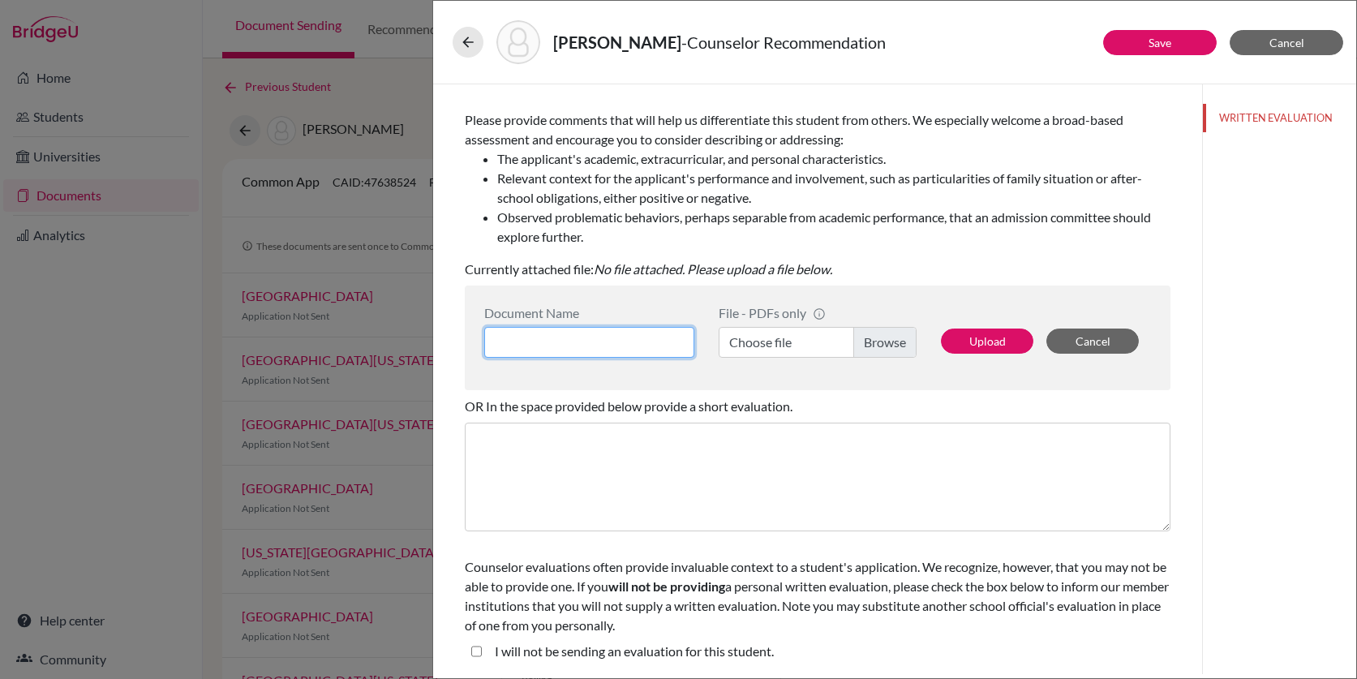
click at [637, 344] on input at bounding box center [589, 342] width 210 height 31
type input "R"
type input "Recommendation"
click at [892, 342] on label "Choose file" at bounding box center [818, 342] width 198 height 31
click at [892, 342] on input "Choose file" at bounding box center [818, 342] width 198 height 31
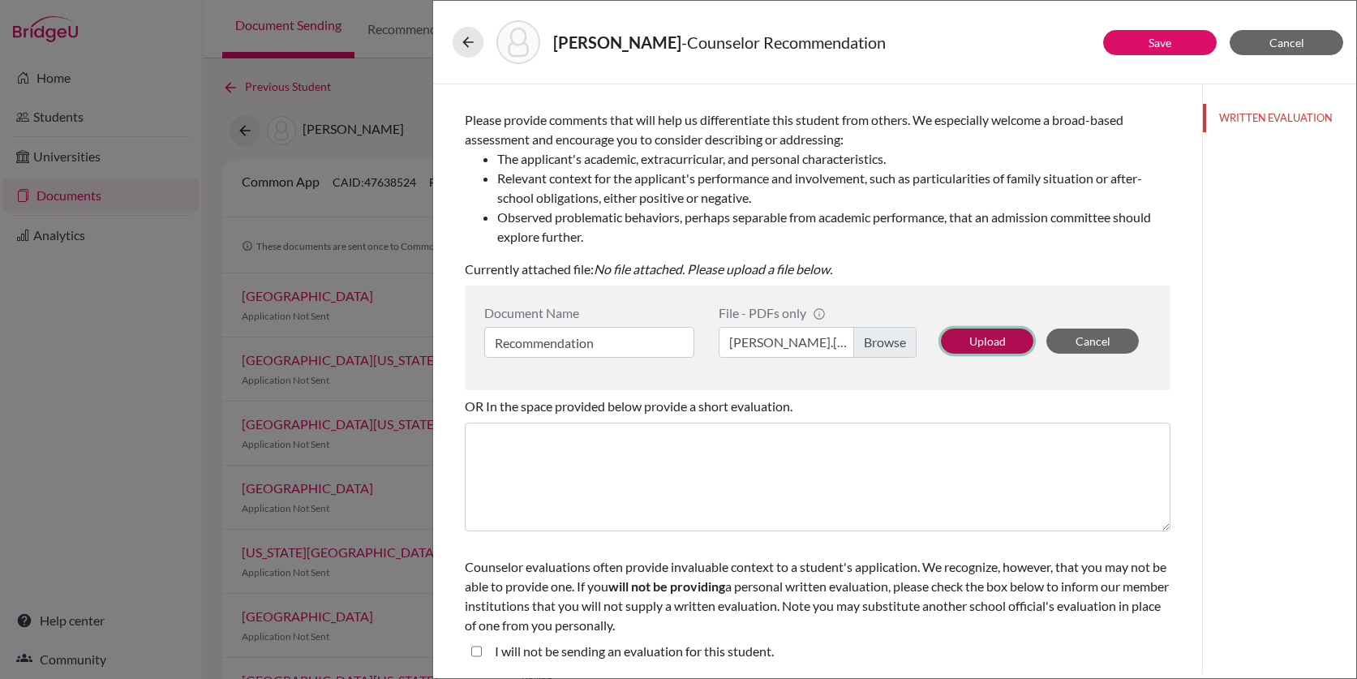
click at [1002, 341] on button "Upload" at bounding box center [987, 340] width 92 height 25
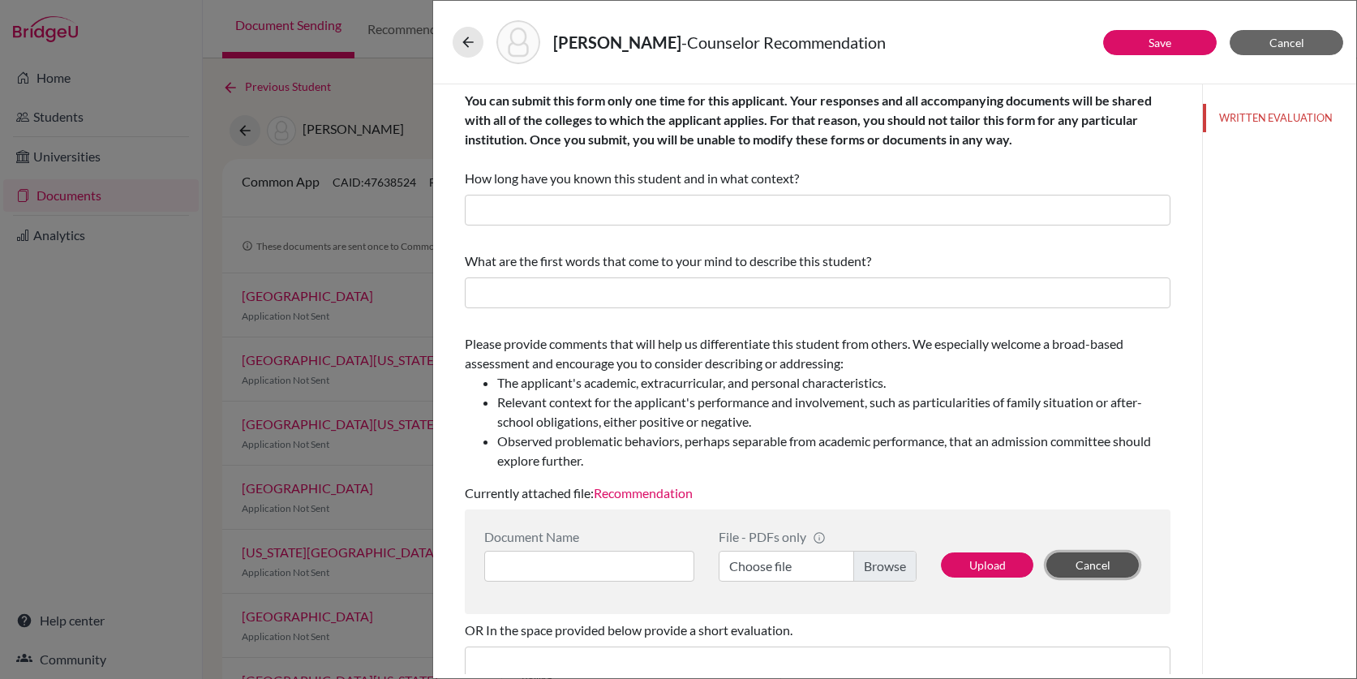
click at [1075, 564] on button "Cancel" at bounding box center [1092, 564] width 92 height 25
click at [473, 41] on icon at bounding box center [468, 42] width 16 height 16
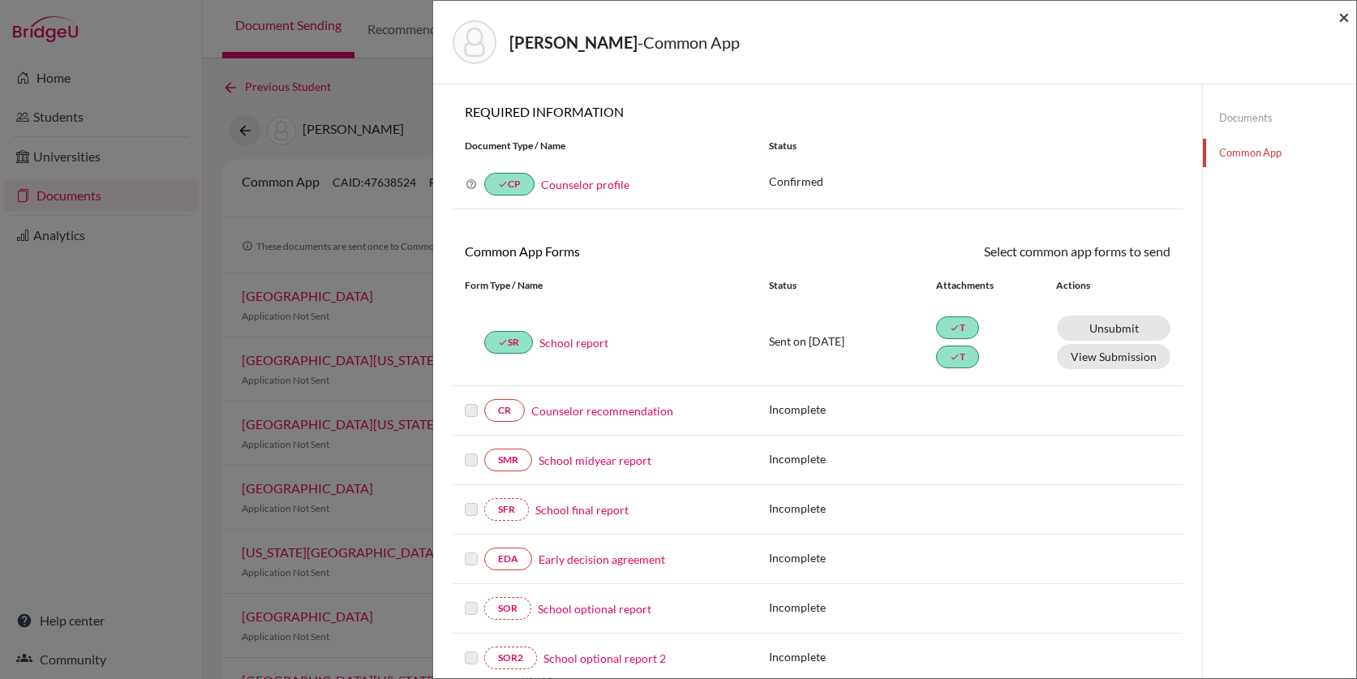
click at [1345, 19] on span "×" at bounding box center [1343, 17] width 11 height 24
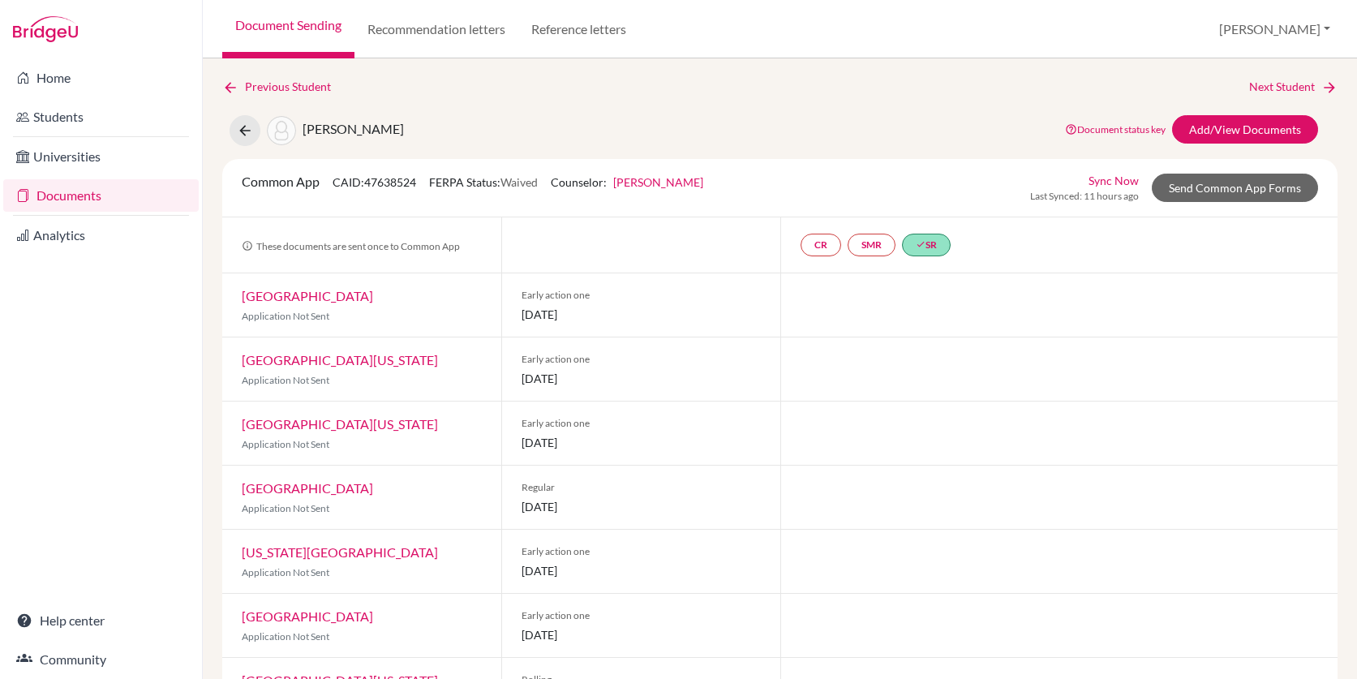
click at [122, 200] on link "Documents" at bounding box center [100, 195] width 195 height 32
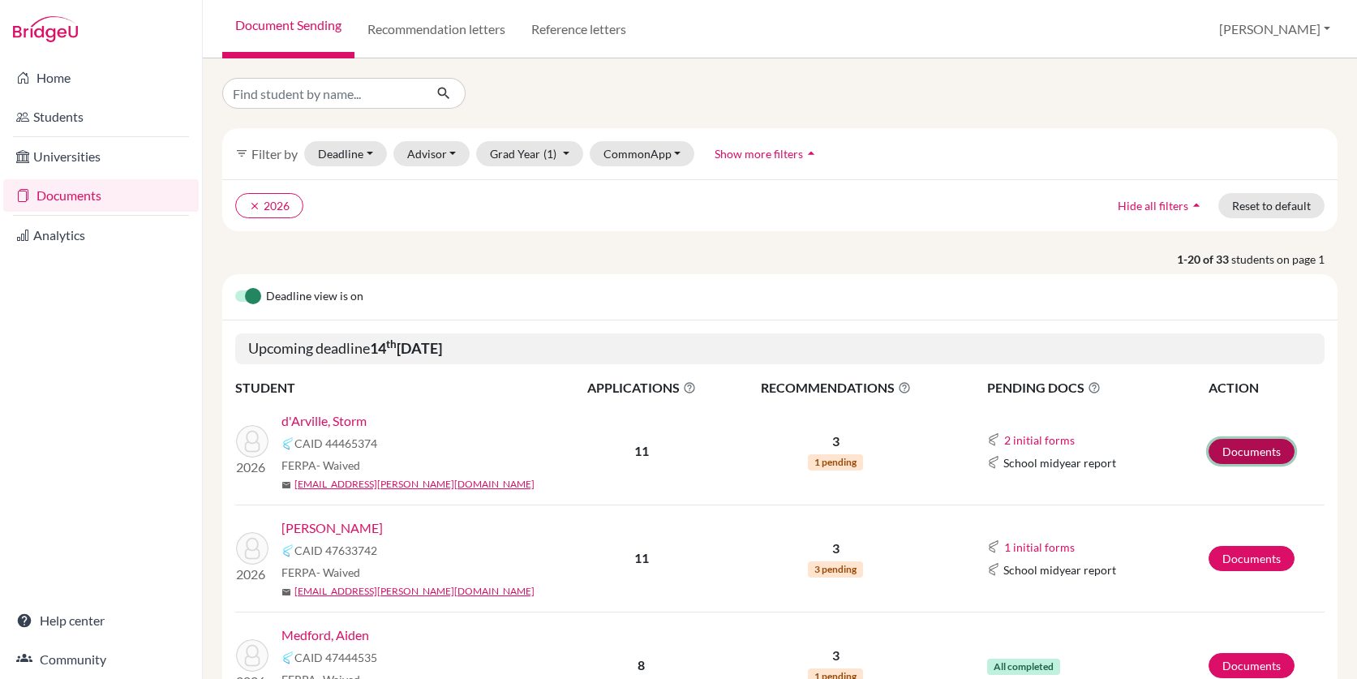
click at [1264, 452] on link "Documents" at bounding box center [1251, 451] width 86 height 25
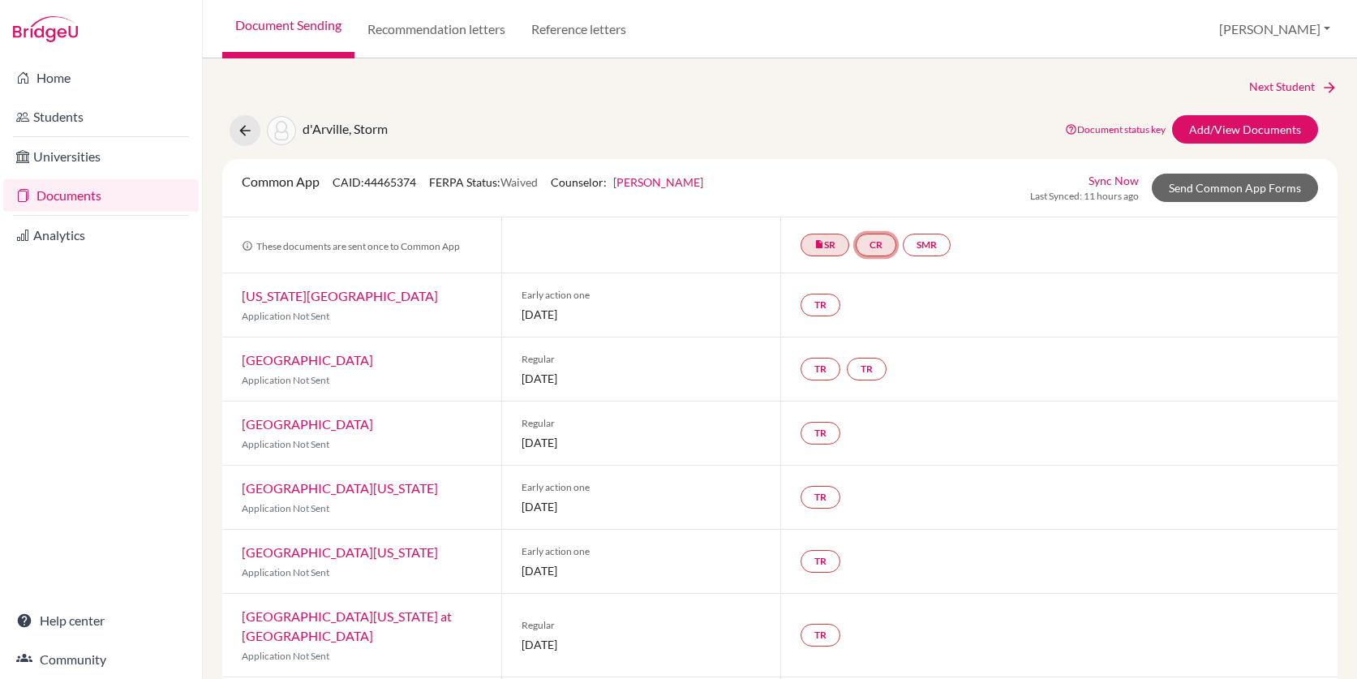
click at [888, 247] on link "CR" at bounding box center [876, 245] width 41 height 23
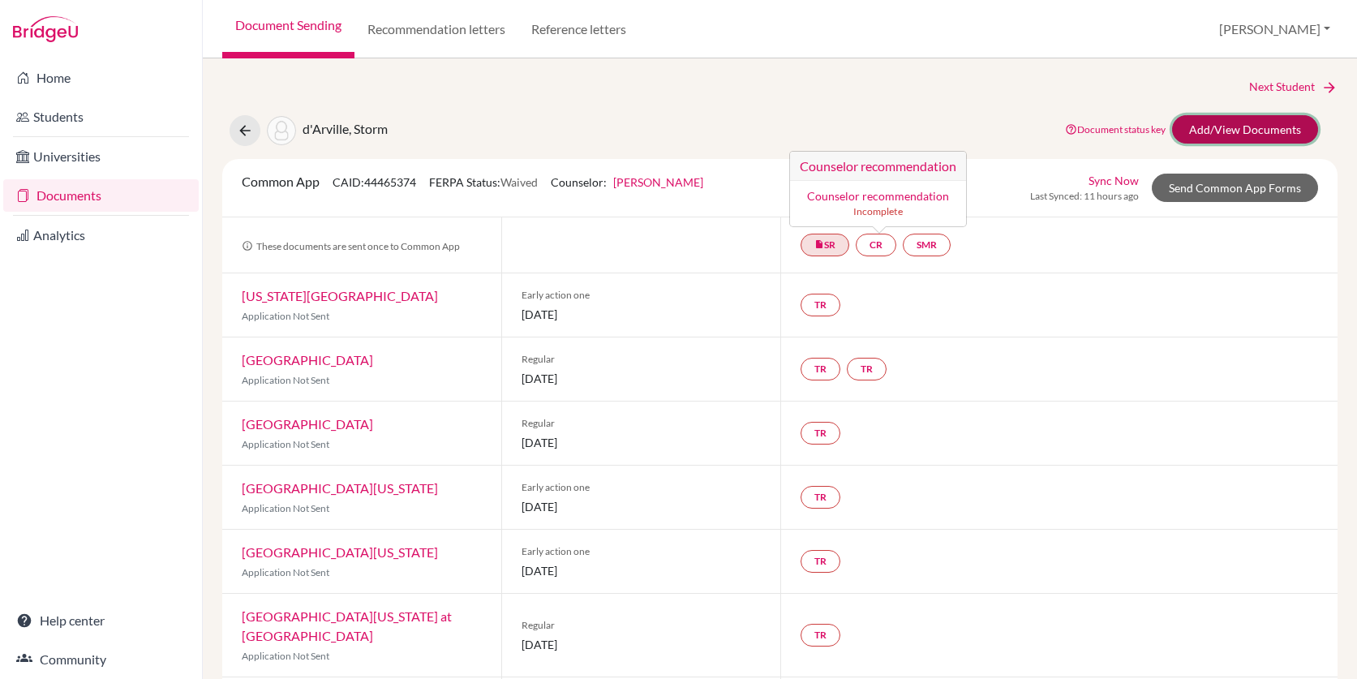
click at [1268, 127] on link "Add/View Documents" at bounding box center [1245, 129] width 146 height 28
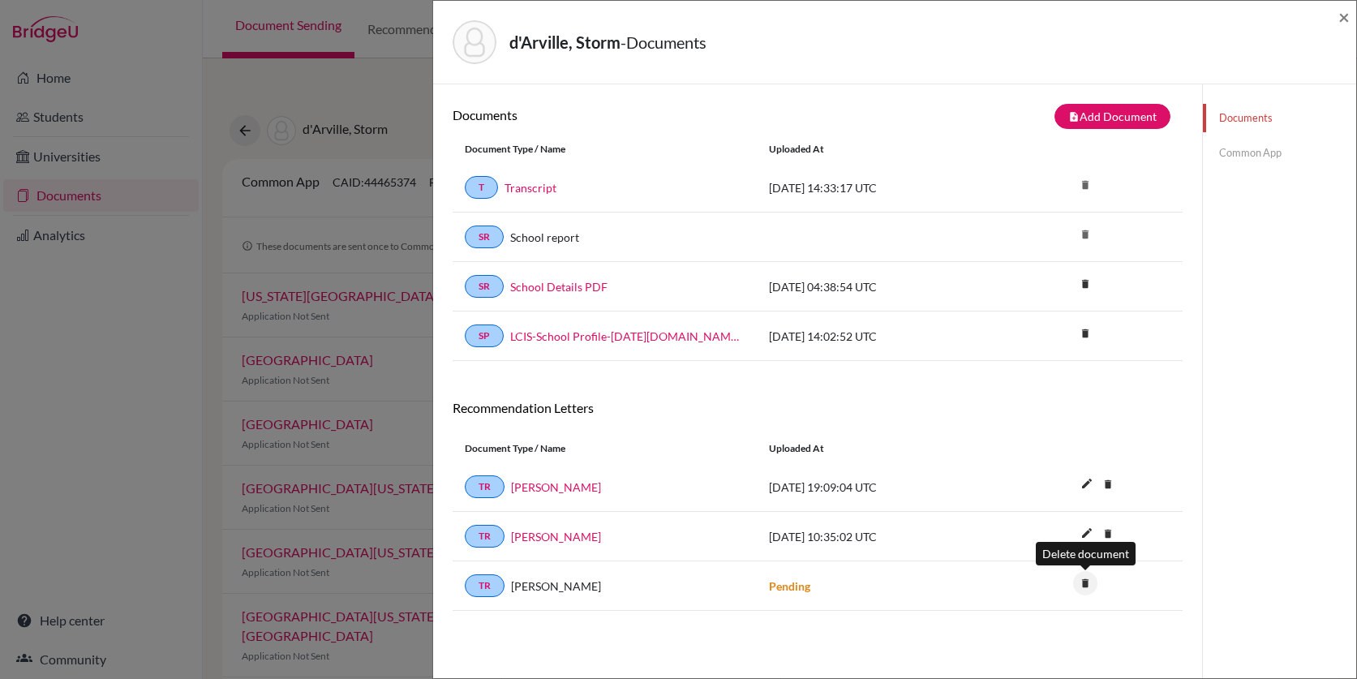
click at [1087, 587] on icon "delete" at bounding box center [1085, 583] width 24 height 24
click at [1049, 670] on button "Delete" at bounding box center [1035, 673] width 74 height 25
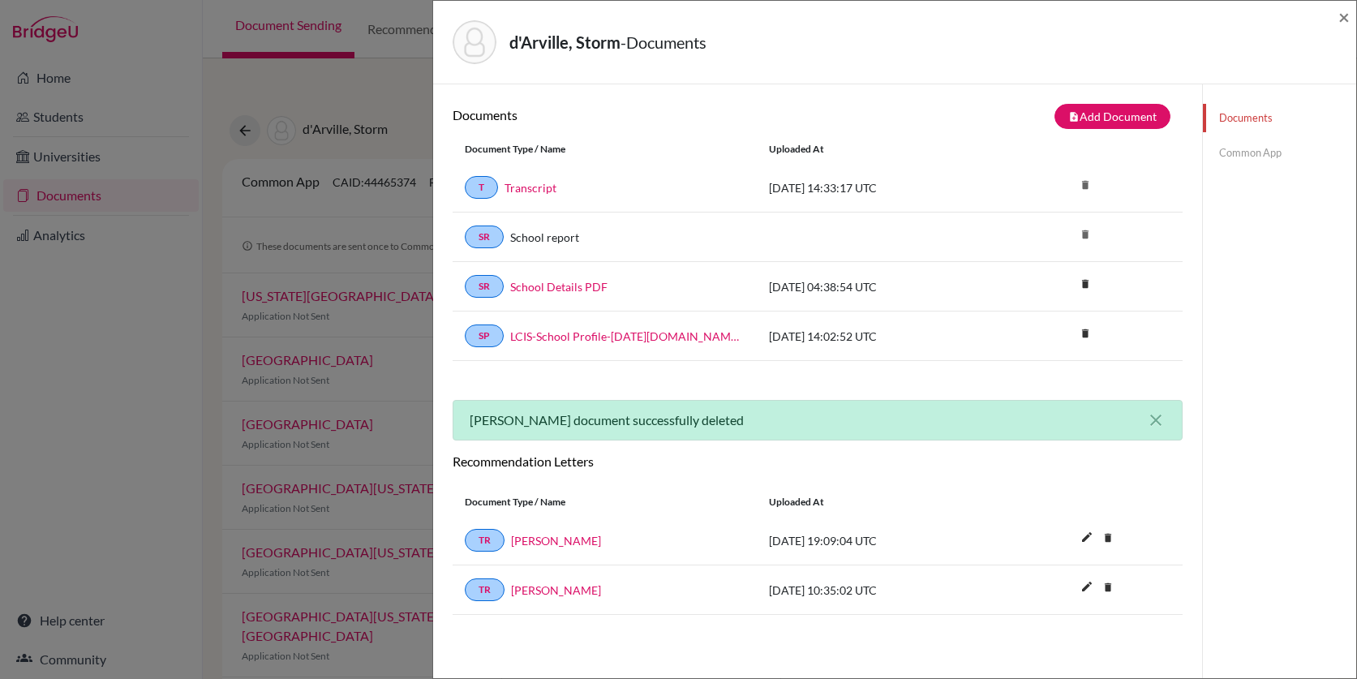
click at [1256, 148] on link "Common App" at bounding box center [1279, 153] width 153 height 28
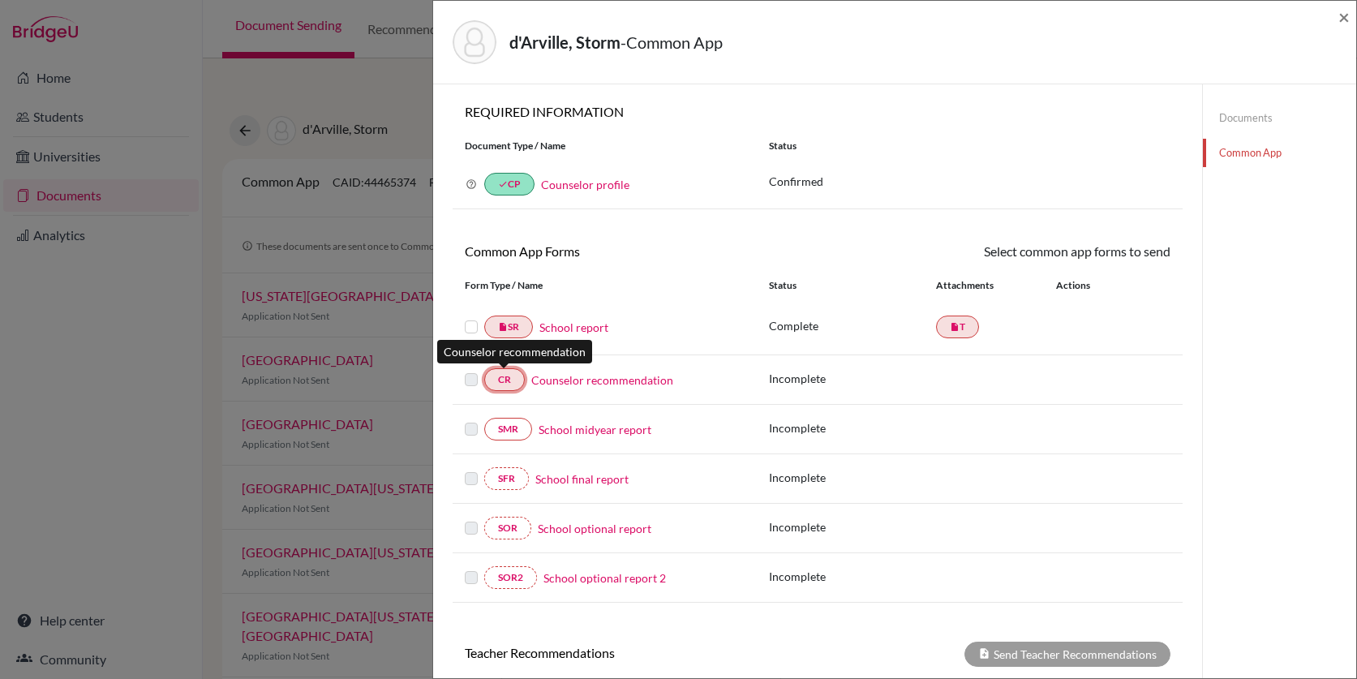
click at [505, 381] on link "CR" at bounding box center [504, 379] width 41 height 23
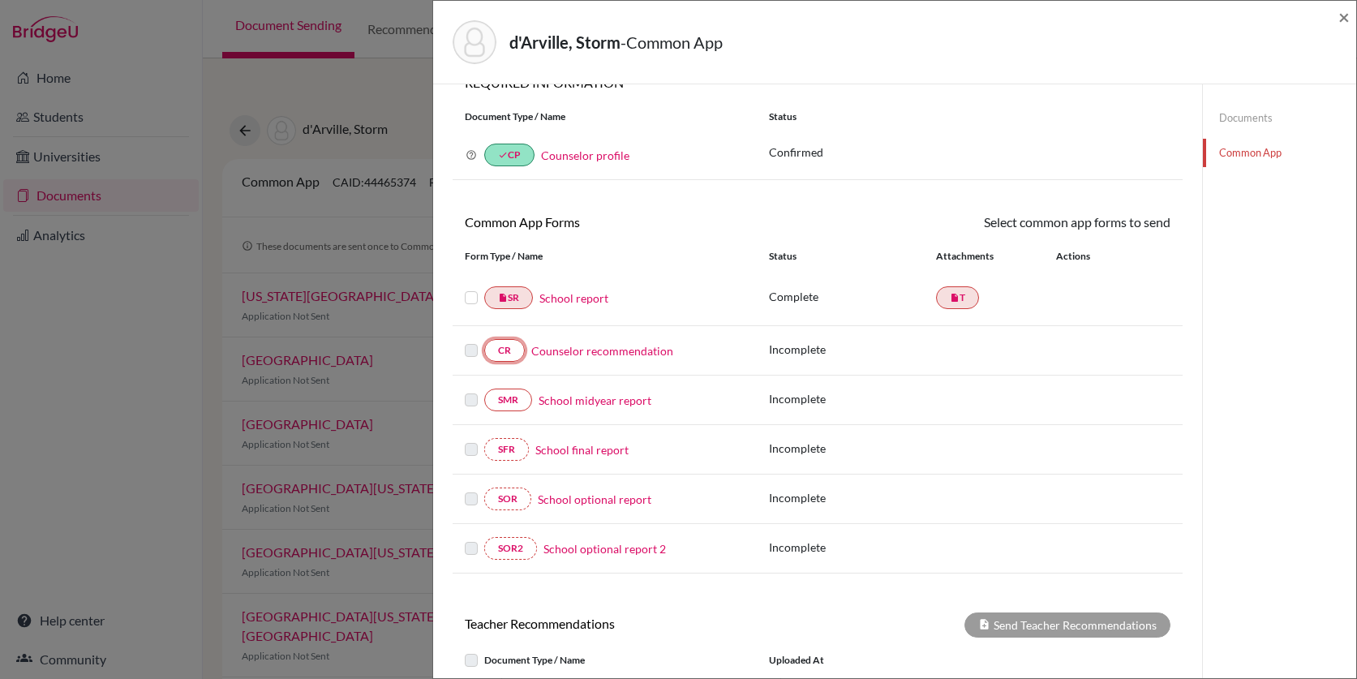
scroll to position [19, 0]
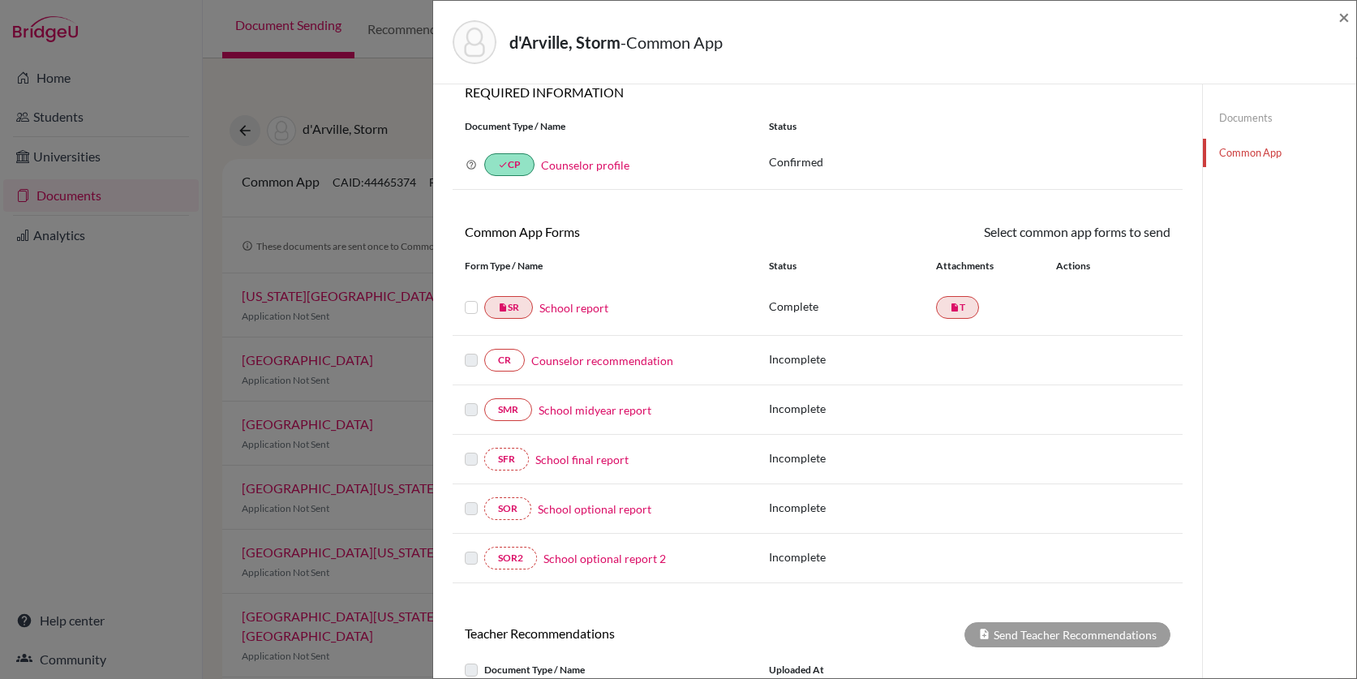
click at [624, 361] on link "Counselor recommendation" at bounding box center [602, 360] width 142 height 17
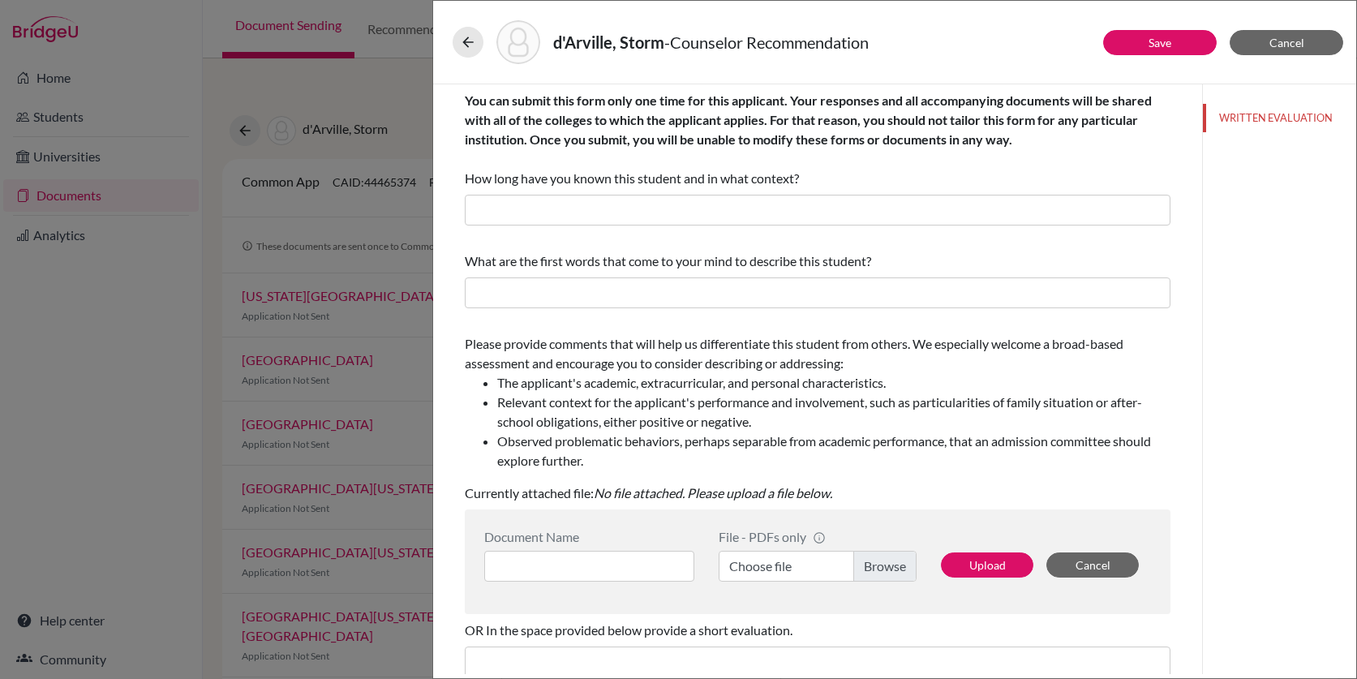
click at [798, 563] on label "Choose file" at bounding box center [818, 566] width 198 height 31
click at [798, 563] on input "Choose file" at bounding box center [818, 566] width 198 height 31
click at [520, 561] on input at bounding box center [589, 566] width 210 height 31
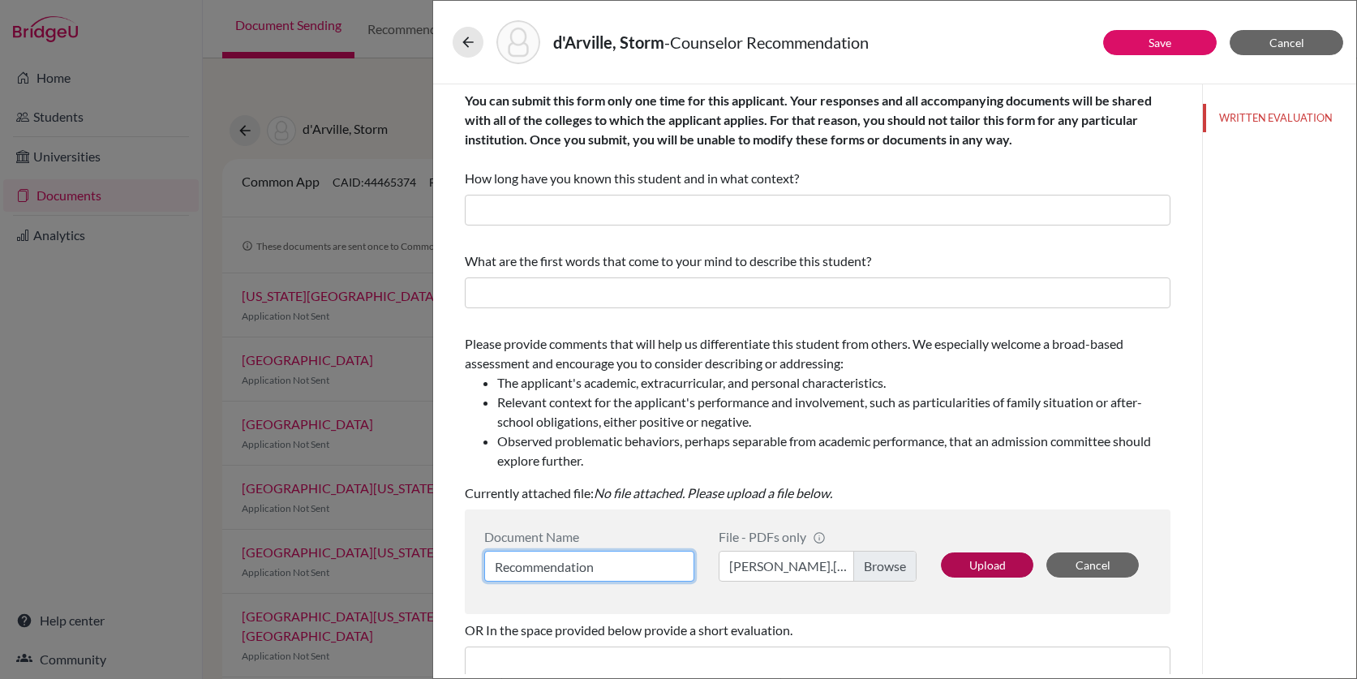
type input "Recommendation"
click at [1015, 563] on button "Upload" at bounding box center [987, 564] width 92 height 25
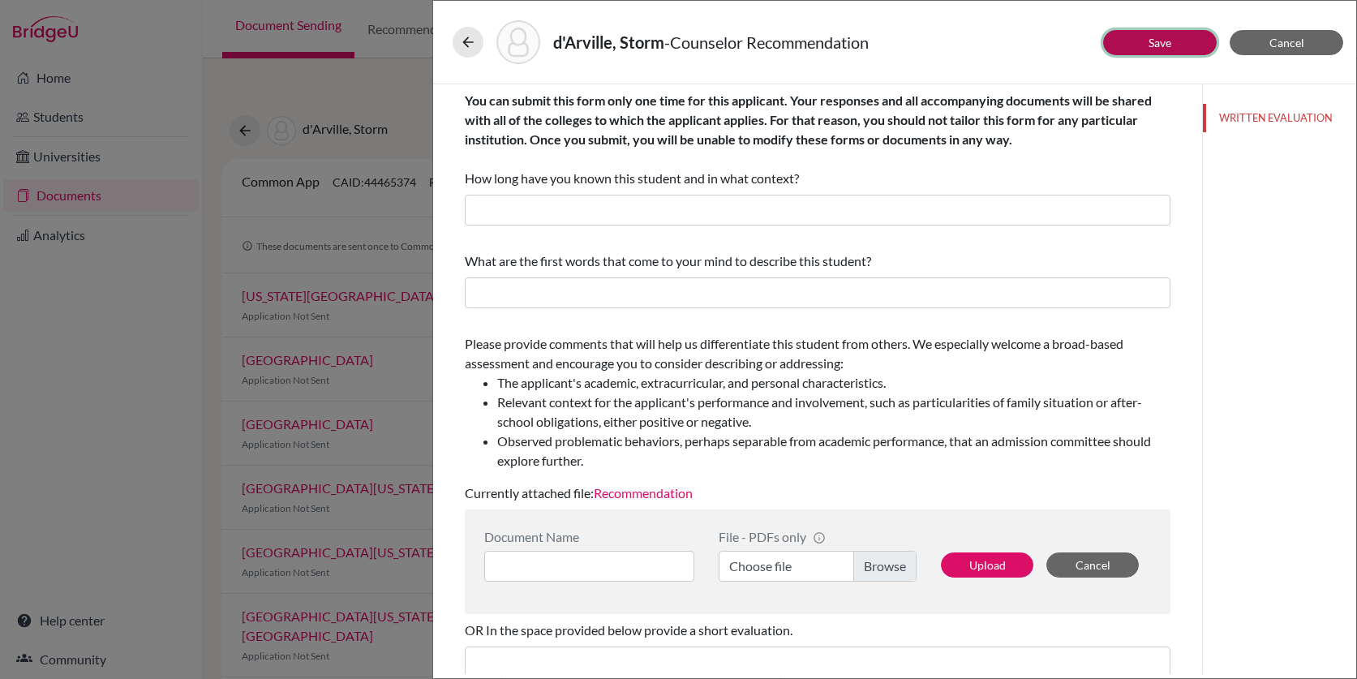
click at [1138, 41] on button "Save" at bounding box center [1160, 42] width 114 height 25
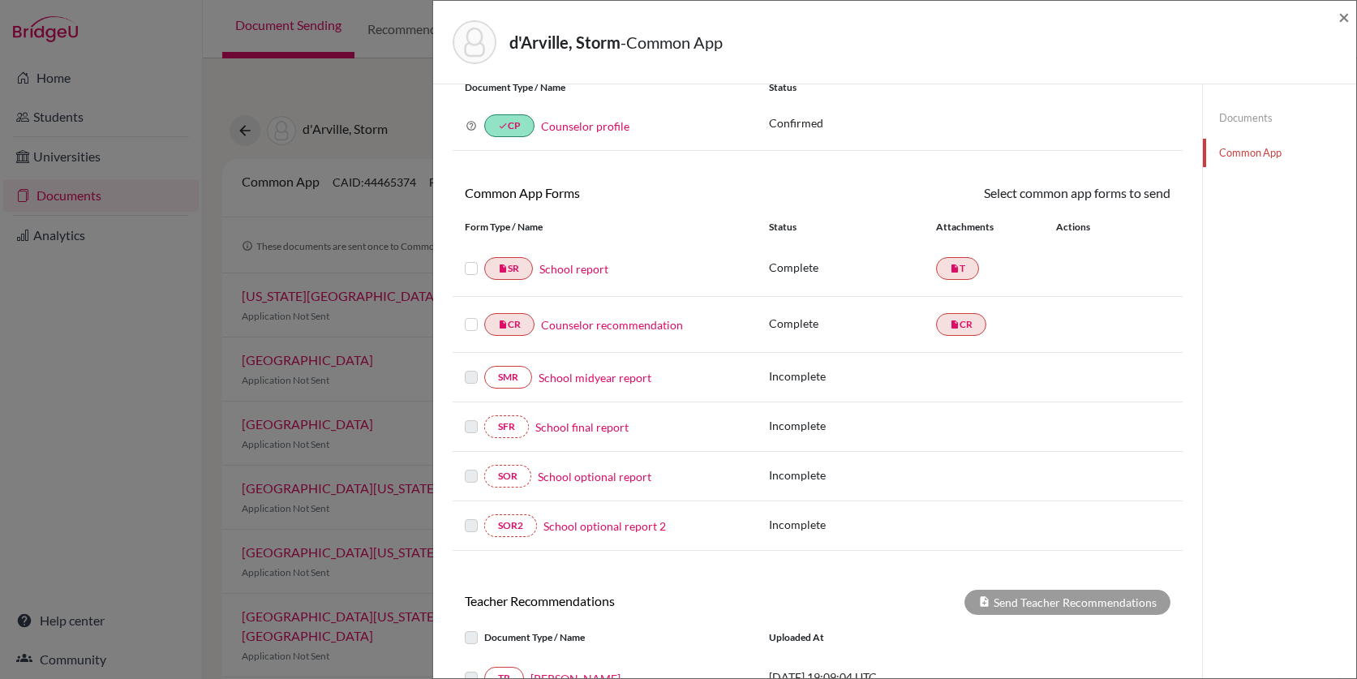
scroll to position [61, 0]
click at [469, 256] on label at bounding box center [471, 256] width 13 height 0
click at [0, 0] on input "checkbox" at bounding box center [0, 0] width 0 height 0
click at [472, 314] on label at bounding box center [471, 314] width 13 height 0
click at [0, 0] on input "checkbox" at bounding box center [0, 0] width 0 height 0
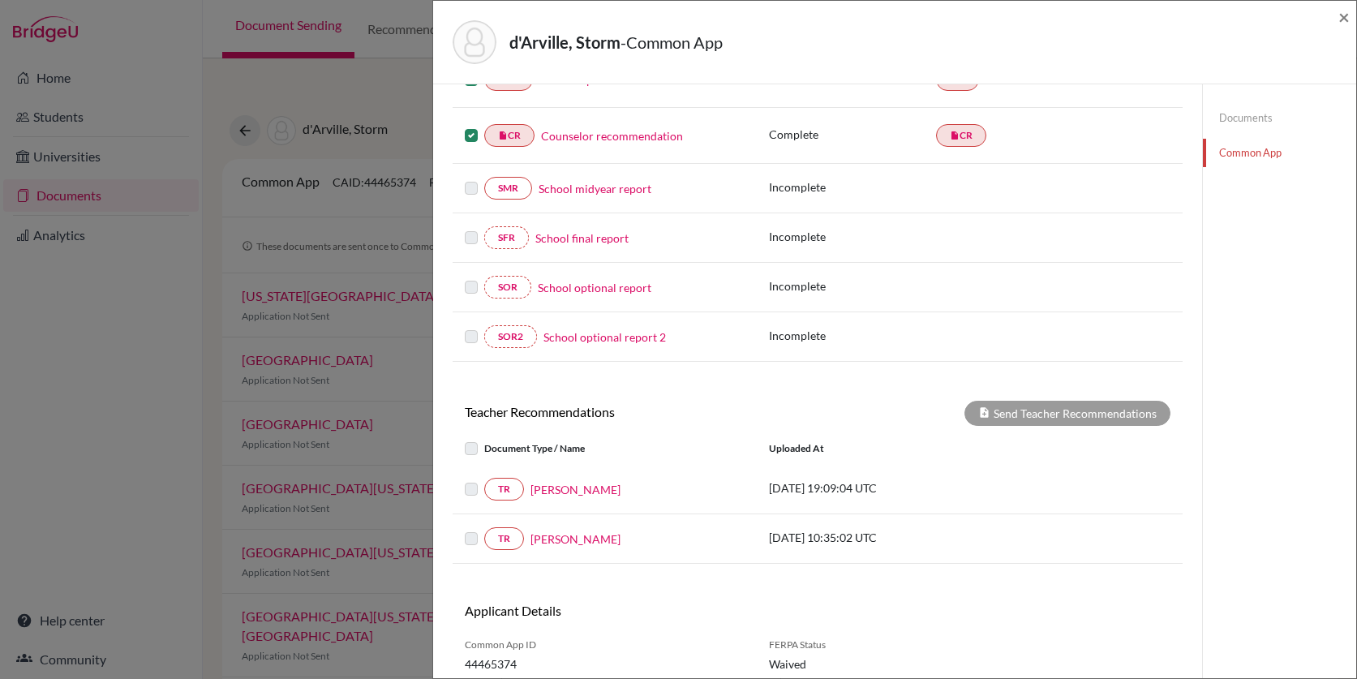
scroll to position [251, 0]
click at [484, 477] on label at bounding box center [484, 477] width 0 height 0
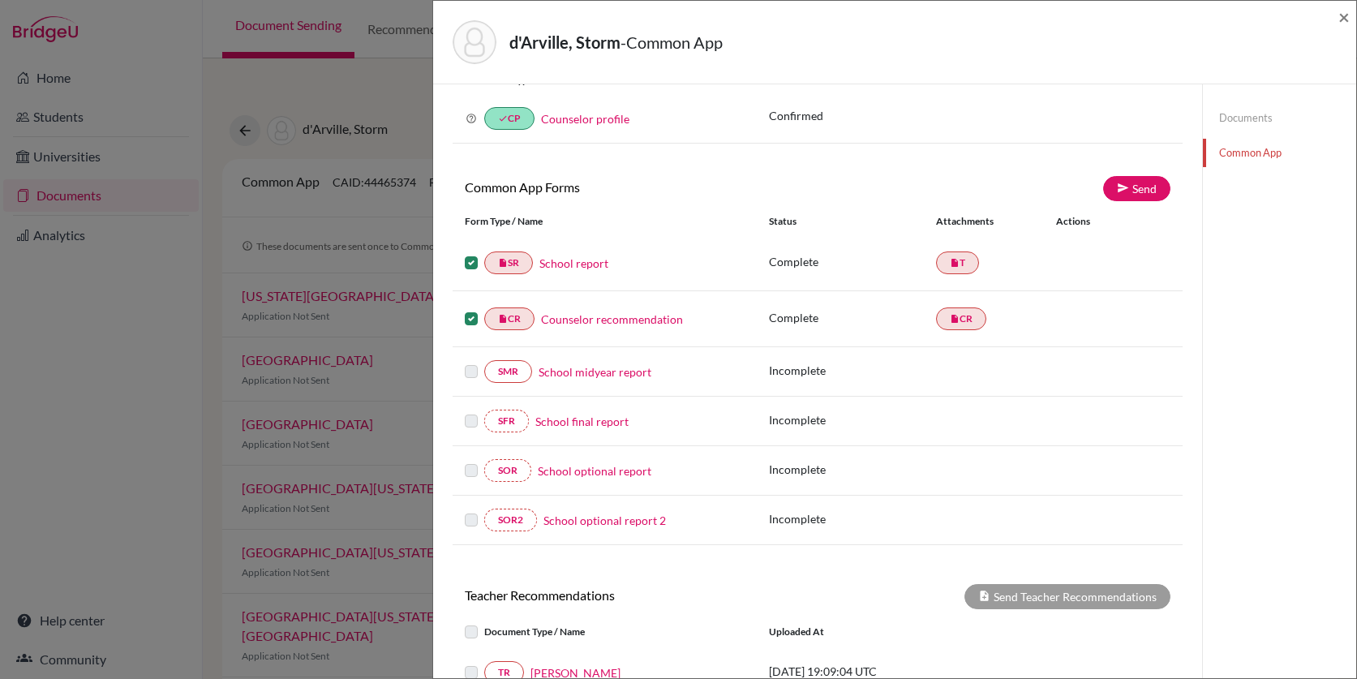
scroll to position [0, 0]
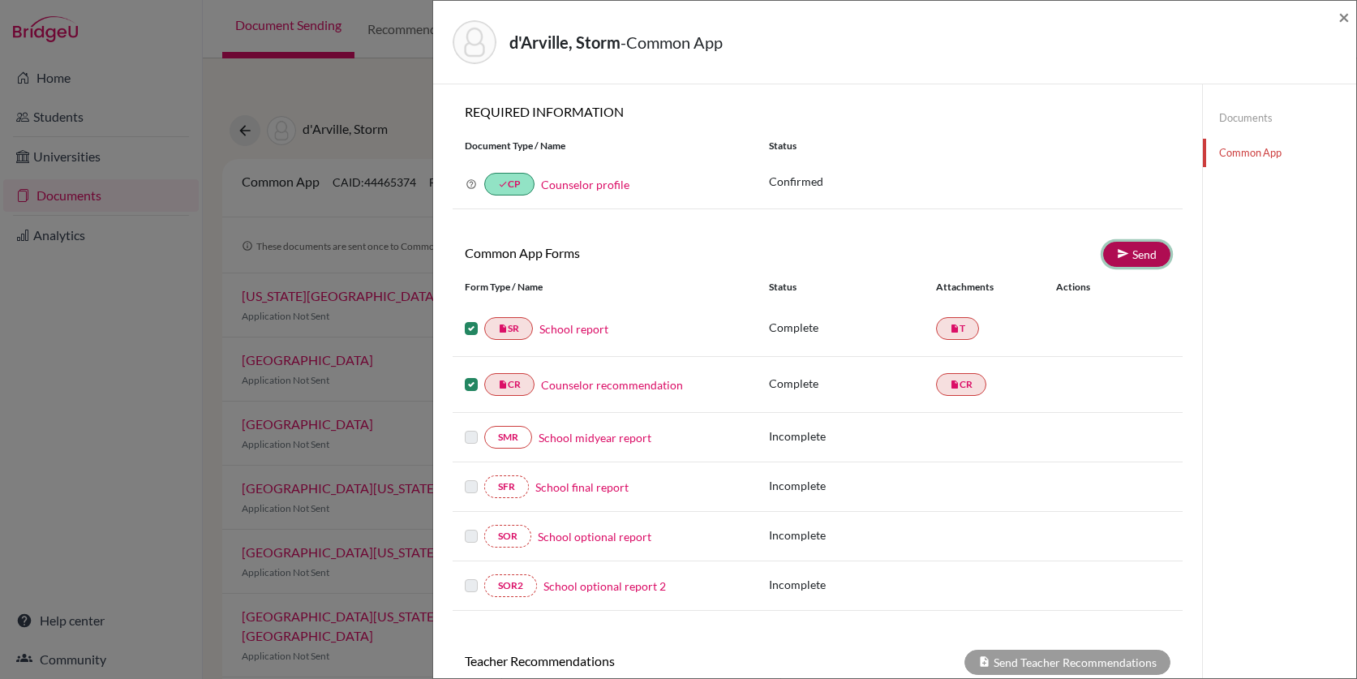
click at [1141, 248] on link "Send" at bounding box center [1136, 254] width 67 height 25
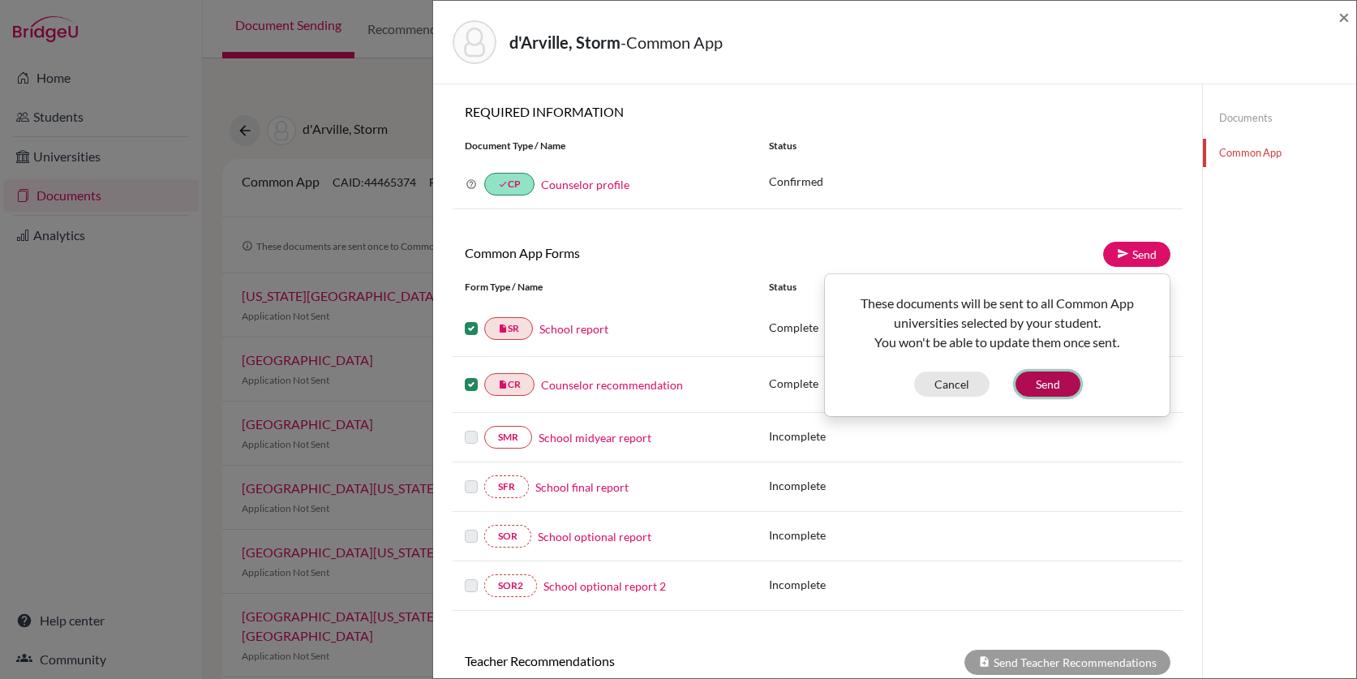
click at [1053, 386] on button "Send" at bounding box center [1047, 383] width 65 height 25
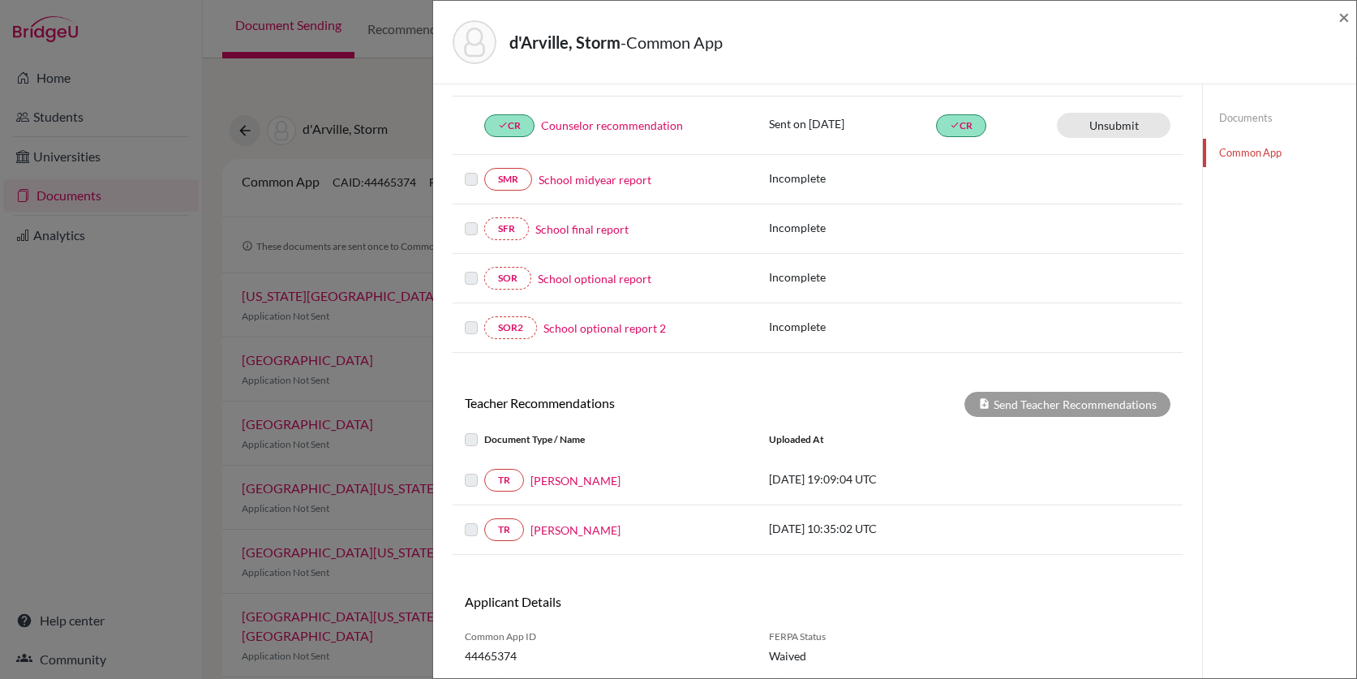
scroll to position [294, 0]
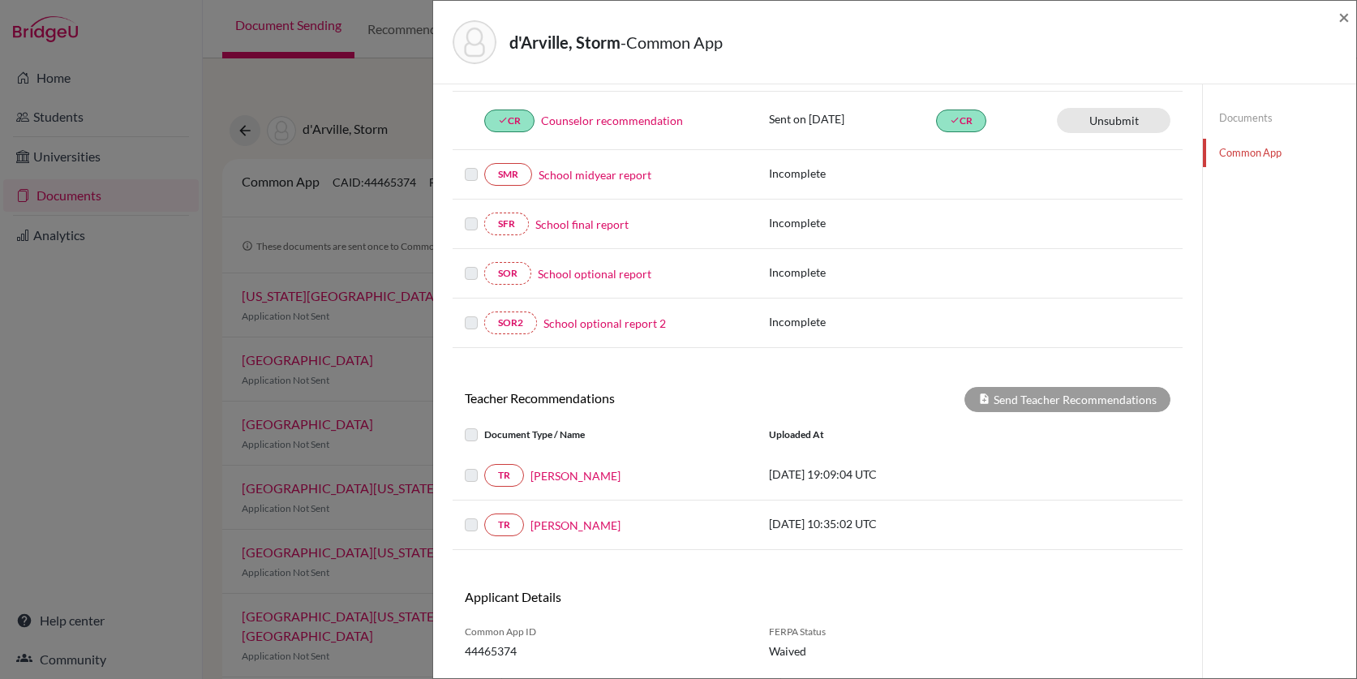
click at [484, 466] on label at bounding box center [484, 466] width 0 height 0
click at [484, 425] on label at bounding box center [484, 425] width 0 height 0
click at [578, 475] on link "Joshua Purcell" at bounding box center [575, 475] width 90 height 17
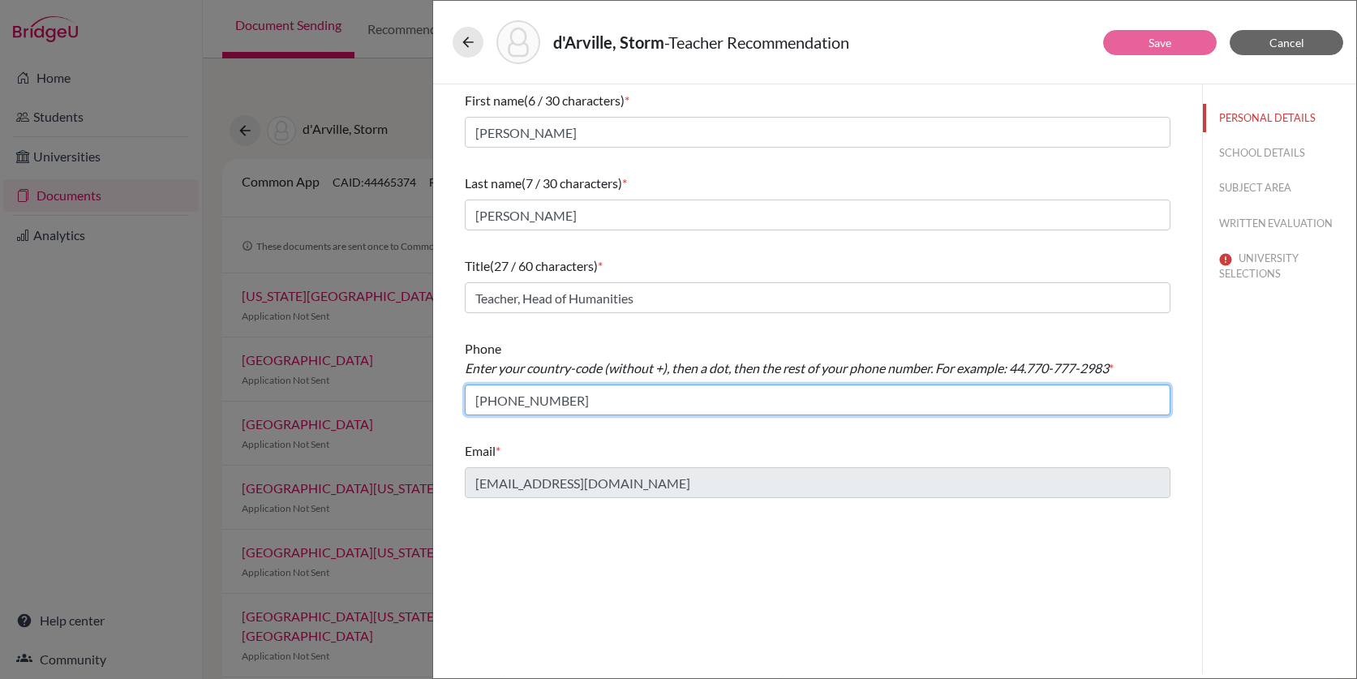
click at [484, 400] on input "+12428120417" at bounding box center [818, 399] width 706 height 31
click at [530, 398] on input "12428120417" at bounding box center [818, 399] width 706 height 31
click at [505, 401] on input "1242812-0417" at bounding box center [818, 399] width 706 height 31
click at [483, 402] on input "1242-812-0417" at bounding box center [818, 399] width 706 height 31
type input "1.242-812-0417"
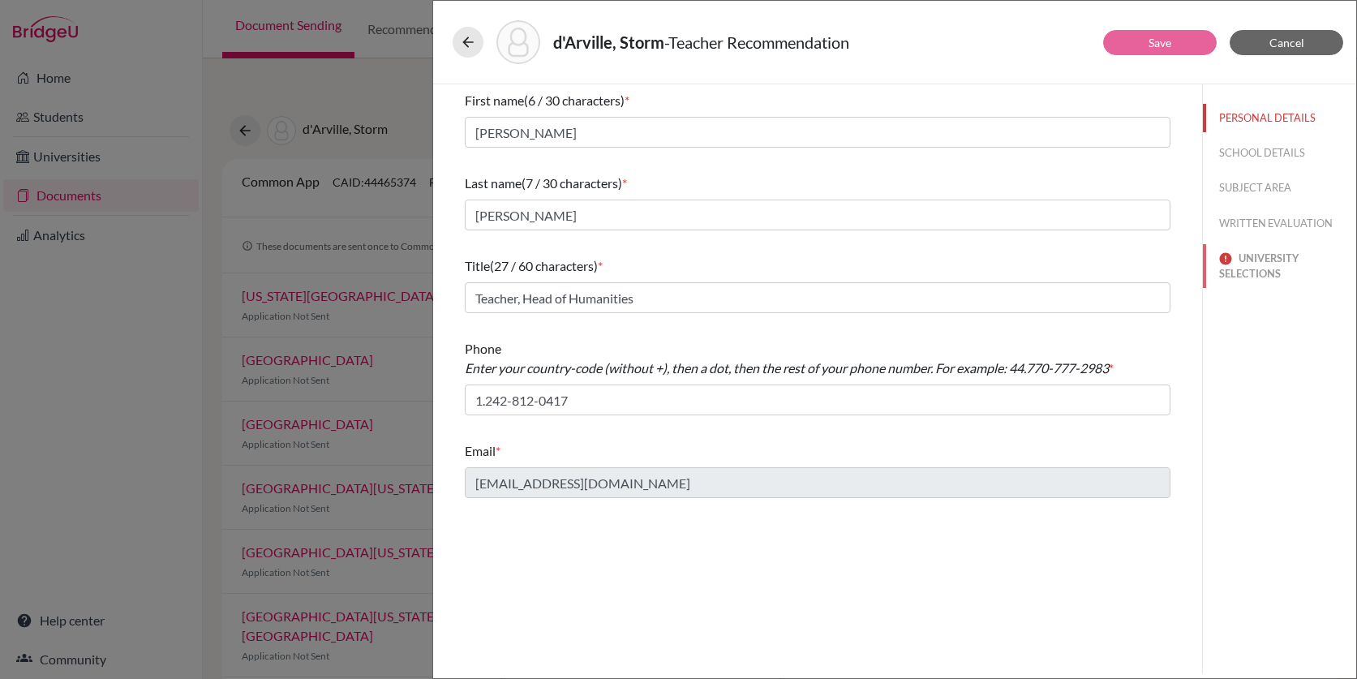
click at [1247, 262] on button "UNIVERSITY SELECTIONS" at bounding box center [1279, 266] width 153 height 44
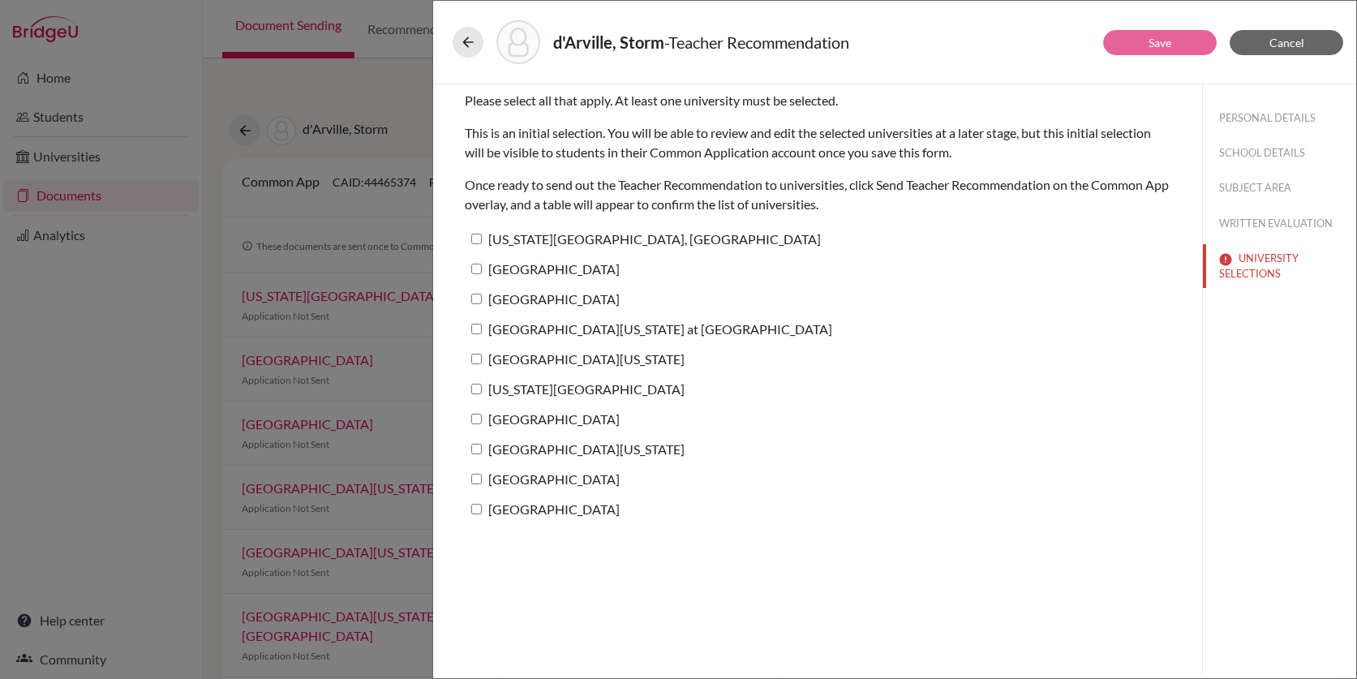
click at [542, 244] on label "[US_STATE][GEOGRAPHIC_DATA], [GEOGRAPHIC_DATA]" at bounding box center [643, 239] width 356 height 24
click at [482, 244] on input "[US_STATE][GEOGRAPHIC_DATA], [GEOGRAPHIC_DATA]" at bounding box center [476, 239] width 11 height 11
checkbox input "true"
click at [535, 279] on label "[GEOGRAPHIC_DATA]" at bounding box center [542, 269] width 155 height 24
click at [482, 274] on input "[GEOGRAPHIC_DATA]" at bounding box center [476, 269] width 11 height 11
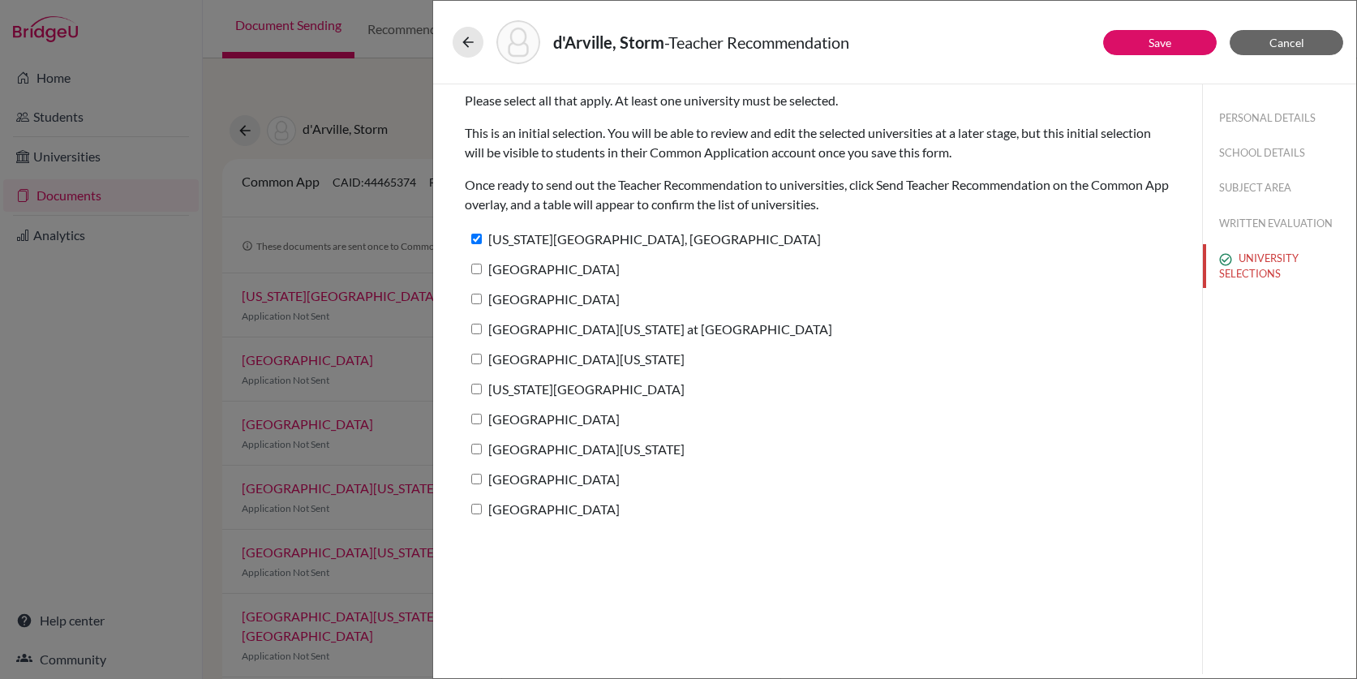
checkbox input "true"
click at [529, 311] on div "[GEOGRAPHIC_DATA]" at bounding box center [818, 302] width 706 height 30
click at [524, 299] on label "[GEOGRAPHIC_DATA]" at bounding box center [542, 299] width 155 height 24
click at [482, 299] on input "[GEOGRAPHIC_DATA]" at bounding box center [476, 299] width 11 height 11
checkbox input "true"
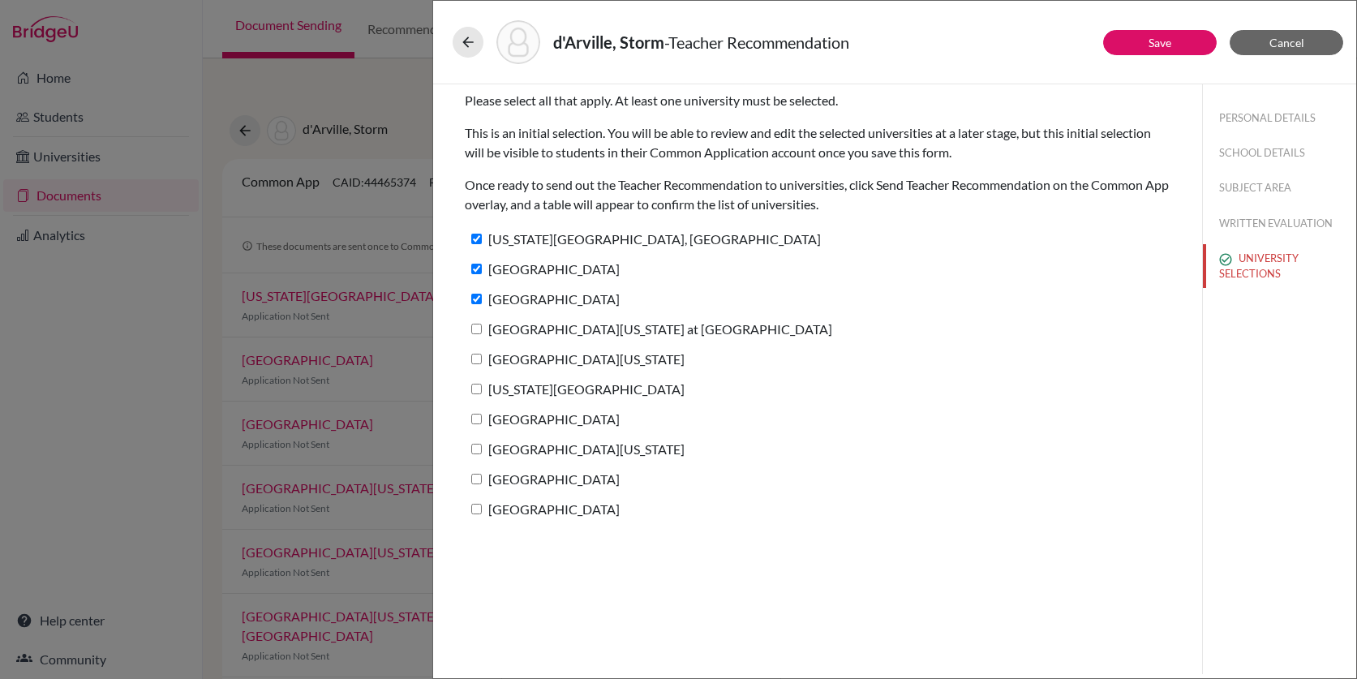
click at [524, 321] on label "University of North Carolina at Chapel Hill" at bounding box center [648, 329] width 367 height 24
click at [482, 324] on input "University of North Carolina at Chapel Hill" at bounding box center [476, 329] width 11 height 11
checkbox input "true"
click at [521, 367] on label "University of Virginia" at bounding box center [575, 359] width 220 height 24
click at [482, 364] on input "University of Virginia" at bounding box center [476, 359] width 11 height 11
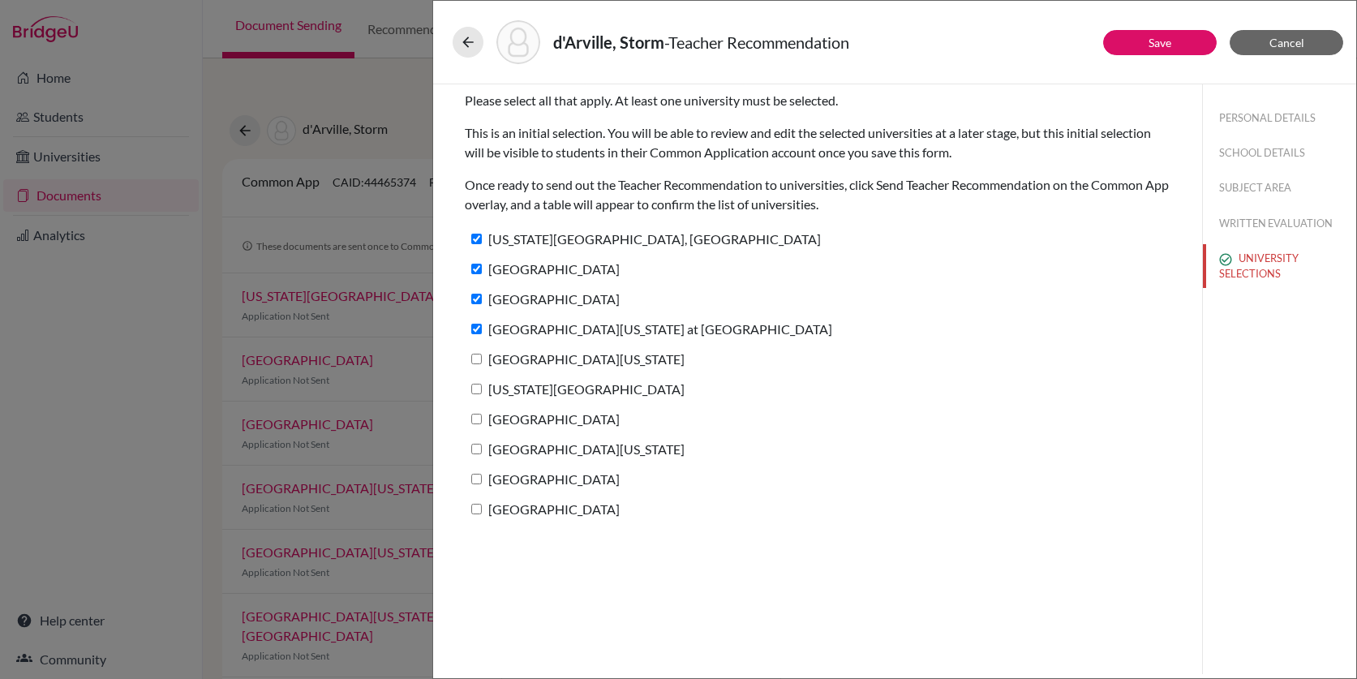
checkbox input "true"
click at [521, 391] on label "Texas Christian University" at bounding box center [575, 389] width 220 height 24
click at [482, 391] on input "Texas Christian University" at bounding box center [476, 389] width 11 height 11
checkbox input "true"
click at [522, 416] on label "Wake Forest University" at bounding box center [542, 419] width 155 height 24
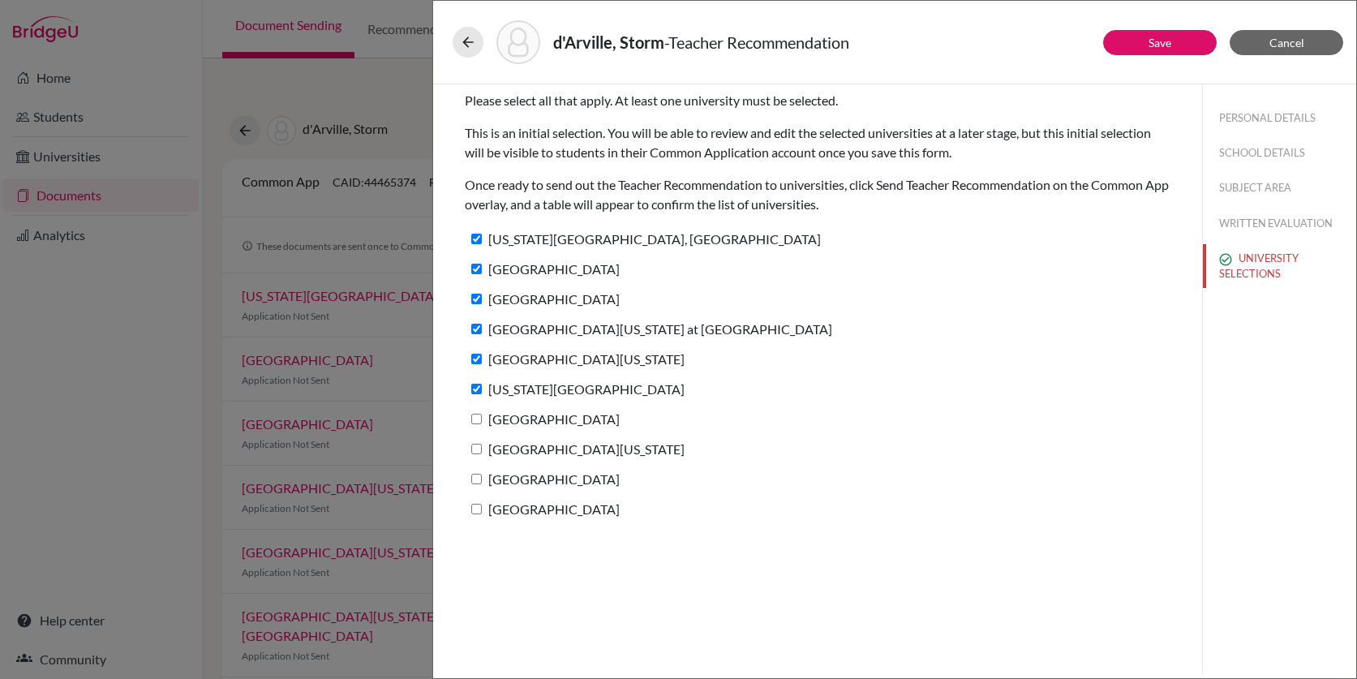
click at [482, 416] on input "Wake Forest University" at bounding box center [476, 419] width 11 height 11
checkbox input "true"
click at [521, 452] on label "University of Michigan" at bounding box center [575, 449] width 220 height 24
click at [482, 452] on input "University of Michigan" at bounding box center [476, 449] width 11 height 11
checkbox input "true"
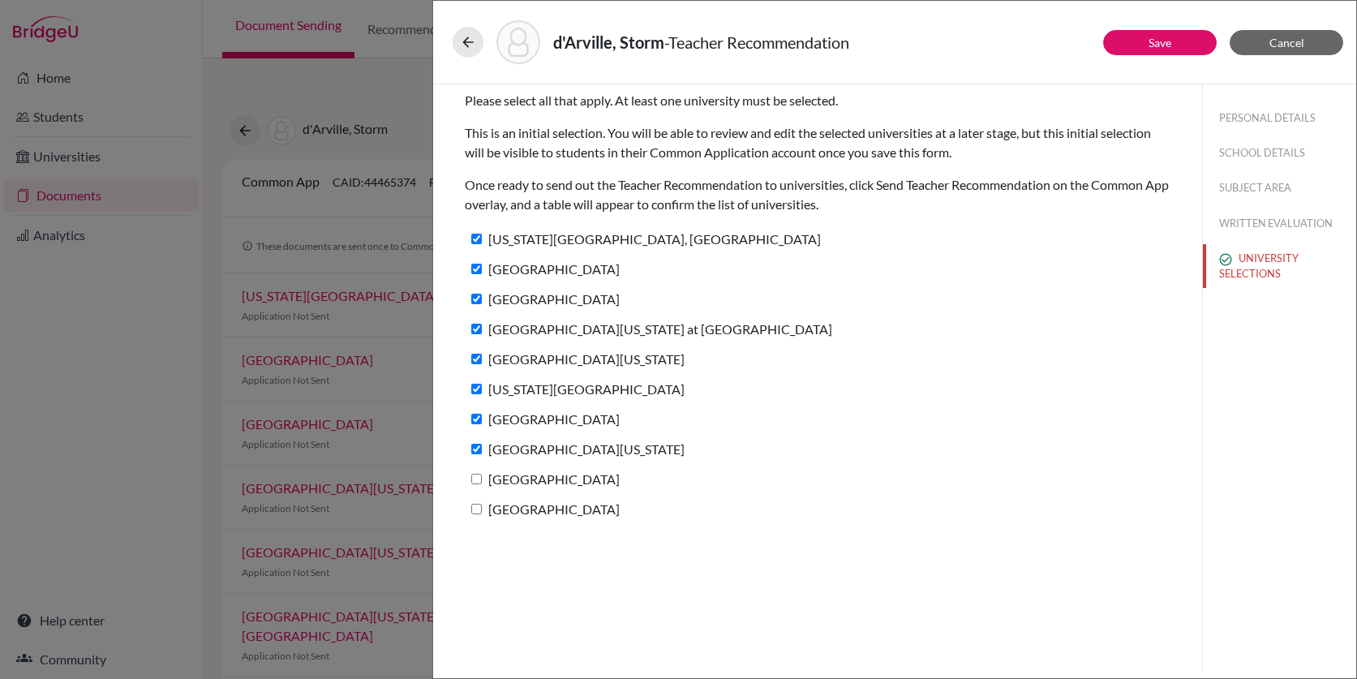
click at [523, 478] on label "High Point University" at bounding box center [542, 479] width 155 height 24
click at [482, 478] on input "High Point University" at bounding box center [476, 479] width 11 height 11
checkbox input "true"
click at [525, 508] on label "College of Charleston" at bounding box center [542, 509] width 155 height 24
click at [482, 508] on input "College of Charleston" at bounding box center [476, 509] width 11 height 11
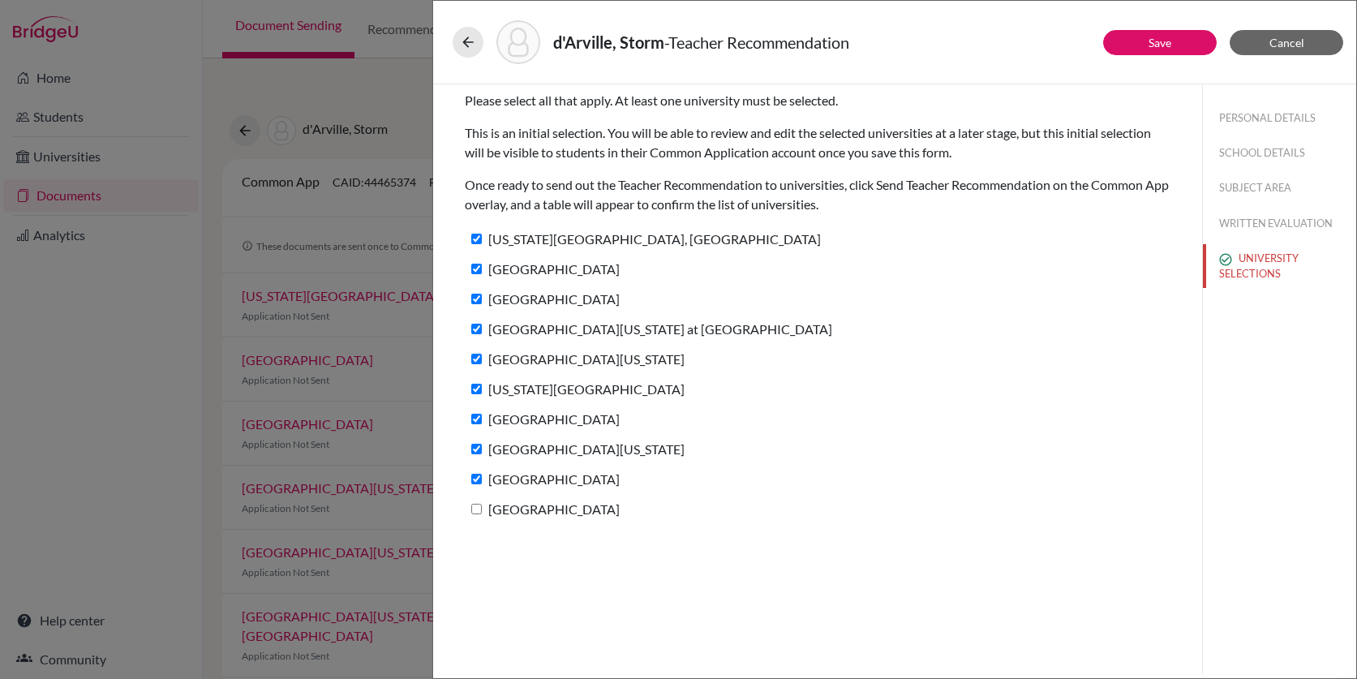
checkbox input "true"
click at [1168, 48] on link "Save" at bounding box center [1159, 43] width 23 height 14
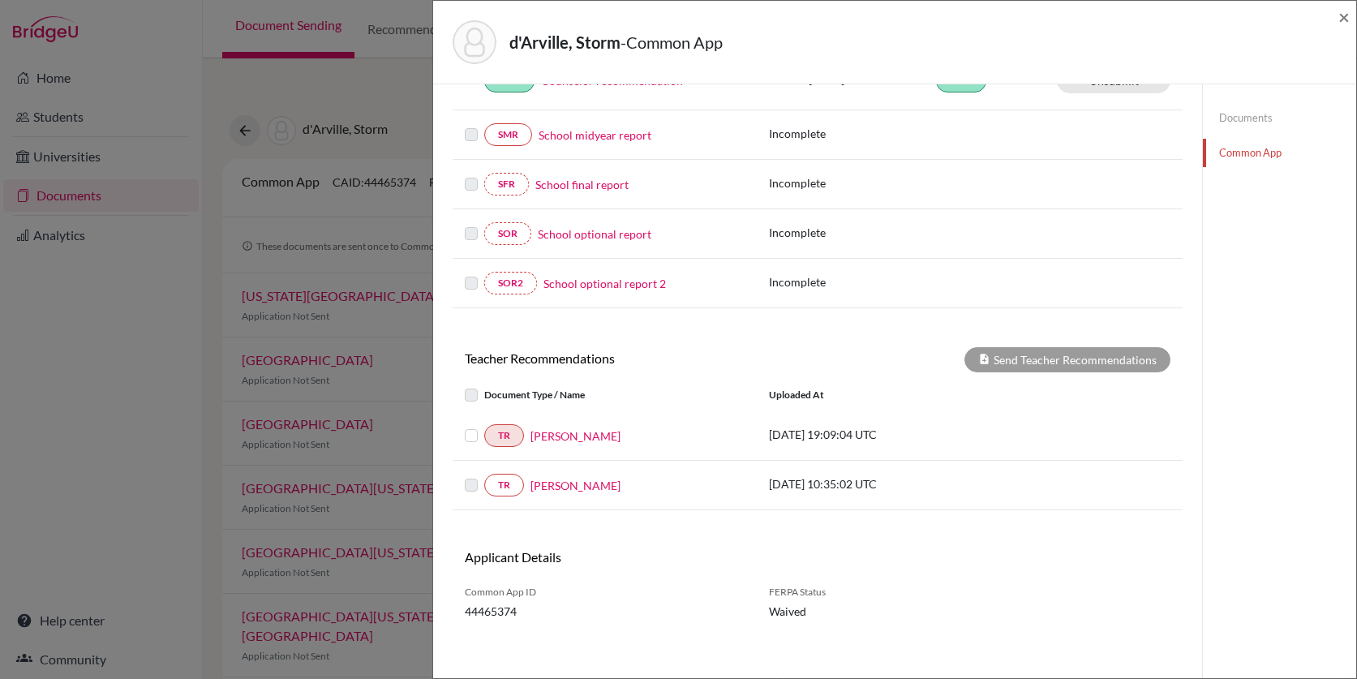
scroll to position [337, 0]
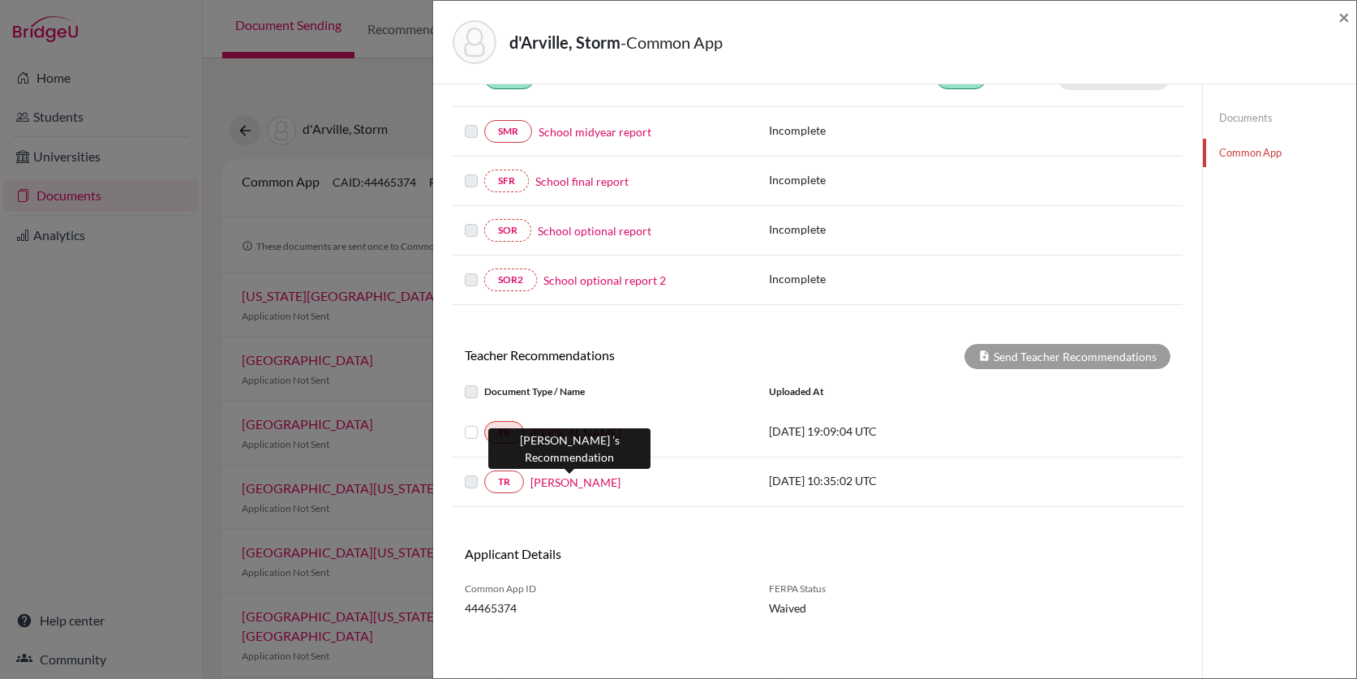
click at [562, 477] on link "Stephen Bowen" at bounding box center [575, 482] width 90 height 17
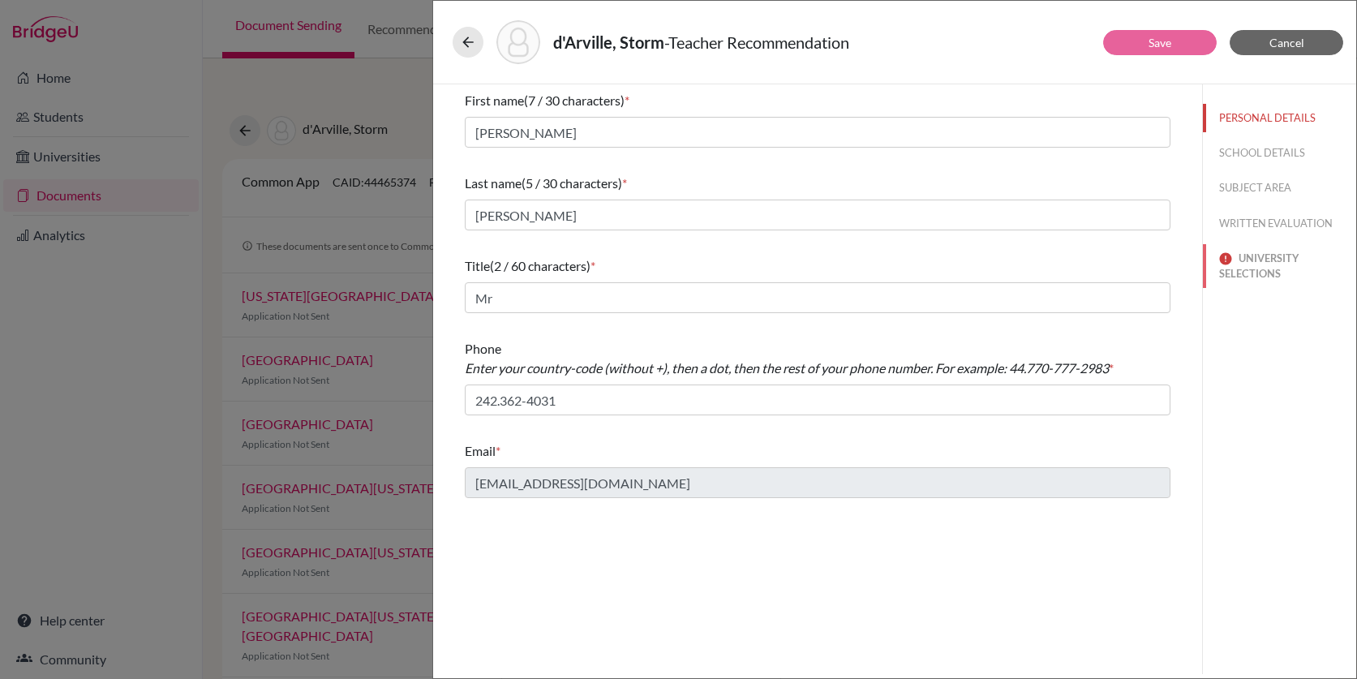
click at [1250, 264] on button "UNIVERSITY SELECTIONS" at bounding box center [1279, 266] width 153 height 44
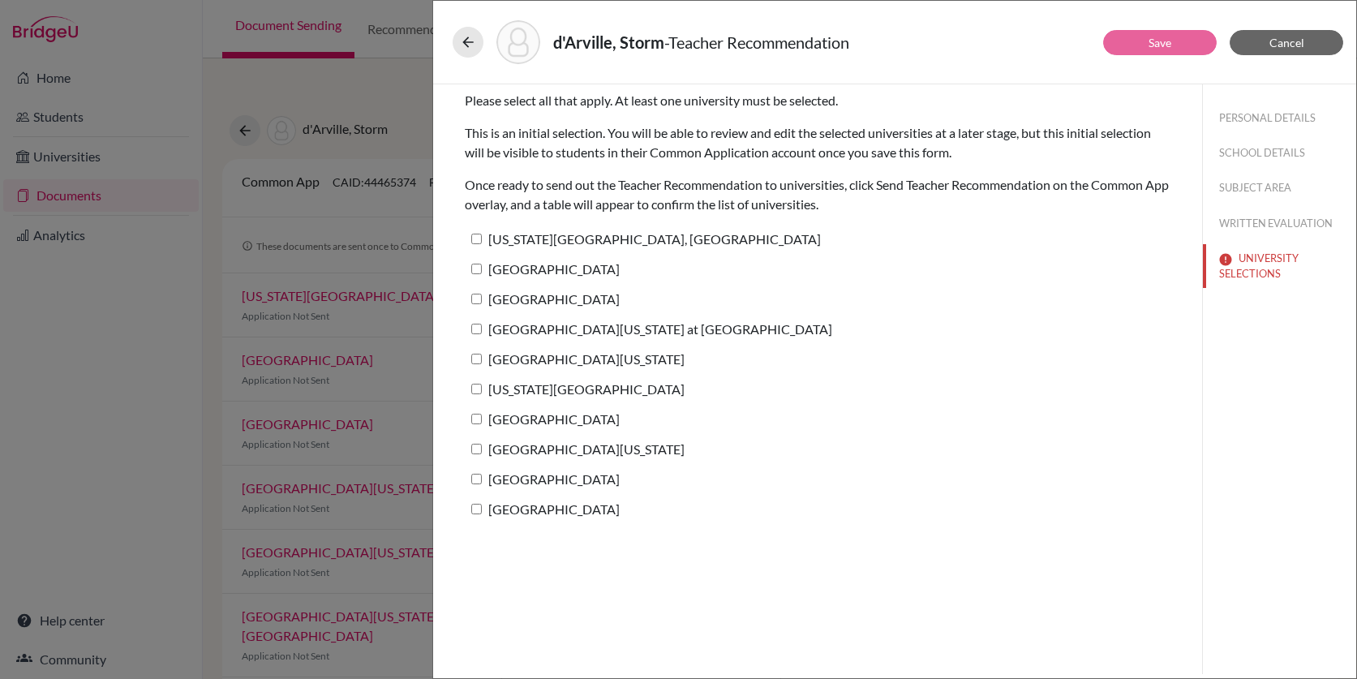
click at [665, 234] on label "Pennsylvania State University, University Park" at bounding box center [643, 239] width 356 height 24
click at [482, 234] on input "Pennsylvania State University, University Park" at bounding box center [476, 239] width 11 height 11
checkbox input "true"
click at [594, 265] on label "Clemson University" at bounding box center [542, 269] width 155 height 24
click at [482, 265] on input "Clemson University" at bounding box center [476, 269] width 11 height 11
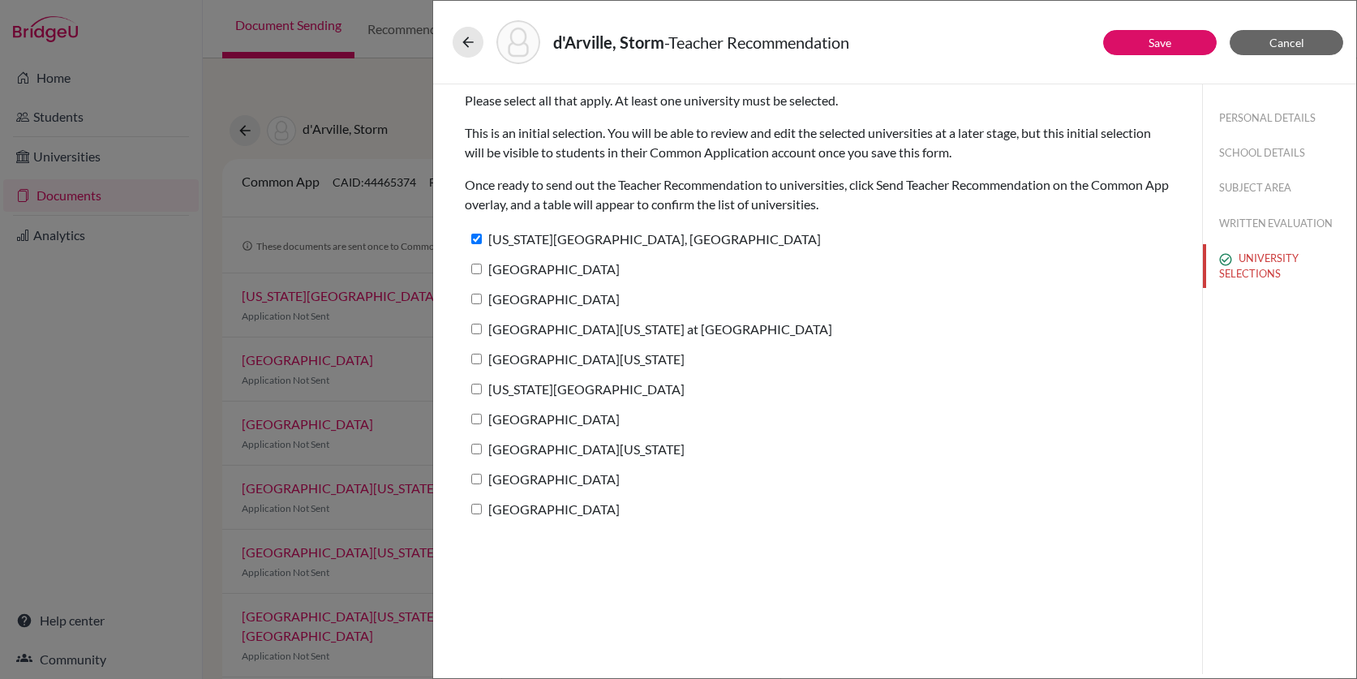
checkbox input "true"
click at [578, 297] on label "Vanderbilt University" at bounding box center [542, 299] width 155 height 24
click at [482, 297] on input "Vanderbilt University" at bounding box center [476, 299] width 11 height 11
checkbox input "true"
click at [574, 337] on label "University of North Carolina at Chapel Hill" at bounding box center [648, 329] width 367 height 24
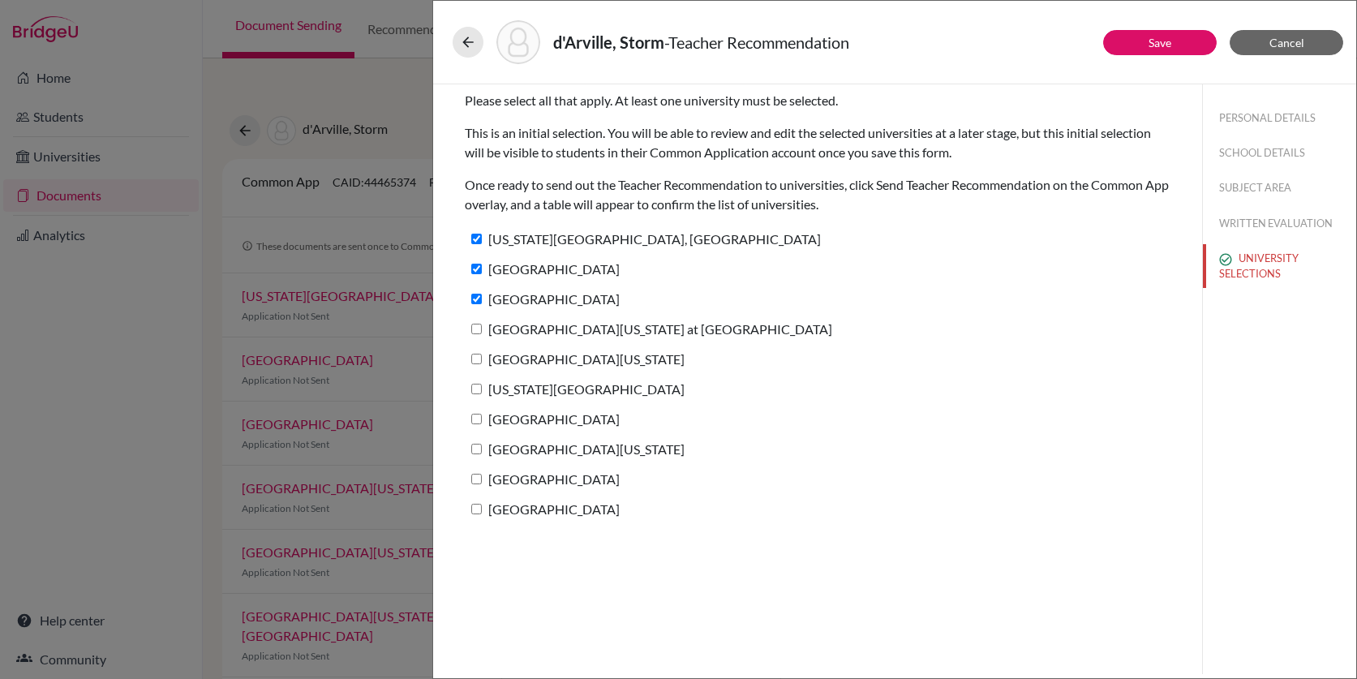
click at [482, 334] on input "University of North Carolina at Chapel Hill" at bounding box center [476, 329] width 11 height 11
checkbox input "true"
click at [573, 357] on label "University of Virginia" at bounding box center [575, 359] width 220 height 24
click at [482, 357] on input "University of Virginia" at bounding box center [476, 359] width 11 height 11
checkbox input "true"
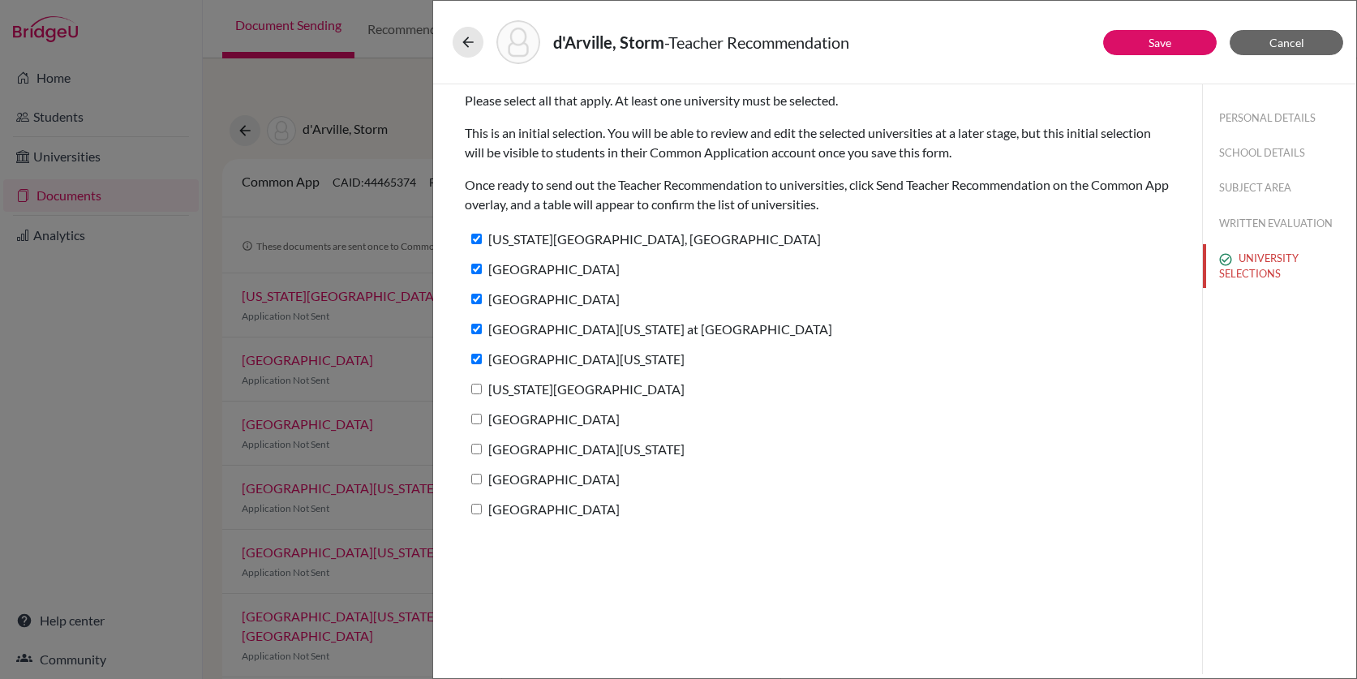
click at [573, 385] on label "Texas Christian University" at bounding box center [575, 389] width 220 height 24
click at [482, 385] on input "Texas Christian University" at bounding box center [476, 389] width 11 height 11
checkbox input "true"
click at [573, 421] on label "Wake Forest University" at bounding box center [542, 419] width 155 height 24
click at [482, 421] on input "Wake Forest University" at bounding box center [476, 419] width 11 height 11
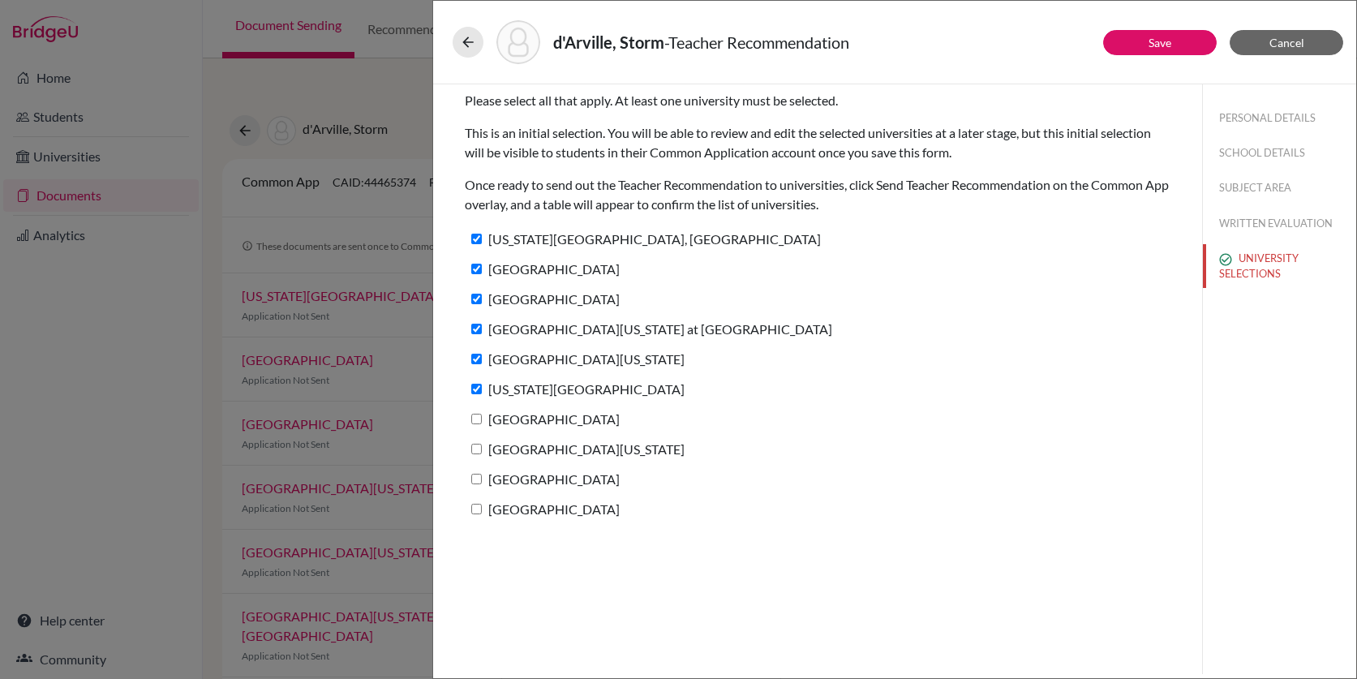
checkbox input "true"
click at [572, 451] on label "University of Michigan" at bounding box center [575, 449] width 220 height 24
click at [482, 451] on input "University of Michigan" at bounding box center [476, 449] width 11 height 11
checkbox input "true"
click at [571, 479] on label "High Point University" at bounding box center [542, 479] width 155 height 24
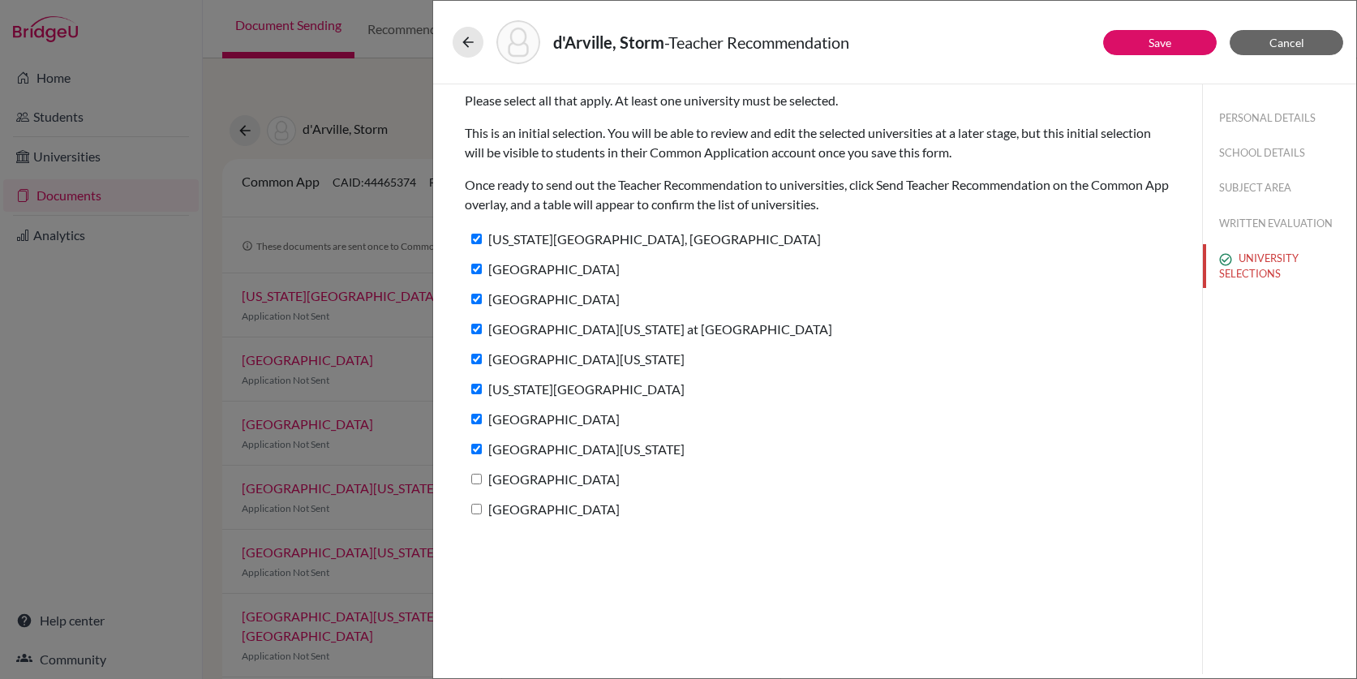
click at [482, 479] on input "High Point University" at bounding box center [476, 479] width 11 height 11
checkbox input "true"
click at [573, 507] on label "College of Charleston" at bounding box center [542, 509] width 155 height 24
click at [482, 507] on input "College of Charleston" at bounding box center [476, 509] width 11 height 11
checkbox input "true"
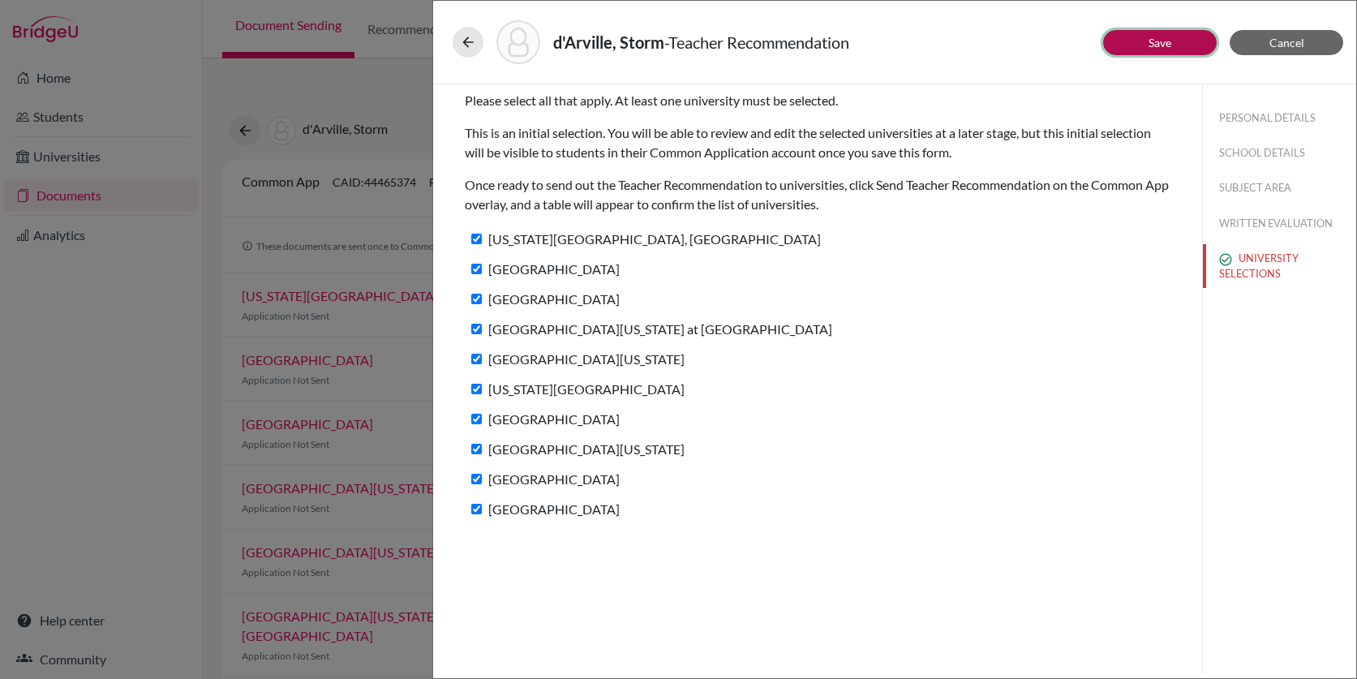
click at [1193, 49] on button "Save" at bounding box center [1160, 42] width 114 height 25
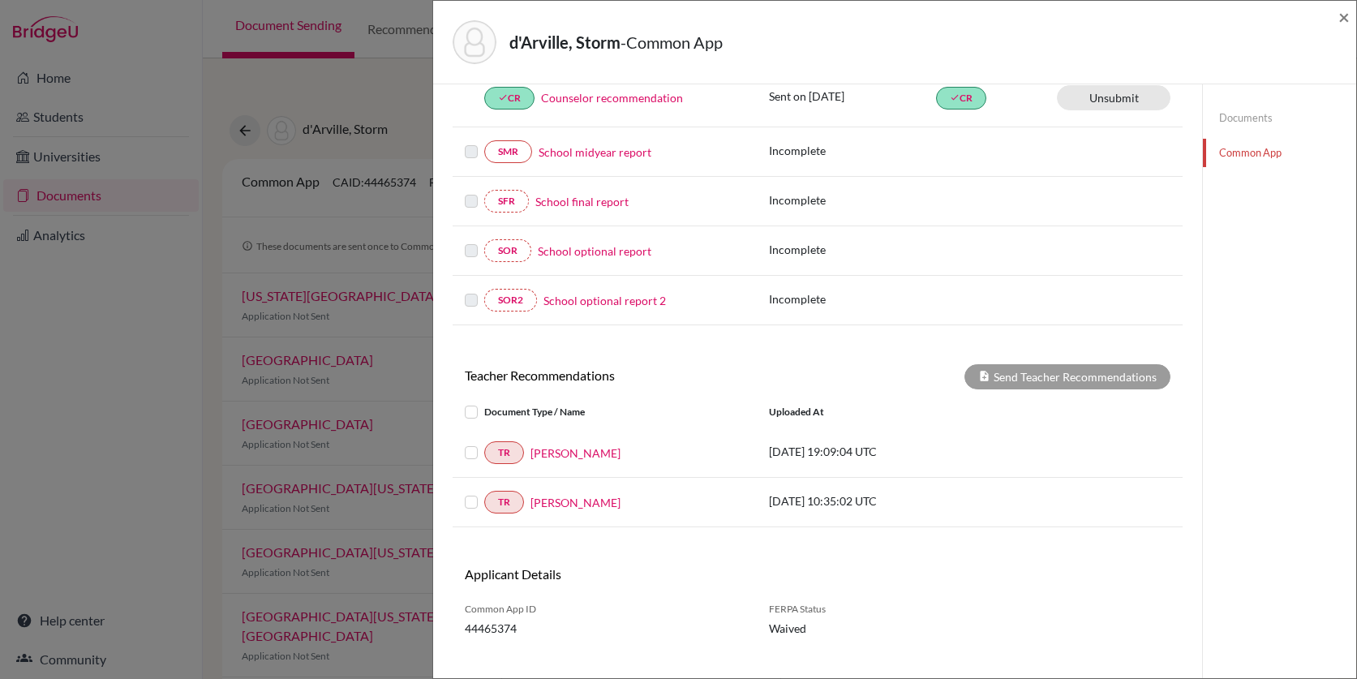
scroll to position [320, 0]
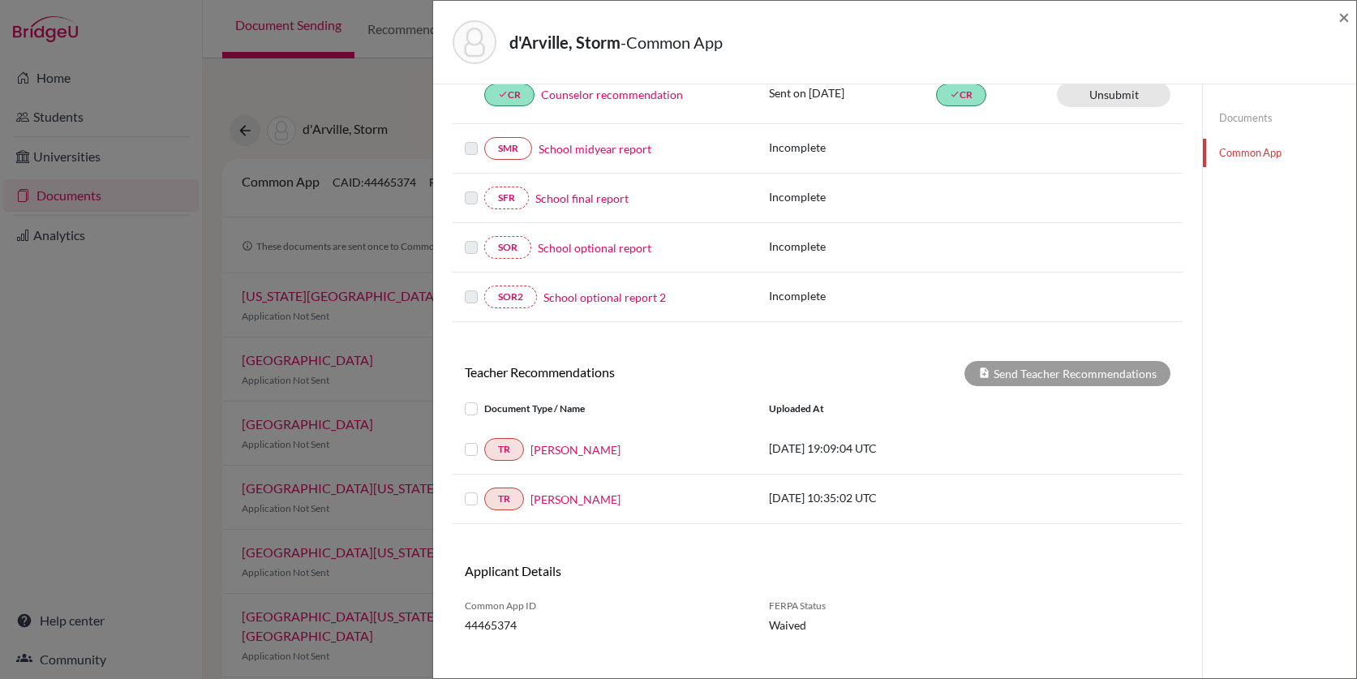
click at [484, 440] on label at bounding box center [484, 440] width 0 height 0
click at [0, 0] on input "checkbox" at bounding box center [0, 0] width 0 height 0
click at [484, 489] on label at bounding box center [484, 489] width 0 height 0
click at [0, 0] on input "checkbox" at bounding box center [0, 0] width 0 height 0
click at [1056, 373] on button "Send Teacher Recommendations" at bounding box center [1067, 373] width 206 height 25
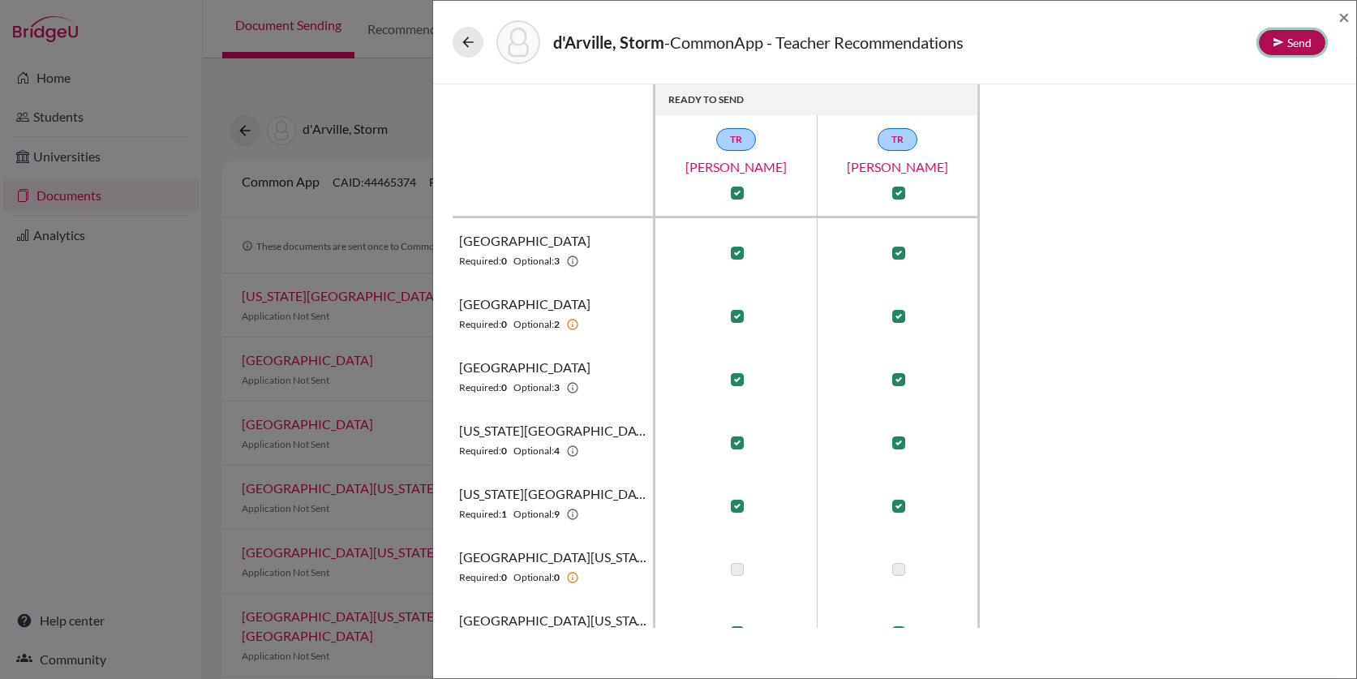
click at [1289, 45] on button "Send" at bounding box center [1292, 42] width 67 height 25
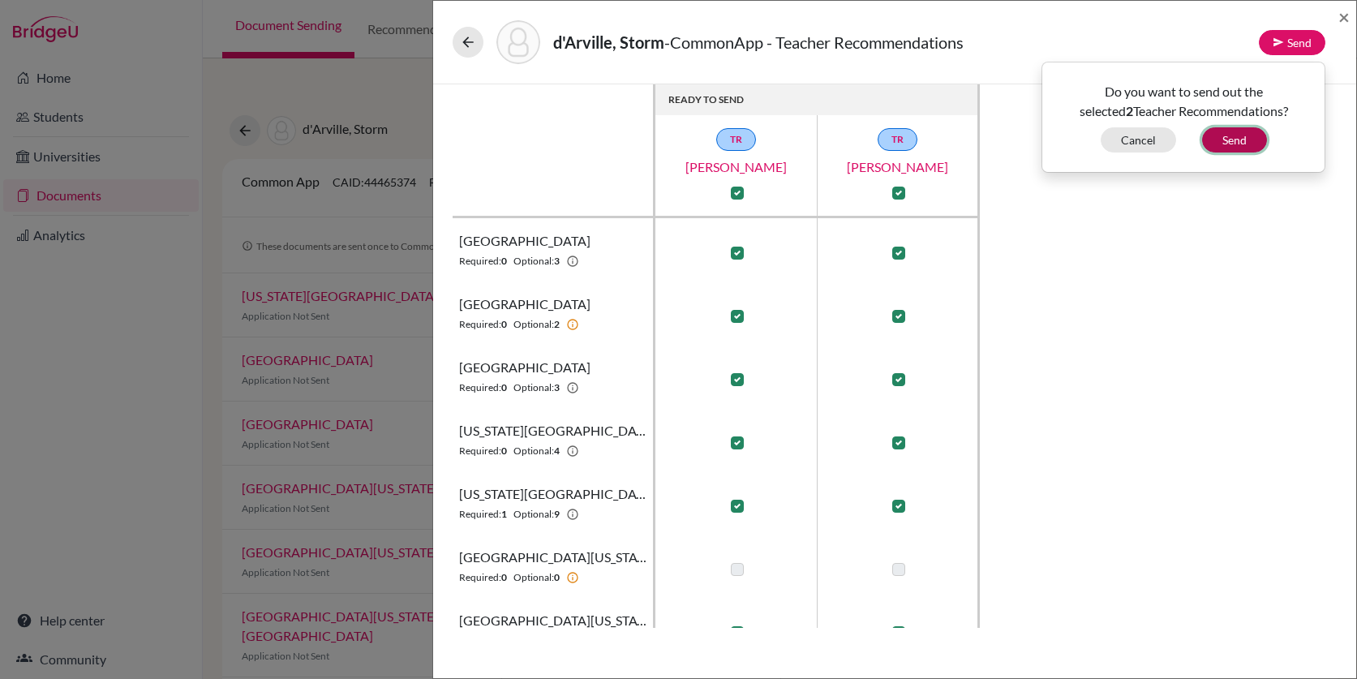
click at [1234, 139] on button "Send" at bounding box center [1234, 139] width 65 height 25
checkbox input "false"
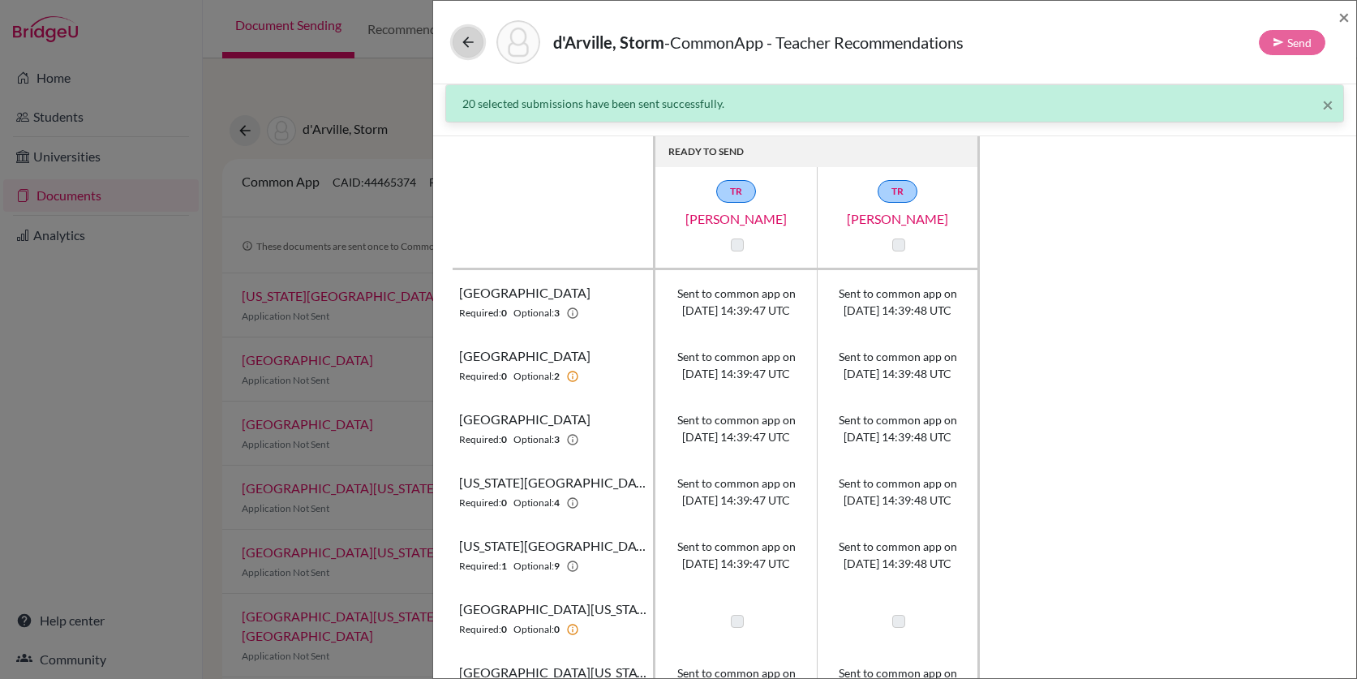
click at [461, 37] on icon at bounding box center [468, 42] width 16 height 16
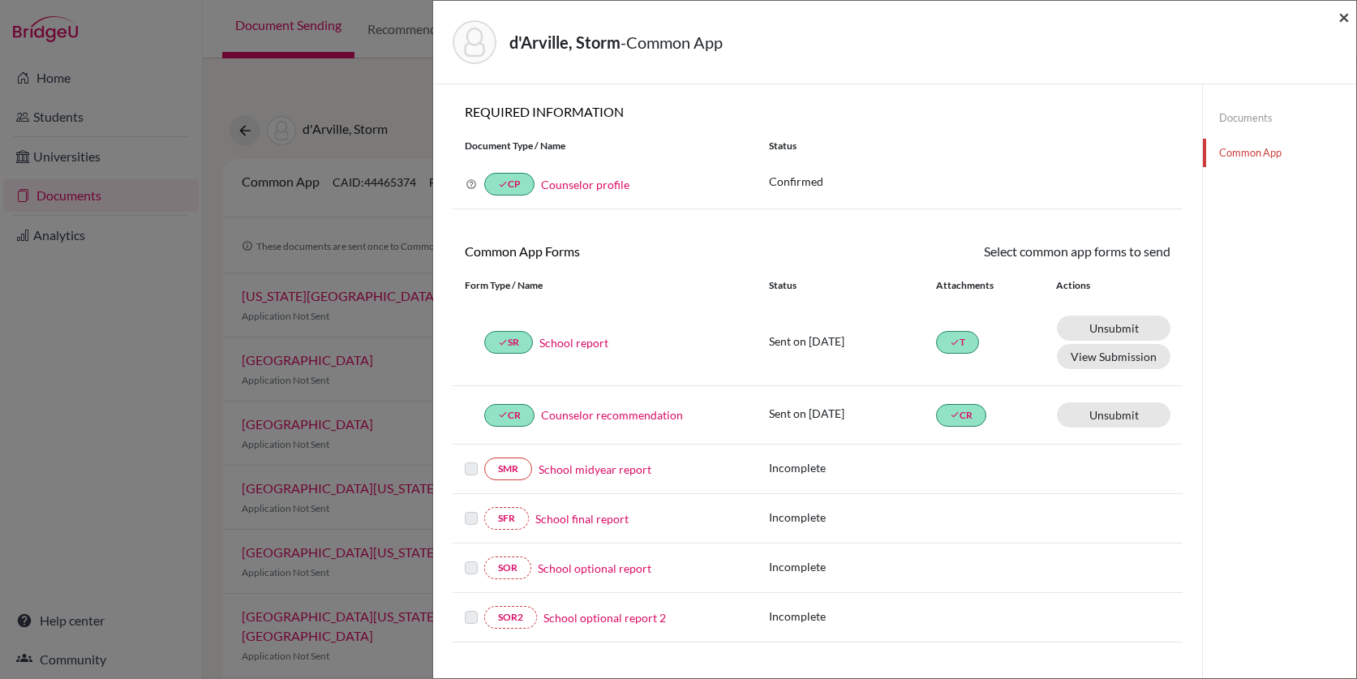
click at [1345, 19] on span "×" at bounding box center [1343, 17] width 11 height 24
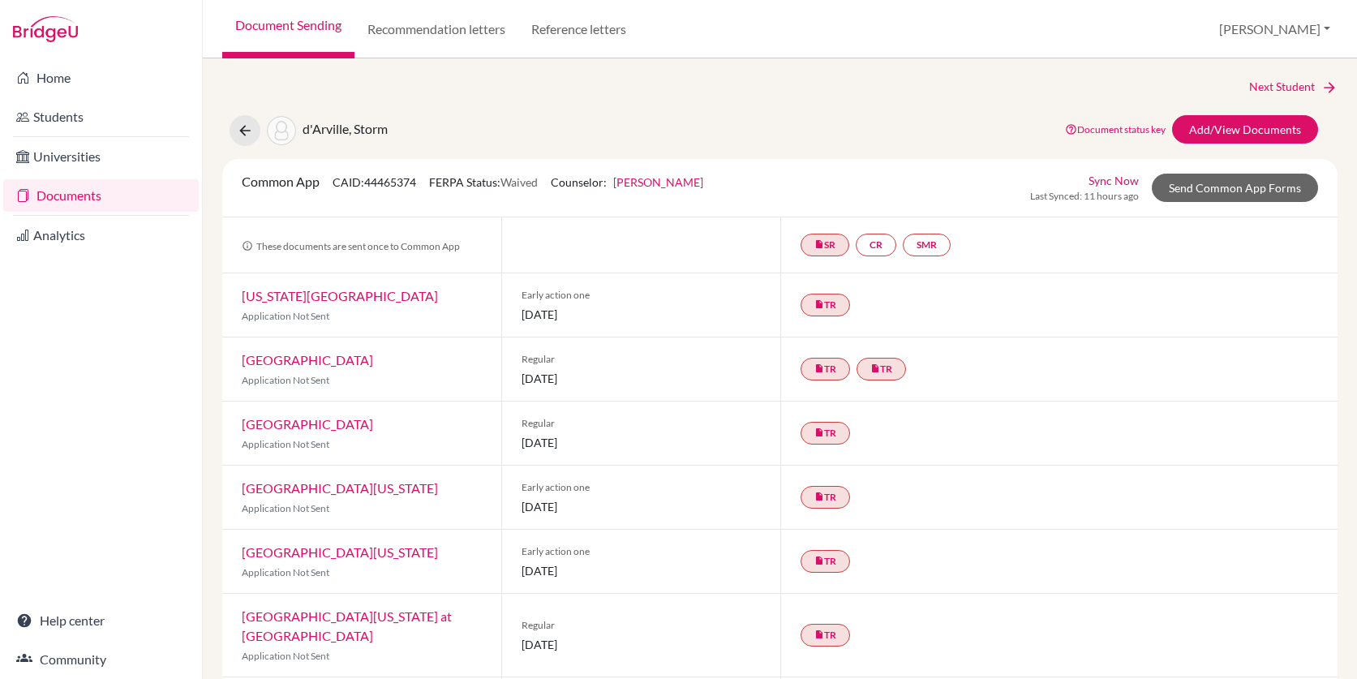
click at [57, 195] on link "Documents" at bounding box center [100, 195] width 195 height 32
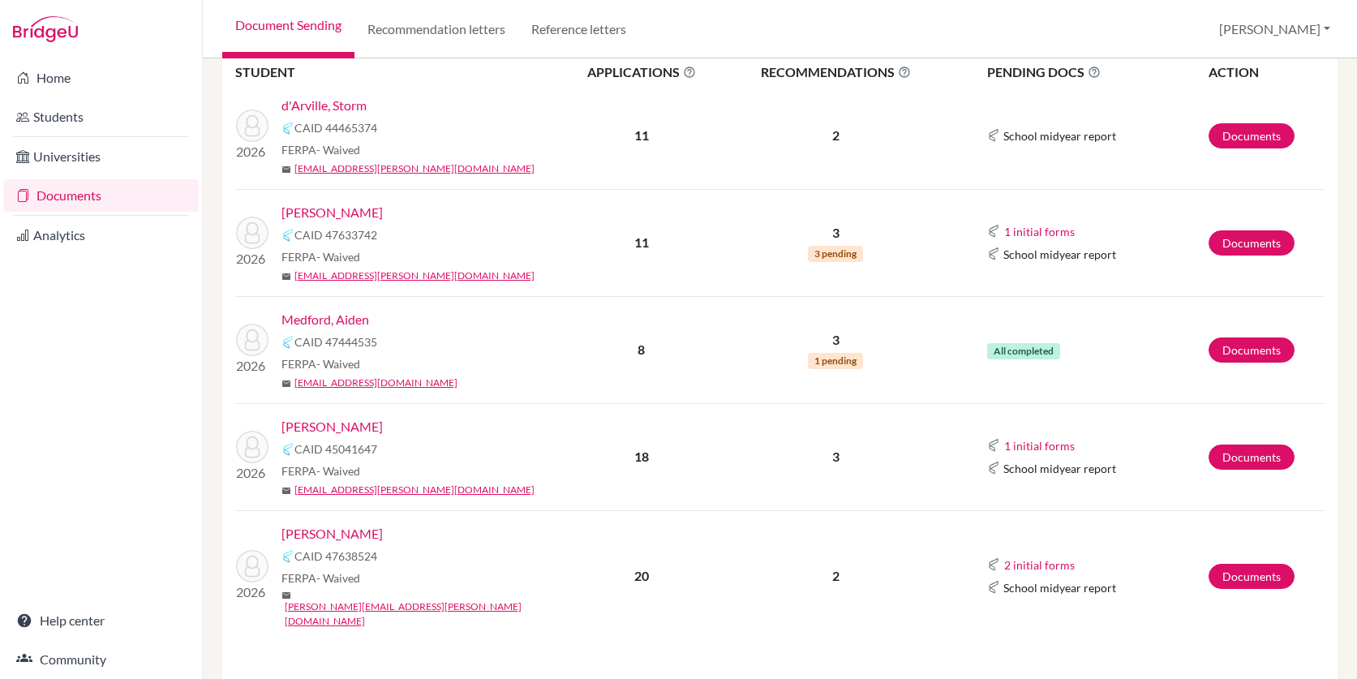
scroll to position [317, 0]
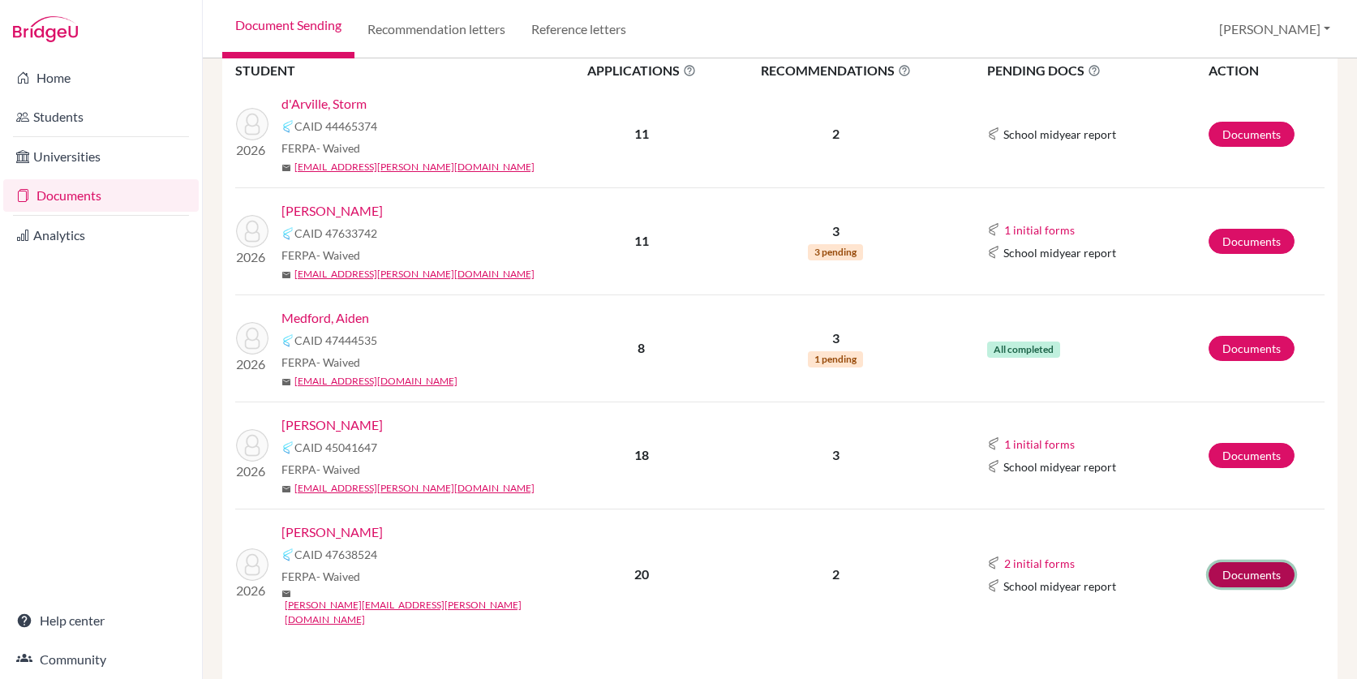
click at [1242, 567] on link "Documents" at bounding box center [1251, 574] width 86 height 25
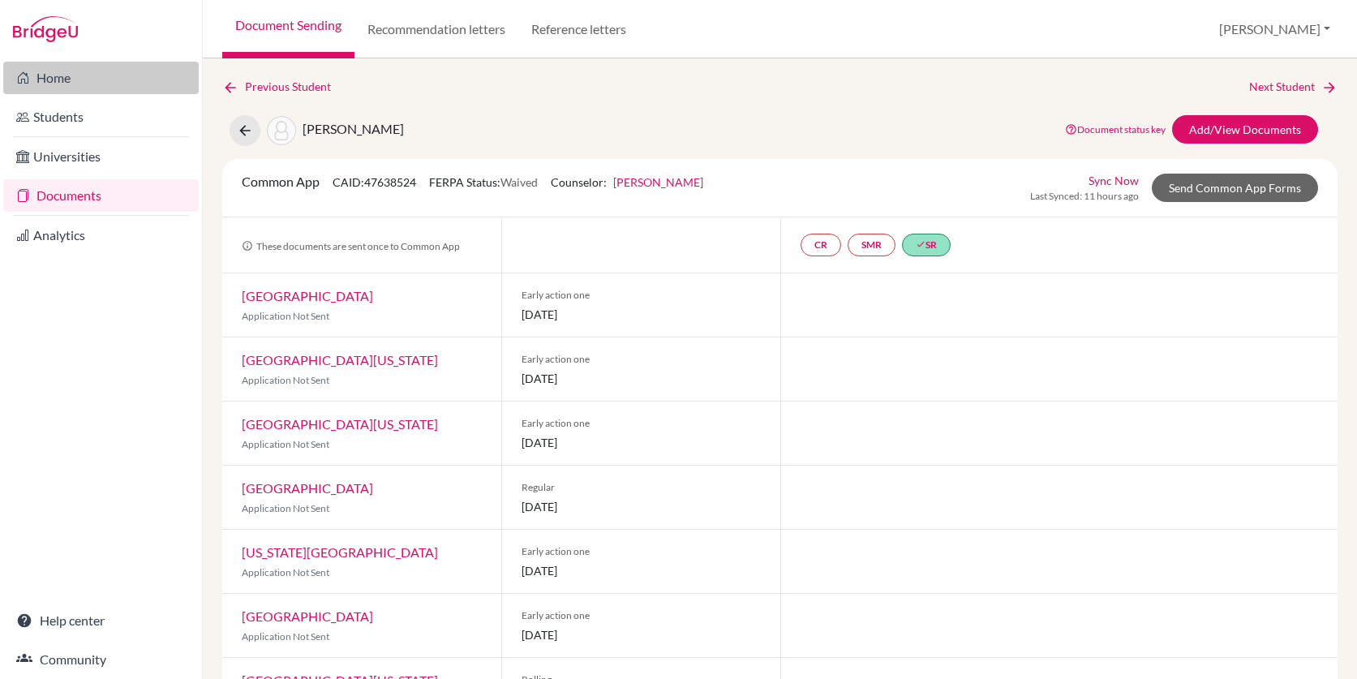
click at [62, 75] on link "Home" at bounding box center [100, 78] width 195 height 32
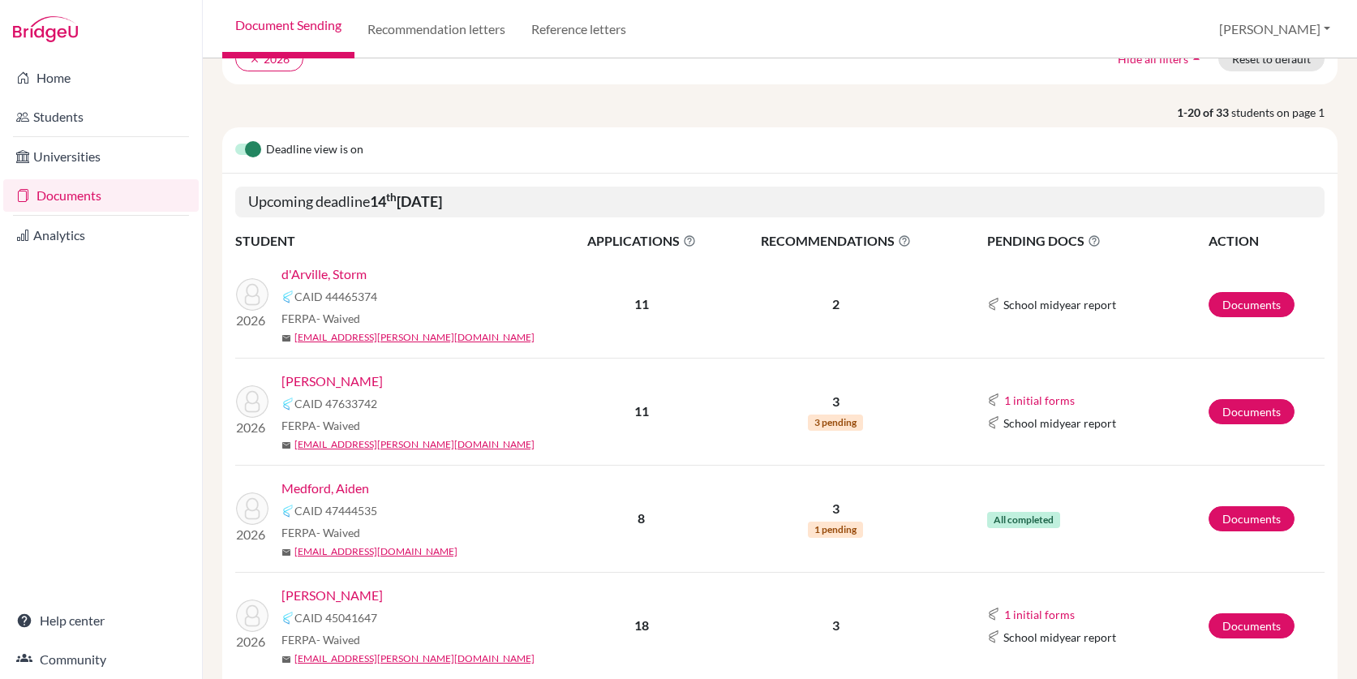
scroll to position [155, 0]
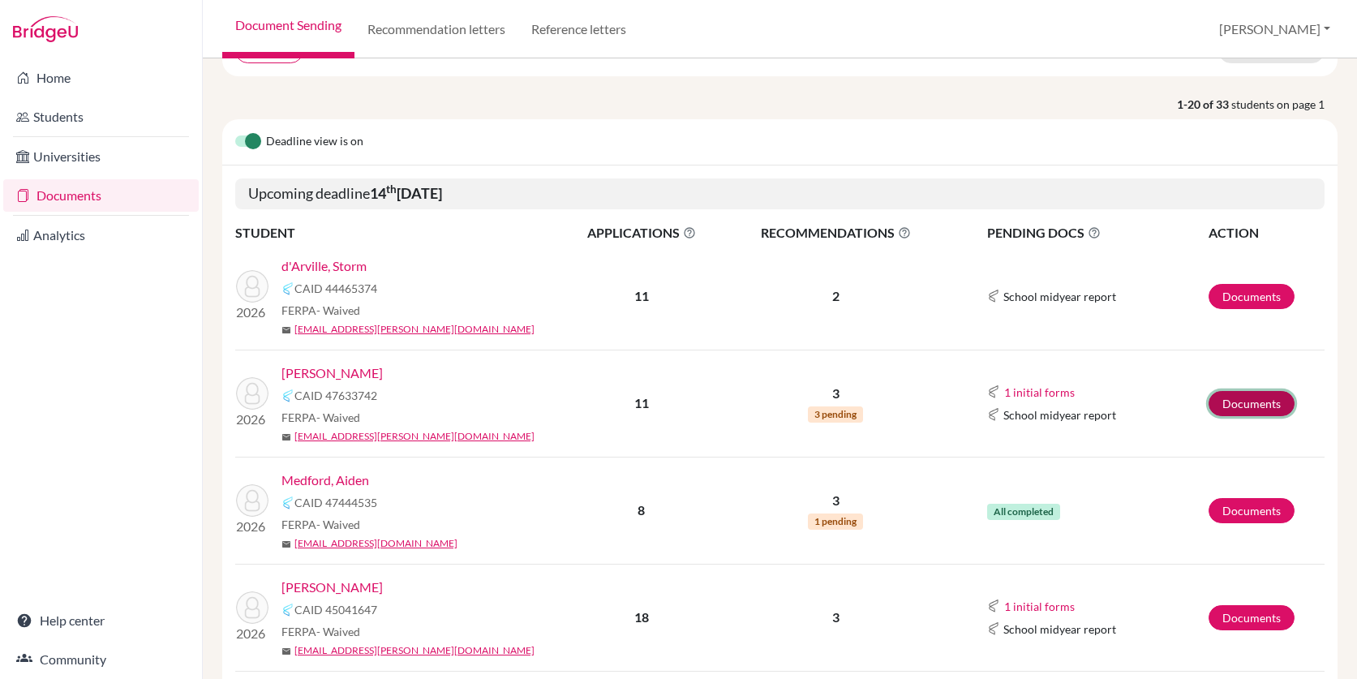
click at [1255, 400] on link "Documents" at bounding box center [1251, 403] width 86 height 25
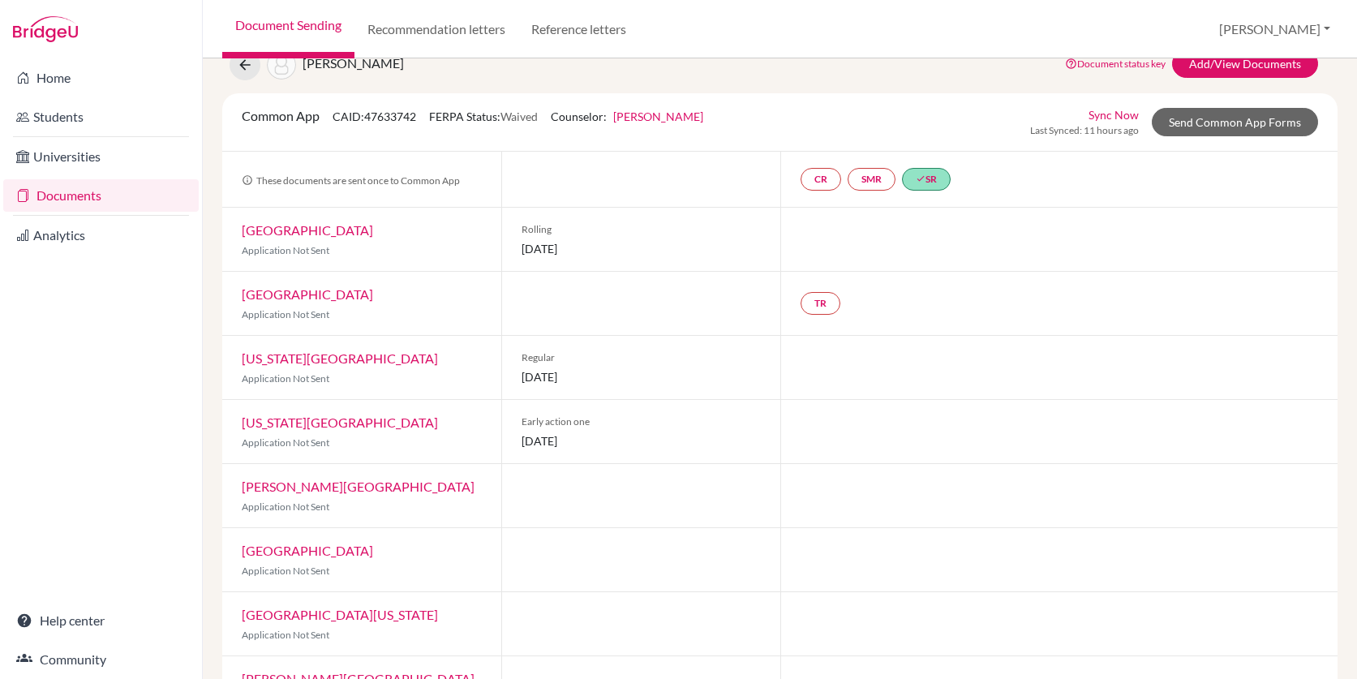
scroll to position [61, 0]
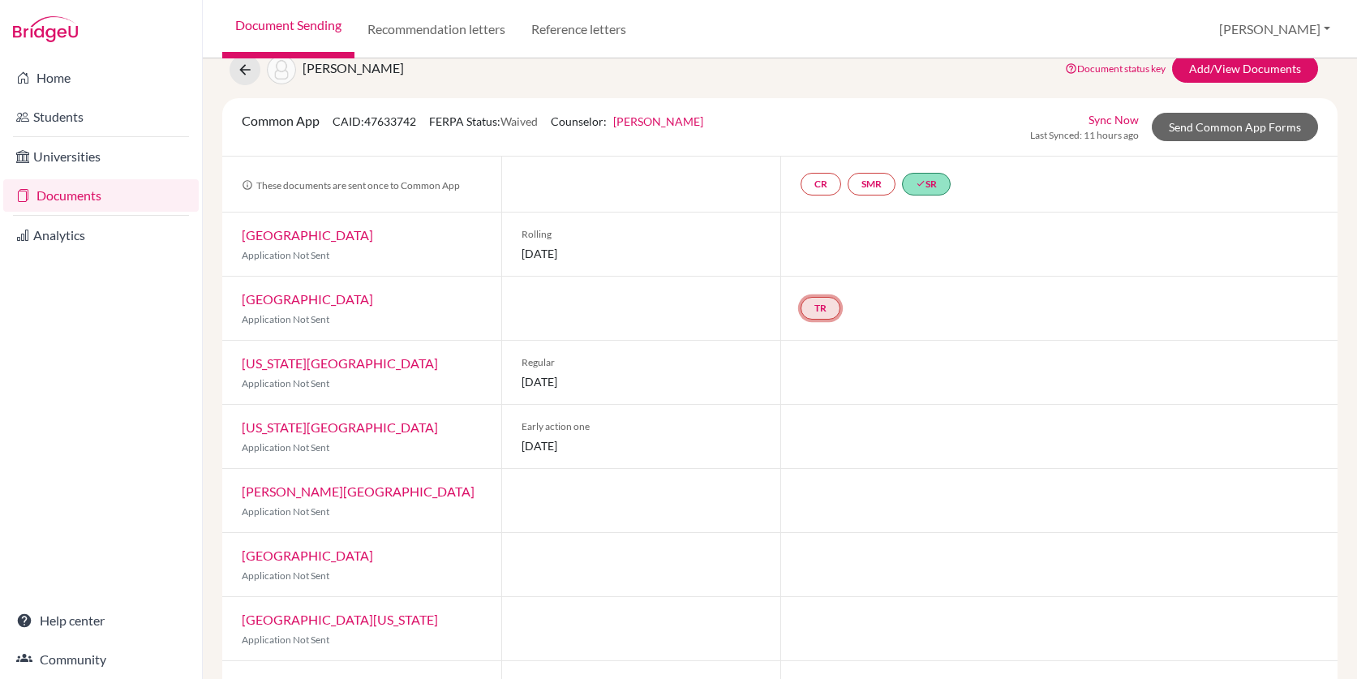
click at [820, 308] on link "TR" at bounding box center [820, 308] width 40 height 23
click at [813, 371] on div at bounding box center [1059, 372] width 558 height 63
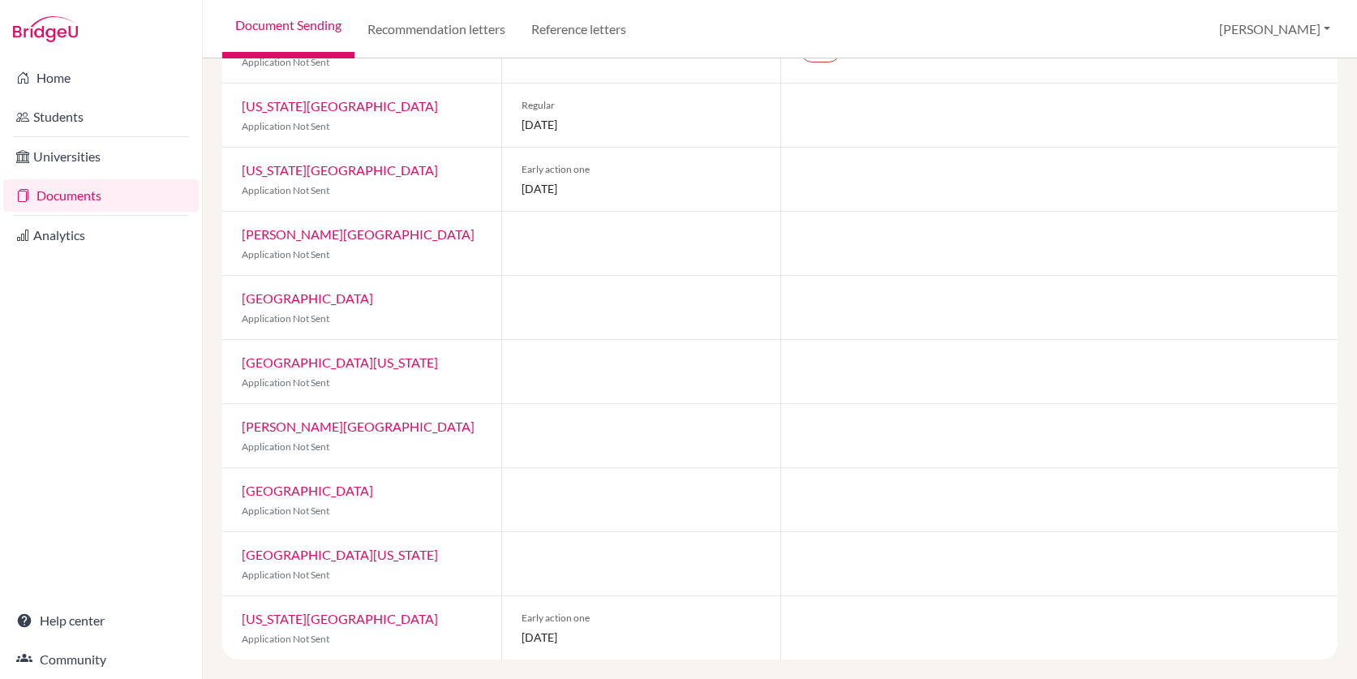
scroll to position [0, 0]
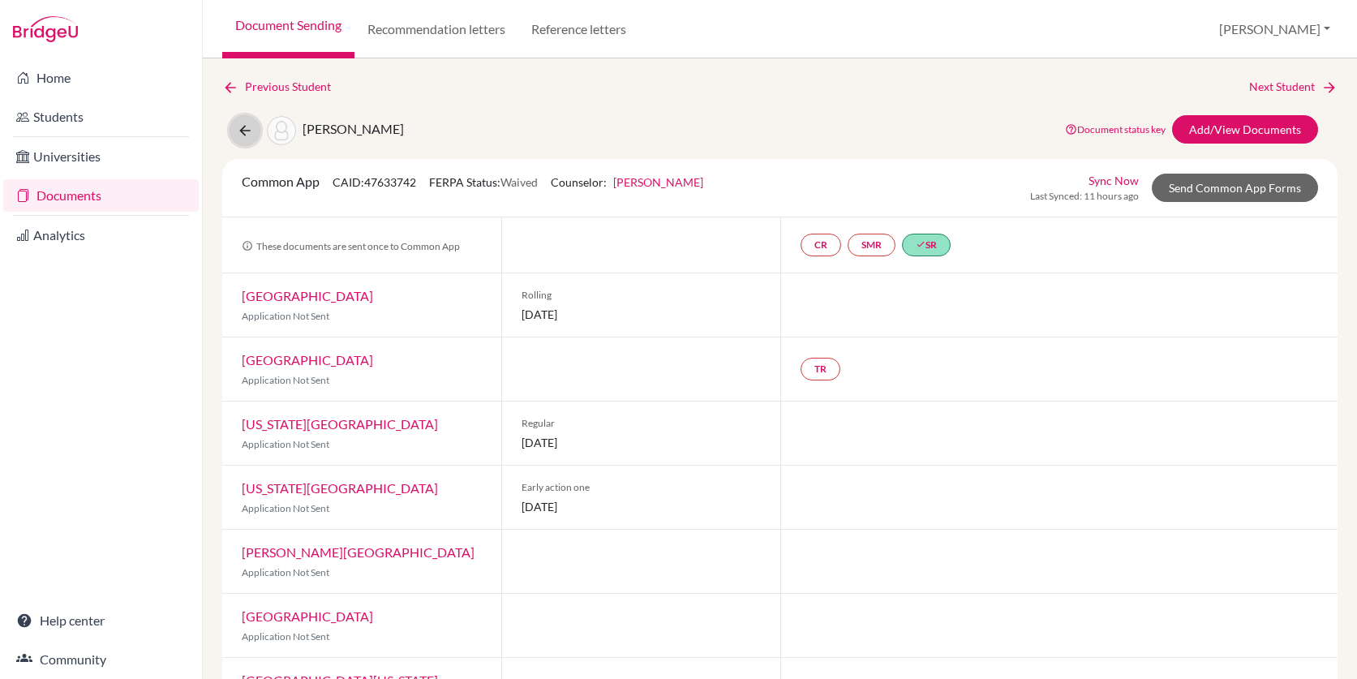
click at [234, 134] on button at bounding box center [245, 130] width 31 height 31
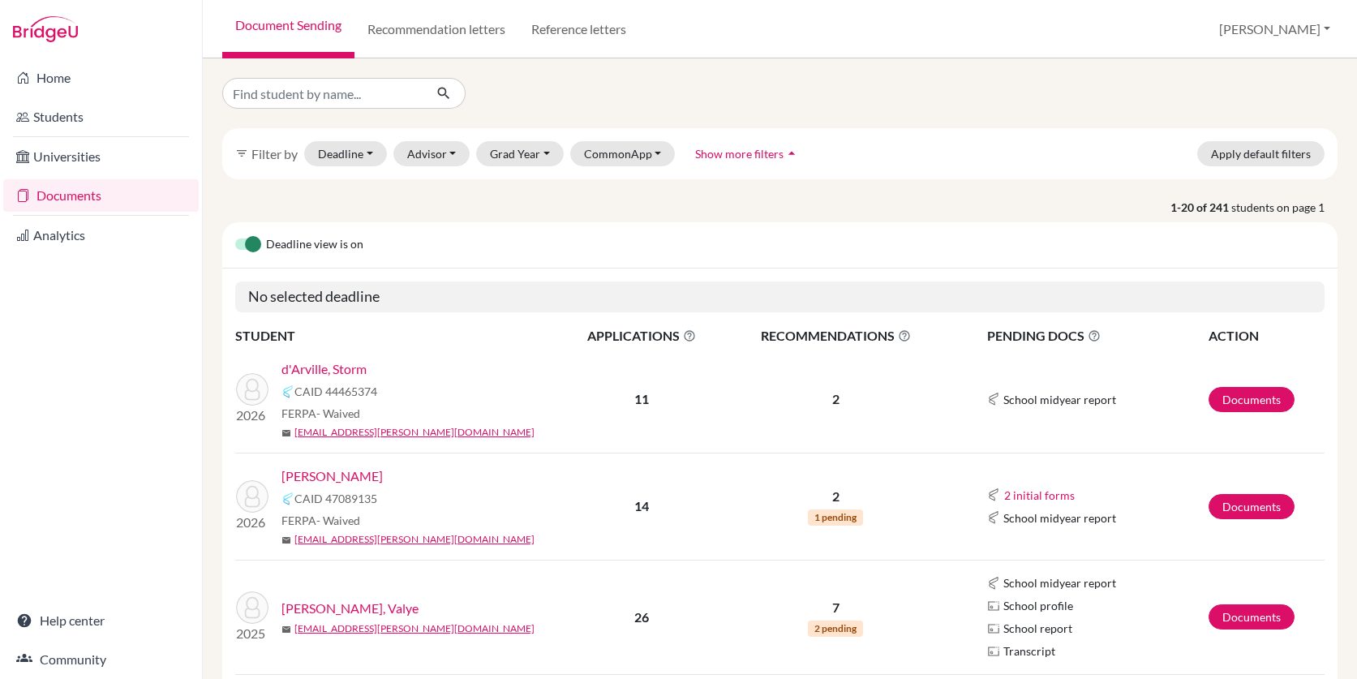
click at [107, 197] on link "Documents" at bounding box center [100, 195] width 195 height 32
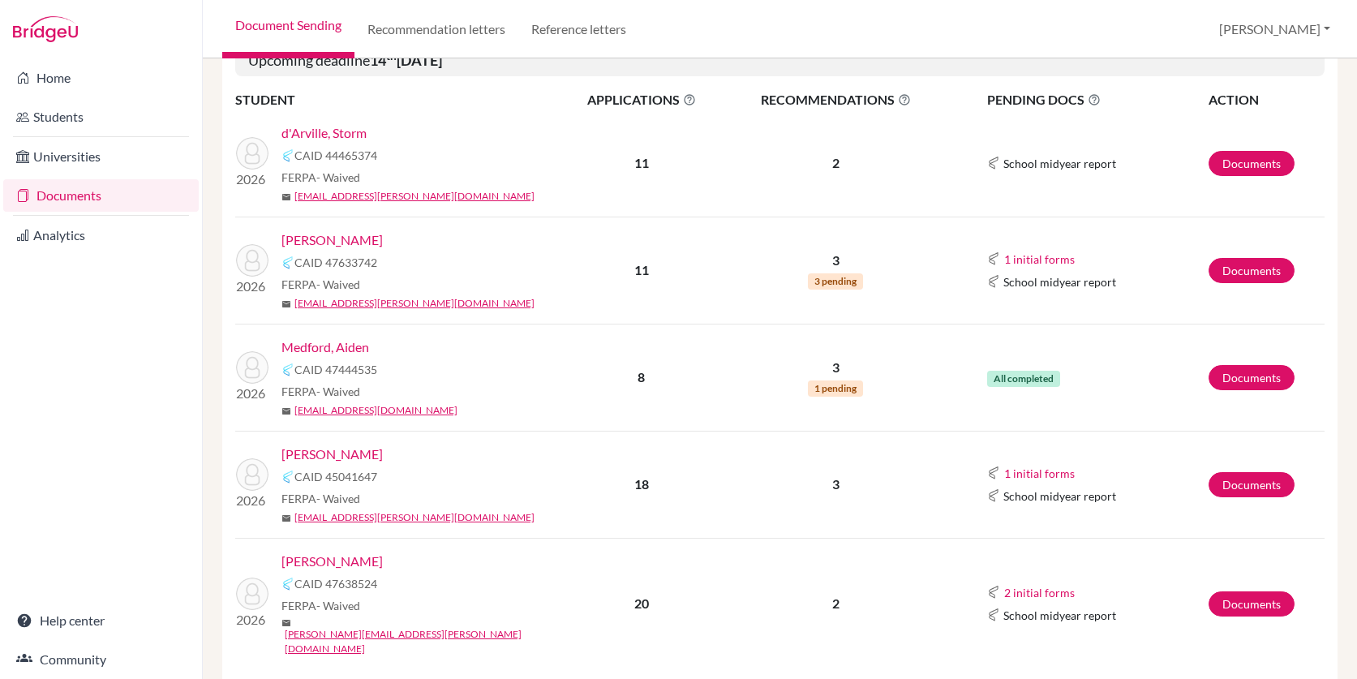
scroll to position [287, 0]
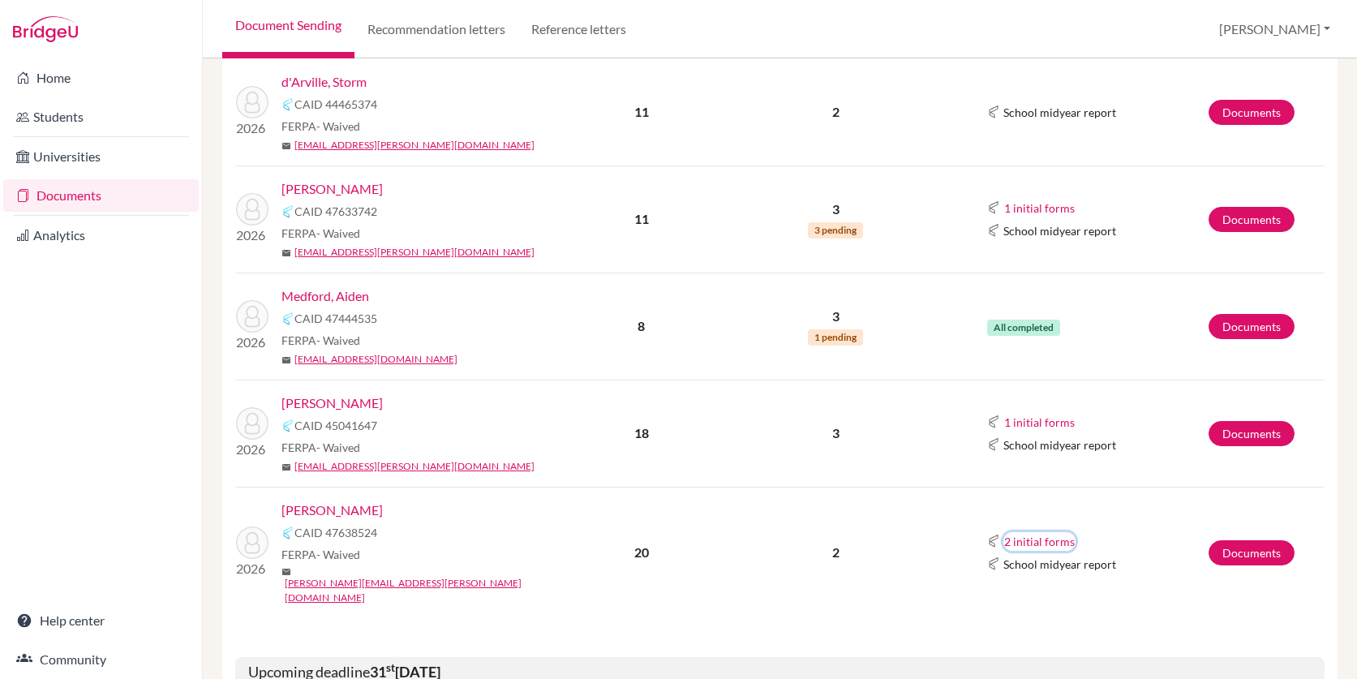
click at [1053, 532] on button "2 initial forms" at bounding box center [1039, 541] width 72 height 19
click at [1228, 543] on link "Documents" at bounding box center [1251, 552] width 86 height 25
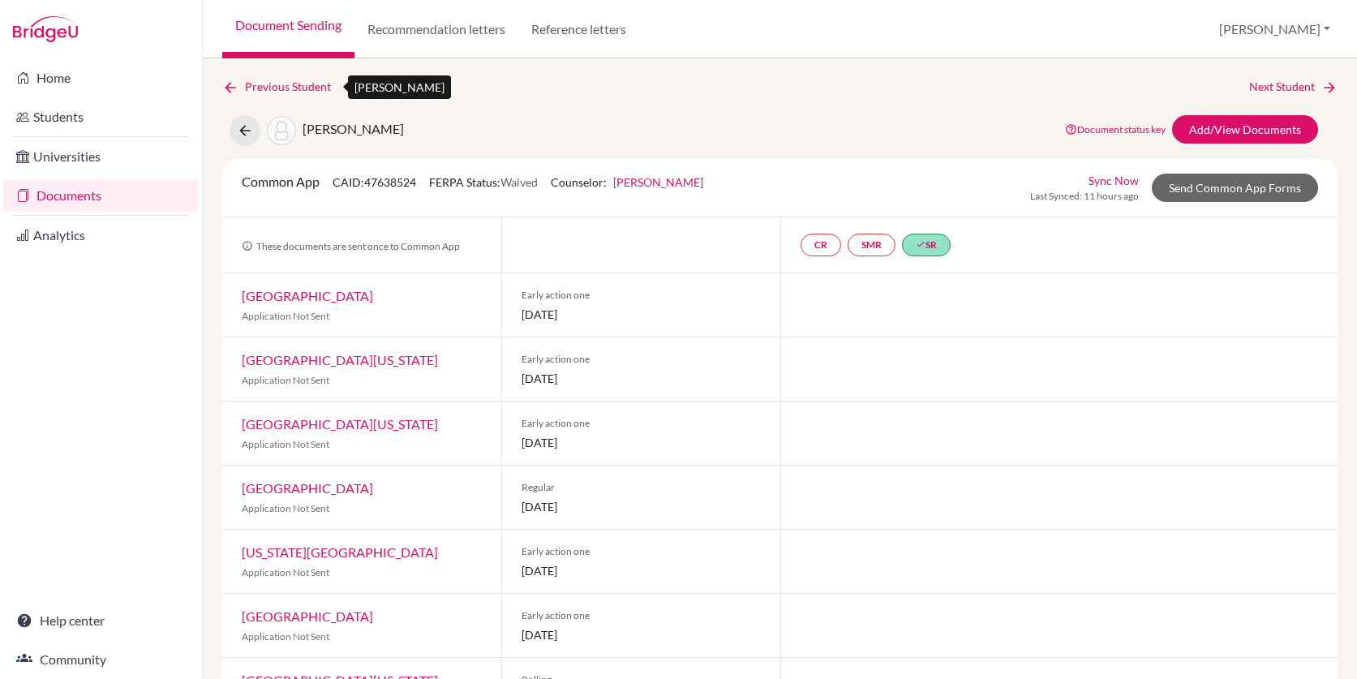
click at [232, 88] on icon at bounding box center [230, 87] width 16 height 16
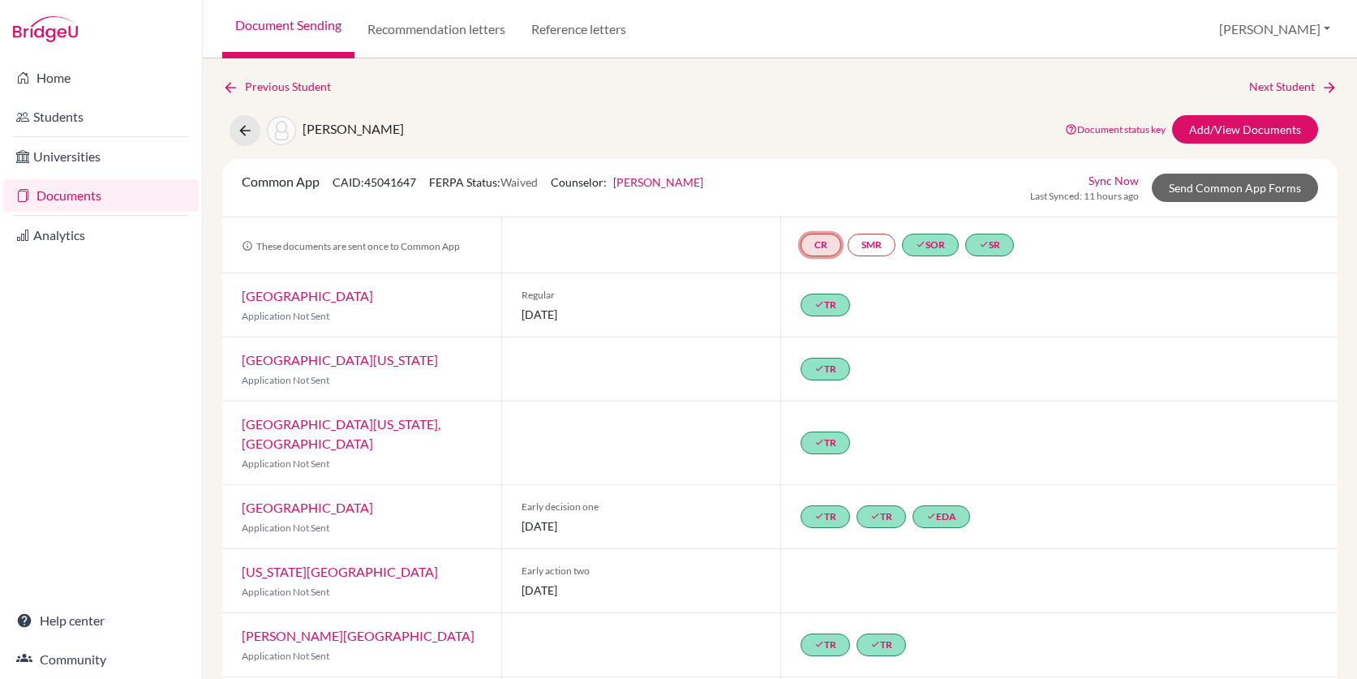
click at [822, 245] on link "CR" at bounding box center [820, 245] width 41 height 23
